Goal: Task Accomplishment & Management: Manage account settings

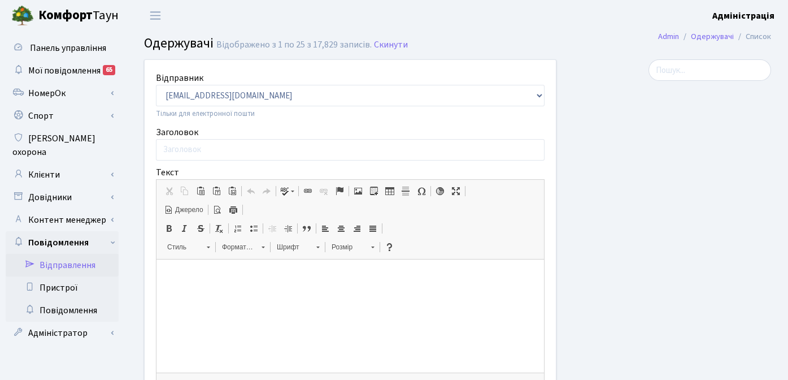
select select "25"
click at [59, 163] on link "Клієнти" at bounding box center [62, 174] width 113 height 23
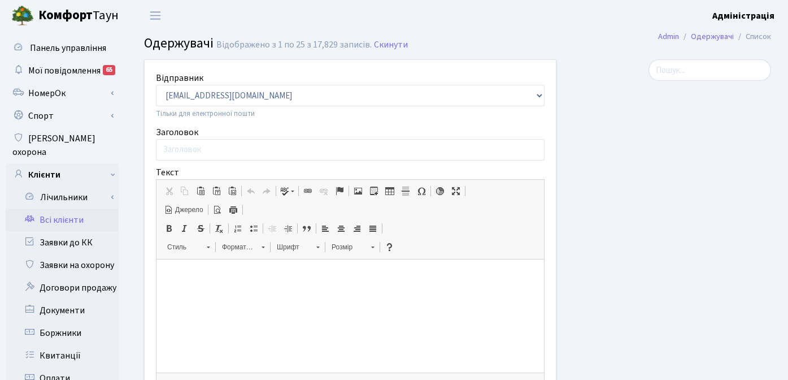
click at [57, 209] on link "Всі клієнти" at bounding box center [62, 220] width 113 height 23
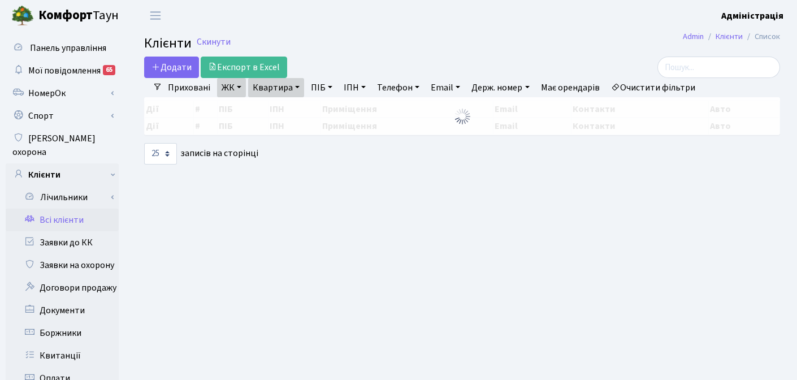
select select "25"
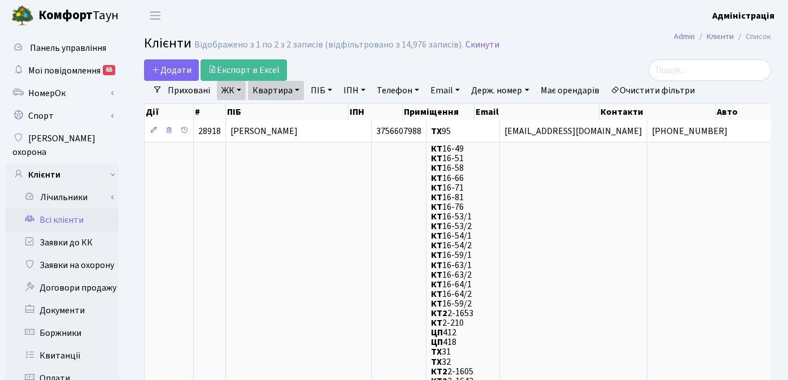
click at [660, 88] on link "Очистити фільтри" at bounding box center [652, 90] width 93 height 19
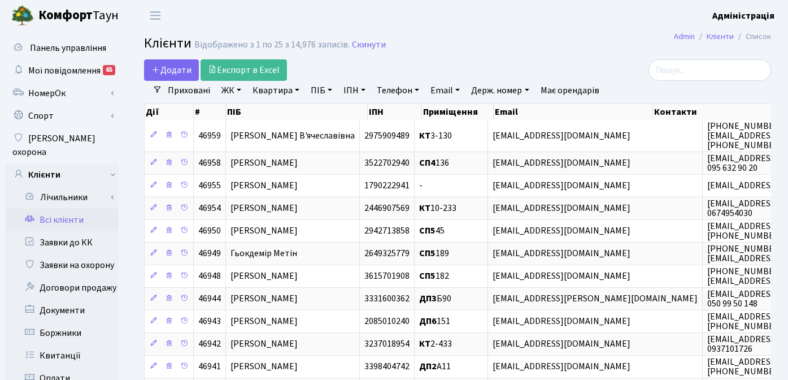
click at [231, 87] on link "ЖК" at bounding box center [231, 90] width 29 height 19
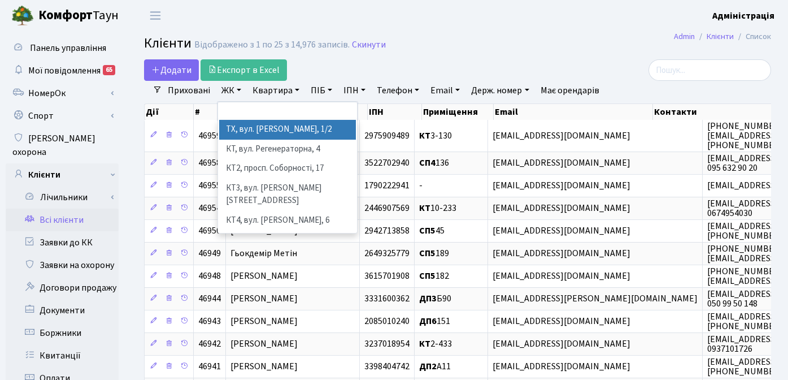
click at [239, 128] on li "ТХ, вул. [PERSON_NAME], 1/2" at bounding box center [287, 130] width 137 height 20
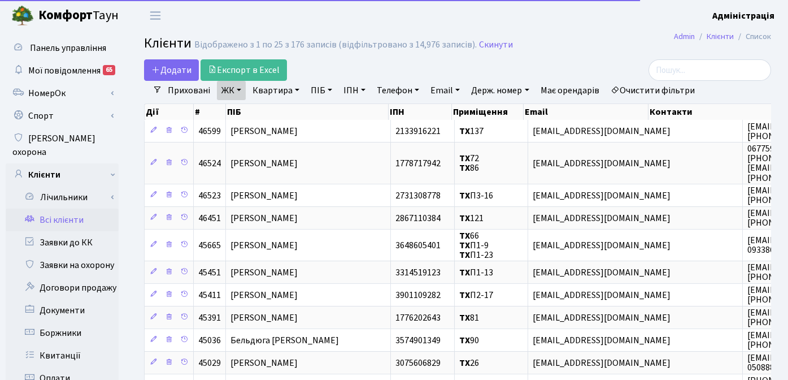
click at [267, 91] on link "Квартира" at bounding box center [276, 90] width 56 height 19
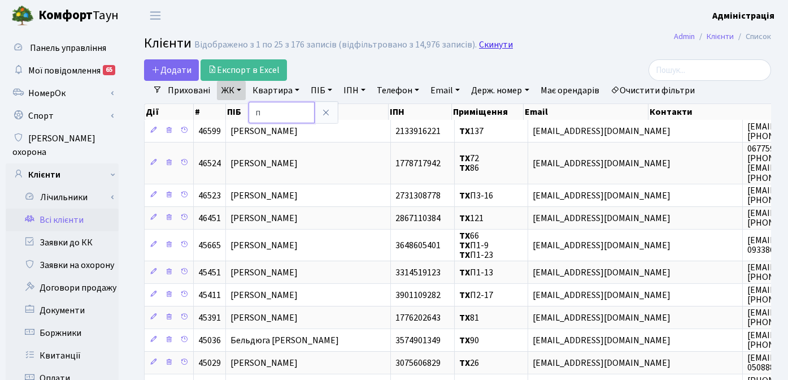
type input "п"
click at [487, 47] on link "Скинути" at bounding box center [496, 45] width 34 height 11
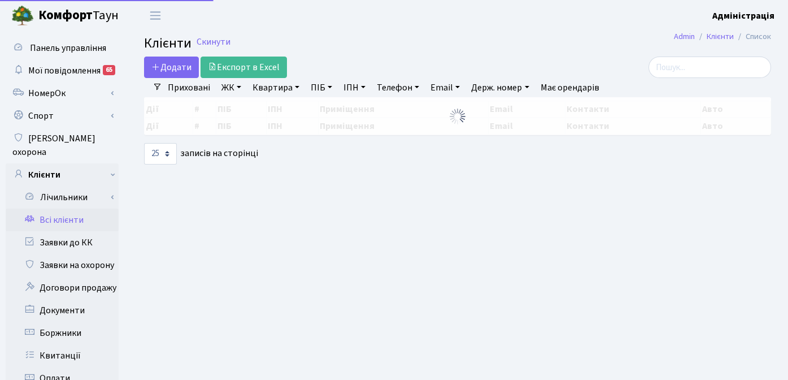
select select "25"
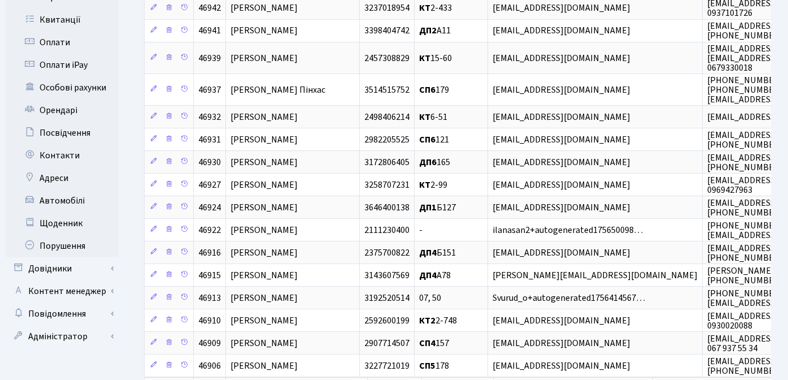
scroll to position [384, 0]
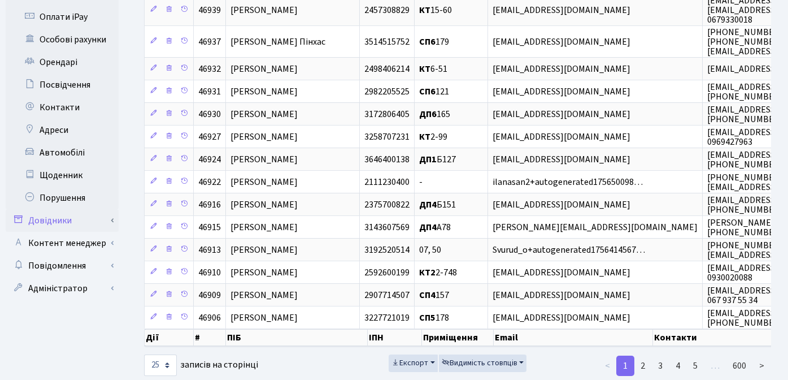
click at [68, 209] on link "Довідники" at bounding box center [62, 220] width 113 height 23
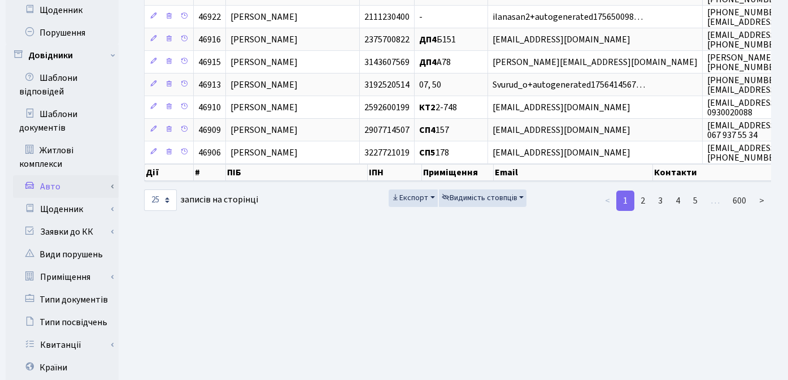
scroll to position [549, 0]
click at [60, 265] on link "Приміщення" at bounding box center [66, 276] width 106 height 23
click at [73, 288] on link "Всі приміщення" at bounding box center [66, 299] width 106 height 23
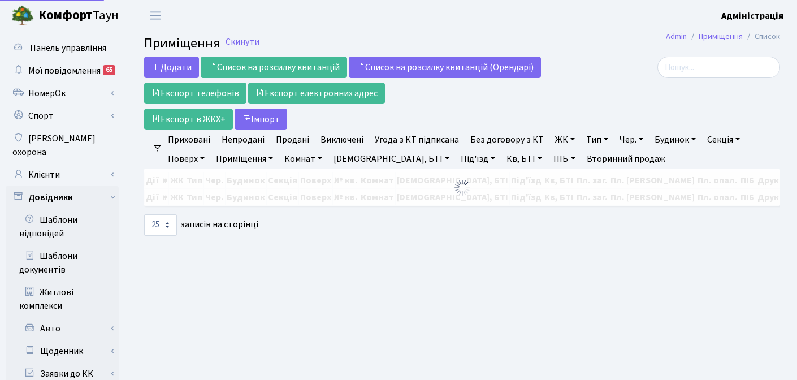
select select
select select "25"
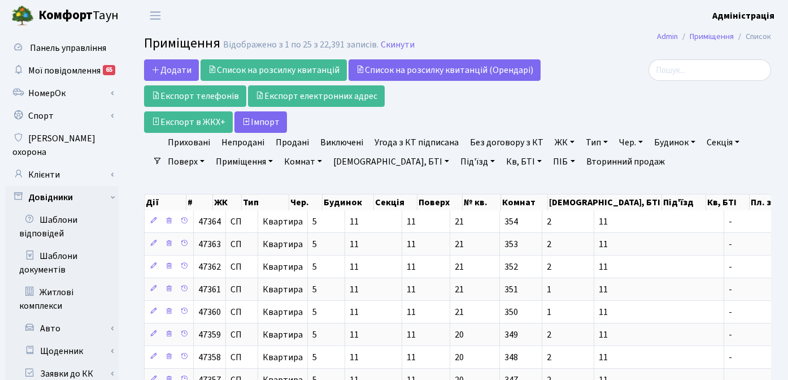
click at [554, 142] on link "ЖК" at bounding box center [565, 142] width 29 height 19
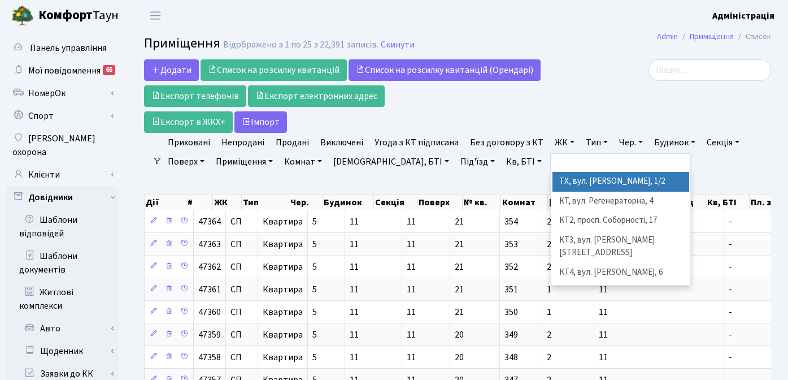
click at [565, 178] on li "ТХ, вул. [PERSON_NAME], 1/2" at bounding box center [621, 182] width 137 height 20
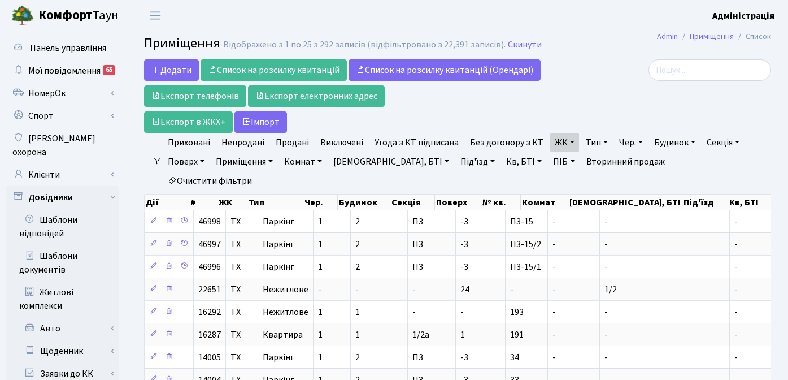
click at [502, 161] on link "Кв, БТІ" at bounding box center [524, 161] width 45 height 19
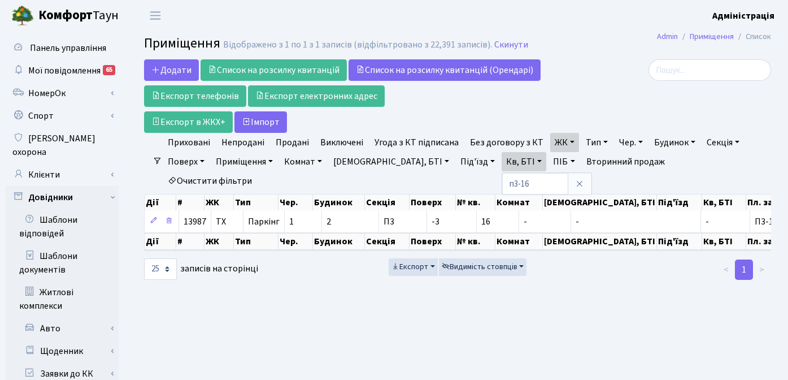
click at [502, 162] on link "Кв, БТІ" at bounding box center [524, 161] width 45 height 19
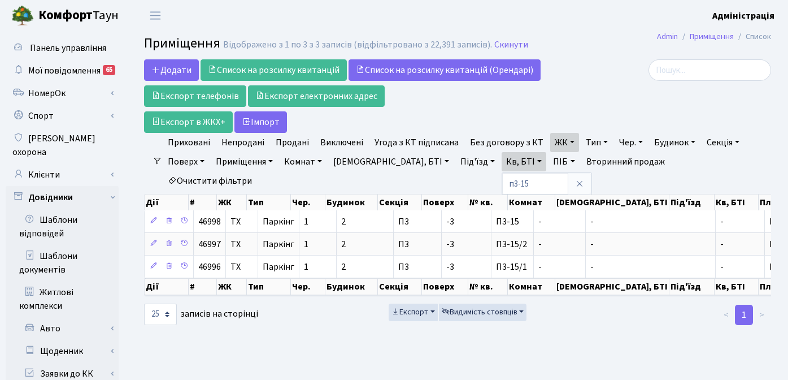
click at [561, 304] on div "Експорт Видимість стовпців" at bounding box center [457, 315] width 215 height 23
click at [596, 41] on h2 "Приміщення Відображено з 1 по 3 з 3 записів (відфільтровано з 22,391 записів). …" at bounding box center [457, 45] width 627 height 19
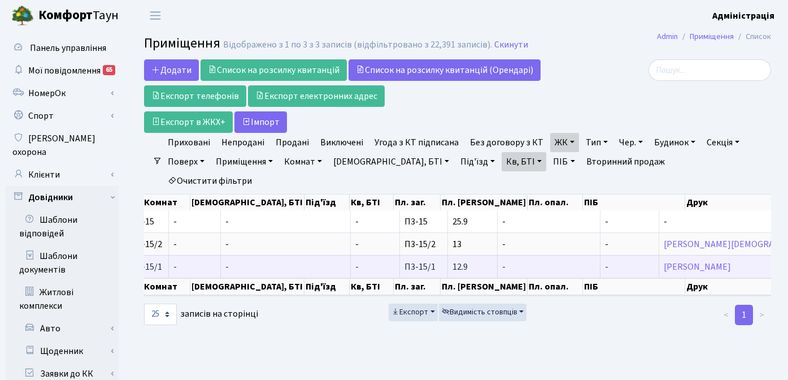
scroll to position [0, 457]
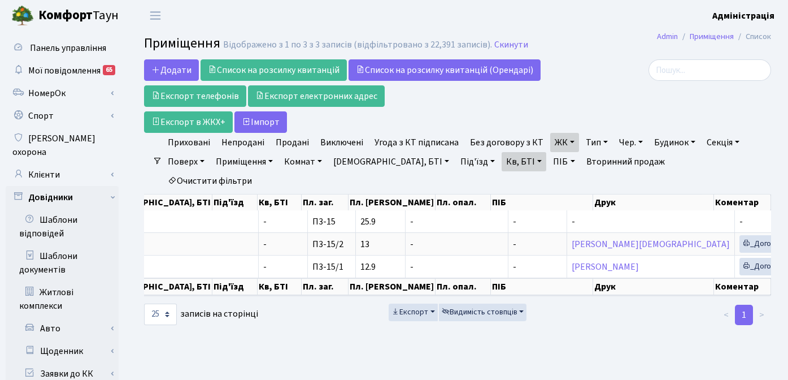
click at [502, 163] on link "Кв, БТІ" at bounding box center [524, 161] width 45 height 19
type input "п3-13"
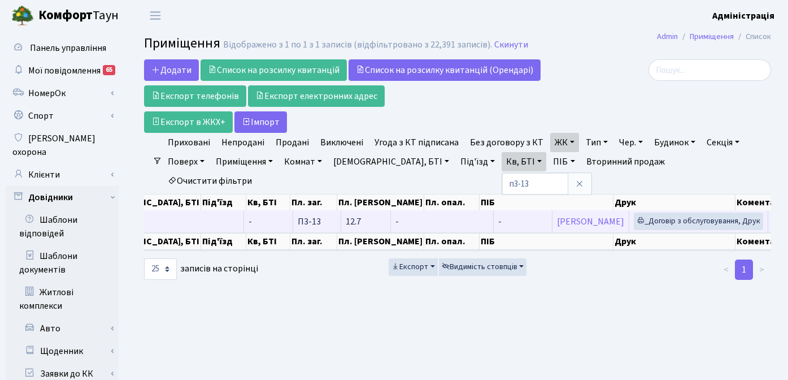
click at [298, 215] on span "П3-13" at bounding box center [309, 221] width 23 height 12
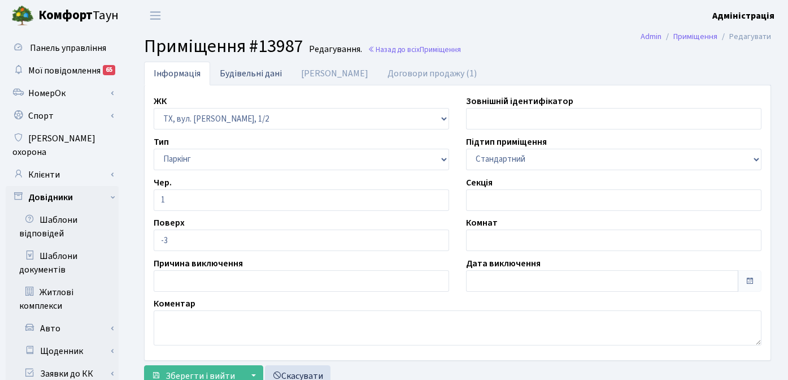
click at [249, 71] on link "Будівельні дані" at bounding box center [250, 73] width 81 height 23
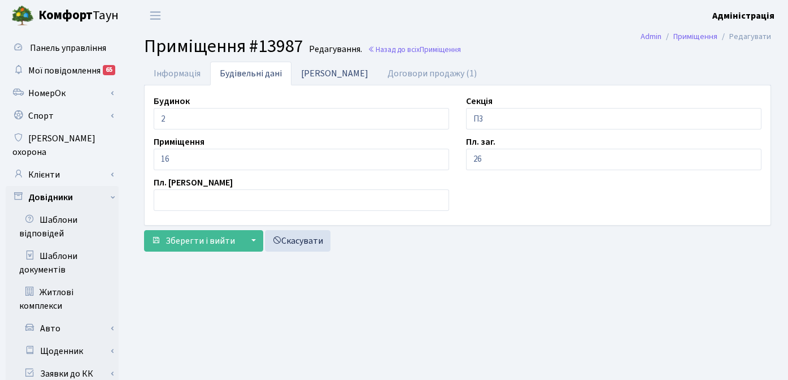
click at [317, 71] on link "Дані БТІ" at bounding box center [335, 73] width 86 height 23
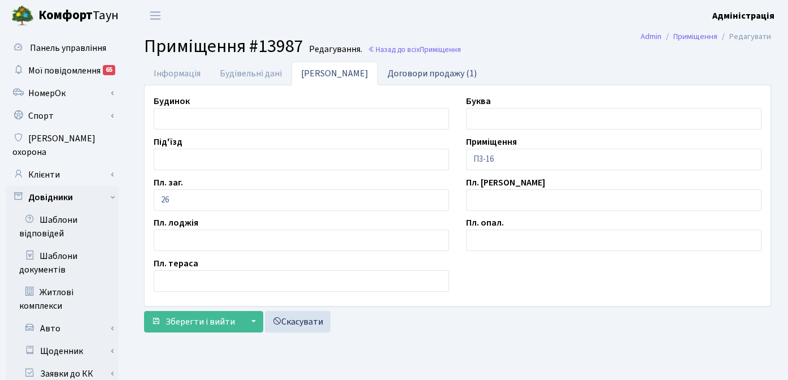
click at [391, 71] on link "Договори продажу (1)" at bounding box center [432, 73] width 109 height 23
select select "25"
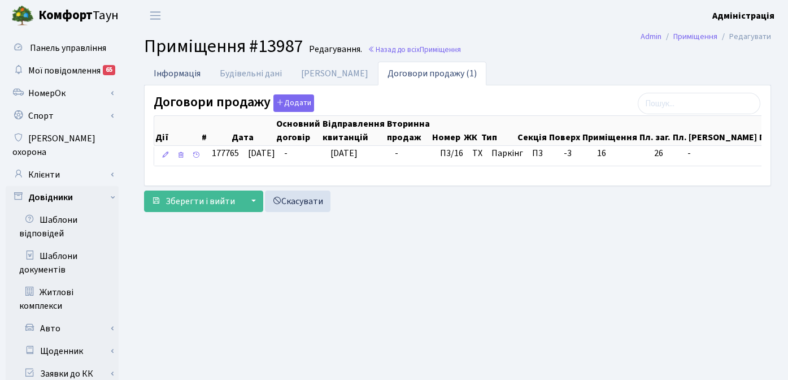
click at [176, 73] on link "Інформація" at bounding box center [177, 73] width 66 height 23
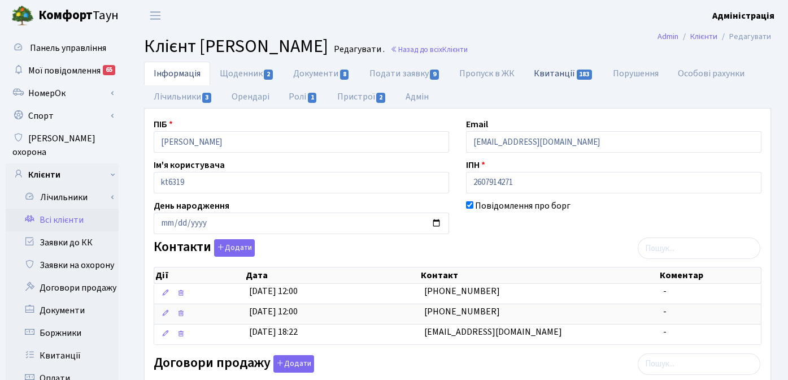
click at [546, 73] on link "Квитанції 183" at bounding box center [564, 73] width 79 height 23
select select "25"
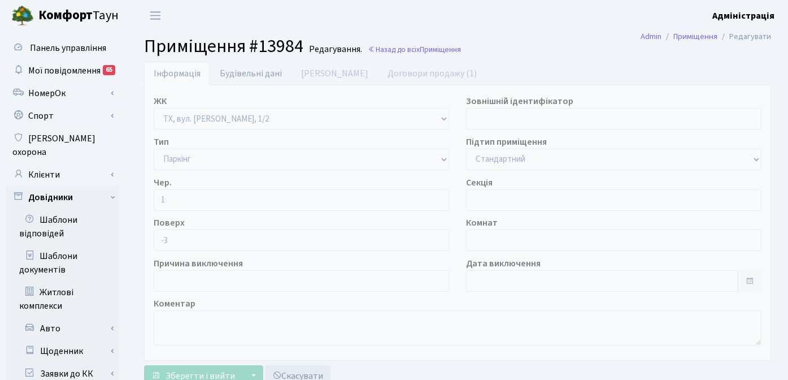
click at [242, 75] on link "Будівельні дані" at bounding box center [250, 73] width 81 height 23
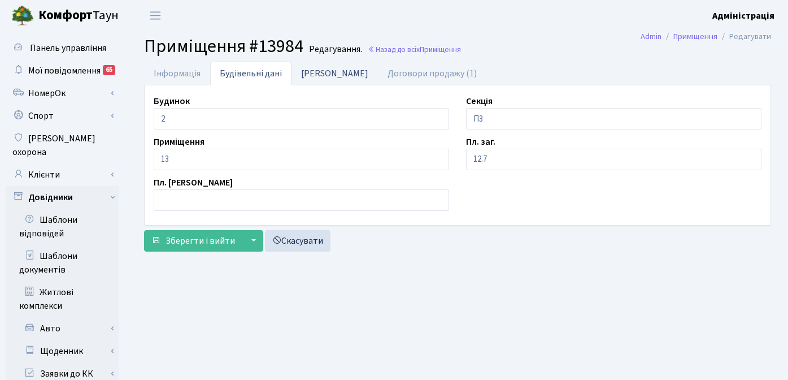
click at [310, 79] on link "Дані БТІ" at bounding box center [335, 73] width 86 height 23
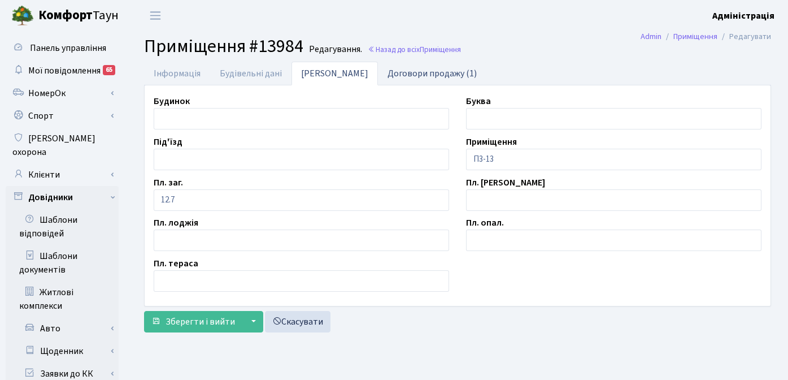
click at [378, 76] on link "Договори продажу (1)" at bounding box center [432, 73] width 109 height 23
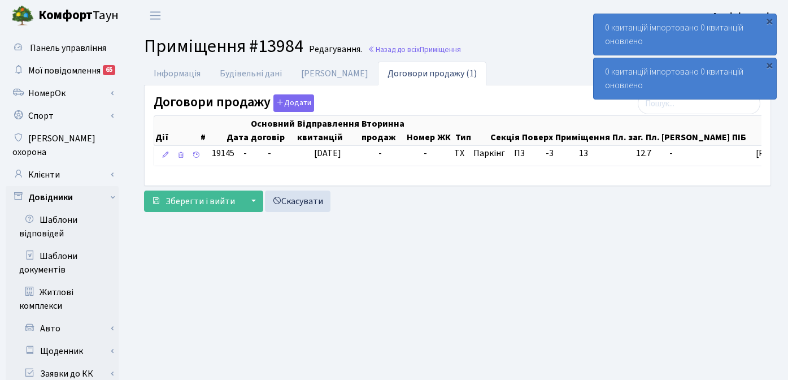
click at [500, 25] on header "Комфорт Таун Адміністрація Мій обліковий запис Вийти" at bounding box center [394, 15] width 788 height 31
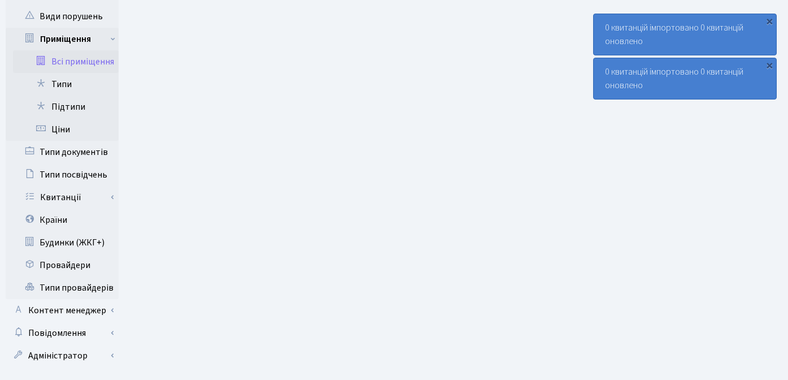
scroll to position [387, 0]
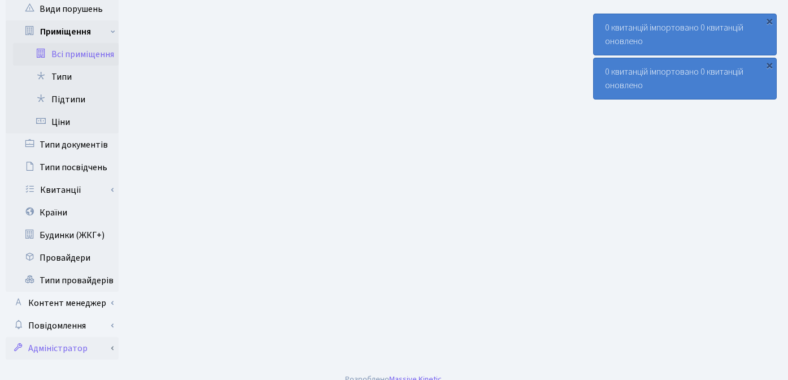
click at [72, 337] on link "Адміністратор" at bounding box center [62, 348] width 113 height 23
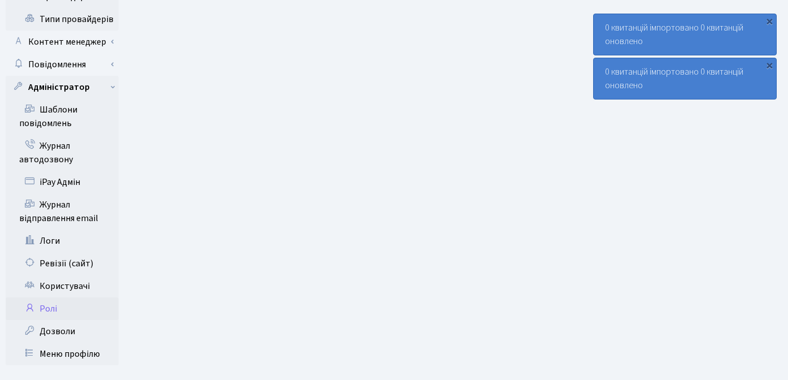
scroll to position [654, 0]
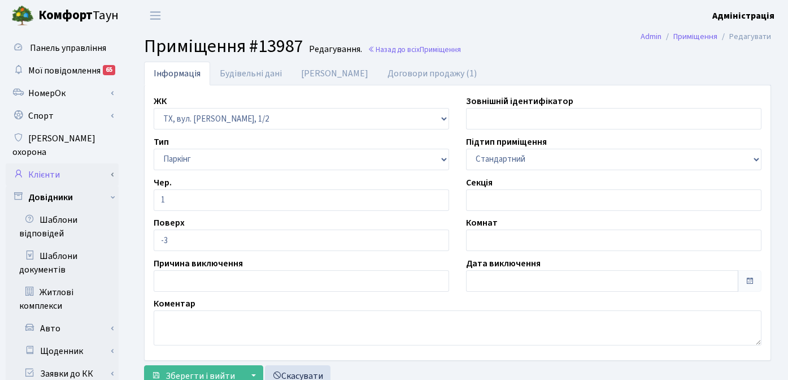
click at [54, 163] on link "Клієнти" at bounding box center [62, 174] width 113 height 23
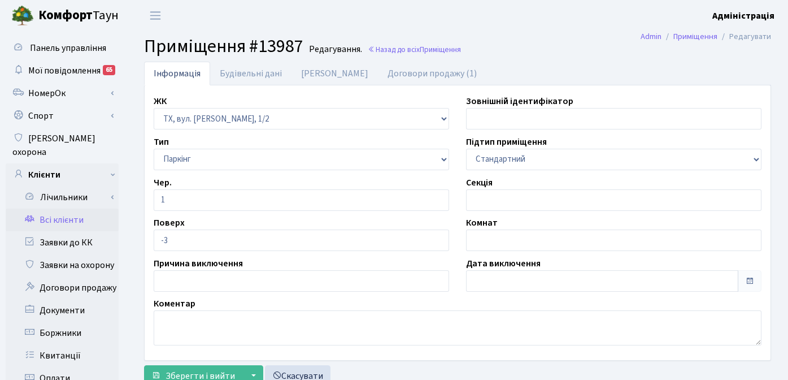
click at [67, 209] on link "Всі клієнти" at bounding box center [62, 220] width 113 height 23
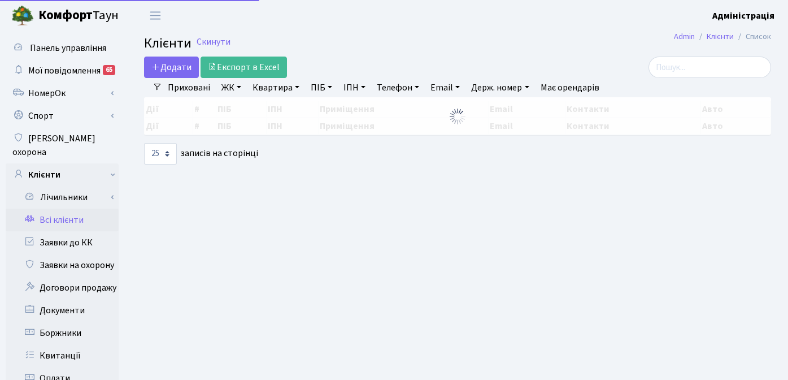
select select "25"
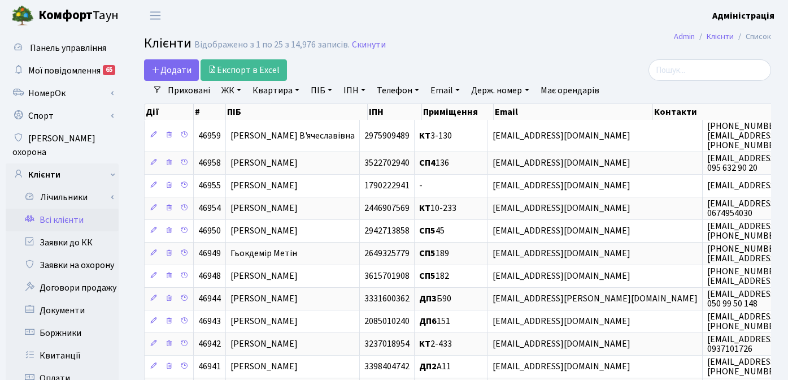
click at [327, 91] on link "ПІБ" at bounding box center [321, 90] width 31 height 19
type input "поповський"
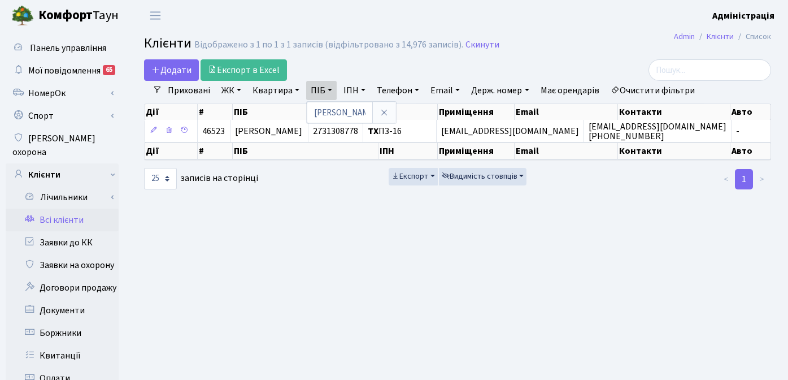
click at [588, 219] on main "Admin Клієнти Список Клієнти Відображено з 1 по 1 з 1 записів (відфільтровано з…" at bounding box center [457, 360] width 661 height 658
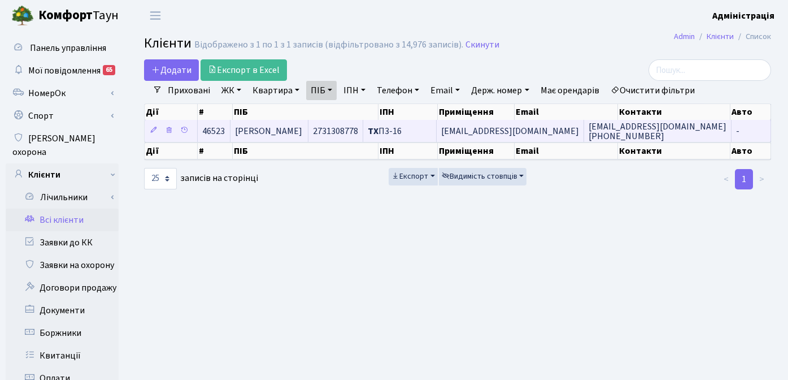
click at [402, 131] on span "ТХ П3-16" at bounding box center [385, 131] width 34 height 12
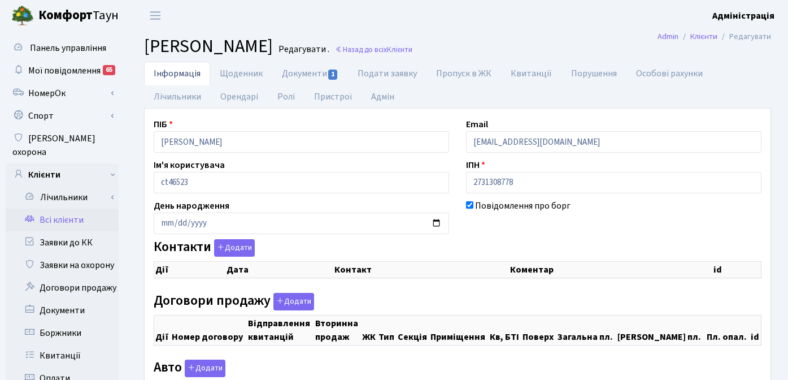
checkbox input "true"
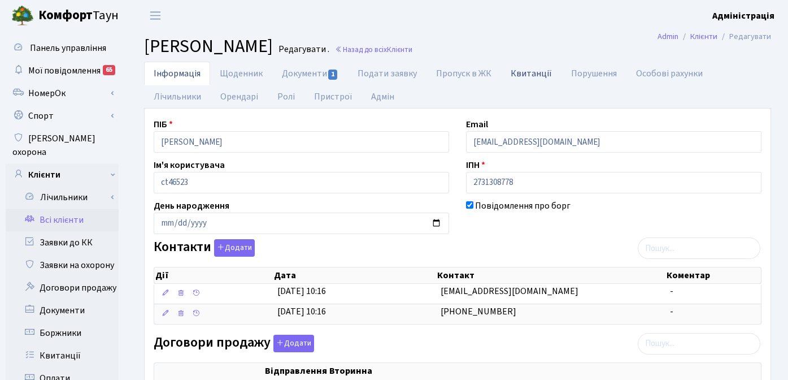
click at [529, 71] on link "Квитанції" at bounding box center [531, 73] width 60 height 23
select select "25"
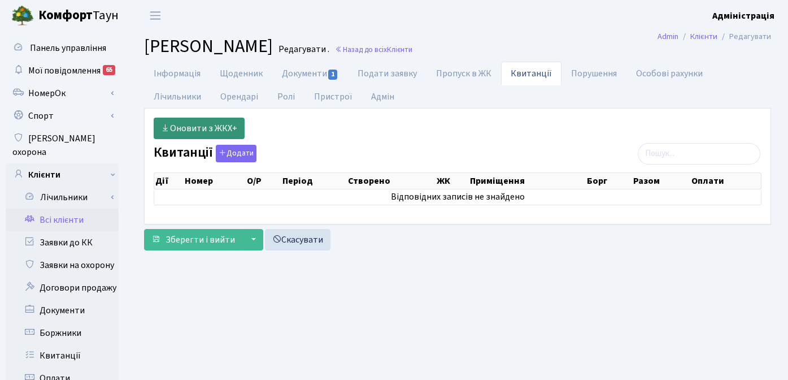
click at [208, 128] on link "Оновити з ЖКХ+" at bounding box center [199, 128] width 91 height 21
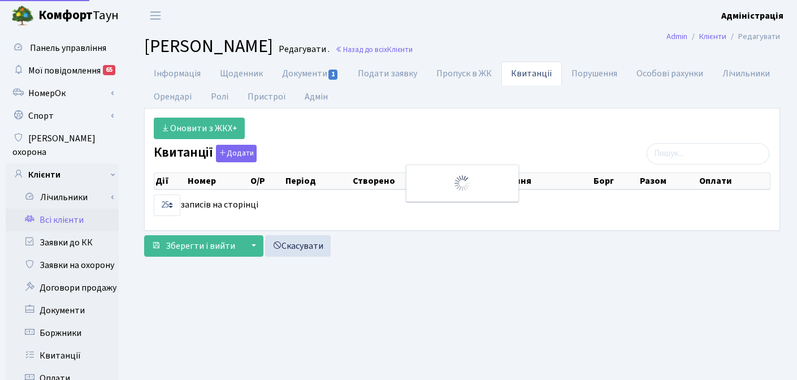
select select "25"
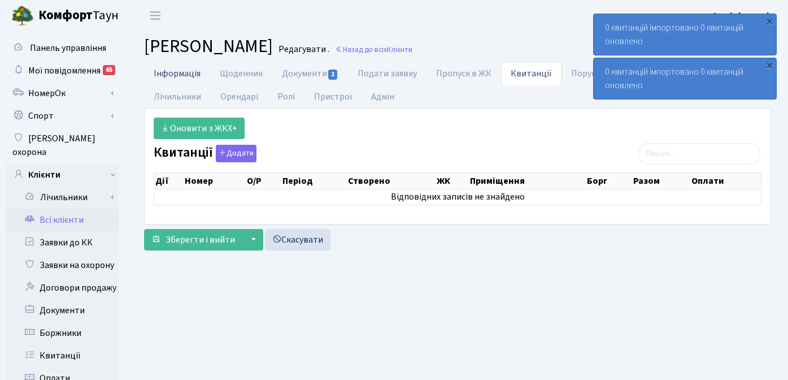
click at [185, 75] on link "Інформація" at bounding box center [177, 73] width 66 height 23
select select "25"
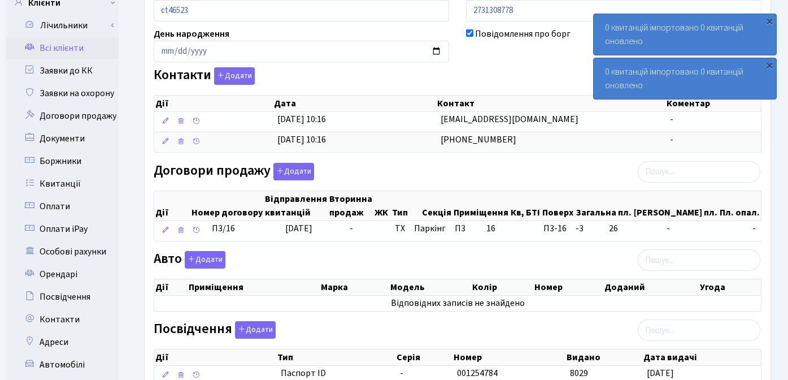
scroll to position [180, 0]
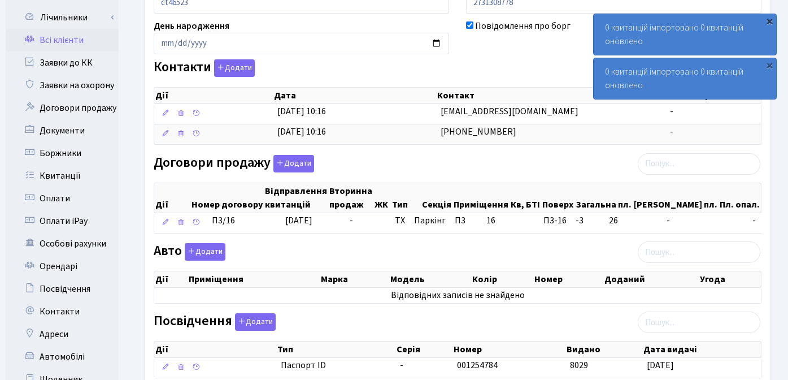
click at [771, 18] on div "×" at bounding box center [769, 20] width 11 height 11
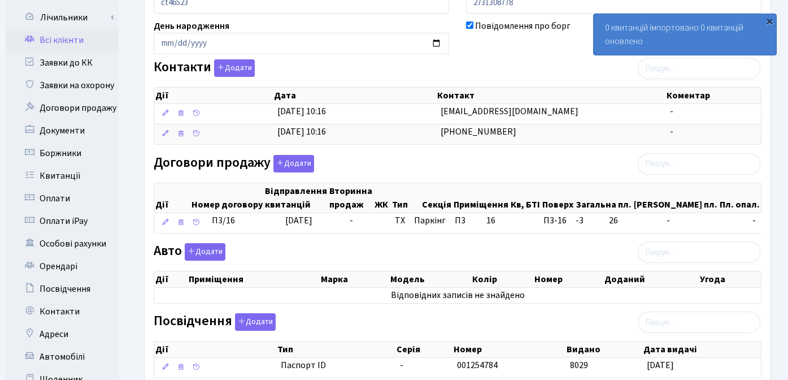
click at [769, 20] on div "×" at bounding box center [769, 20] width 11 height 11
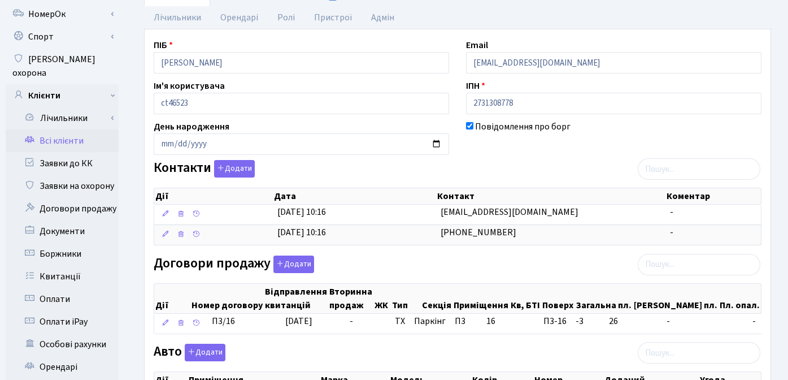
scroll to position [0, 0]
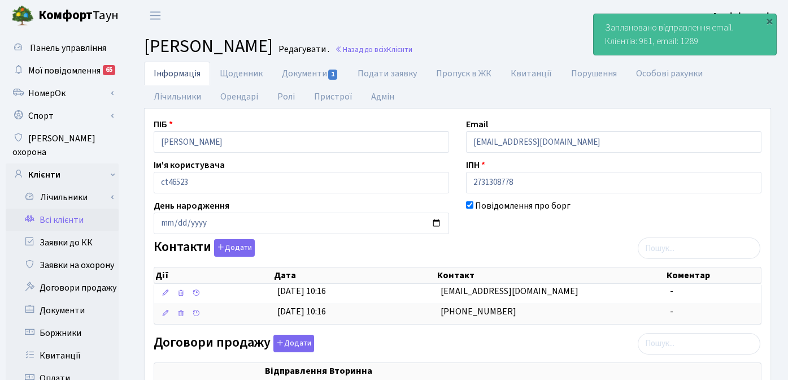
click at [514, 19] on header "Комфорт Таун Адміністрація Мій обліковий запис Вийти" at bounding box center [394, 15] width 788 height 31
click at [770, 23] on div "×" at bounding box center [769, 20] width 11 height 11
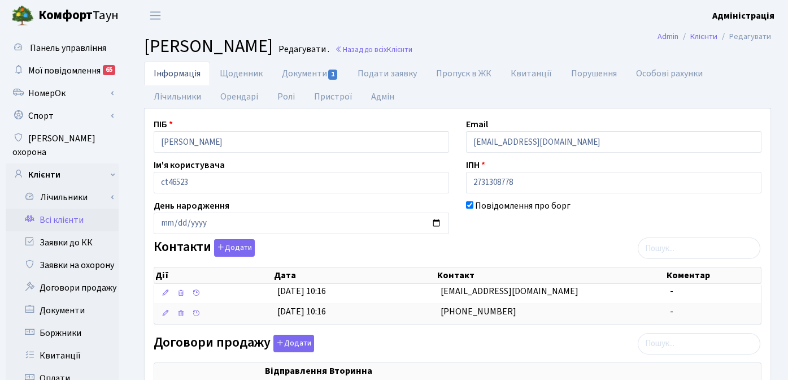
click at [521, 15] on header "Комфорт Таун Адміністрація Мій обліковий запис Вийти" at bounding box center [394, 15] width 788 height 31
click at [224, 14] on header "Комфорт Таун Адміністрація Мій обліковий запис Вийти" at bounding box center [394, 15] width 788 height 31
click at [521, 75] on link "Квитанції" at bounding box center [531, 73] width 60 height 23
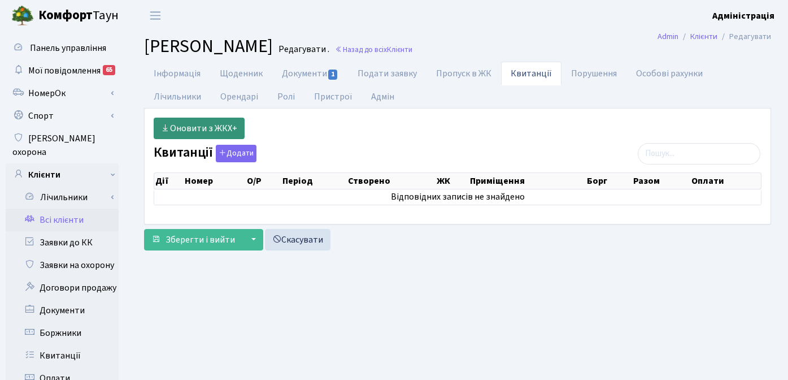
click at [202, 127] on link "Оновити з ЖКХ+" at bounding box center [199, 128] width 91 height 21
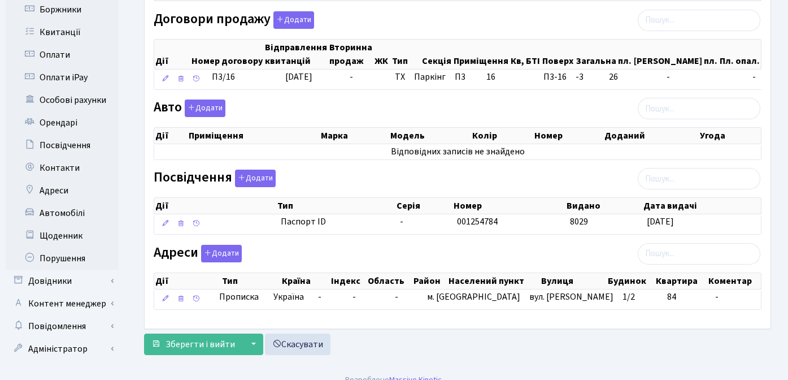
scroll to position [332, 0]
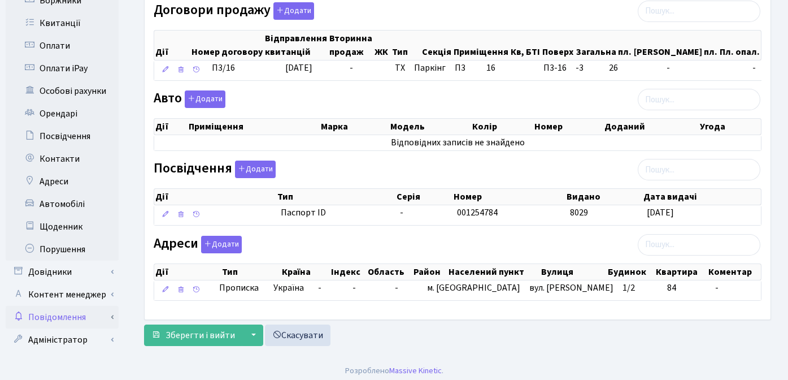
click at [50, 306] on link "Повідомлення" at bounding box center [62, 317] width 113 height 23
click at [69, 328] on link "Відправлення" at bounding box center [62, 339] width 113 height 23
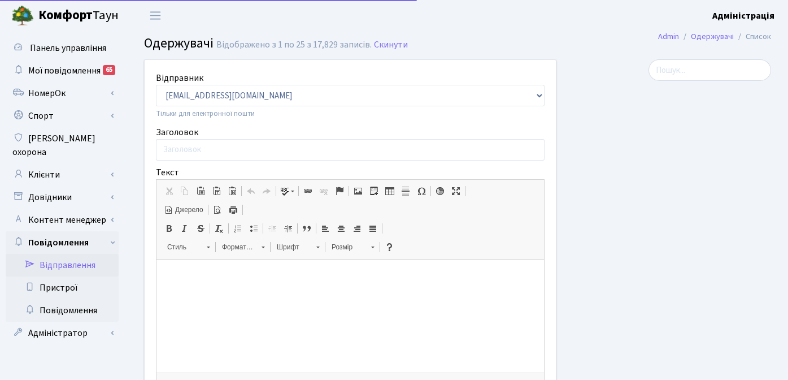
select select "25"
click at [620, 191] on div at bounding box center [672, 309] width 215 height 501
click at [622, 172] on div at bounding box center [672, 309] width 215 height 501
click at [136, 327] on div "Відправник [EMAIL_ADDRESS][DOMAIN_NAME] [EMAIL_ADDRESS][DOMAIN_NAME] [EMAIL_ADD…" at bounding box center [351, 309] width 430 height 501
click at [631, 261] on div at bounding box center [672, 309] width 215 height 501
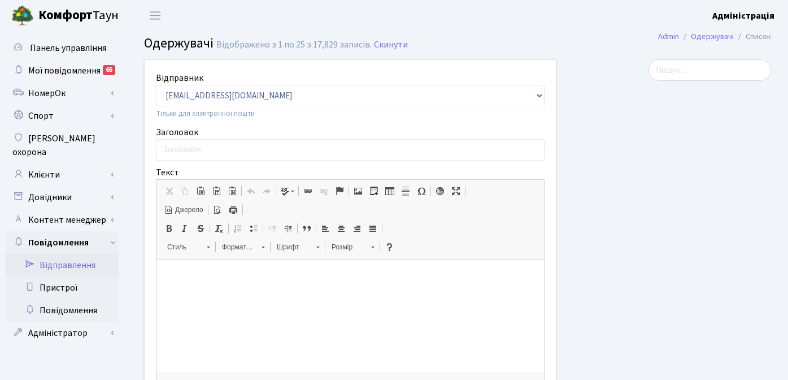
click at [236, 274] on p at bounding box center [350, 277] width 365 height 12
click at [664, 281] on div at bounding box center [672, 309] width 215 height 501
click at [252, 276] on p at bounding box center [350, 277] width 365 height 12
click at [311, 96] on select "[EMAIL_ADDRESS][DOMAIN_NAME] [EMAIL_ADDRESS][DOMAIN_NAME] [EMAIL_ADDRESS][DOMAI…" at bounding box center [350, 95] width 389 height 21
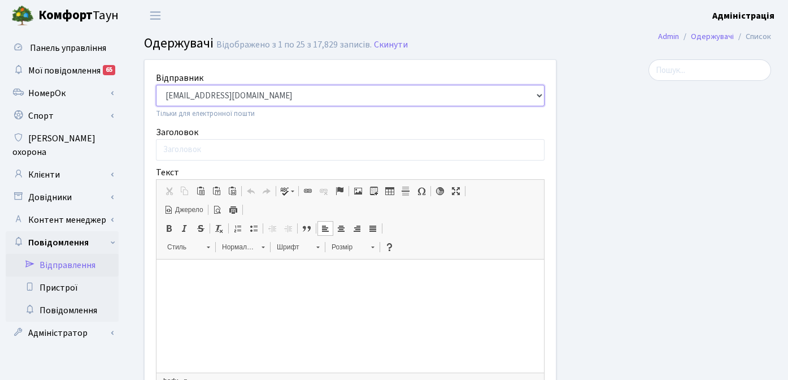
select select "[EMAIL_ADDRESS][DOMAIN_NAME]"
click at [156, 85] on select "[EMAIL_ADDRESS][DOMAIN_NAME] [EMAIL_ADDRESS][DOMAIN_NAME] [EMAIL_ADDRESS][DOMAI…" at bounding box center [350, 95] width 389 height 21
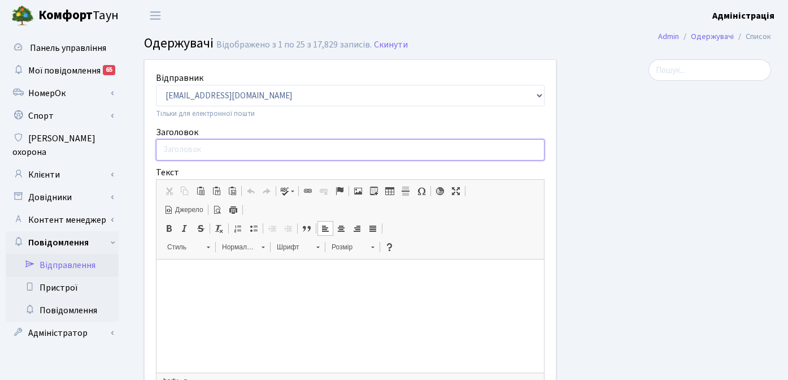
click at [240, 146] on input "Заголовок" at bounding box center [350, 149] width 389 height 21
drag, startPoint x: 613, startPoint y: 237, endPoint x: 363, endPoint y: 68, distance: 302.1
click at [613, 237] on div at bounding box center [672, 309] width 215 height 501
click at [242, 278] on p at bounding box center [350, 277] width 365 height 12
click at [202, 154] on input "Заголовок" at bounding box center [350, 149] width 389 height 21
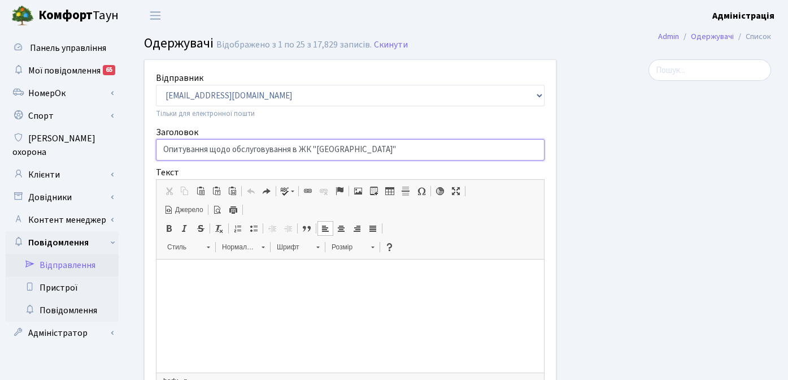
type input "Опитування щодо обслуговування в ЖК "[GEOGRAPHIC_DATA]""
click at [214, 288] on html at bounding box center [351, 276] width 388 height 34
click at [396, 45] on link "Скинути" at bounding box center [391, 45] width 34 height 11
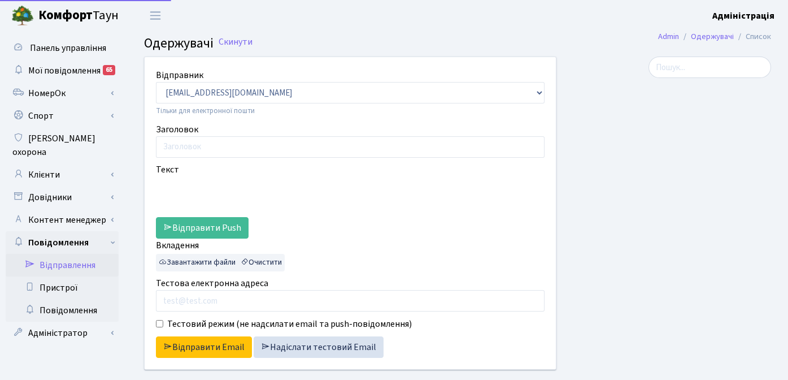
select select "25"
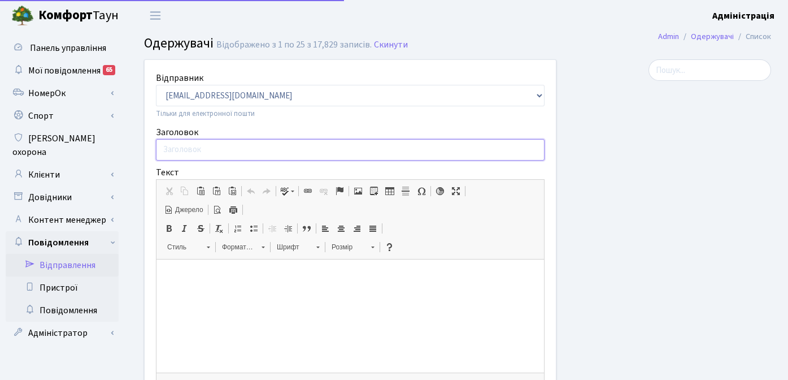
click at [223, 147] on input "Заголовок" at bounding box center [350, 149] width 389 height 21
paste input "Опитування щодо обслуговування в ЖК "[GEOGRAPHIC_DATA]""
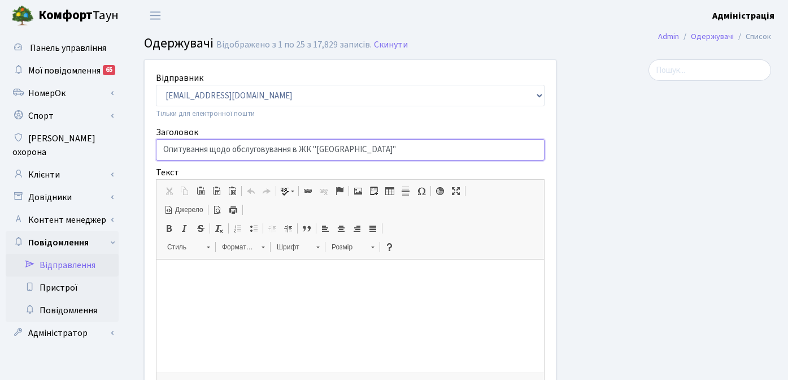
type input "Опитування щодо обслуговування в ЖК "[GEOGRAPHIC_DATA]""
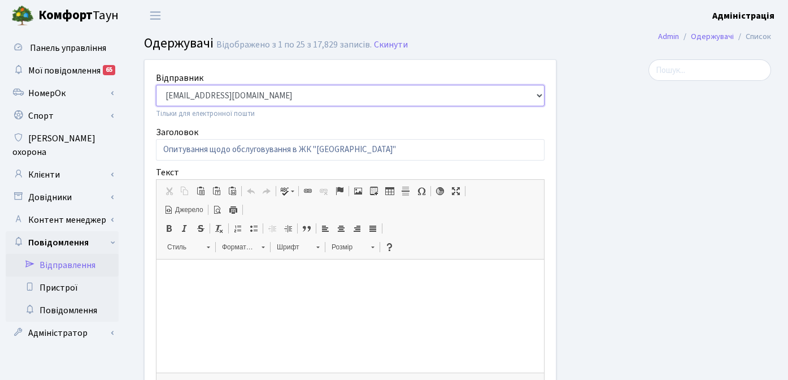
click at [289, 92] on select "[EMAIL_ADDRESS][DOMAIN_NAME] [EMAIL_ADDRESS][DOMAIN_NAME] [EMAIL_ADDRESS][DOMAI…" at bounding box center [350, 95] width 389 height 21
select select "[EMAIL_ADDRESS][DOMAIN_NAME]"
click at [156, 85] on select "[EMAIL_ADDRESS][DOMAIN_NAME] [EMAIL_ADDRESS][DOMAIN_NAME] [EMAIL_ADDRESS][DOMAI…" at bounding box center [350, 95] width 389 height 21
click at [231, 282] on p at bounding box center [350, 277] width 365 height 12
click at [219, 282] on p at bounding box center [350, 277] width 365 height 12
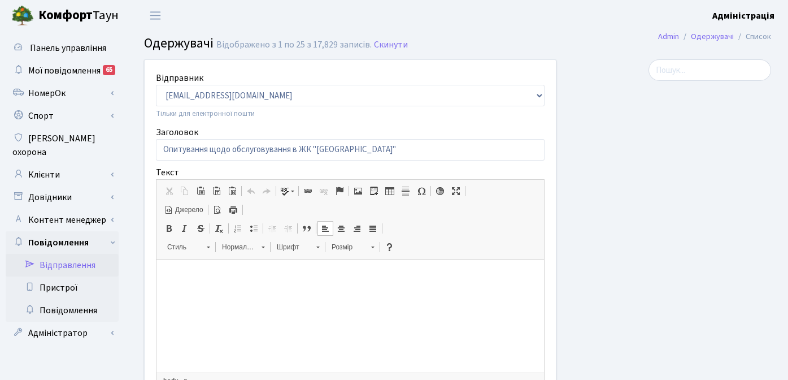
click at [220, 278] on p at bounding box center [350, 277] width 365 height 12
click at [286, 269] on html at bounding box center [351, 276] width 388 height 34
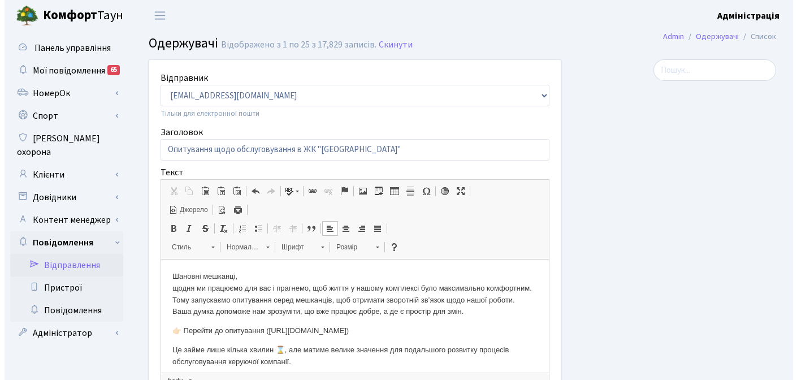
scroll to position [12, 0]
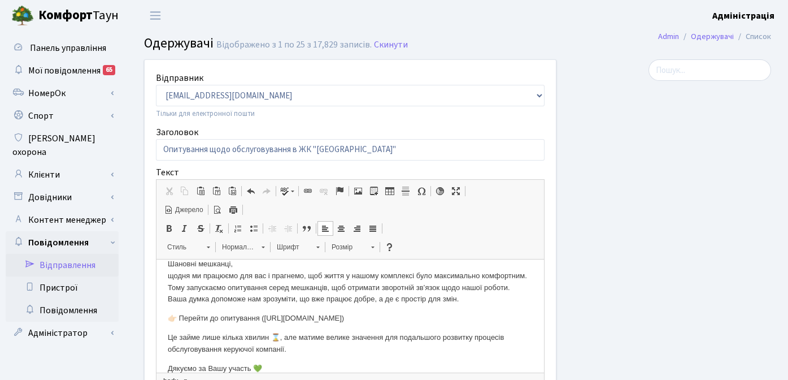
drag, startPoint x: 206, startPoint y: 367, endPoint x: 164, endPoint y: 347, distance: 46.3
click at [164, 347] on html "Шановні мешканці, щодня ми працюємо для вас і прагнемо, щоб життя у нашому комп…" at bounding box center [351, 332] width 388 height 170
drag, startPoint x: 269, startPoint y: 326, endPoint x: 181, endPoint y: 330, distance: 87.7
click at [181, 324] on p "👉🏻 Перейти до опитування" at bounding box center [350, 319] width 365 height 12
click at [309, 191] on span at bounding box center [308, 191] width 9 height 9
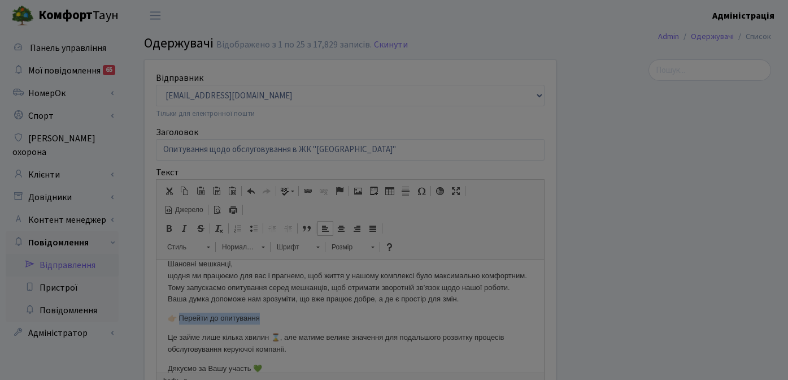
type input "Перейти до опитування"
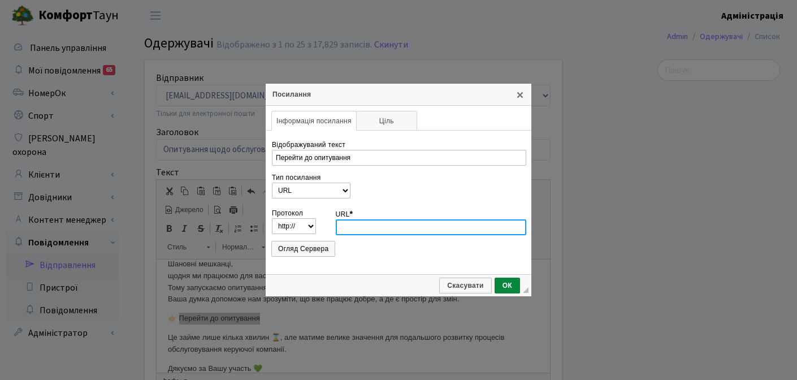
scroll to position [0, 0]
paste input "(https://docs.google.com/forms/d/e/1FAIpQLScP6llOYXqTyaEADeV8iUbQe4ZCWe4elyPYFj…"
type input "(https://docs.google.com/forms/d/e/1FAIpQLScP6llOYXqTyaEADeV8iUbQe4ZCWe4elyPYFj…"
click at [421, 228] on input "(https://docs.google.com/forms/d/e/1FAIpQLScP6llOYXqTyaEADeV8iUbQe4ZCWe4elyPYFj…" at bounding box center [431, 227] width 191 height 16
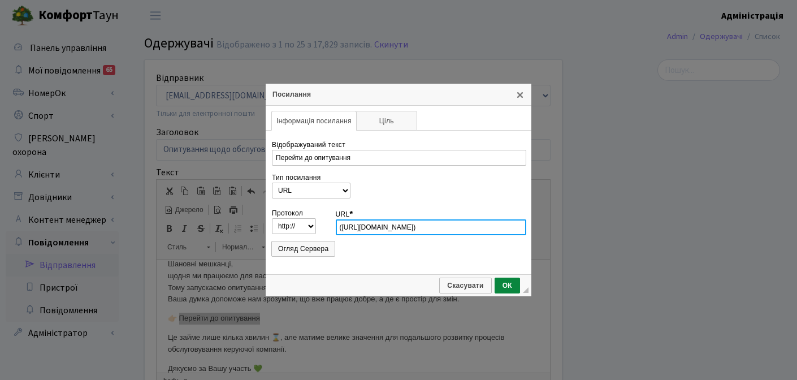
scroll to position [0, 0]
drag, startPoint x: 524, startPoint y: 227, endPoint x: 324, endPoint y: 227, distance: 199.5
click at [324, 227] on tr "Протокол http://‎ https://‎ ftp://‎ news://‎ <інший> URL * (https://docs.google…" at bounding box center [398, 221] width 254 height 28
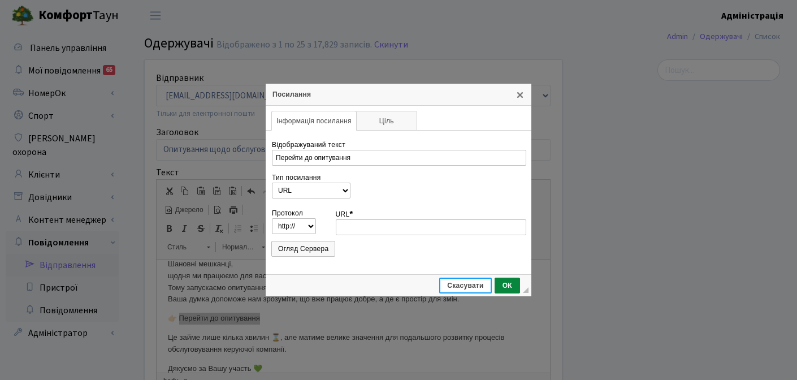
click at [468, 286] on span "Скасувати" at bounding box center [465, 285] width 50 height 8
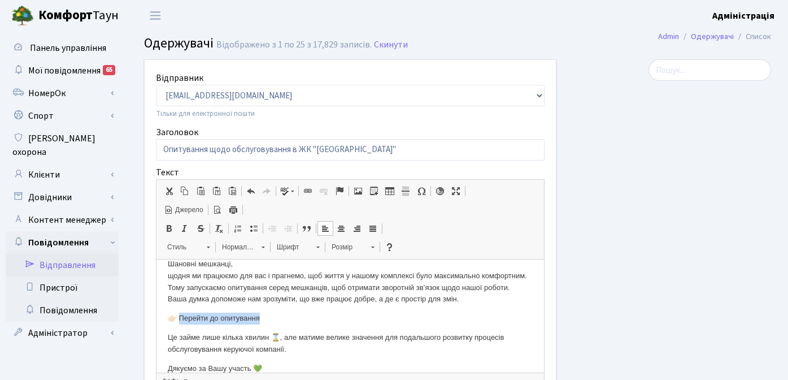
click at [261, 324] on p "👉🏻 Перейти до опитування" at bounding box center [350, 319] width 365 height 12
drag, startPoint x: 245, startPoint y: 328, endPoint x: 180, endPoint y: 327, distance: 65.0
click at [180, 324] on p "👉🏻 Перейти до опитування" at bounding box center [350, 319] width 365 height 12
click at [320, 321] on body "Шановні мешканці, щодня ми працюємо для вас і прагнемо, щоб життя у нашому комп…" at bounding box center [350, 331] width 365 height 147
click at [254, 324] on p "👉🏻 Перейти до опитування" at bounding box center [350, 319] width 365 height 12
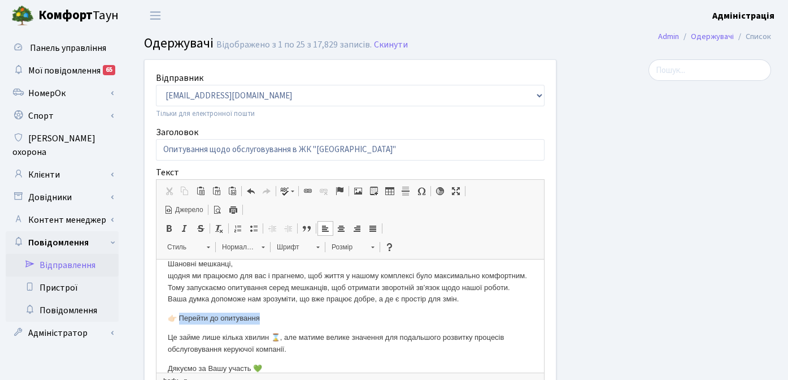
drag, startPoint x: 265, startPoint y: 330, endPoint x: 179, endPoint y: 333, distance: 86.0
click at [179, 324] on p "👉🏻 Перейти до опитування" at bounding box center [350, 319] width 365 height 12
click at [309, 191] on span at bounding box center [308, 191] width 9 height 9
type input "Перейти до опитування"
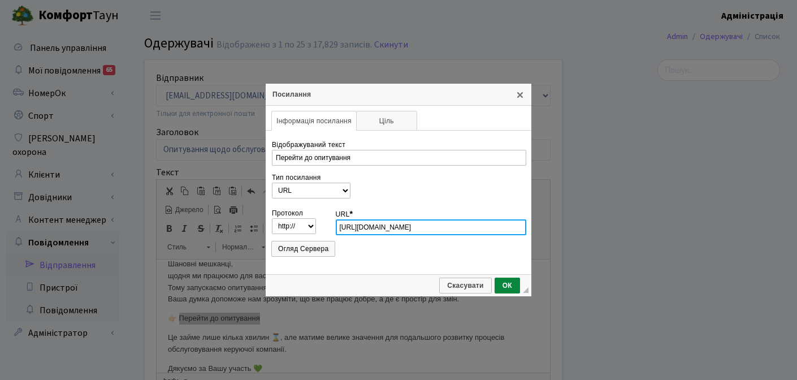
type input "docs.google.com/forms/d/e/1FAIpQLScP6llOYXqTyaEADeV8iUbQe4ZCWe4elyPYFjAteB_QUw0…"
select select "https://"
type input "docs.google.com/forms/d/e/1FAIpQLScP6llOYXqTyaEADeV8iUbQe4ZCWe4elyPYFjAteB_QUw0…"
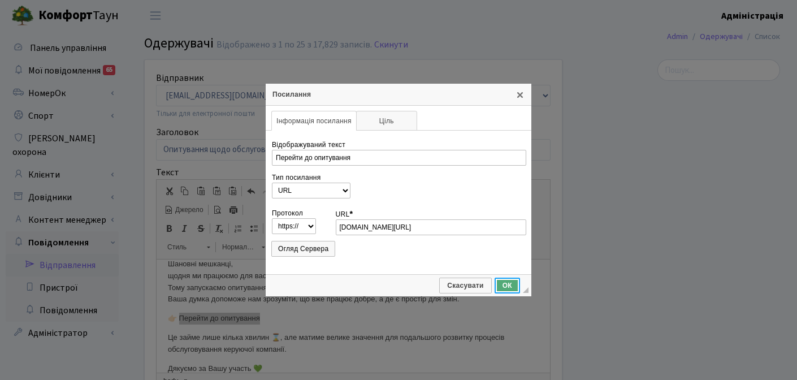
click at [507, 283] on span "ОК" at bounding box center [507, 285] width 23 height 8
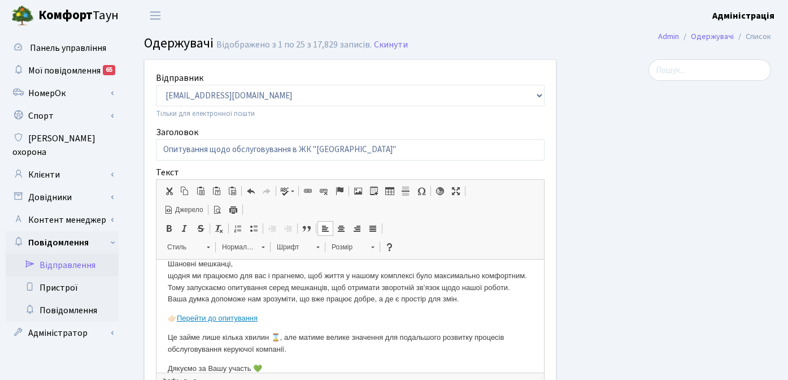
click at [314, 305] on p "Шановні мешканці, щодня ми працюємо для вас і прагнемо, щоб життя у нашому комп…" at bounding box center [350, 281] width 365 height 47
click at [233, 322] on link "Перейти до опитування" at bounding box center [217, 318] width 81 height 8
drag, startPoint x: 260, startPoint y: 329, endPoint x: 180, endPoint y: 327, distance: 80.3
click at [180, 322] on link "Перейти до опитування" at bounding box center [217, 318] width 81 height 8
click at [306, 190] on span at bounding box center [308, 191] width 9 height 9
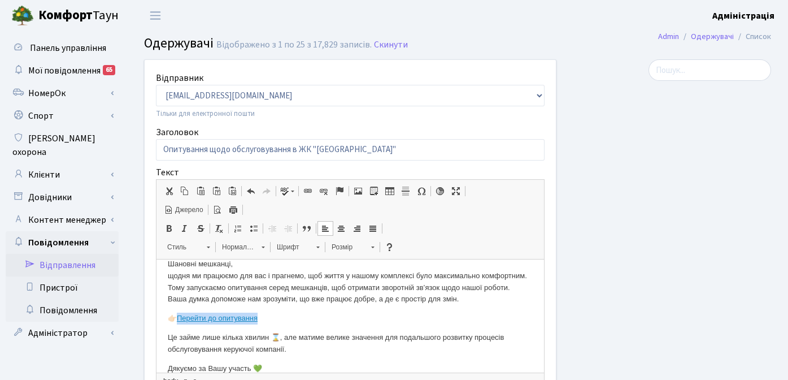
select select "http://"
type input "Перейти до опитування"
select select "https://"
type input "docs.google.com/forms/d/e/1FAIpQLScP6llOYXqTyaEADeV8iUbQe4ZCWe4elyPYFjAteB_QUw0…"
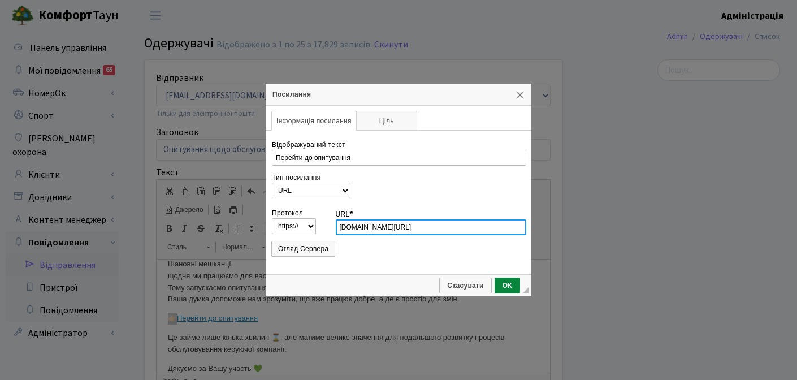
scroll to position [0, 150]
click at [376, 227] on input "docs.google.com/forms/d/e/1FAIpQLScP6llOYXqTyaEADeV8iUbQe4ZCWe4elyPYFjAteB_QUw0…" at bounding box center [431, 227] width 191 height 16
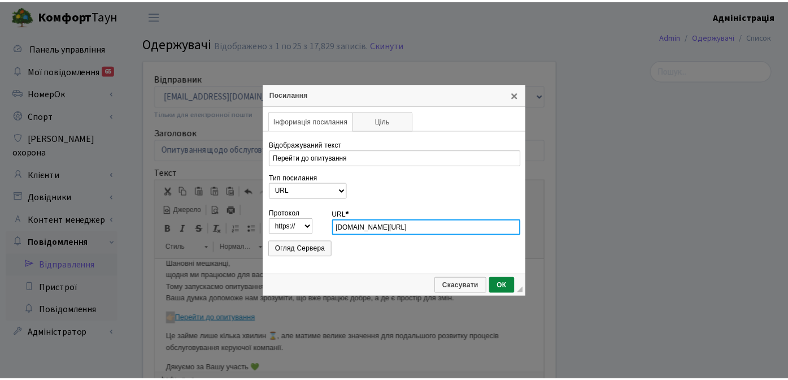
scroll to position [0, 0]
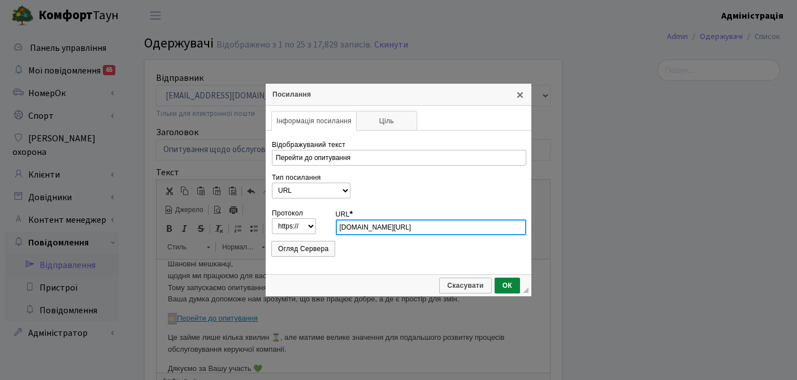
drag, startPoint x: 354, startPoint y: 227, endPoint x: 296, endPoint y: 227, distance: 57.7
click at [296, 227] on tr "Протокол http://‎ https://‎ ftp://‎ news://‎ <інший> URL * docs.google.com/form…" at bounding box center [398, 221] width 254 height 28
click at [371, 227] on input "docs.google.com/forms/d/e/1FAIpQLScP6llOYXqTyaEADeV8iUbQe4ZCWe4elyPYFjAteB_QUw0…" at bounding box center [431, 227] width 191 height 16
drag, startPoint x: 354, startPoint y: 228, endPoint x: 322, endPoint y: 227, distance: 31.7
click at [322, 227] on tr "Протокол http://‎ https://‎ ftp://‎ news://‎ <інший> URL * docs.google.com/form…" at bounding box center [398, 221] width 254 height 28
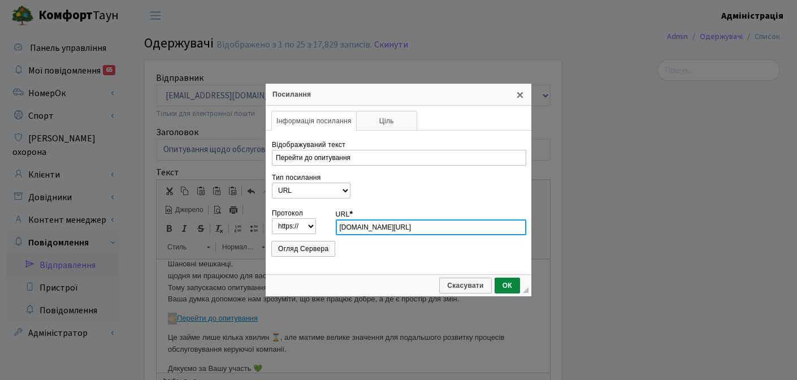
click at [356, 227] on input "docs.google.com/forms/d/e/1FAIpQLScP6llOYXqTyaEADeV8iUbQe4ZCWe4elyPYFjAteB_QUw0…" at bounding box center [431, 227] width 191 height 16
click at [510, 283] on span "ОК" at bounding box center [507, 285] width 23 height 8
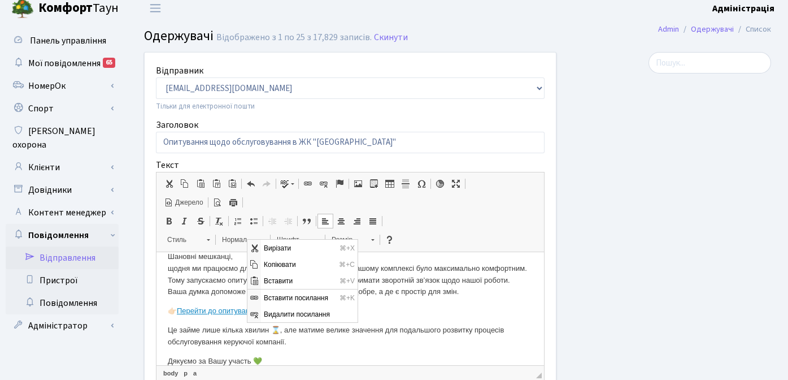
click at [406, 298] on p "Шановні мешканці, щодня ми працюємо для вас і прагнемо, щоб життя у нашому комп…" at bounding box center [350, 274] width 365 height 47
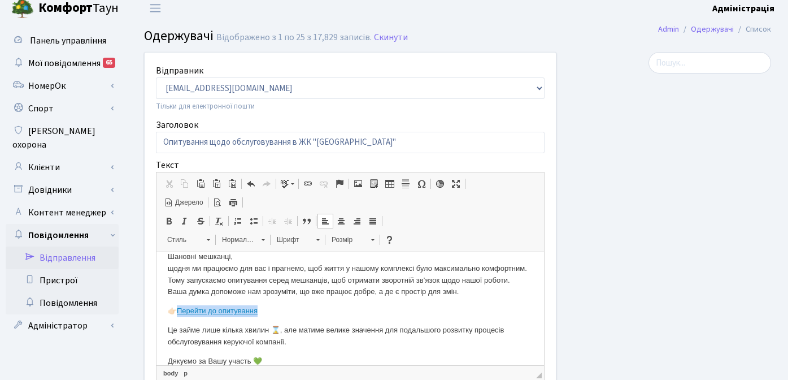
drag, startPoint x: 254, startPoint y: 321, endPoint x: 180, endPoint y: 326, distance: 74.2
click at [180, 317] on p "👉🏻 Перейти до опитування" at bounding box center [350, 311] width 365 height 12
click at [307, 181] on span at bounding box center [308, 183] width 9 height 9
select select "http://"
type input "Перейти до опитування"
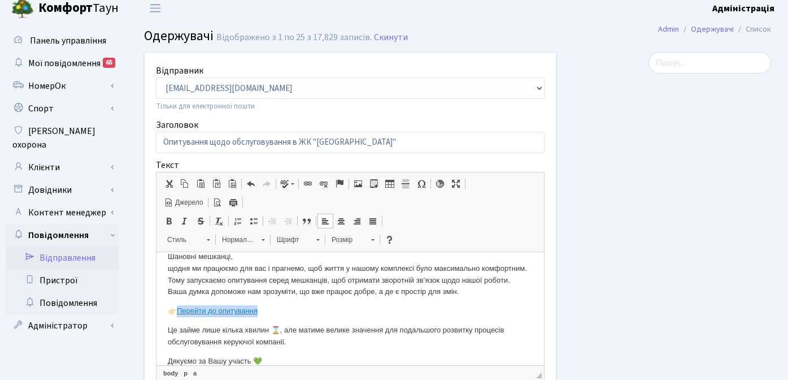
select select "https://"
type input "docs.google.com/forms/d/e/1FAIpQLScP6llOYXqTyaEADeV8iUbQe4ZCWe4elyPYFjAteB_QUw0…"
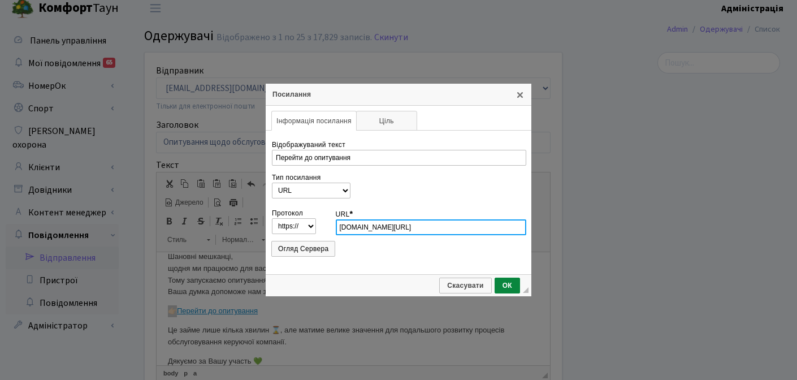
scroll to position [0, 150]
click at [359, 229] on input "docs.google.com/forms/d/e/1FAIpQLScP6llOYXqTyaEADeV8iUbQe4ZCWe4elyPYFjAteB_QUw0…" at bounding box center [431, 227] width 191 height 16
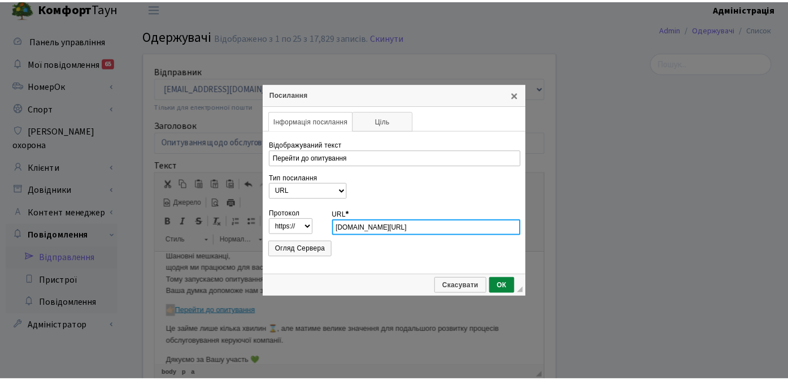
scroll to position [0, 0]
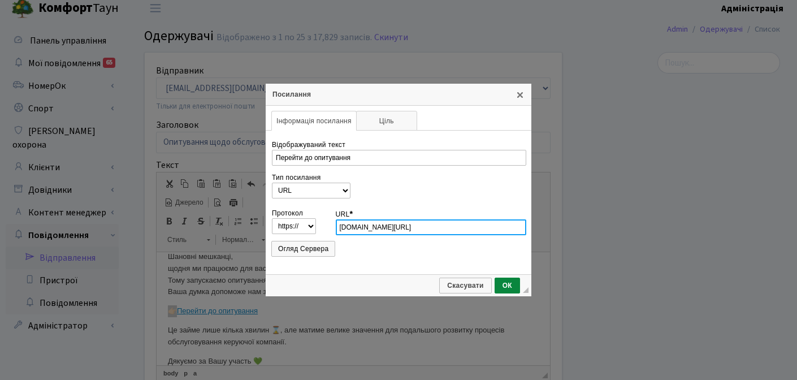
drag, startPoint x: 387, startPoint y: 227, endPoint x: 322, endPoint y: 224, distance: 65.1
click at [322, 224] on tr "Протокол http://‎ https://‎ ftp://‎ news://‎ <інший> URL * docs.google.com/form…" at bounding box center [398, 221] width 254 height 28
click at [367, 228] on input "docs.google.com/forms/d/e/1FAIpQLScP6llOYXqTyaEADeV8iUbQe4ZCWe4elyPYFjAteB_QUw0…" at bounding box center [431, 227] width 191 height 16
click at [451, 301] on div "Посилання X Інформація посилання Ціль Надіслати Відображуваний текст Перейти до…" at bounding box center [398, 190] width 797 height 380
click at [506, 284] on span "ОК" at bounding box center [507, 285] width 23 height 8
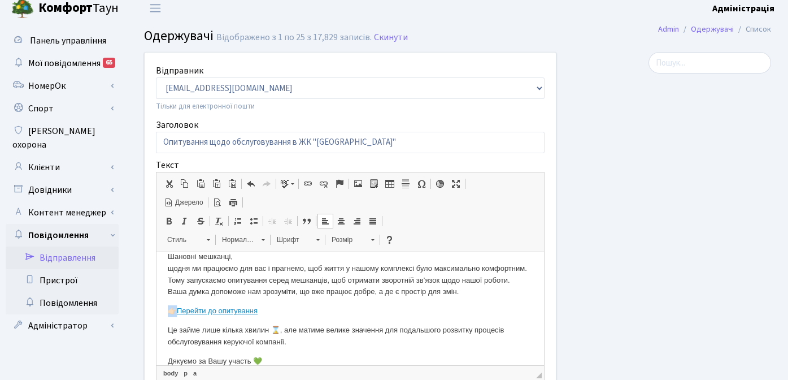
click at [348, 317] on p "👉🏻 Перейти до опитування" at bounding box center [350, 311] width 365 height 12
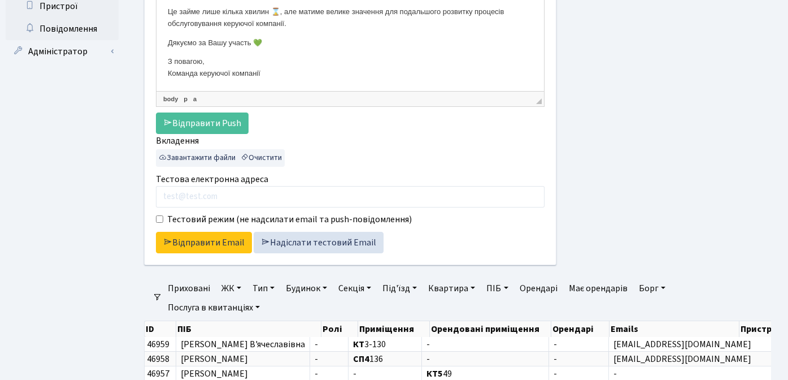
scroll to position [319, 0]
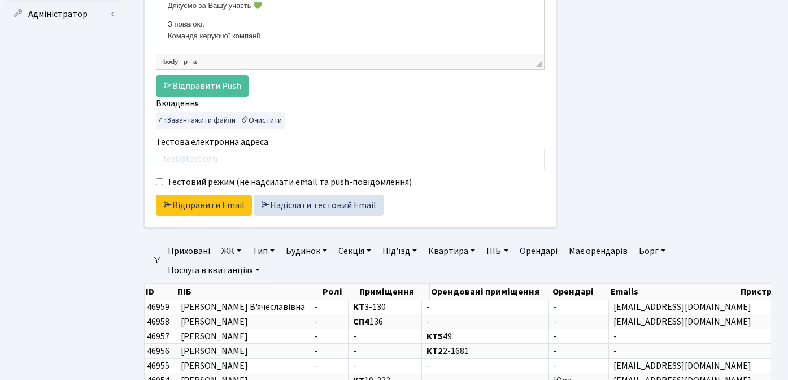
click at [230, 249] on link "ЖК" at bounding box center [231, 250] width 29 height 19
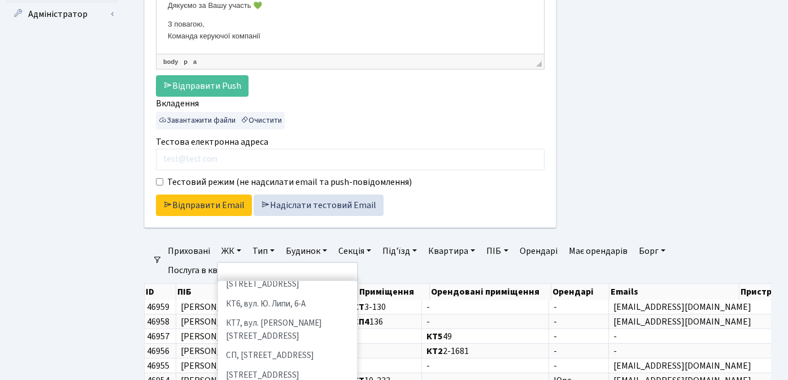
scroll to position [131, 0]
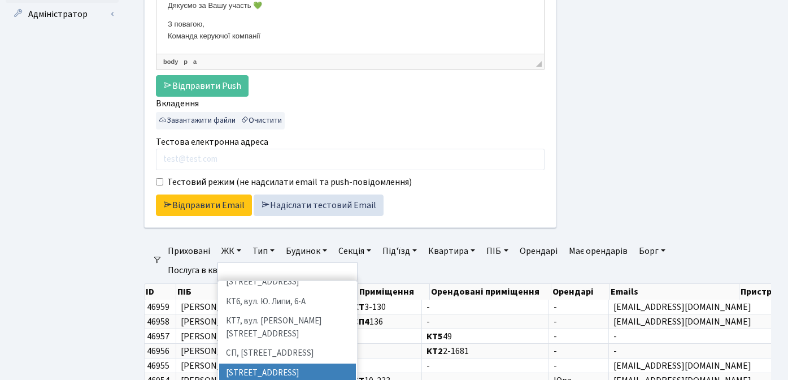
click at [259, 363] on li "[STREET_ADDRESS]" at bounding box center [287, 373] width 137 height 20
select select "307"
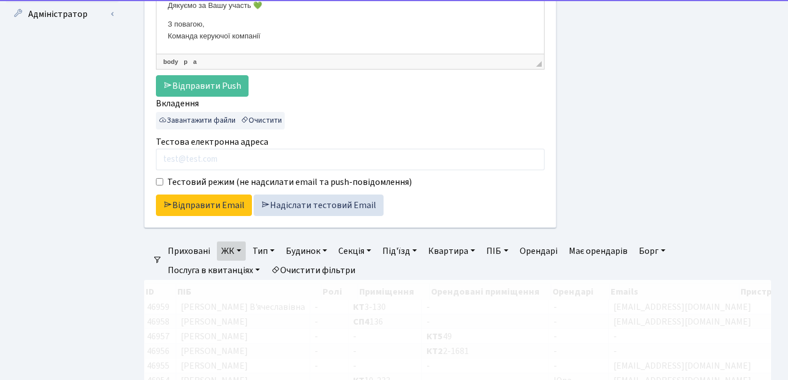
click at [239, 250] on link "ЖК" at bounding box center [231, 250] width 29 height 19
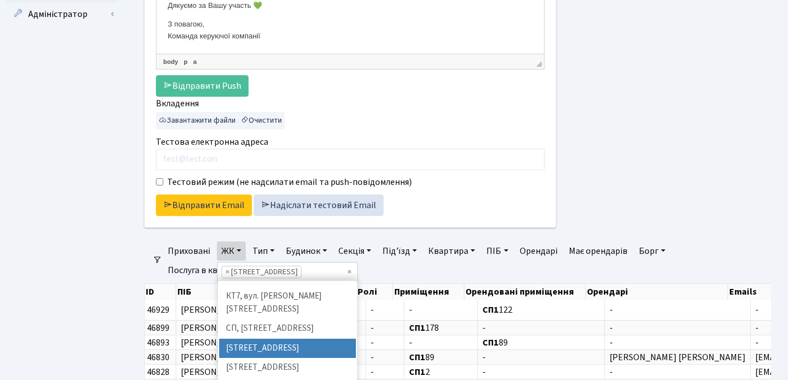
scroll to position [158, 0]
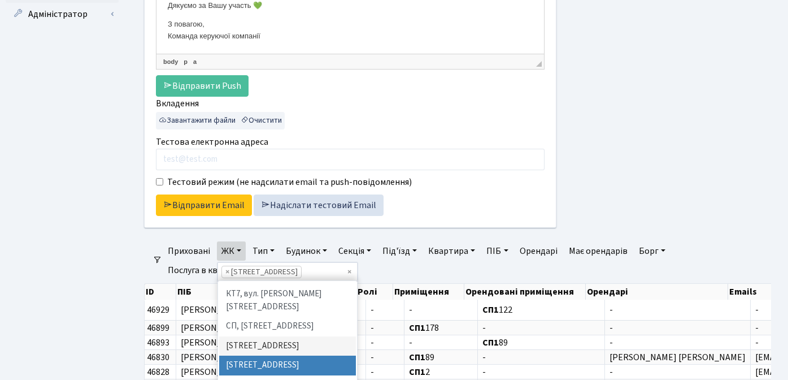
click at [283, 356] on li "[STREET_ADDRESS]" at bounding box center [287, 366] width 137 height 20
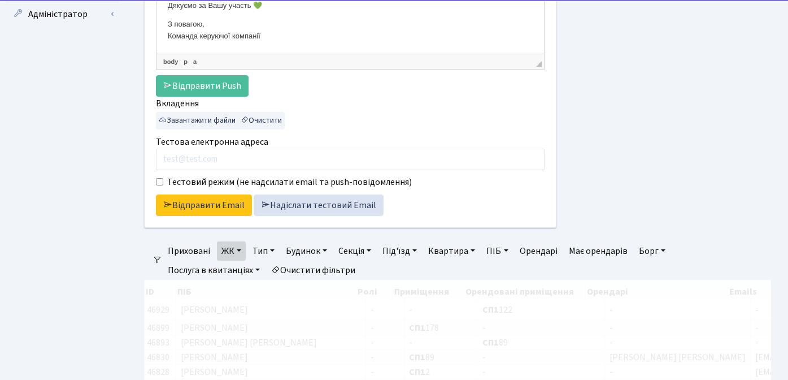
click at [236, 250] on link "ЖК" at bounding box center [231, 250] width 29 height 19
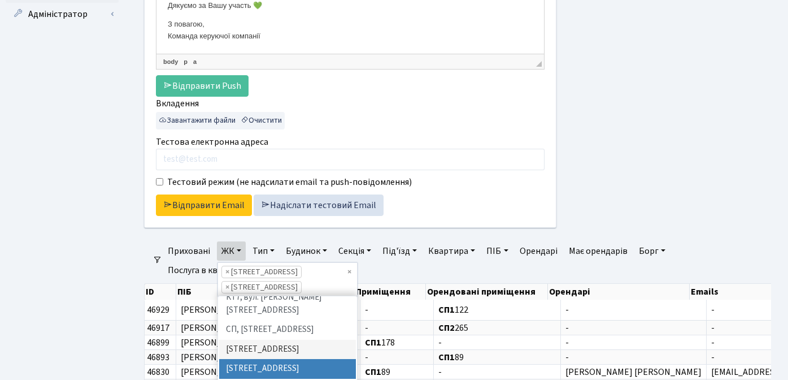
scroll to position [171, 0]
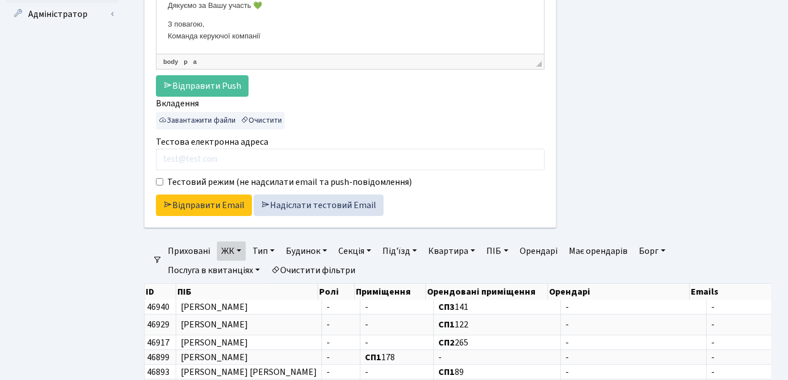
click at [89, 278] on ul "Панель управління Мої повідомлення 65 НомерОк" at bounding box center [62, 228] width 113 height 1020
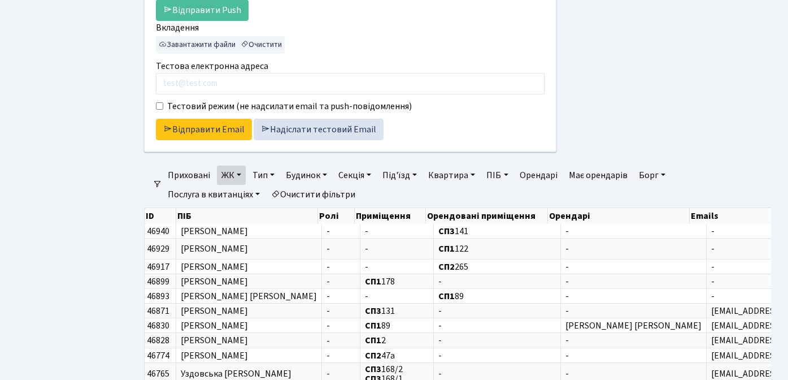
scroll to position [397, 0]
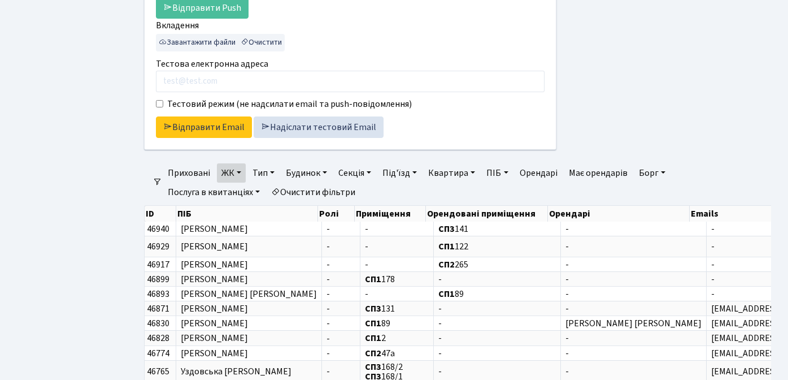
click at [242, 174] on link "ЖК" at bounding box center [231, 172] width 29 height 19
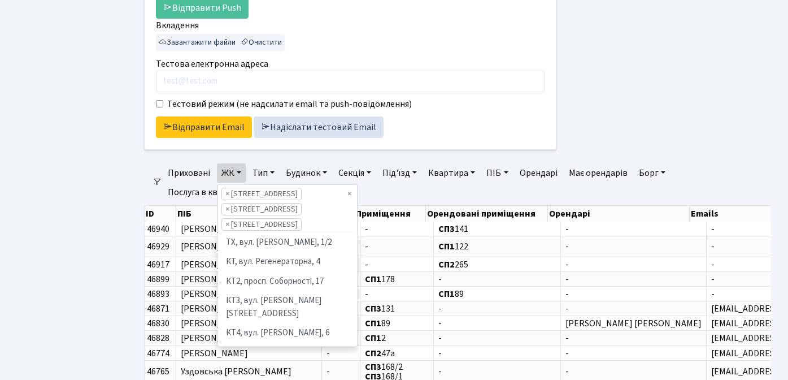
scroll to position [137, 0]
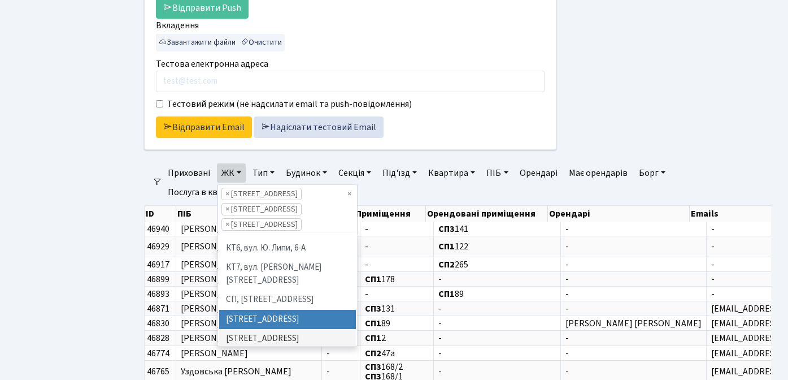
click at [110, 246] on ul "Панель управління Мої повідомлення 65 НомерОк" at bounding box center [62, 150] width 113 height 1020
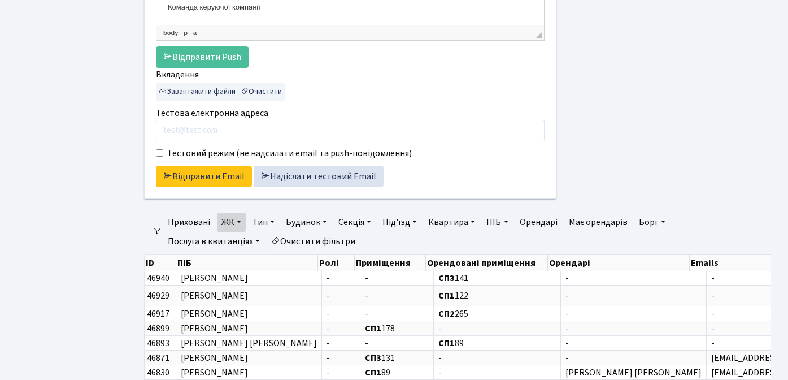
scroll to position [350, 0]
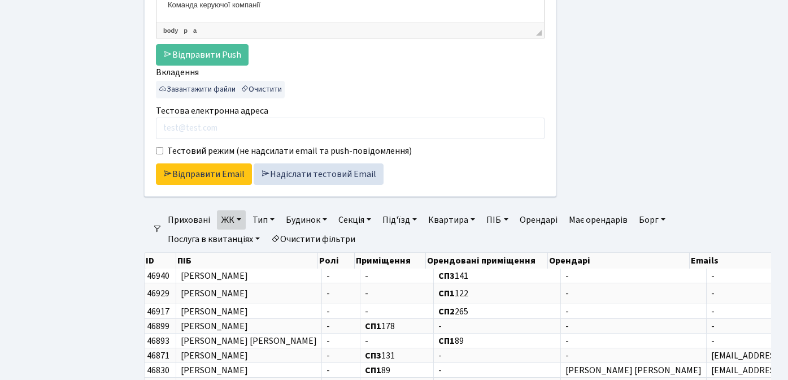
click at [240, 218] on link "ЖК" at bounding box center [231, 219] width 29 height 19
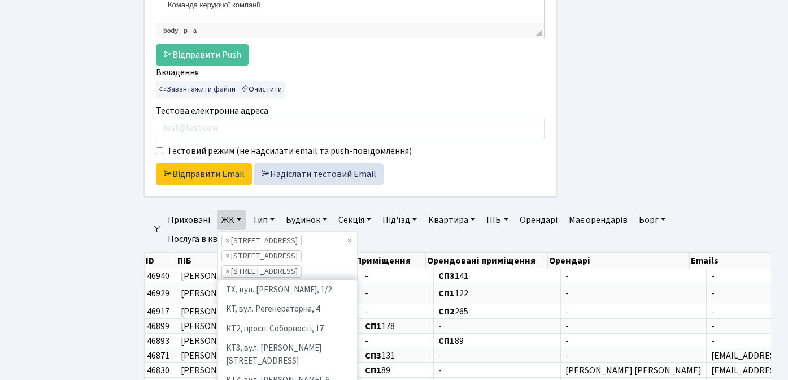
scroll to position [156, 0]
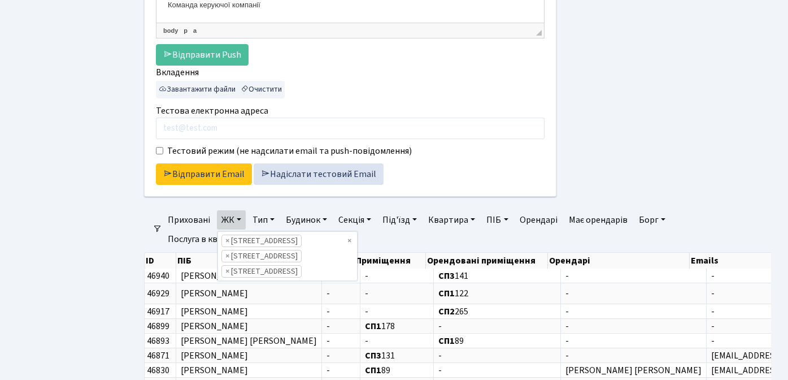
click at [122, 279] on div "Панель управління Мої повідомлення 65 НомерОк" at bounding box center [63, 196] width 127 height 1031
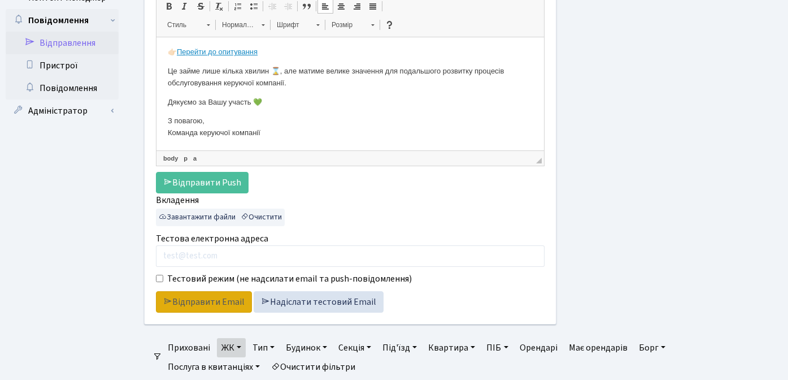
scroll to position [223, 0]
click at [239, 344] on link "ЖК" at bounding box center [231, 346] width 29 height 19
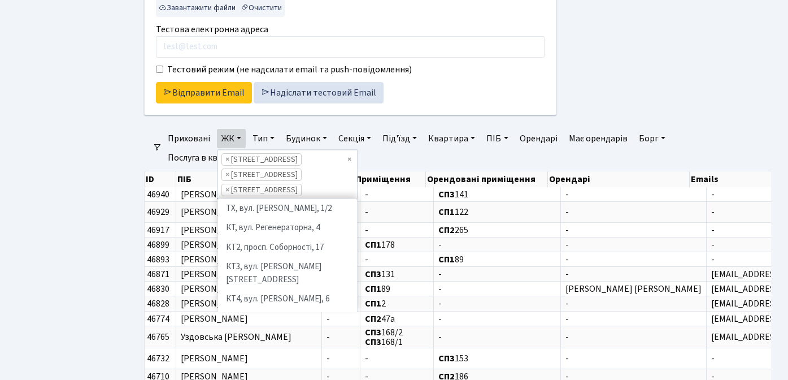
scroll to position [137, 0]
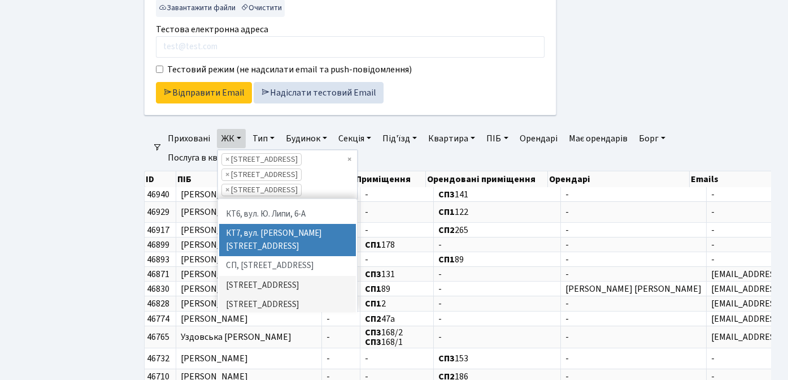
click at [93, 201] on ul "Панель управління Мої повідомлення 65 НомерОк" at bounding box center [62, 115] width 113 height 1020
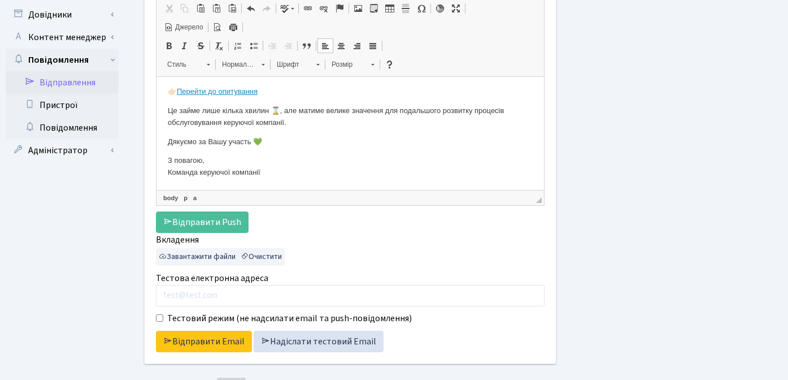
scroll to position [205, 0]
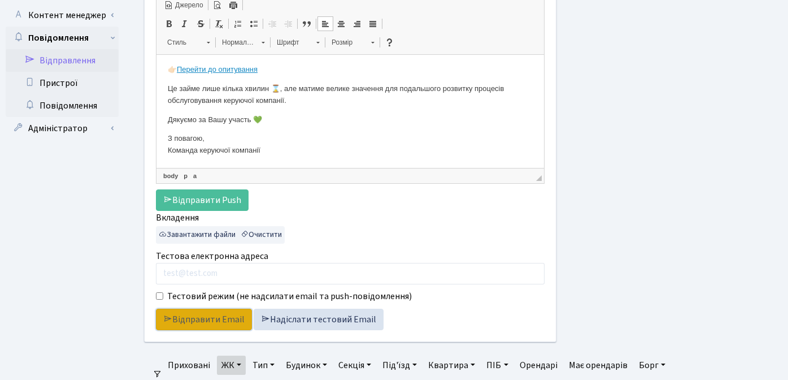
click at [207, 322] on link "Відправити Email" at bounding box center [204, 319] width 96 height 21
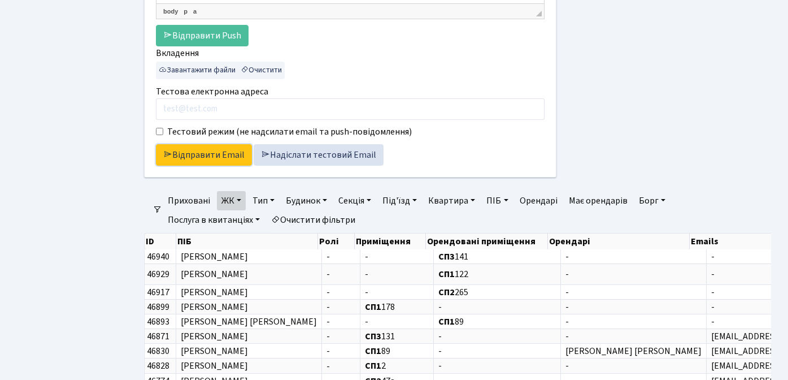
scroll to position [374, 0]
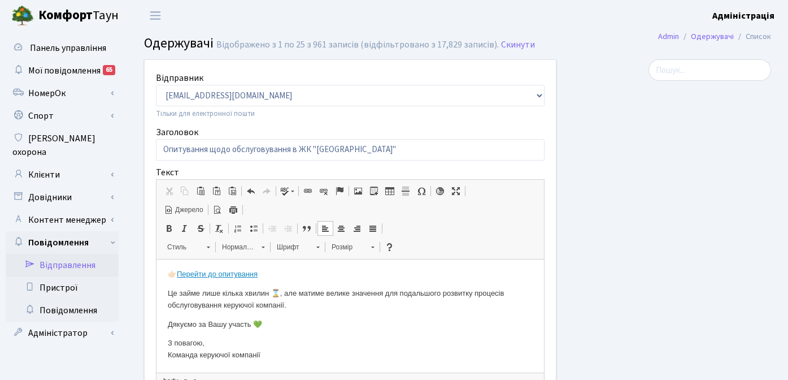
click at [613, 151] on div at bounding box center [672, 309] width 215 height 501
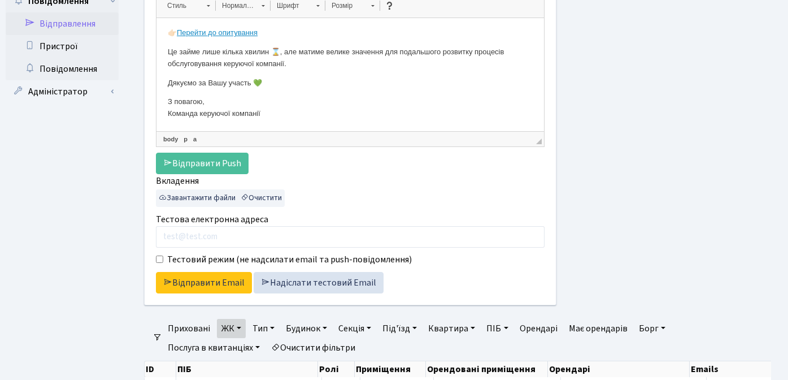
scroll to position [24, 0]
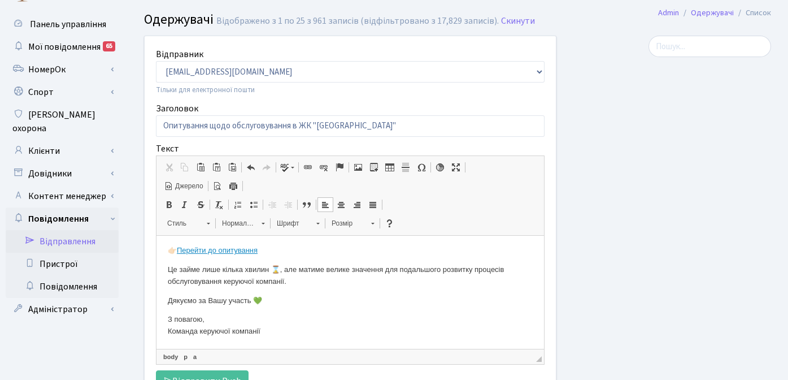
click at [666, 194] on div at bounding box center [672, 286] width 215 height 501
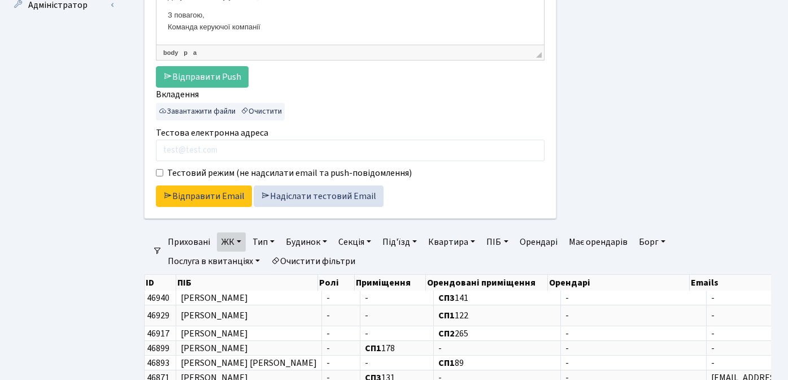
scroll to position [346, 0]
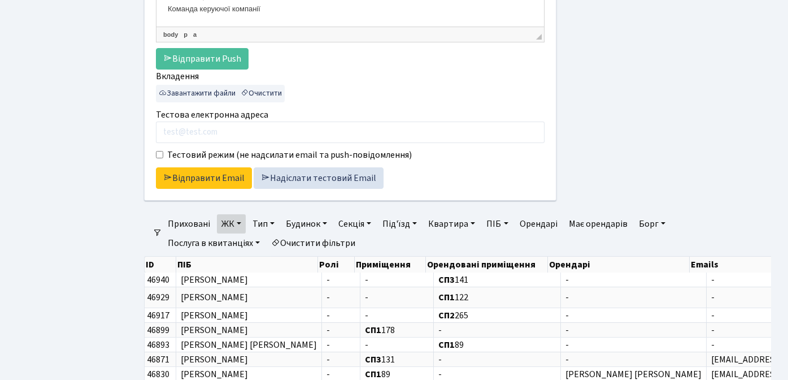
click at [238, 224] on link "ЖК" at bounding box center [231, 223] width 29 height 19
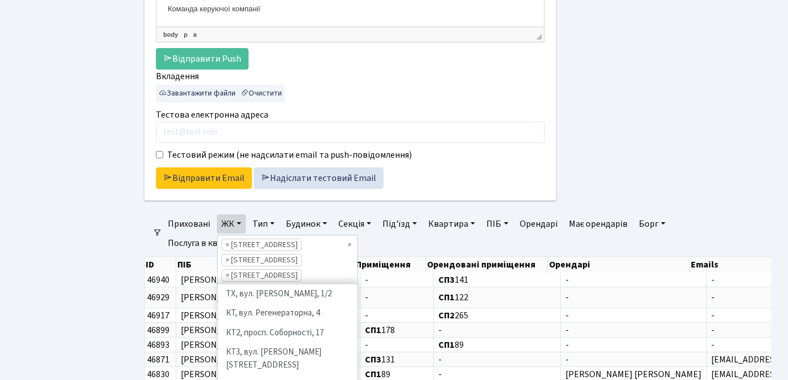
scroll to position [117, 0]
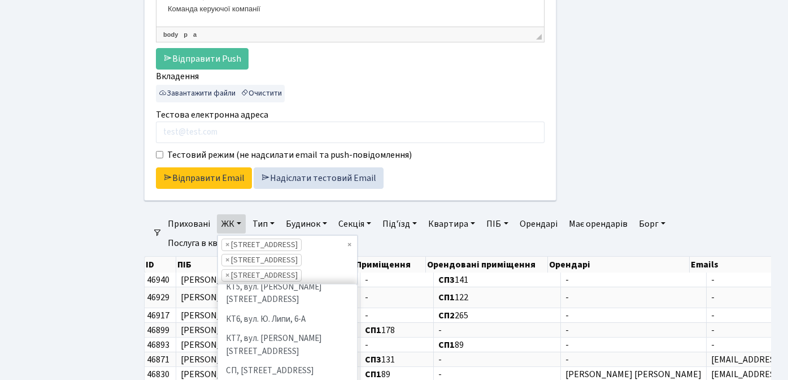
click at [237, 223] on link "ЖК" at bounding box center [231, 223] width 29 height 19
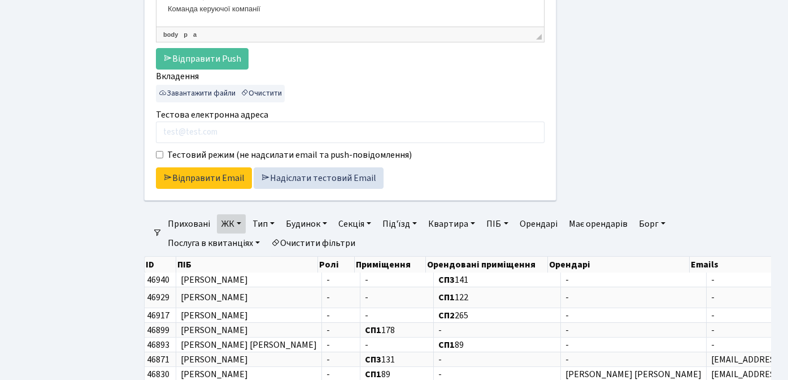
click at [129, 225] on div "Відправник office@comfort-town.com.ua office@svitlopark.com.ua billing@comfort-…" at bounding box center [457, 214] width 661 height 1003
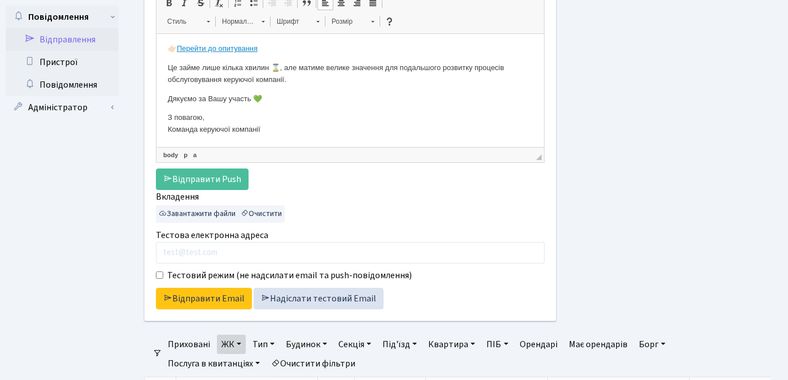
scroll to position [226, 0]
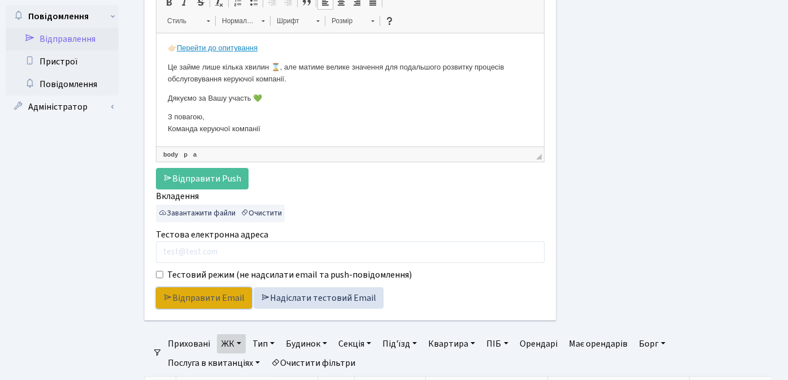
click at [203, 298] on link "Відправити Email" at bounding box center [204, 297] width 96 height 21
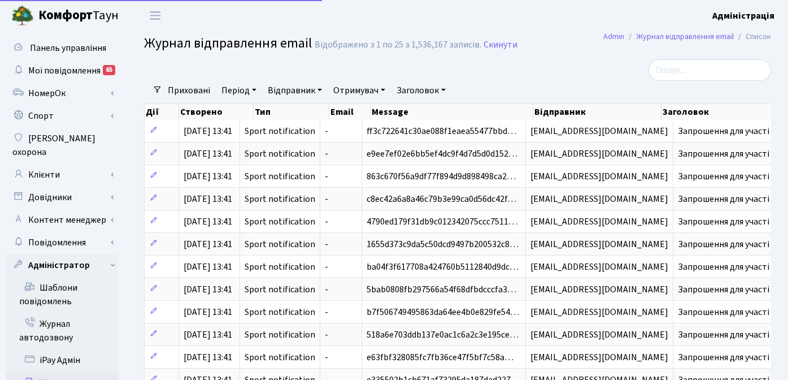
select select "25"
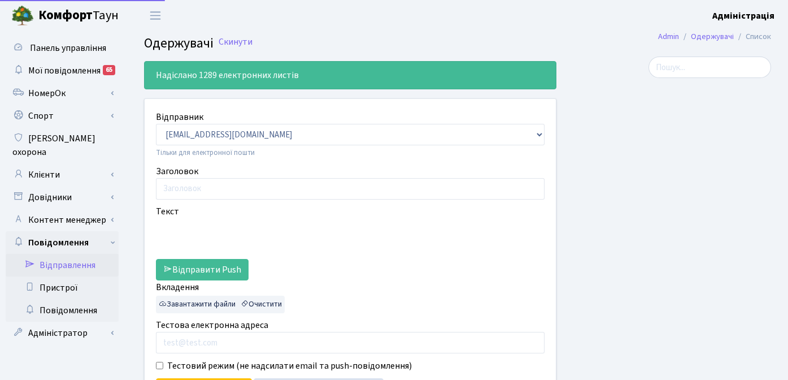
select select "25"
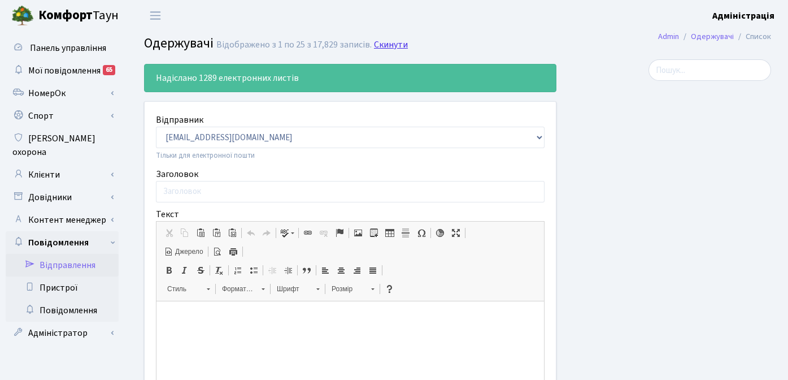
click at [399, 44] on link "Скинути" at bounding box center [391, 45] width 34 height 11
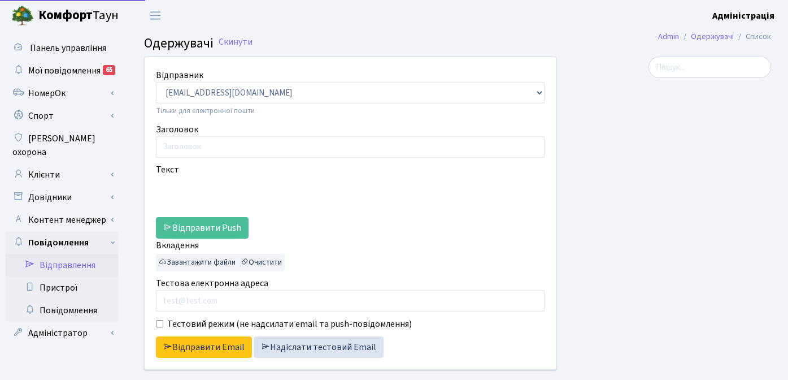
select select "25"
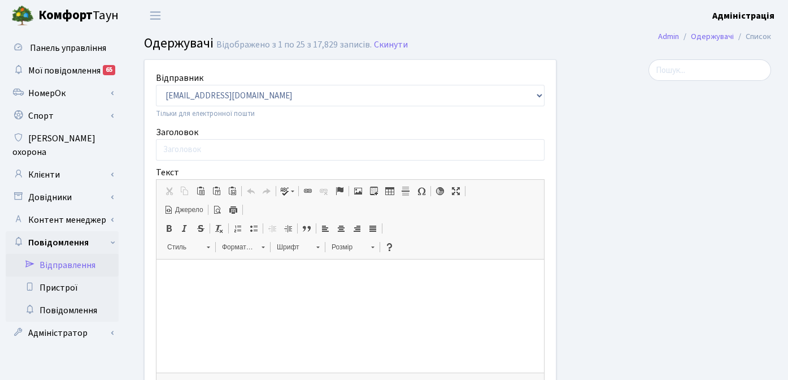
click at [74, 322] on link "Адміністратор" at bounding box center [62, 333] width 113 height 23
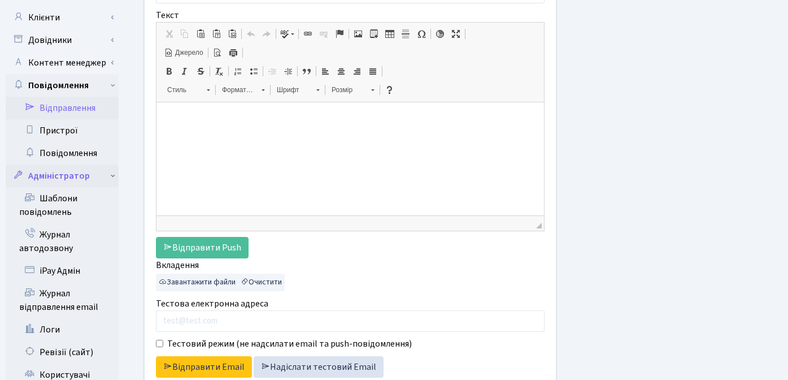
scroll to position [254, 0]
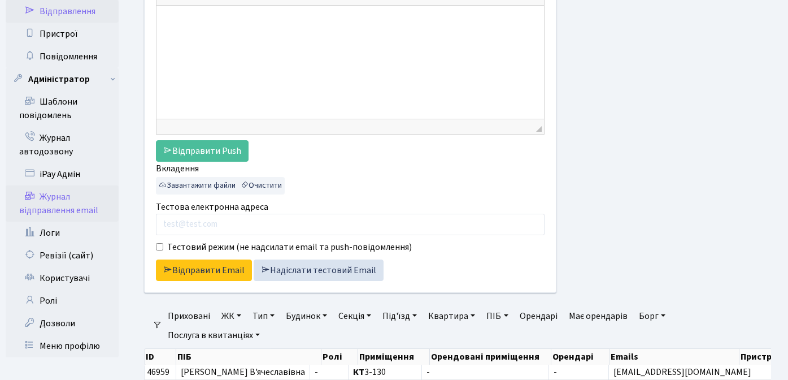
click at [52, 187] on link "Журнал відправлення email" at bounding box center [62, 203] width 113 height 36
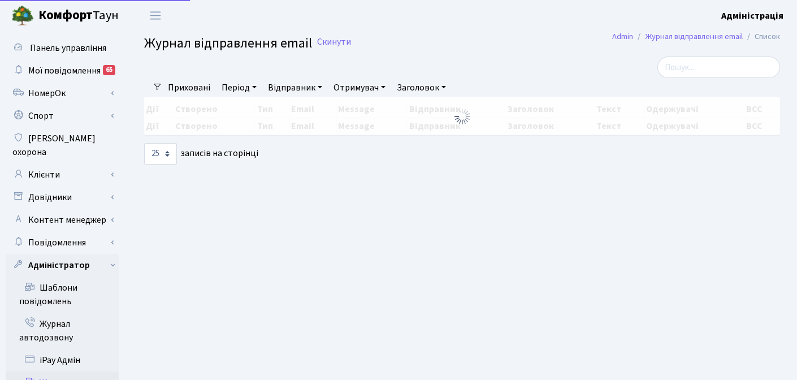
select select "25"
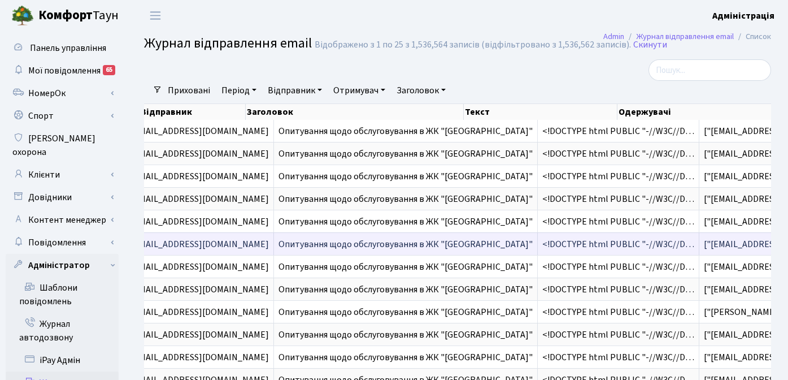
scroll to position [0, 393]
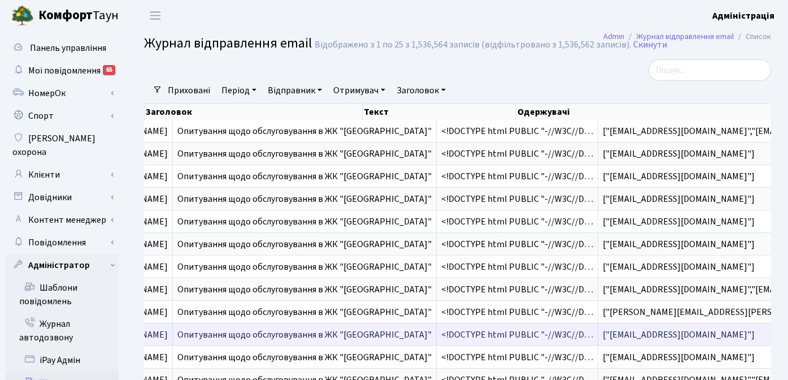
copy span "[PERSON_NAME][EMAIL_ADDRESS][DOMAIN_NAME]"
drag, startPoint x: 655, startPoint y: 337, endPoint x: 528, endPoint y: 335, distance: 126.6
click at [603, 335] on span "["serhii.mandrychenko@gmail.com"]" at bounding box center [679, 334] width 152 height 12
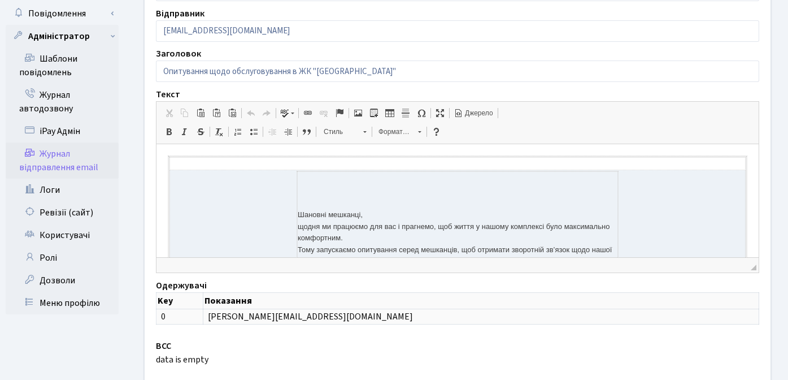
scroll to position [289, 0]
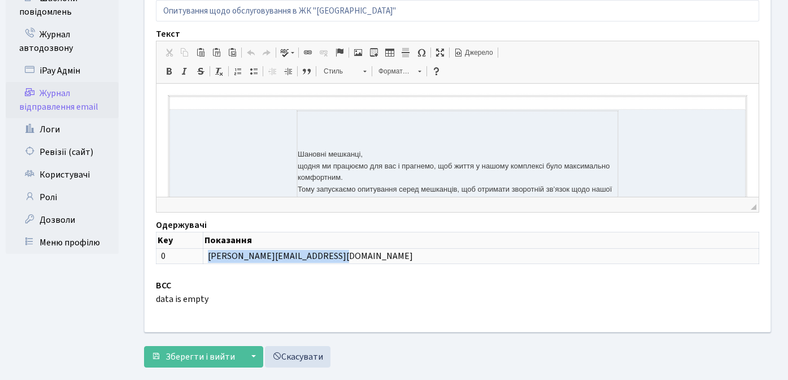
drag, startPoint x: 361, startPoint y: 259, endPoint x: 230, endPoint y: 255, distance: 130.6
click at [230, 255] on td "[PERSON_NAME][EMAIL_ADDRESS][DOMAIN_NAME]" at bounding box center [481, 256] width 556 height 16
copy td "serhii.mandrychenko@gmail.com"
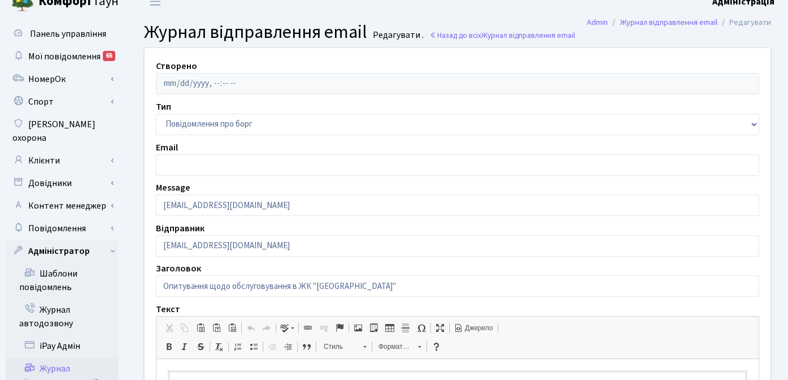
scroll to position [0, 0]
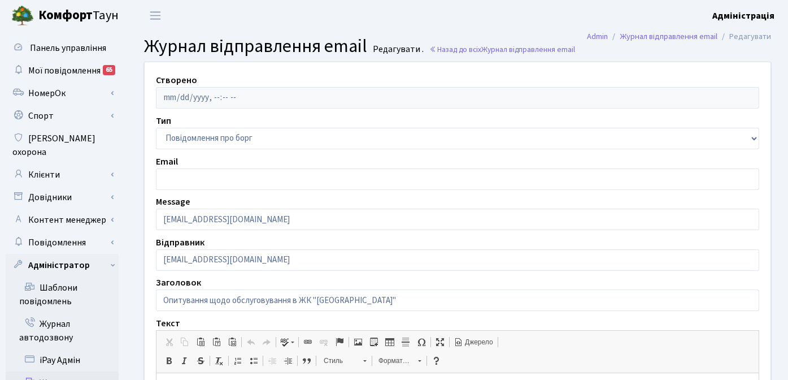
click at [126, 194] on div "Панель управління Мої повідомлення 65 НомерОк" at bounding box center [63, 346] width 127 height 631
click at [452, 26] on header "Комфорт Таун Адміністрація Мій обліковий запис Вийти" at bounding box center [394, 15] width 788 height 31
click at [443, 13] on header "[PERSON_NAME] Адміністрація Мій обліковий запис Вийти" at bounding box center [394, 15] width 788 height 31
click at [51, 163] on link "Клієнти" at bounding box center [62, 174] width 113 height 23
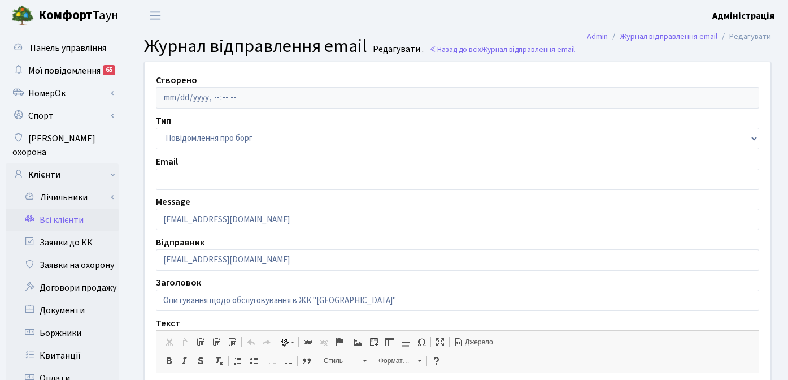
click at [67, 209] on link "Всі клієнти" at bounding box center [62, 220] width 113 height 23
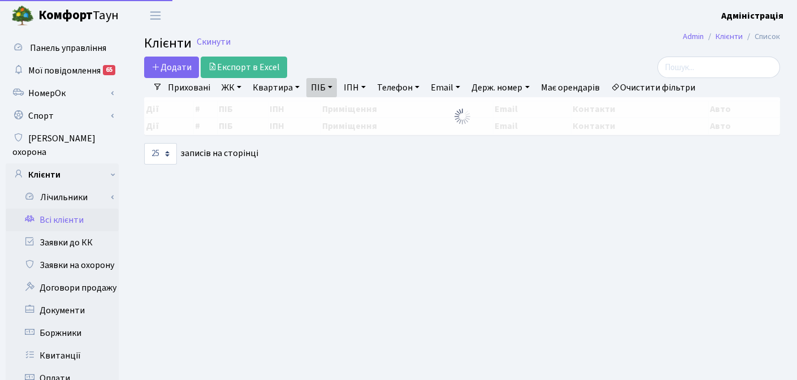
select select "25"
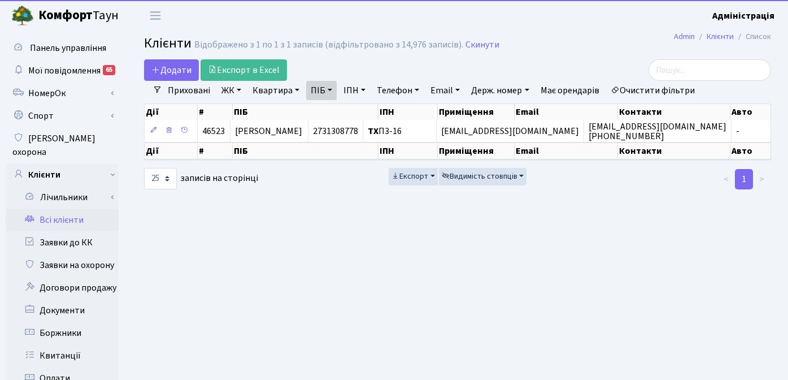
click at [663, 87] on link "Очистити фільтри" at bounding box center [652, 90] width 93 height 19
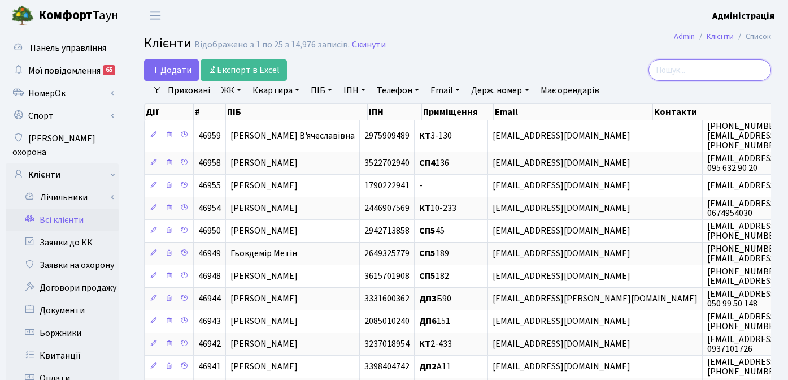
click at [753, 68] on input "search" at bounding box center [710, 69] width 123 height 21
paste input "[PERSON_NAME][EMAIL_ADDRESS][DOMAIN_NAME]"
type input "[PERSON_NAME][EMAIL_ADDRESS][DOMAIN_NAME]"
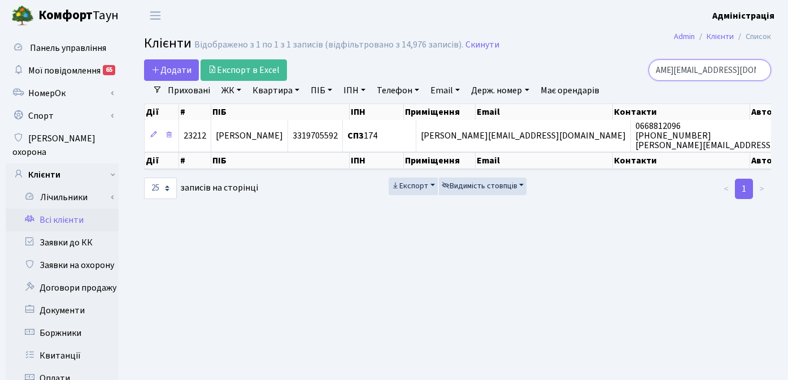
click at [758, 72] on input "[PERSON_NAME][EMAIL_ADDRESS][DOMAIN_NAME]" at bounding box center [710, 69] width 123 height 21
click at [512, 57] on main "Admin Клієнти Список Клієнти Відображено з 1 по 1 з 1 записів (відфільтровано з…" at bounding box center [457, 360] width 661 height 658
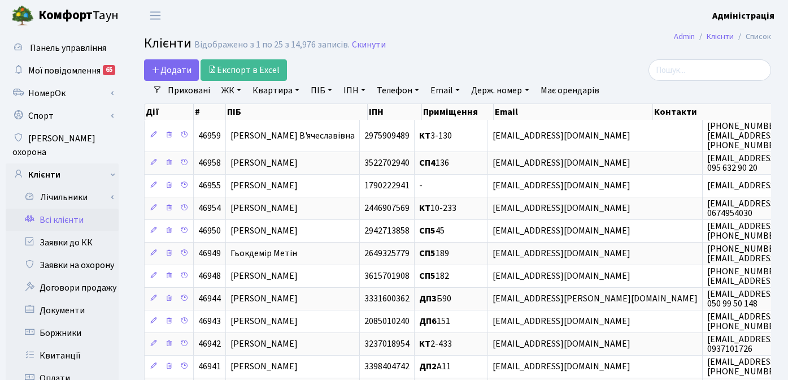
click at [561, 47] on h2 "Клієнти Відображено з 1 по 25 з 14,976 записів. Скинути" at bounding box center [457, 45] width 627 height 19
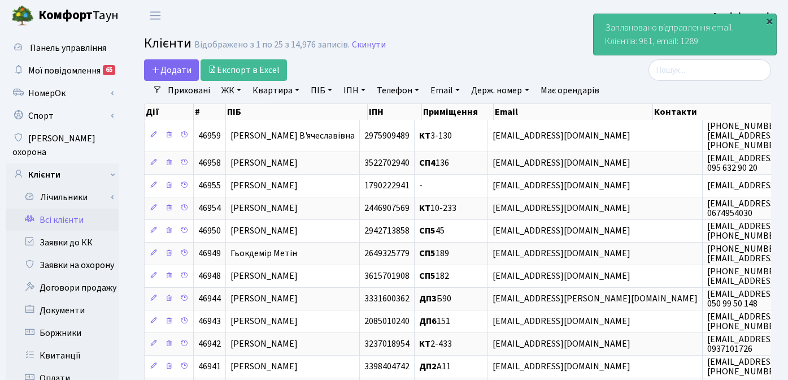
click at [770, 18] on div "×" at bounding box center [769, 20] width 11 height 11
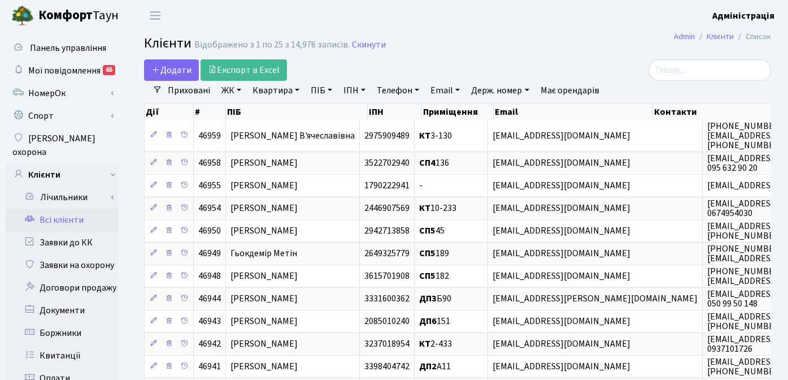
click at [535, 40] on h2 "Клієнти Відображено з 1 по 25 з 14,976 записів. Скинути" at bounding box center [457, 45] width 627 height 19
click at [512, 48] on h2 "Клієнти Відображено з 1 по 25 з 14,976 записів. Скинути" at bounding box center [457, 45] width 627 height 19
click at [562, 42] on h2 "Клієнти Відображено з 1 по 25 з 14,976 записів. Скинути" at bounding box center [457, 45] width 627 height 19
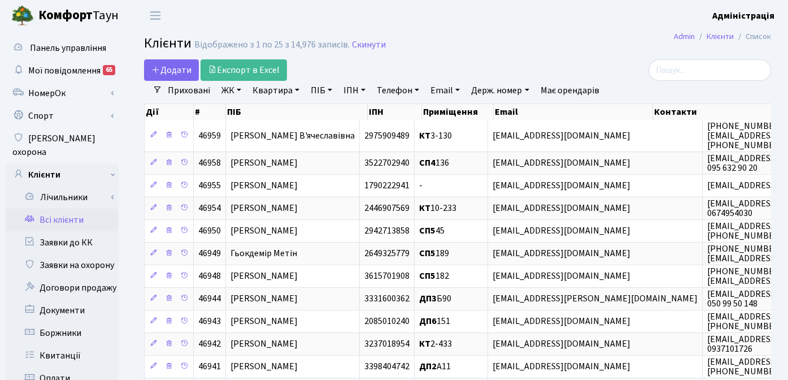
click at [463, 49] on h2 "Клієнти Відображено з 1 по 25 з 14,976 записів. Скинути" at bounding box center [457, 45] width 627 height 19
click at [497, 49] on h2 "Клієнти Відображено з 1 по 25 з 14,976 записів. Скинути" at bounding box center [457, 45] width 627 height 19
click at [492, 49] on h2 "Клієнти Відображено з 1 по 25 з 14,976 записів. Скинути" at bounding box center [457, 45] width 627 height 19
click at [558, 46] on h2 "Клієнти Відображено з 1 по 25 з 14,976 записів. Скинути" at bounding box center [457, 45] width 627 height 19
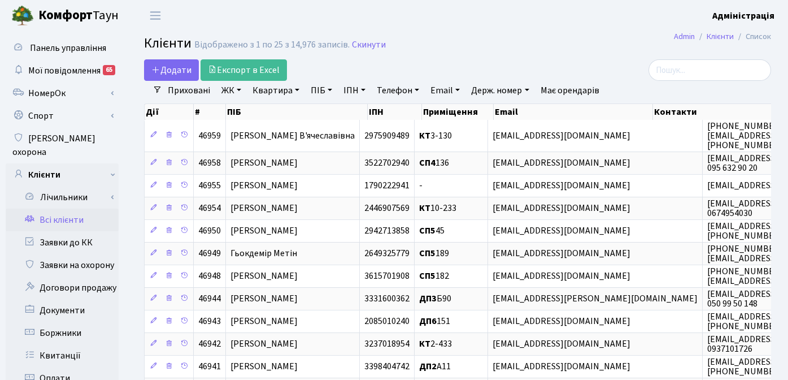
click at [66, 209] on link "Всі клієнти" at bounding box center [62, 220] width 113 height 23
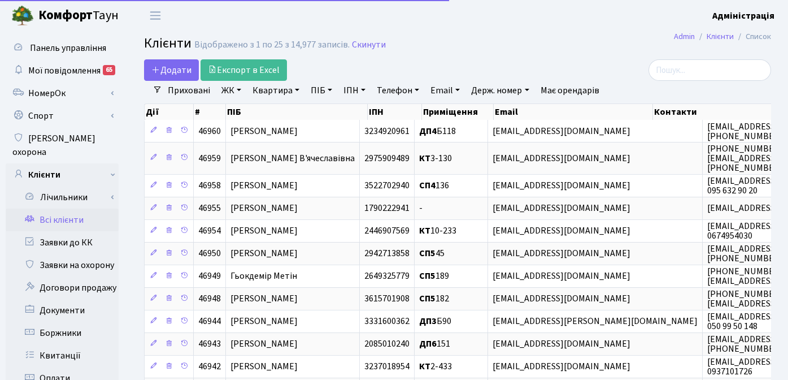
select select "25"
click at [564, 37] on h2 "Клієнти Відображено з 1 по 25 з 14,977 записів. Скинути" at bounding box center [457, 45] width 627 height 19
click at [484, 39] on h2 "Клієнти Відображено з 1 по 25 з 14,977 записів. Скинути" at bounding box center [457, 45] width 627 height 19
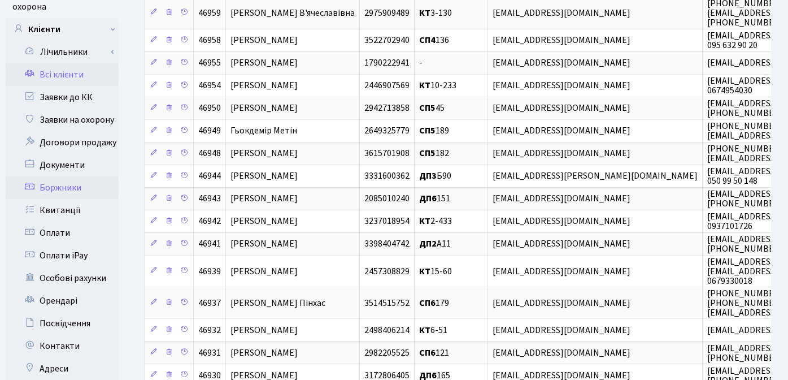
scroll to position [242, 0]
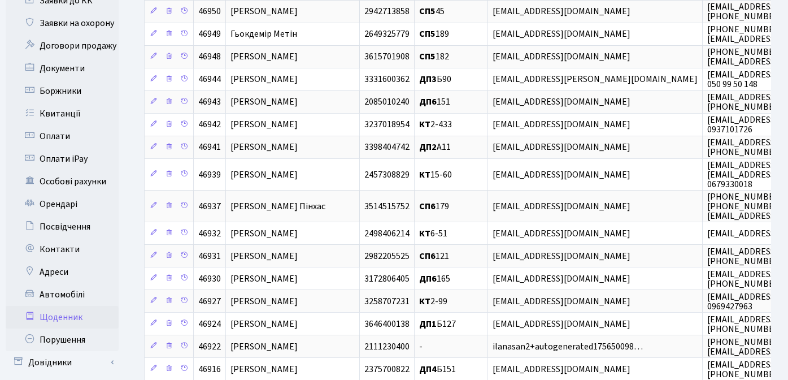
click at [70, 306] on link "Щоденник" at bounding box center [62, 317] width 113 height 23
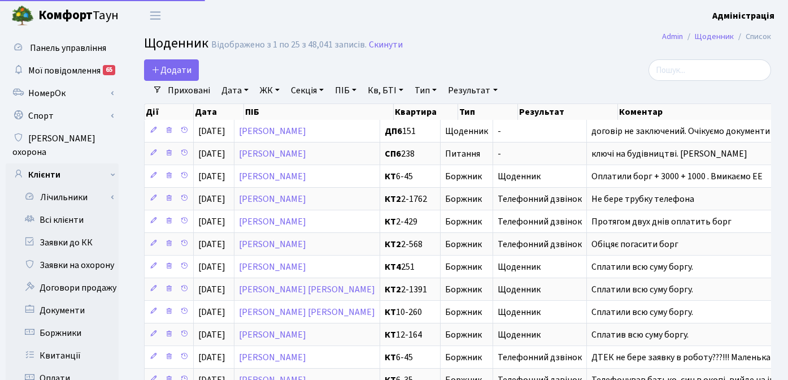
select select "25"
click at [426, 89] on link "Тип" at bounding box center [425, 90] width 31 height 19
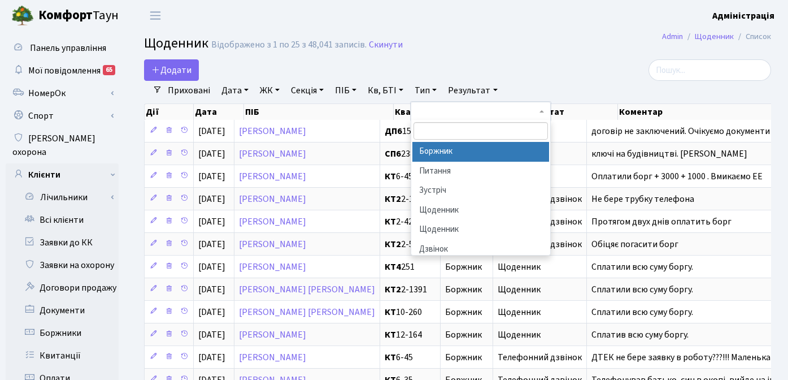
click at [452, 144] on li "Боржник" at bounding box center [481, 152] width 137 height 20
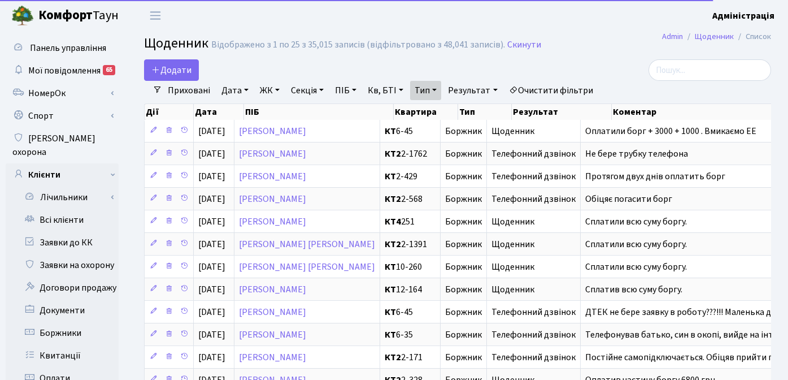
click at [478, 86] on link "Результат" at bounding box center [473, 90] width 58 height 19
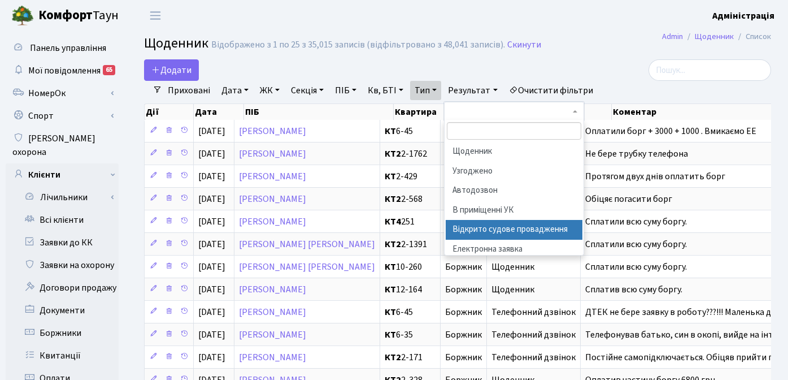
click at [508, 231] on li "Відкрито судове провадження" at bounding box center [514, 230] width 137 height 20
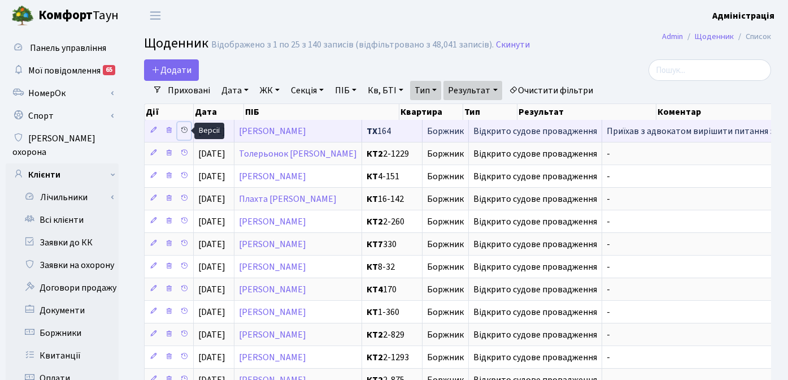
click at [184, 131] on icon at bounding box center [184, 130] width 8 height 8
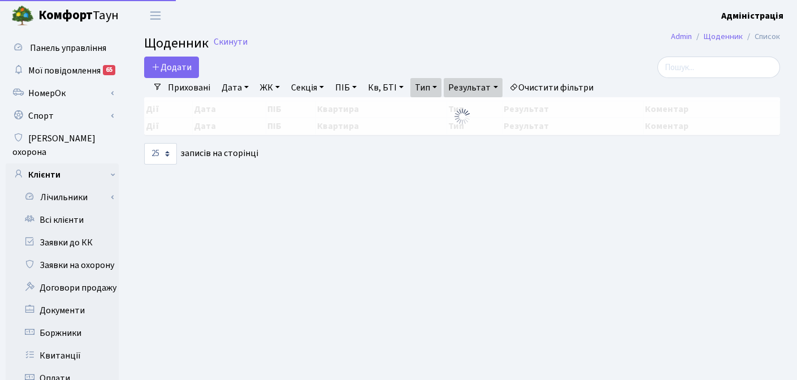
select select "25"
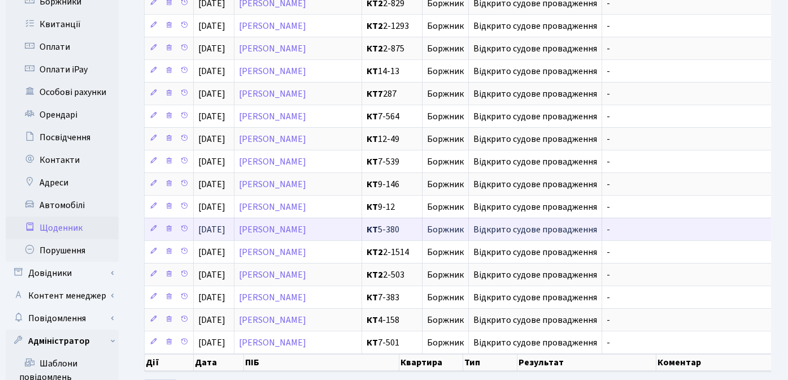
scroll to position [557, 0]
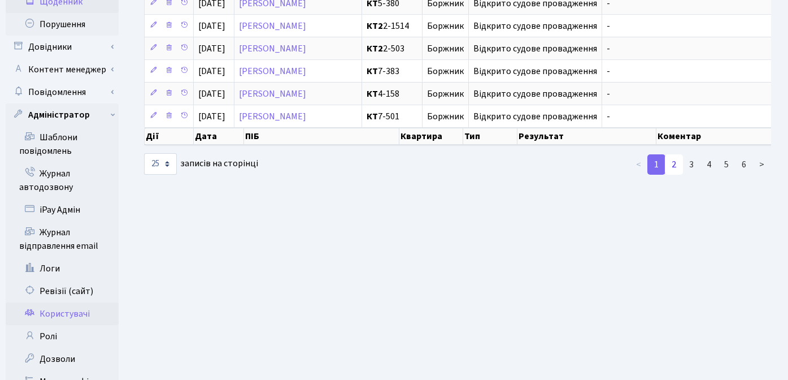
click at [669, 170] on link "2" at bounding box center [674, 164] width 18 height 20
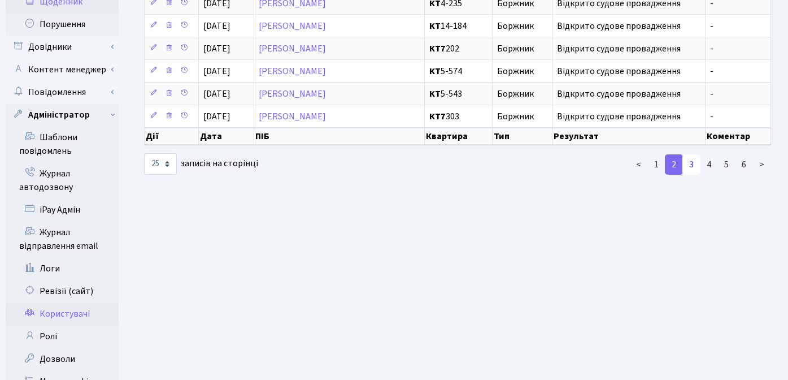
click at [697, 161] on link "3" at bounding box center [692, 164] width 18 height 20
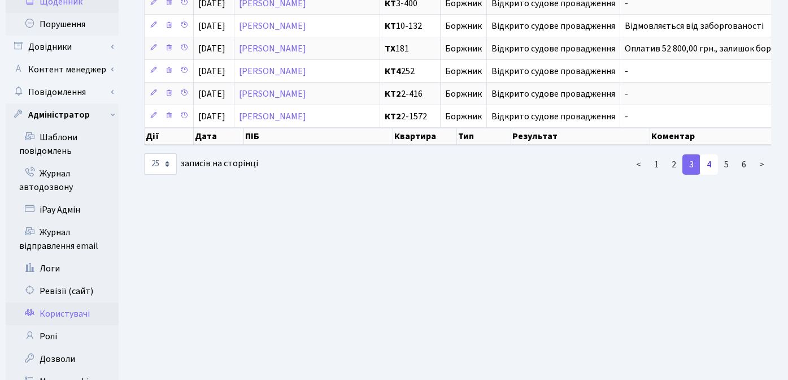
click at [710, 174] on link "4" at bounding box center [709, 164] width 18 height 20
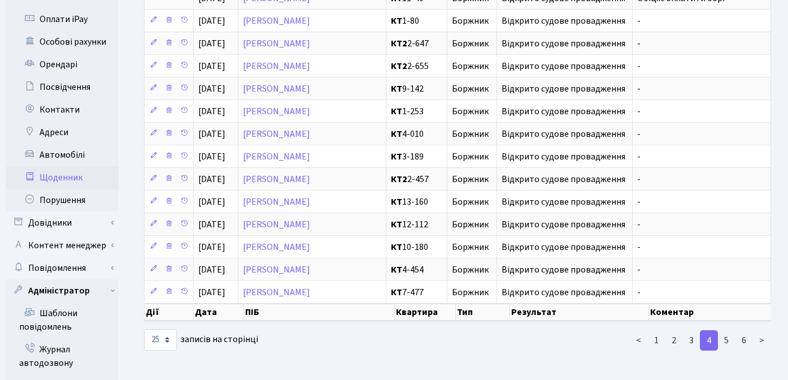
scroll to position [53, 0]
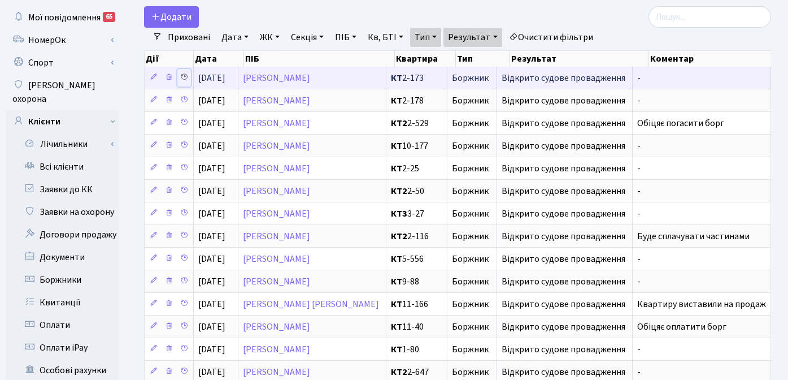
click at [184, 77] on icon at bounding box center [184, 77] width 8 height 8
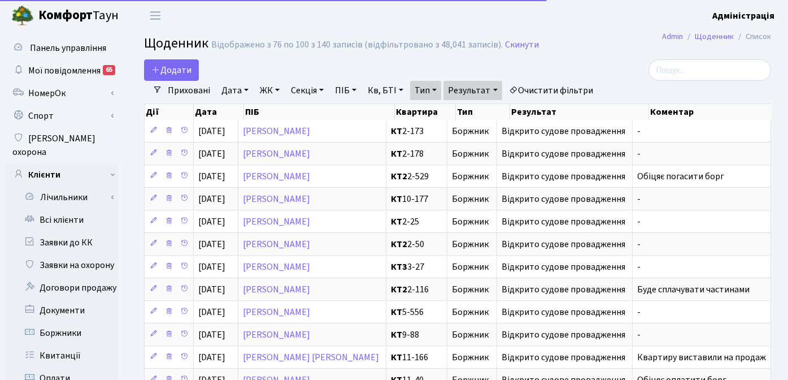
select select "25"
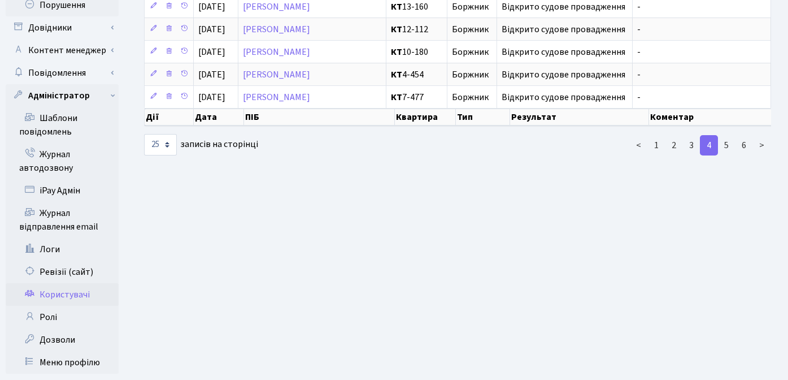
scroll to position [591, 0]
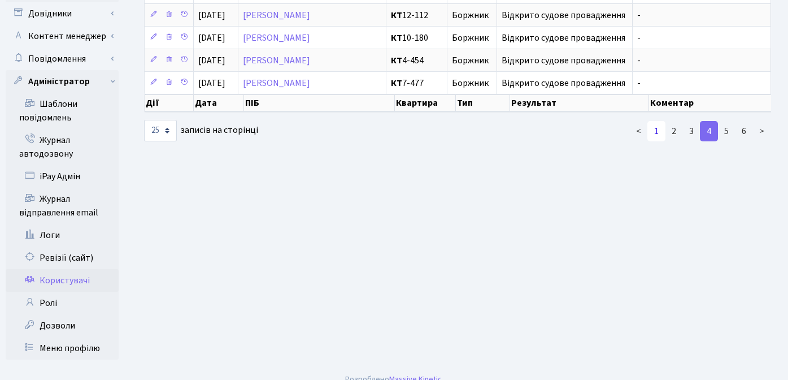
click at [657, 141] on link "1" at bounding box center [657, 131] width 18 height 20
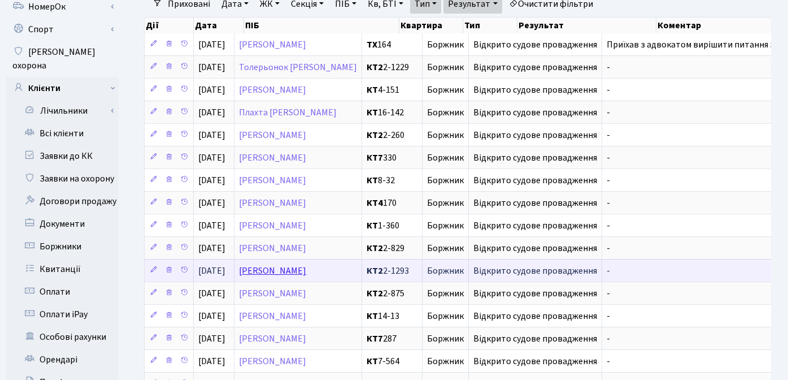
scroll to position [133, 0]
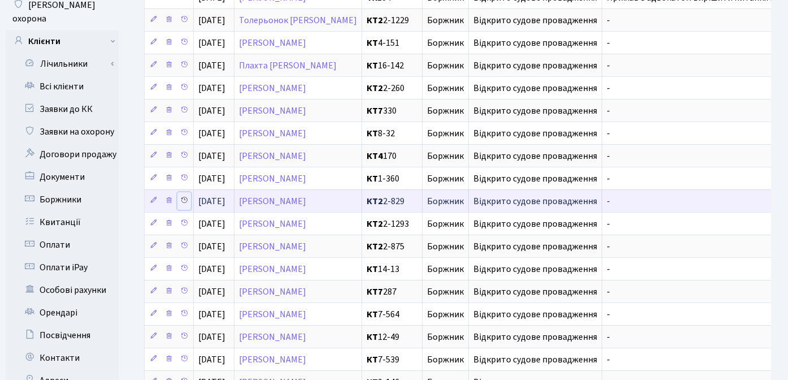
click at [186, 198] on icon at bounding box center [184, 200] width 8 height 8
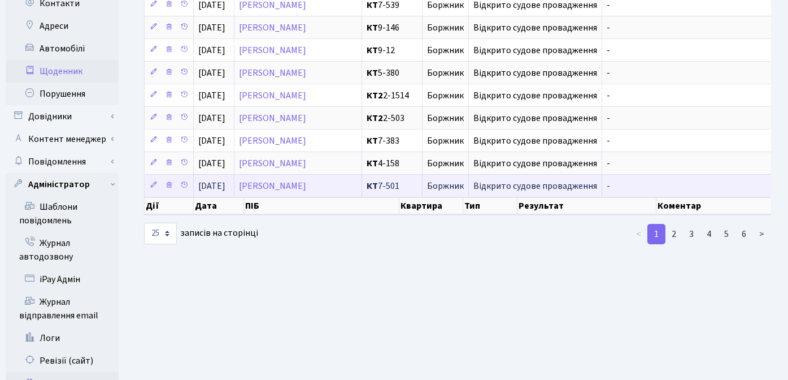
scroll to position [488, 0]
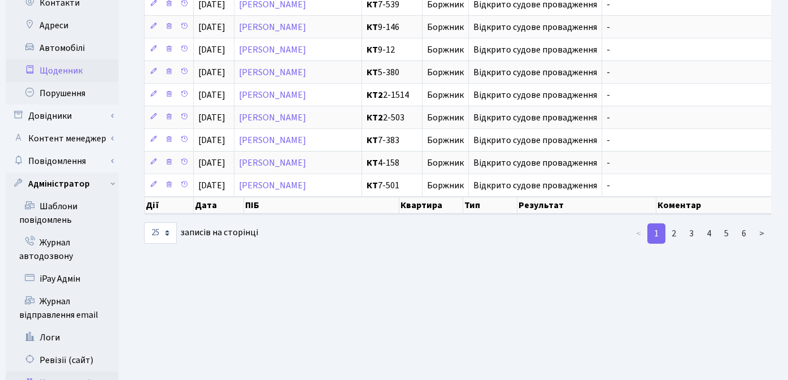
click at [512, 280] on main "Admin Щоденник Список Щоденник Відображено з 1 по 25 з 140 записів (відфільтров…" at bounding box center [457, 5] width 661 height 925
click at [514, 293] on main "Admin Щоденник Список Щоденник Відображено з 1 по 25 з 140 записів (відфільтров…" at bounding box center [457, 5] width 661 height 925
click at [619, 291] on main "Admin Щоденник Список Щоденник Відображено з 1 по 25 з 140 записів (відфільтров…" at bounding box center [457, 5] width 661 height 925
click at [707, 241] on link "4" at bounding box center [709, 233] width 18 height 20
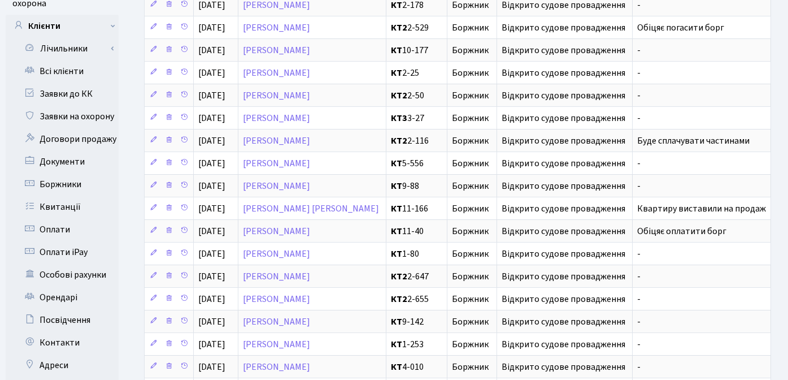
scroll to position [0, 0]
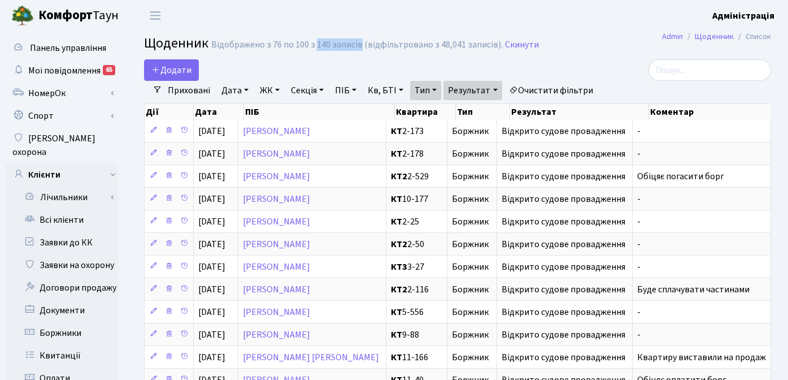
drag, startPoint x: 314, startPoint y: 45, endPoint x: 358, endPoint y: 45, distance: 44.1
click at [358, 45] on div "Відображено з 76 по 100 з 140 записів (відфільтровано з 48,041 записів)." at bounding box center [357, 45] width 292 height 11
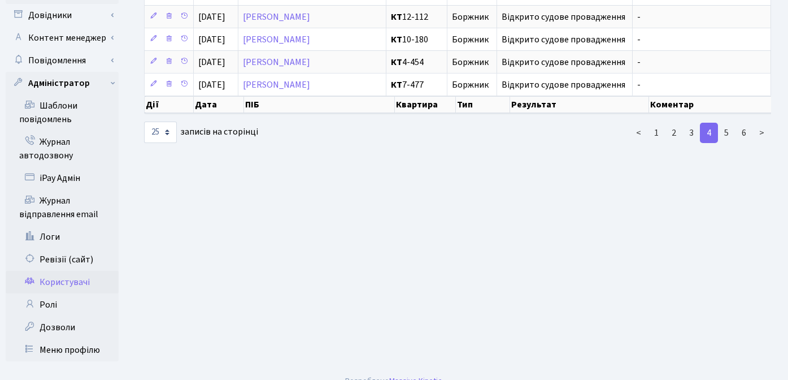
scroll to position [591, 0]
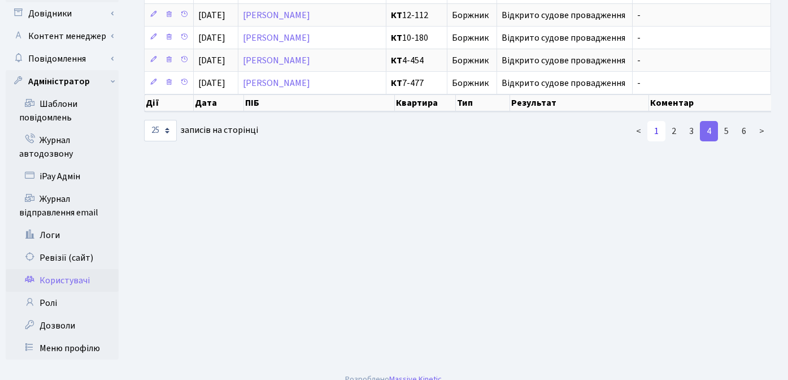
click at [658, 138] on link "1" at bounding box center [657, 131] width 18 height 20
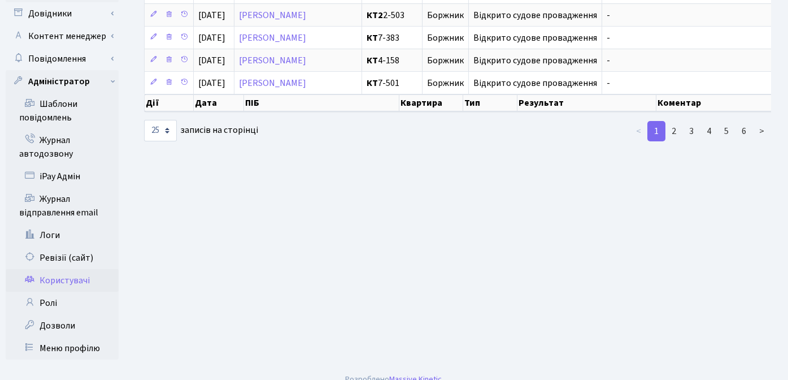
scroll to position [0, 0]
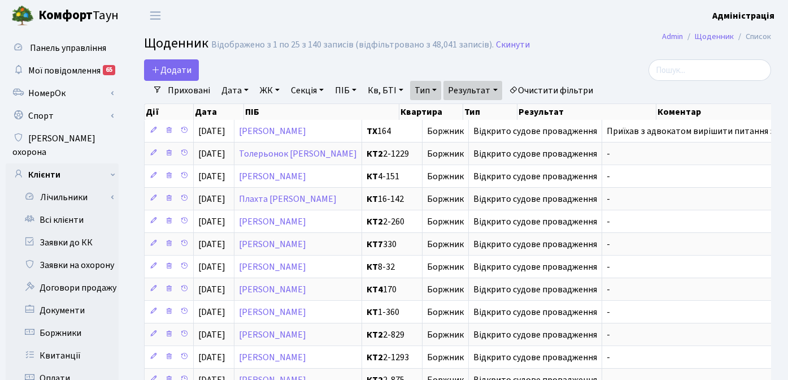
click at [608, 49] on h2 "Щоденник Відображено з 1 по 25 з 140 записів (відфільтровано з 48,041 записів).…" at bounding box center [457, 45] width 627 height 19
click at [541, 88] on link "Очистити фільтри" at bounding box center [551, 90] width 93 height 19
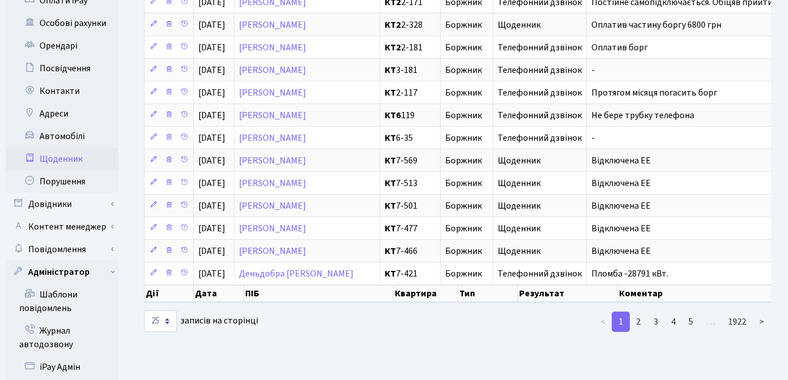
scroll to position [421, 0]
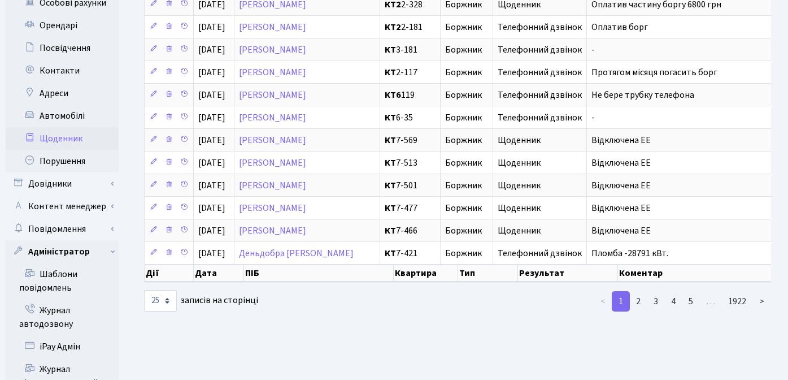
click at [479, 324] on main "Admin Щоденник Список Щоденник Відображено з 1 по 25 з 48,041 записів. Скинути …" at bounding box center [457, 73] width 661 height 925
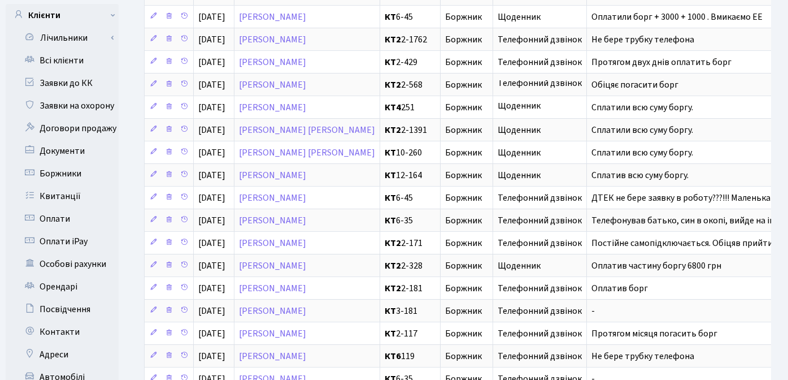
scroll to position [0, 0]
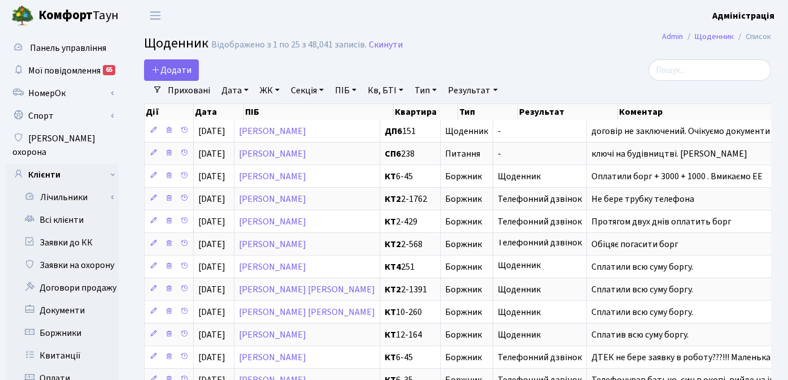
click at [426, 89] on link "Тип" at bounding box center [425, 90] width 31 height 19
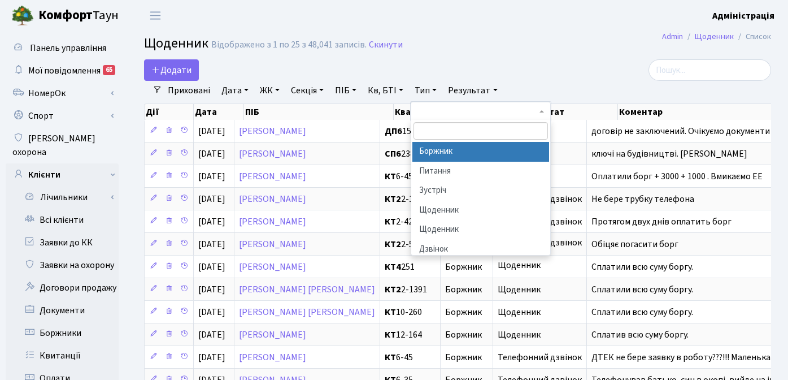
click at [444, 148] on li "Боржник" at bounding box center [481, 152] width 137 height 20
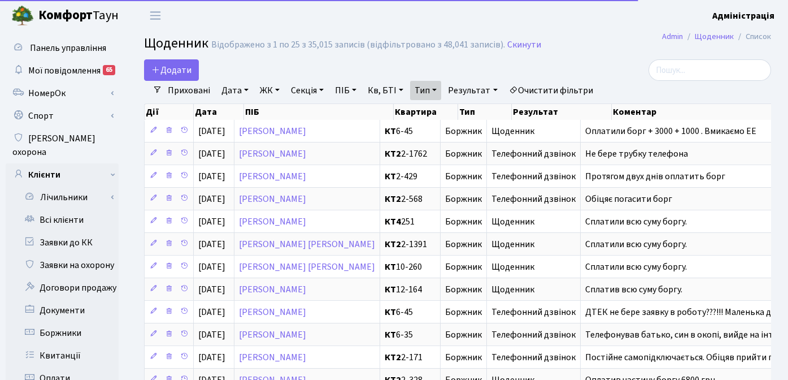
click at [469, 90] on link "Результат" at bounding box center [473, 90] width 58 height 19
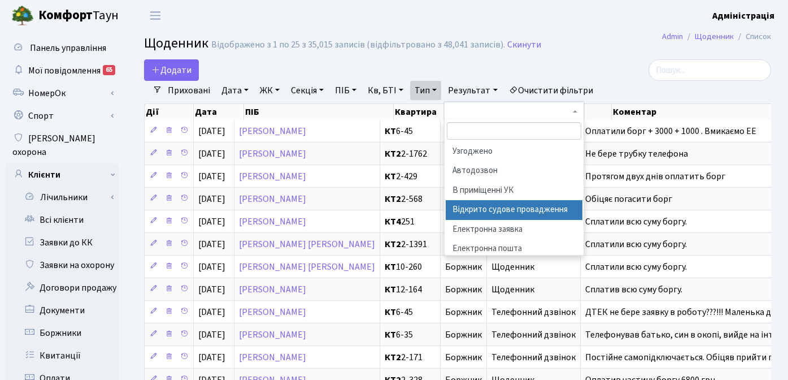
scroll to position [63, 0]
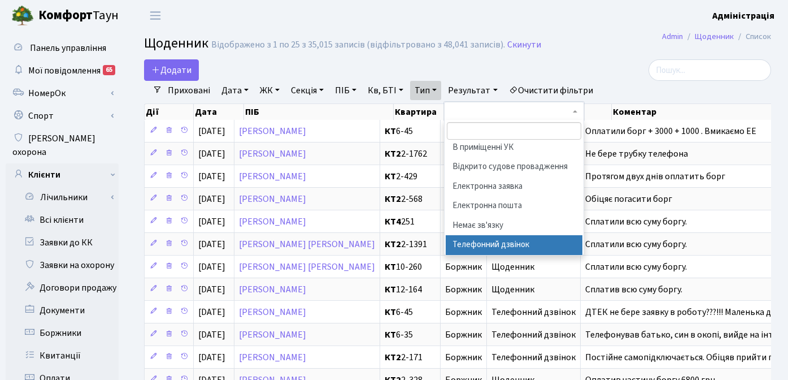
click at [506, 245] on li "Телефонний дзвінок" at bounding box center [514, 245] width 137 height 20
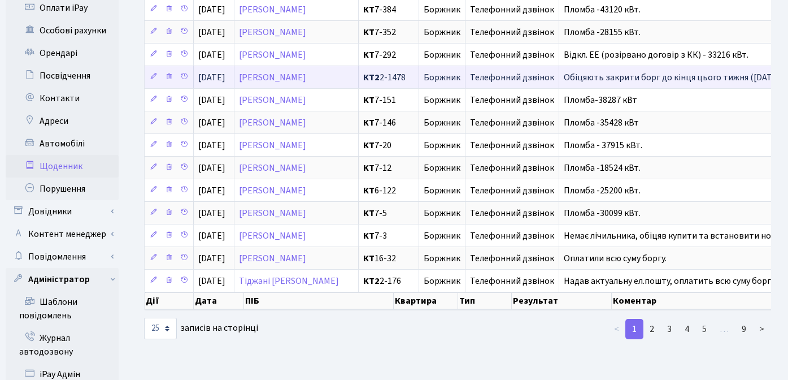
scroll to position [591, 0]
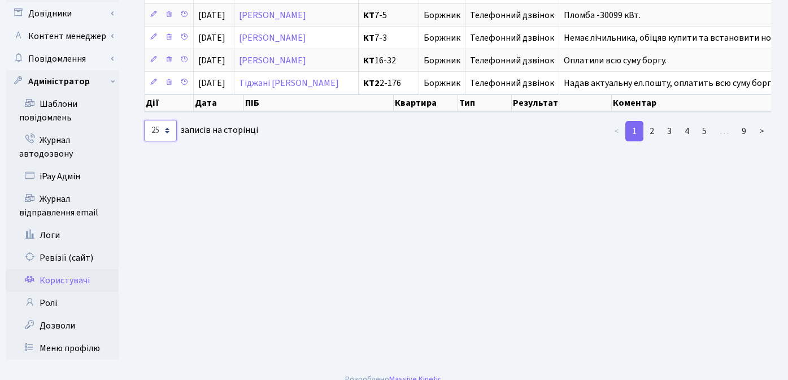
click at [168, 140] on select "10 25 50 100 250 500 1,000" at bounding box center [160, 130] width 33 height 21
select select "1000"
click at [144, 128] on select "10 25 50 100 250 500 1,000" at bounding box center [160, 130] width 33 height 21
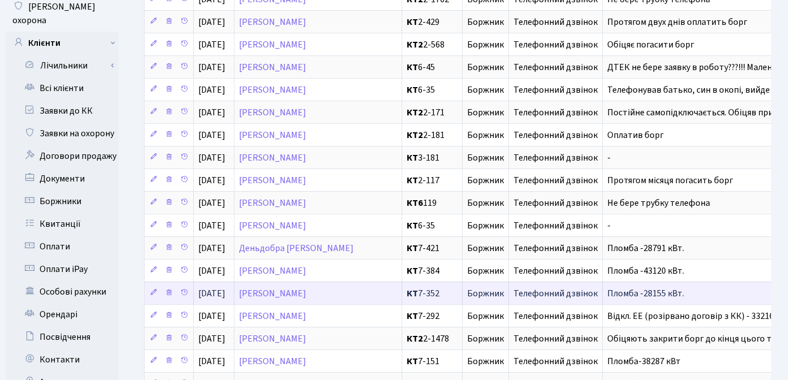
scroll to position [0, 0]
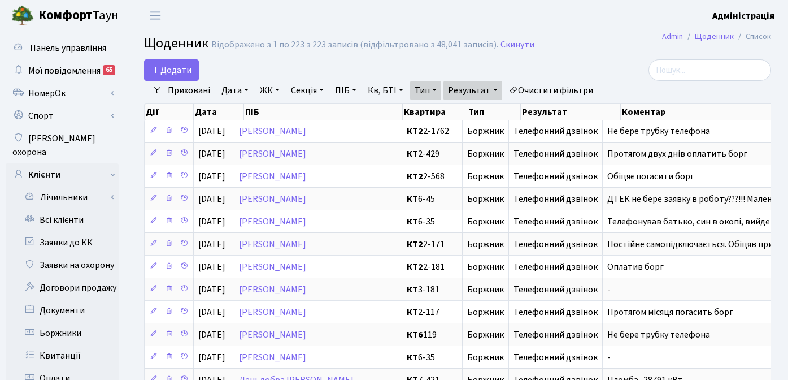
click at [572, 64] on div at bounding box center [672, 69] width 215 height 21
click at [232, 93] on link "Дата" at bounding box center [235, 90] width 36 height 19
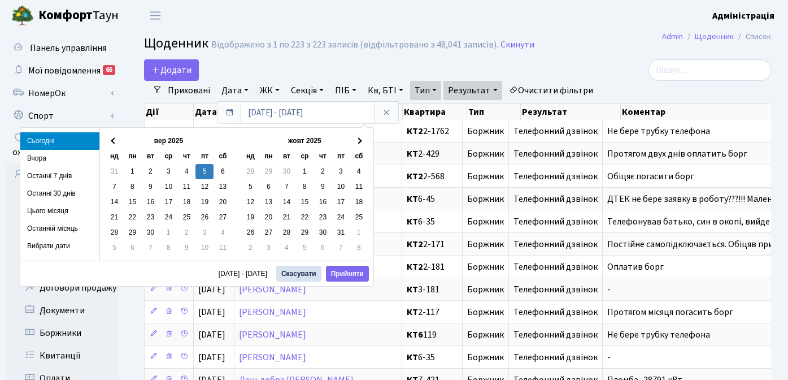
click at [605, 67] on div at bounding box center [673, 69] width 198 height 21
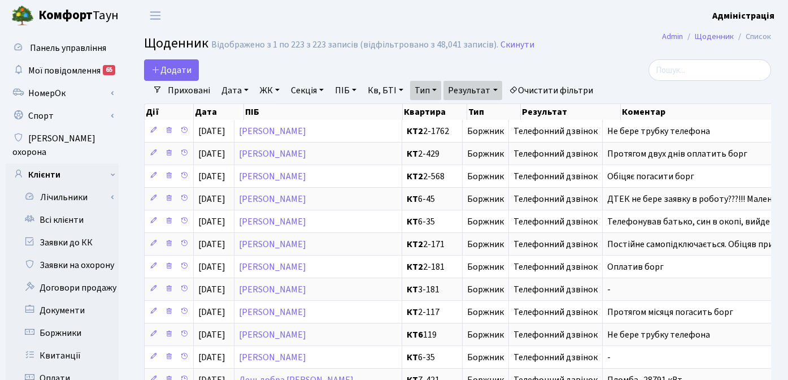
click at [606, 50] on h2 "Щоденник Відображено з 1 по 223 з 223 записів (відфільтровано з 48,041 записів)…" at bounding box center [457, 45] width 627 height 19
click at [614, 44] on h2 "Щоденник Відображено з 1 по 223 з 223 записів (відфільтровано з 48,041 записів)…" at bounding box center [457, 45] width 627 height 19
click at [617, 41] on h2 "Щоденник Відображено з 1 по 223 з 223 записів (відфільтровано з 48,041 записів)…" at bounding box center [457, 45] width 627 height 19
click at [613, 45] on h2 "Щоденник Відображено з 1 по 223 з 223 записів (відфільтровано з 48,041 записів)…" at bounding box center [457, 45] width 627 height 19
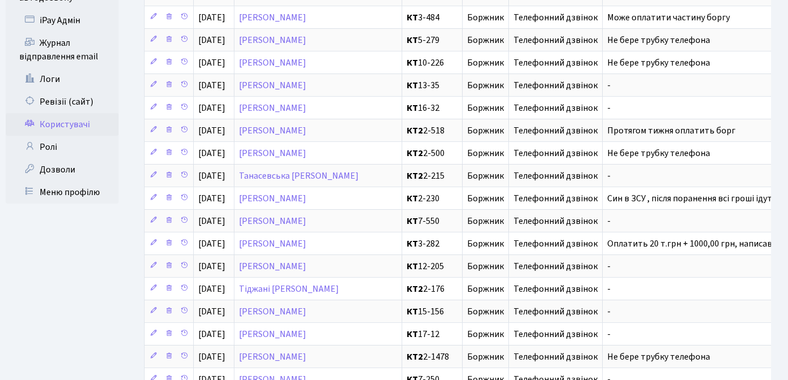
scroll to position [739, 0]
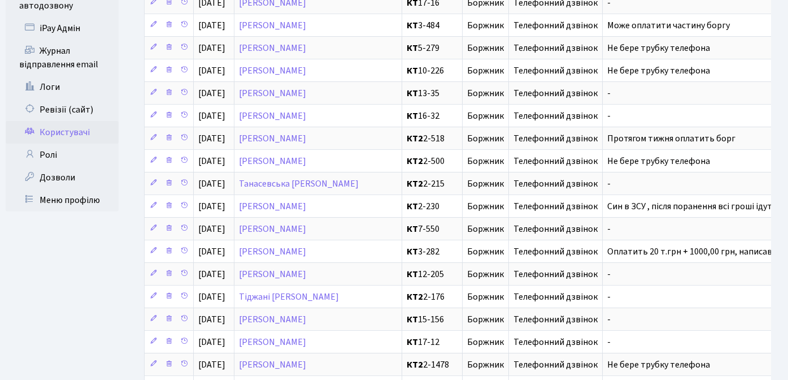
click at [64, 121] on link "Користувачі" at bounding box center [62, 132] width 113 height 23
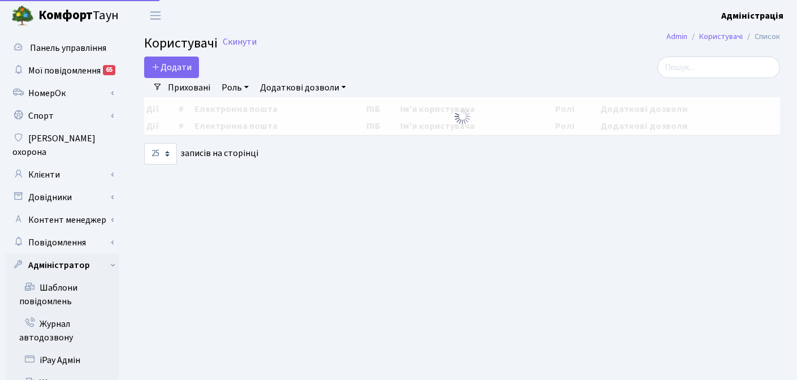
select select "25"
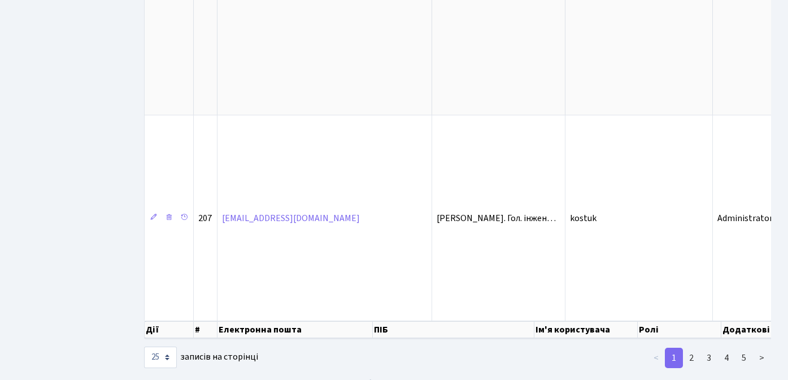
scroll to position [2030, 0]
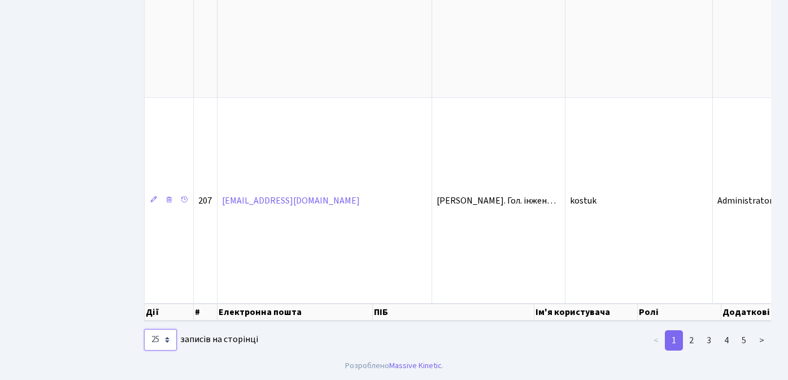
click at [165, 338] on select "10 25 50 100 250 500 1,000" at bounding box center [160, 339] width 33 height 21
click at [747, 340] on link "5" at bounding box center [744, 340] width 18 height 20
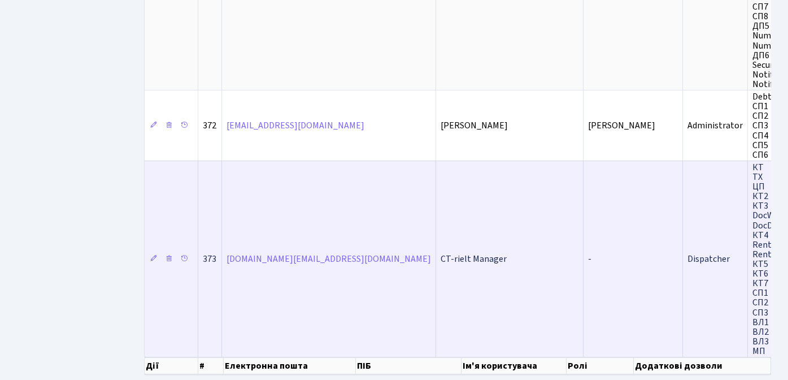
scroll to position [969, 0]
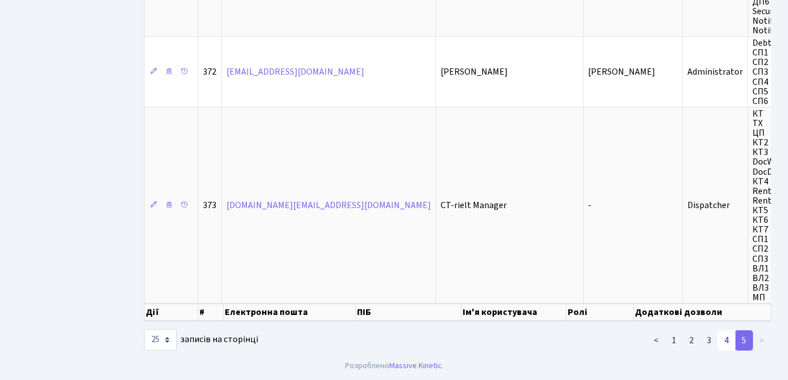
click at [729, 339] on link "4" at bounding box center [727, 340] width 18 height 20
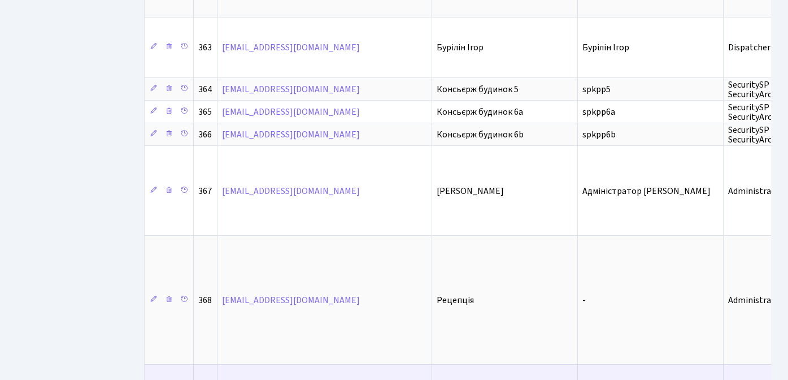
scroll to position [2104, 0]
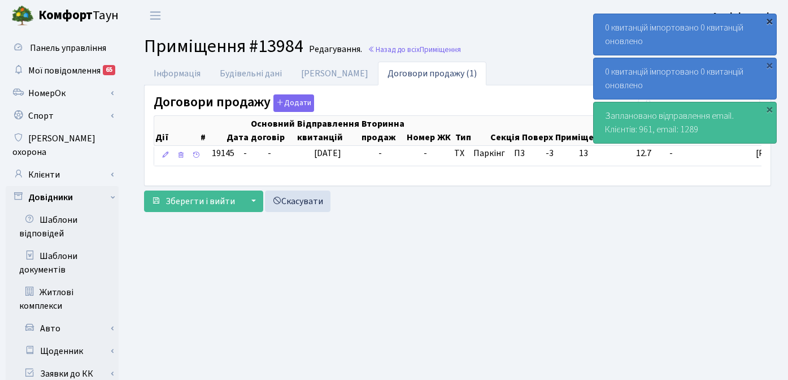
scroll to position [654, 0]
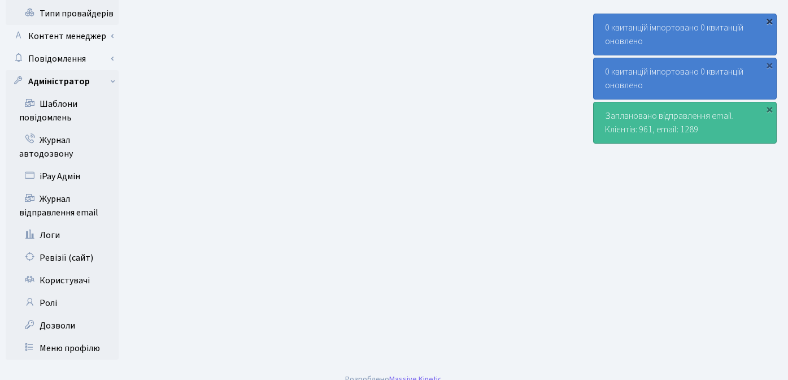
click at [769, 21] on div "×" at bounding box center [769, 20] width 11 height 11
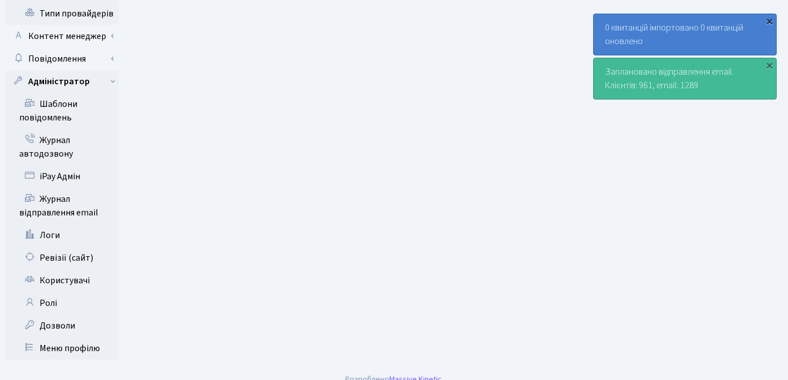
click at [769, 21] on div "×" at bounding box center [769, 20] width 11 height 11
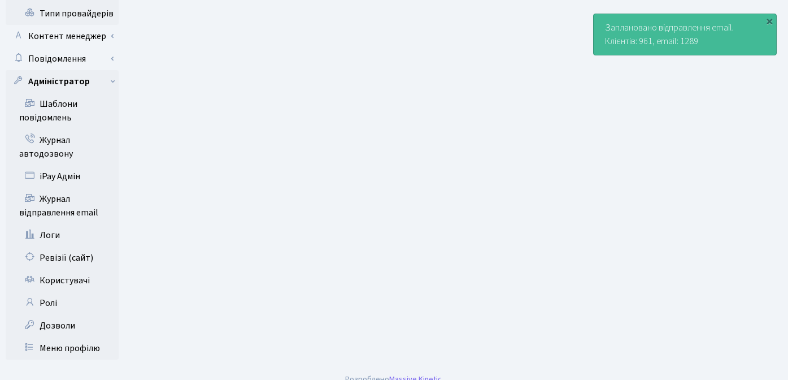
click at [771, 18] on div "×" at bounding box center [769, 20] width 11 height 11
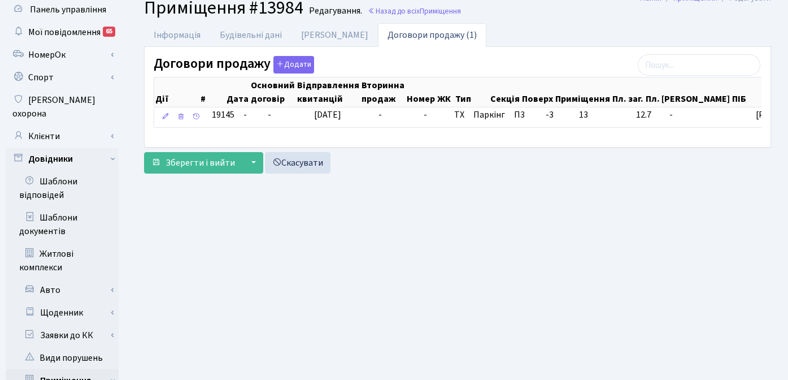
scroll to position [0, 0]
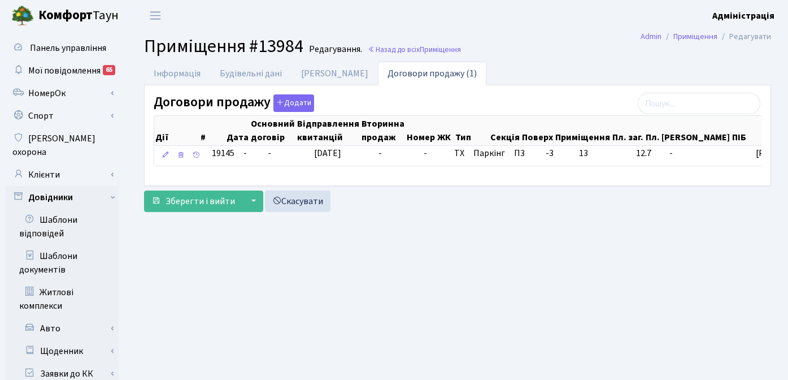
click at [531, 25] on header "[PERSON_NAME] Адміністрація Мій обліковий запис Вийти" at bounding box center [394, 15] width 788 height 31
click at [56, 163] on link "Клієнти" at bounding box center [62, 174] width 113 height 23
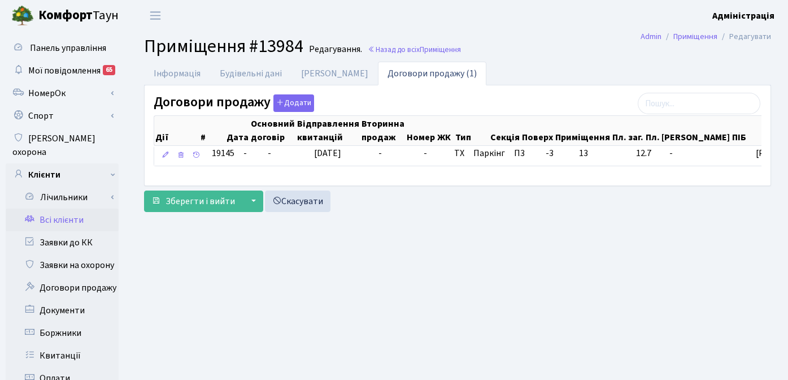
click at [67, 209] on link "Всі клієнти" at bounding box center [62, 220] width 113 height 23
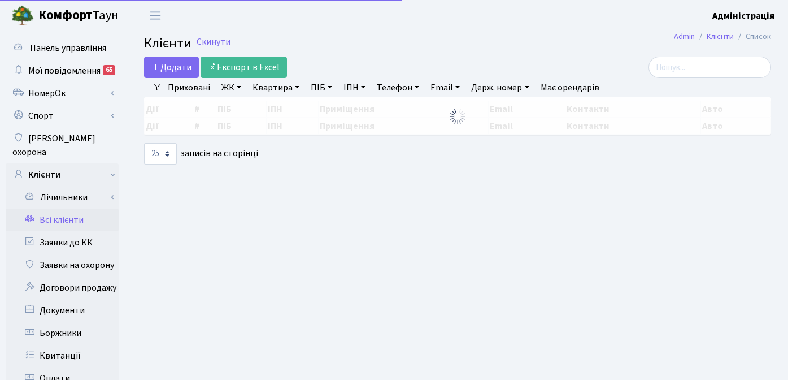
select select "25"
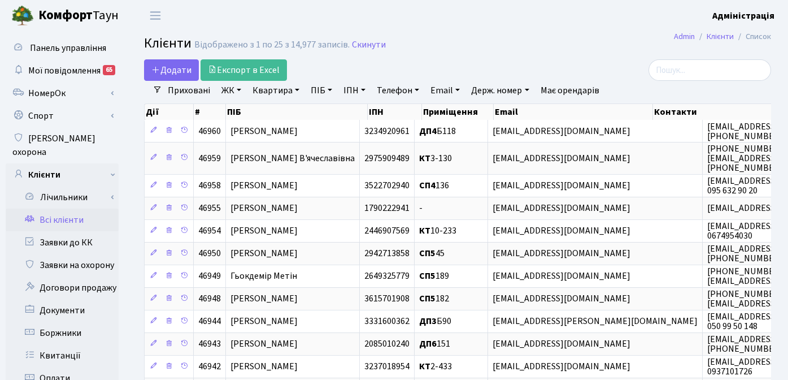
click at [70, 232] on link "Заявки до КК" at bounding box center [62, 242] width 113 height 23
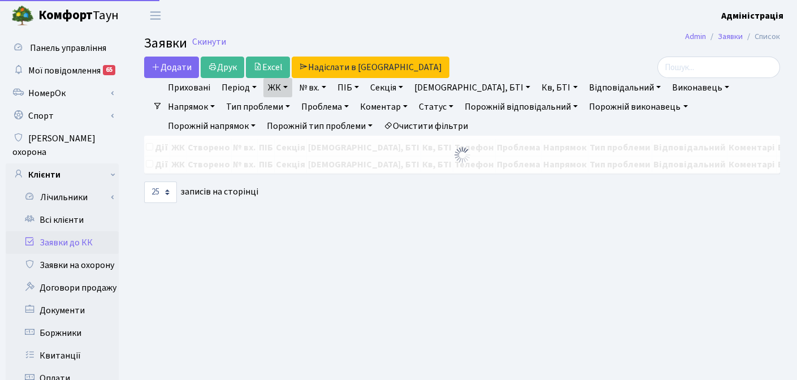
select select "25"
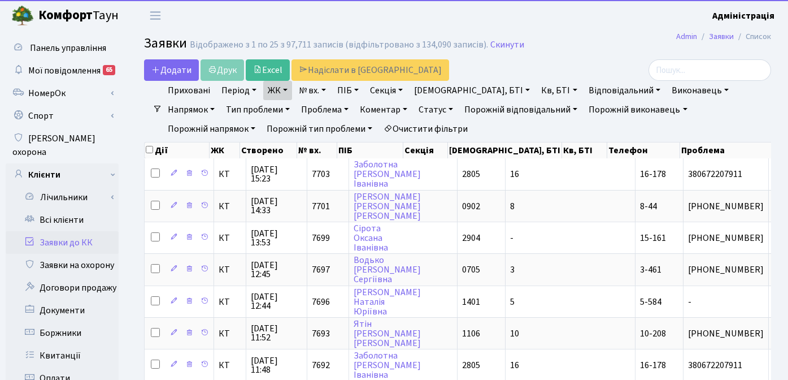
click at [379, 127] on link "Очистити фільтри" at bounding box center [425, 128] width 93 height 19
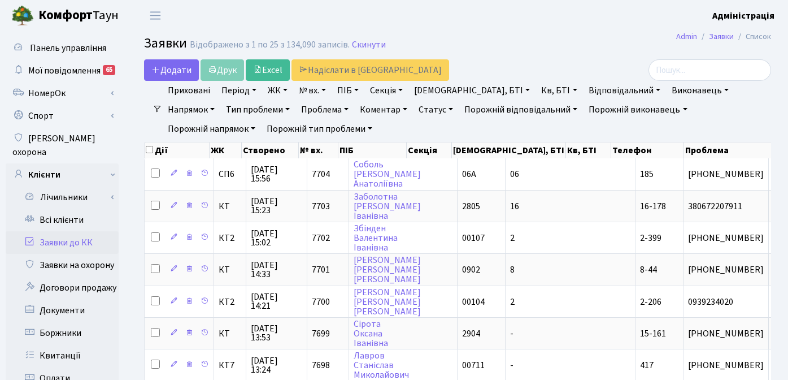
click at [275, 90] on link "ЖК" at bounding box center [277, 90] width 29 height 19
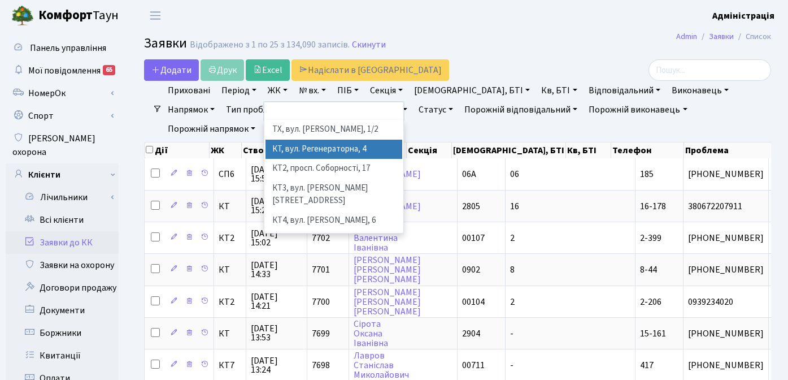
click at [341, 150] on li "КТ, вул. Регенераторна, 4" at bounding box center [334, 150] width 137 height 20
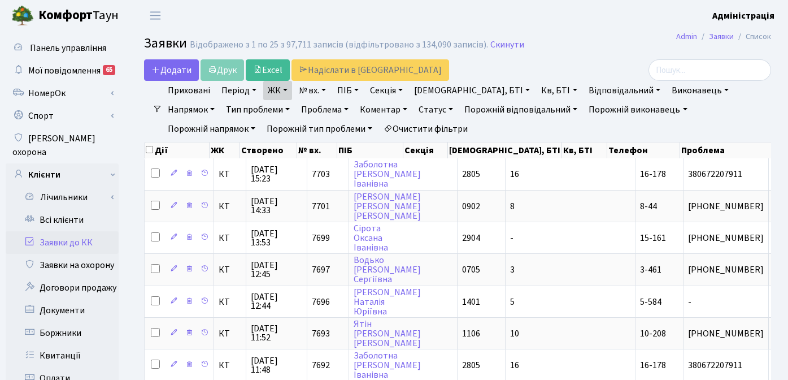
click at [575, 15] on header "Комфорт Таун Адміністрація Мій обліковий запис Вийти" at bounding box center [394, 15] width 788 height 31
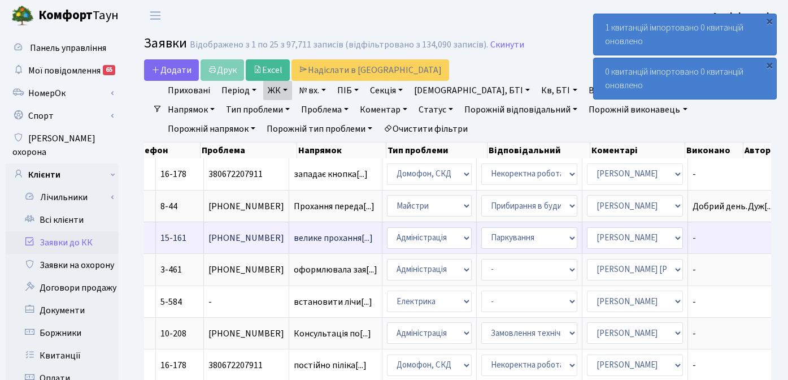
scroll to position [0, 453]
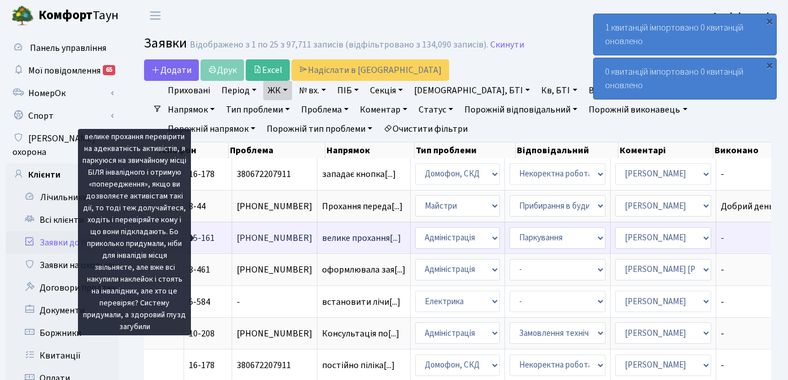
click at [322, 235] on span "велике прохання[...]" at bounding box center [361, 238] width 79 height 12
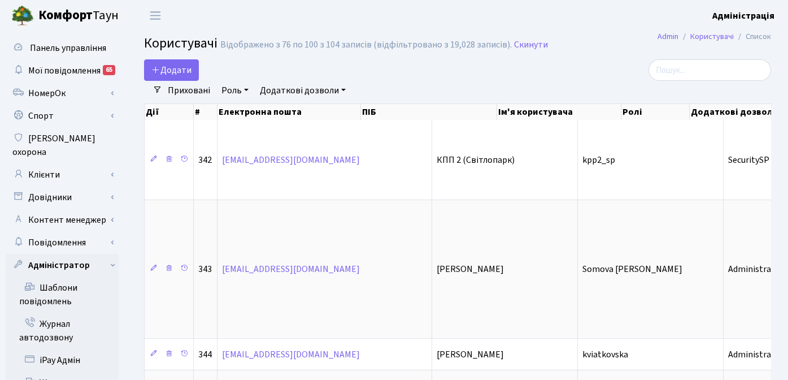
select select "25"
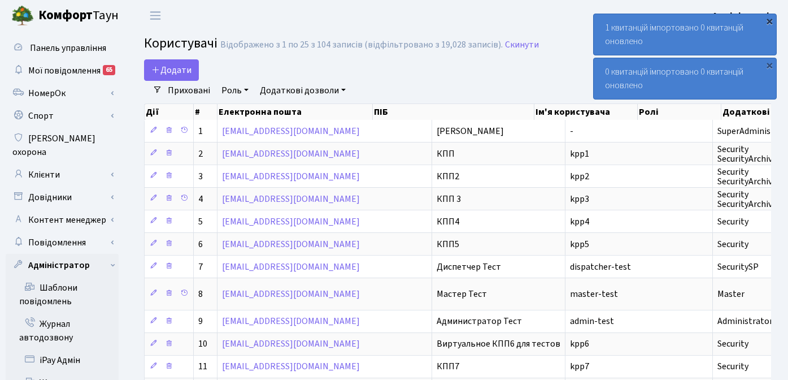
click at [770, 16] on div "×" at bounding box center [769, 20] width 11 height 11
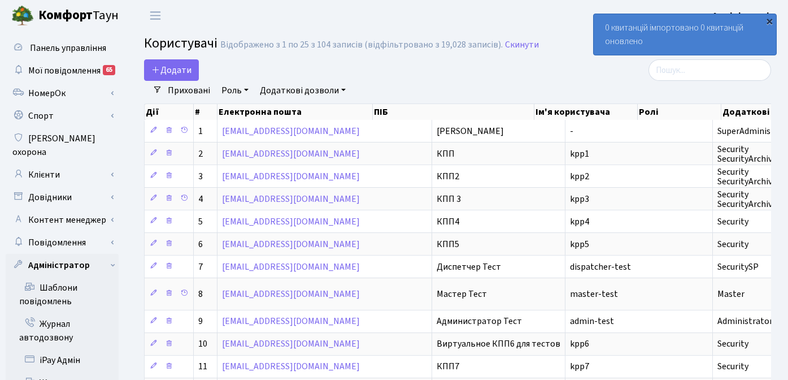
click at [768, 15] on div "×" at bounding box center [769, 20] width 11 height 11
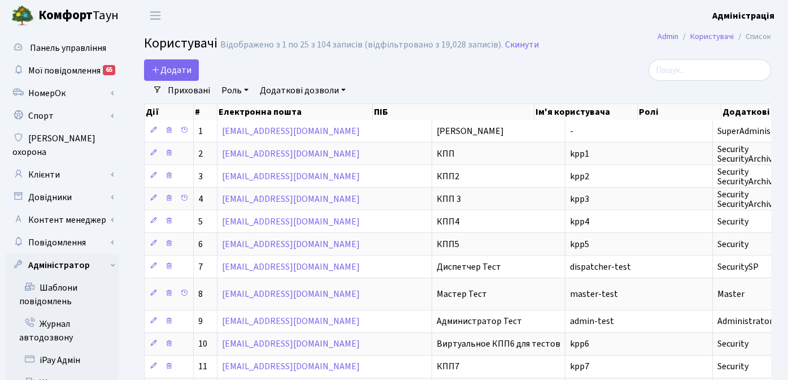
click at [501, 69] on div "Додати" at bounding box center [350, 69] width 413 height 21
click at [48, 163] on link "Клієнти" at bounding box center [62, 174] width 113 height 23
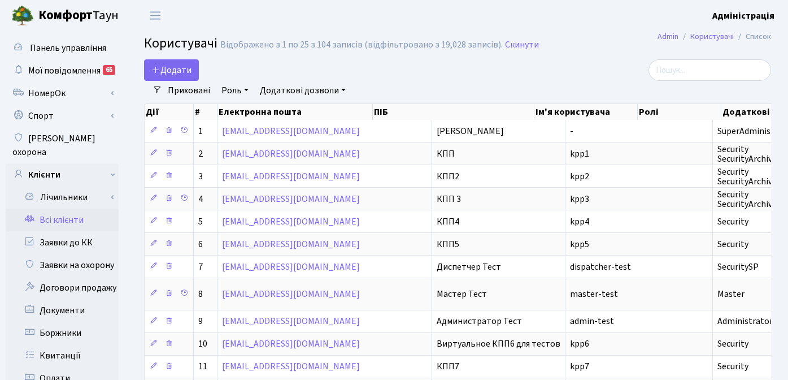
click at [66, 209] on link "Всі клієнти" at bounding box center [62, 220] width 113 height 23
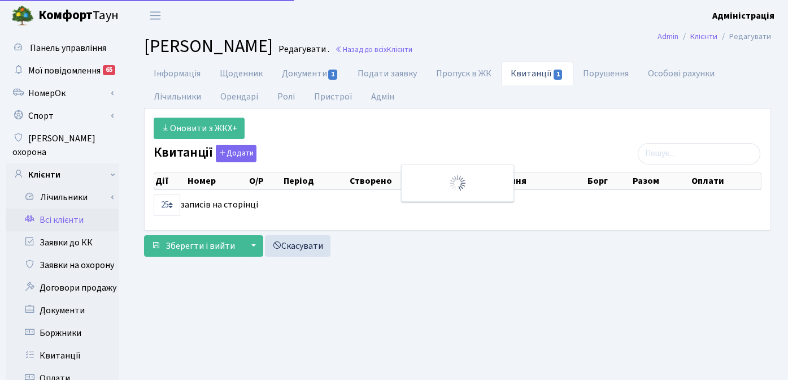
select select "25"
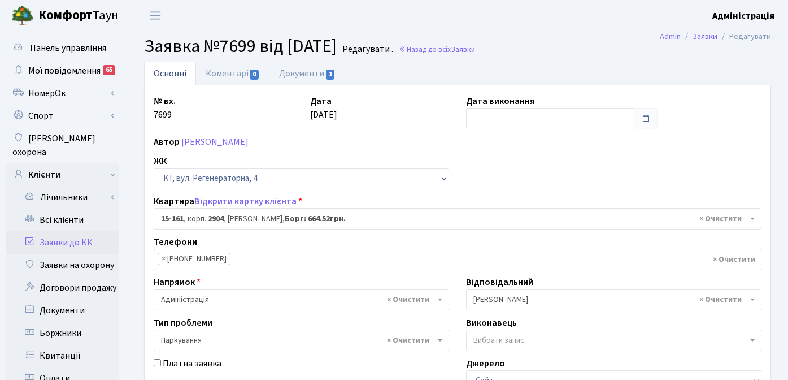
select select "8936"
select select "66"
click at [284, 71] on link "Документи 1" at bounding box center [308, 73] width 76 height 23
select select "25"
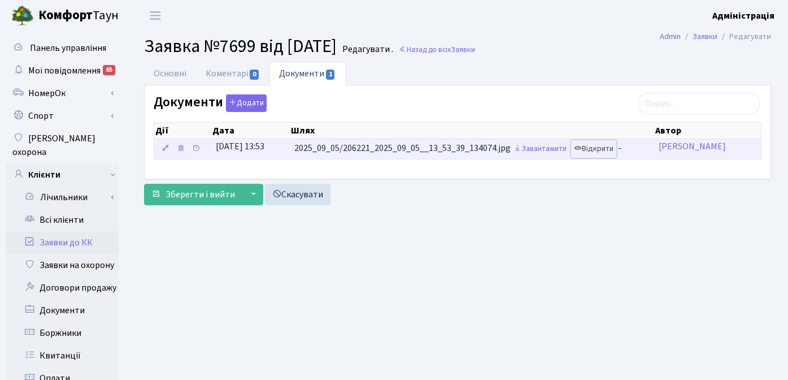
click at [595, 148] on link "Відкрити" at bounding box center [593, 149] width 45 height 18
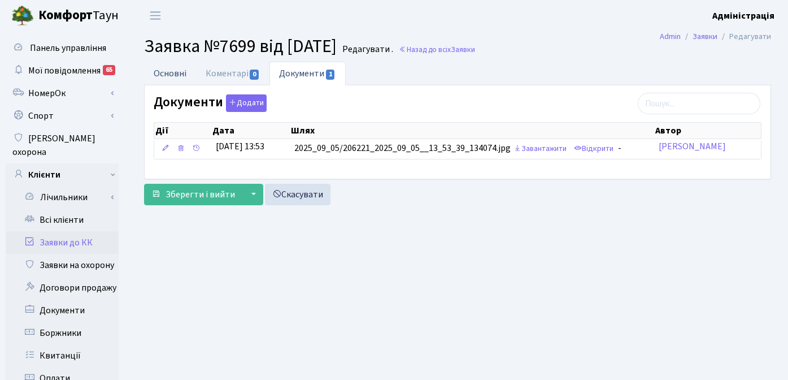
click at [171, 72] on link "Основні" at bounding box center [170, 73] width 52 height 23
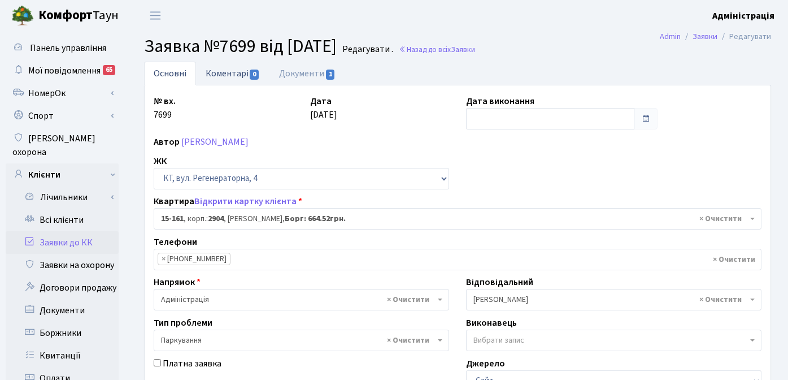
click at [223, 73] on link "Коментарі 0" at bounding box center [232, 73] width 73 height 23
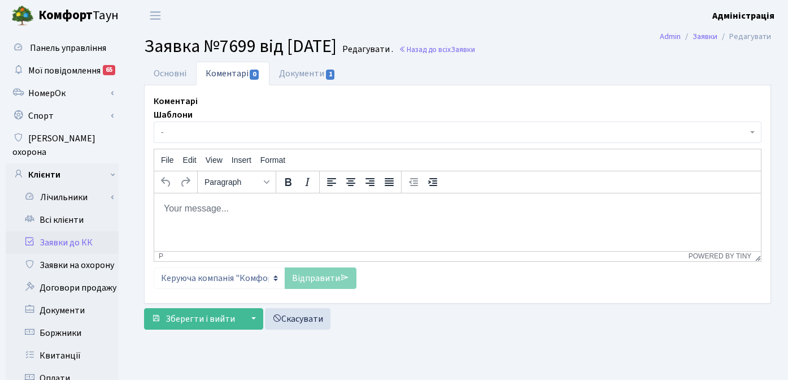
click at [243, 205] on p "Rich Text Area. Press ALT-0 for help." at bounding box center [457, 208] width 589 height 12
click at [160, 74] on link "Основні" at bounding box center [170, 73] width 52 height 23
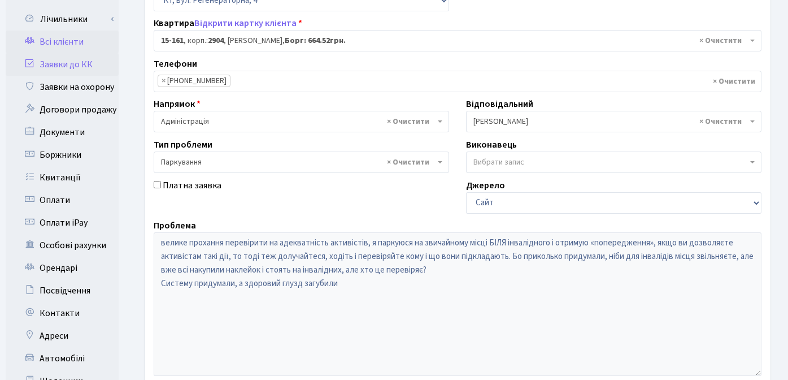
scroll to position [324, 0]
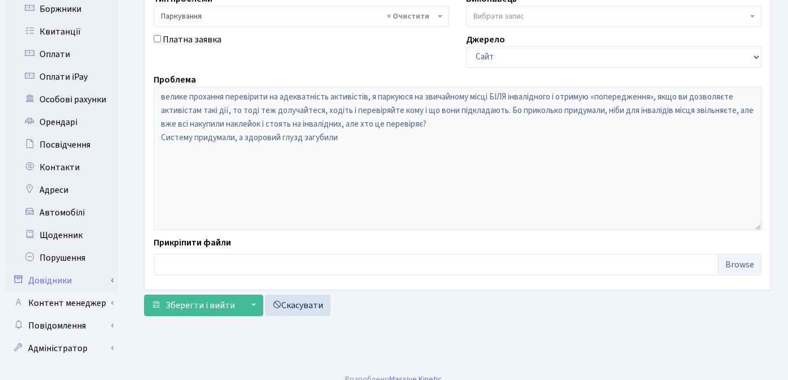
click at [62, 269] on link "Довідники" at bounding box center [62, 280] width 113 height 23
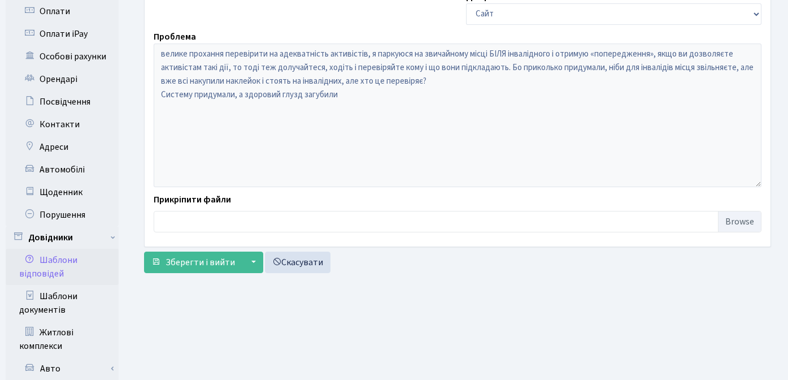
scroll to position [545, 0]
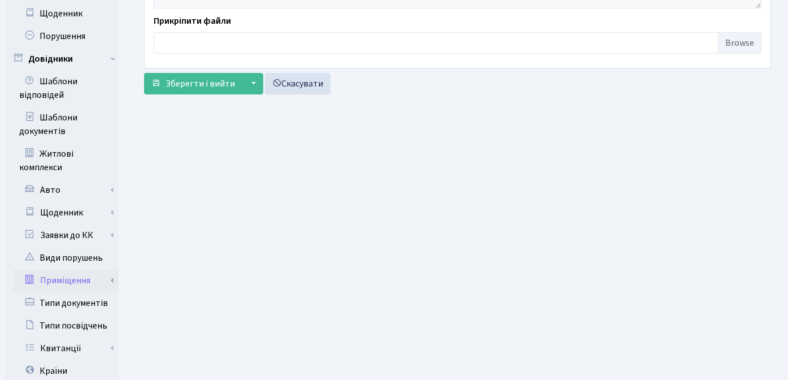
click at [84, 269] on link "Приміщення" at bounding box center [66, 280] width 106 height 23
click at [75, 292] on link "Всі приміщення" at bounding box center [66, 303] width 106 height 23
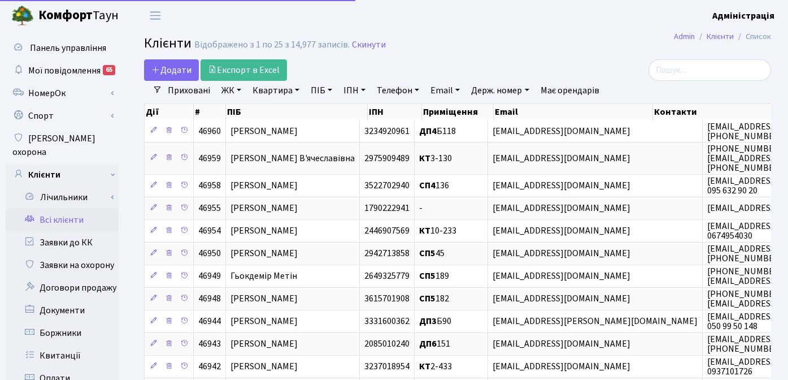
select select "25"
click at [315, 89] on link "ПІБ" at bounding box center [321, 90] width 31 height 19
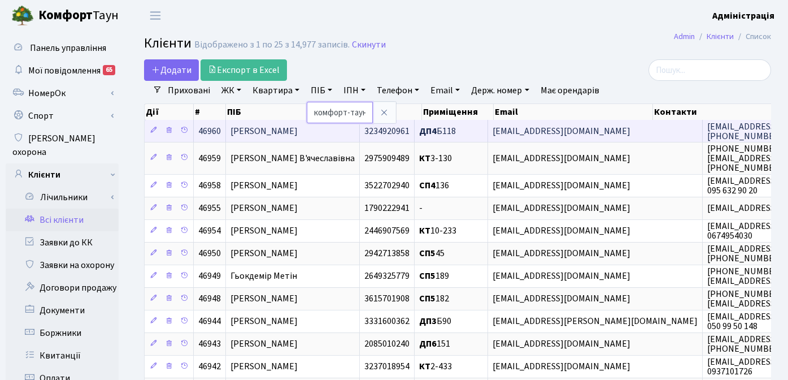
scroll to position [0, 1]
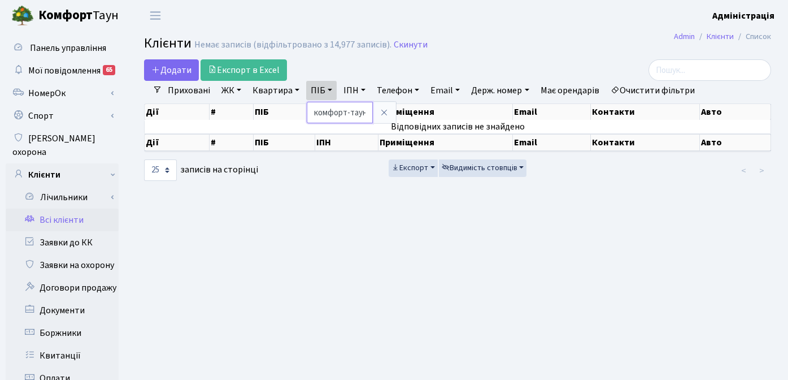
scroll to position [0, 1]
drag, startPoint x: 314, startPoint y: 112, endPoint x: 367, endPoint y: 114, distance: 53.2
click at [367, 114] on input "комфорт-таун" at bounding box center [340, 112] width 66 height 21
type input "ріелт"
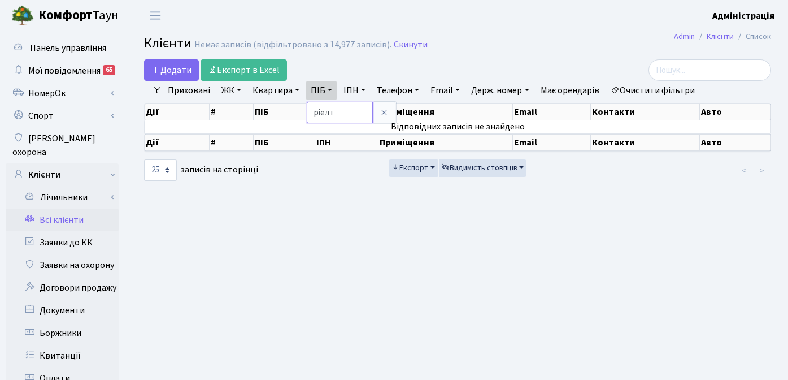
drag, startPoint x: 347, startPoint y: 113, endPoint x: 302, endPoint y: 111, distance: 44.7
click at [302, 111] on div "Додати Експорт в Excel Фільтри Приховані ЖК ТХ, вул. [PERSON_NAME], 1/2 КТ, вул…" at bounding box center [458, 120] width 644 height 123
click at [669, 92] on link "Очистити фільтри" at bounding box center [652, 90] width 93 height 19
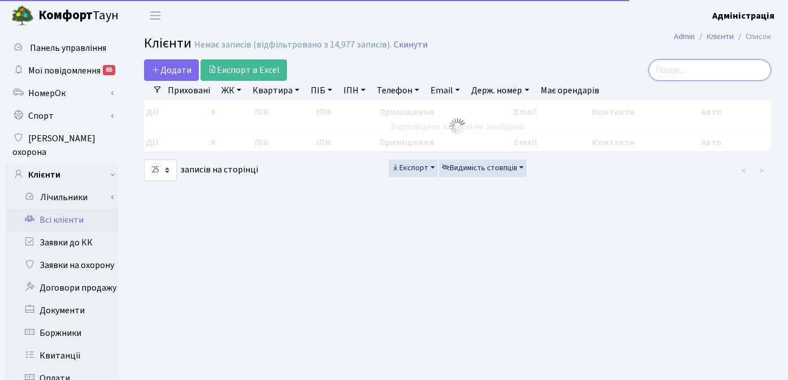
click at [709, 72] on input "search" at bounding box center [710, 69] width 123 height 21
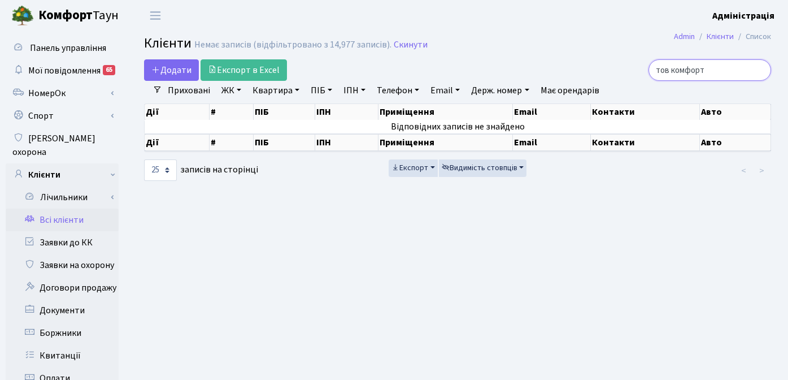
drag, startPoint x: 695, startPoint y: 71, endPoint x: 662, endPoint y: 70, distance: 32.2
click at [664, 69] on div "тов комфорт" at bounding box center [673, 69] width 198 height 21
type input "комфорт"
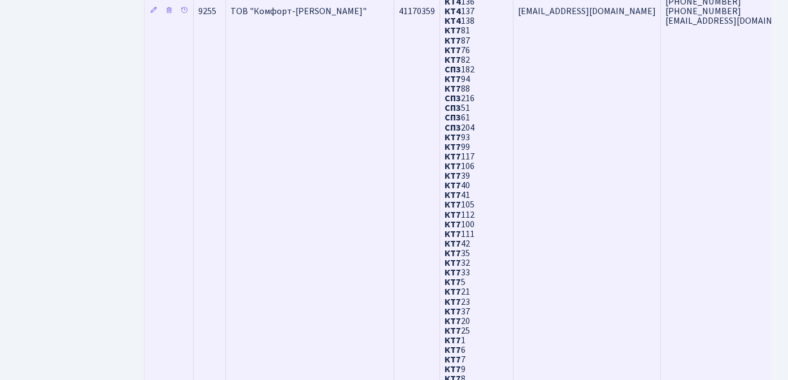
scroll to position [2686, 0]
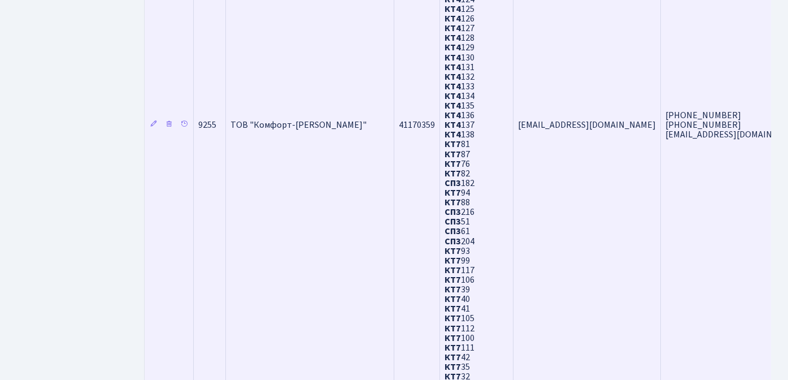
click at [302, 127] on span "ТОВ "Комфорт-[PERSON_NAME]"" at bounding box center [299, 125] width 136 height 12
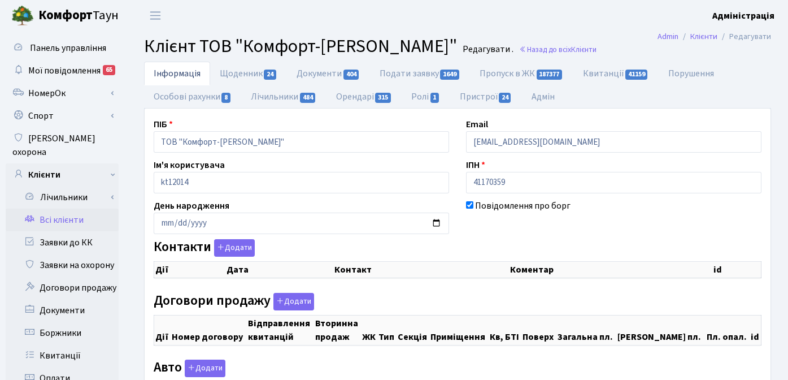
select select "25"
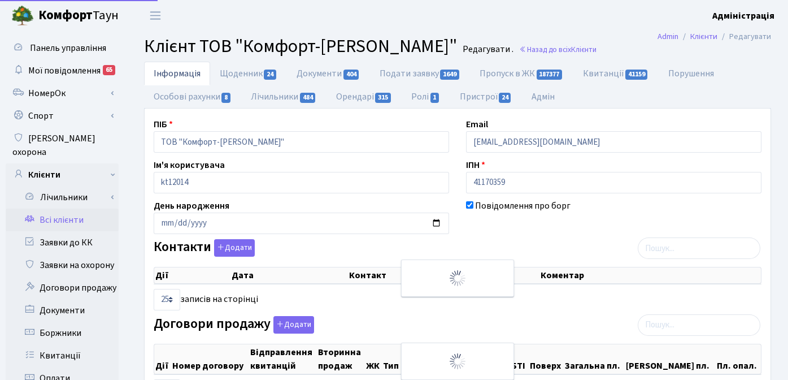
checkbox input "true"
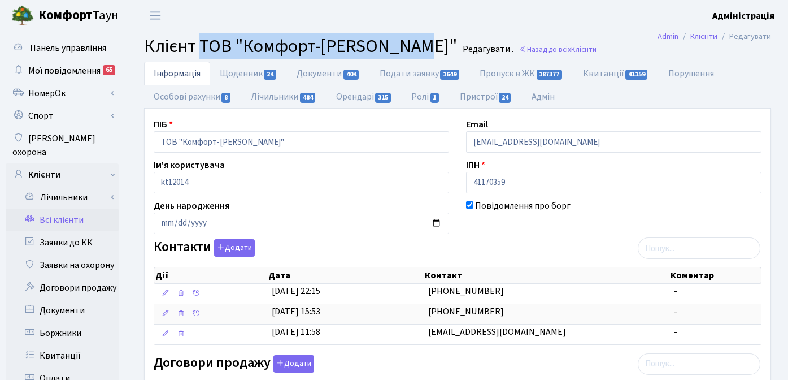
drag, startPoint x: 201, startPoint y: 47, endPoint x: 406, endPoint y: 52, distance: 205.2
click at [406, 52] on span "Клієнт ТОВ "Комфорт-Таун Ріелт"" at bounding box center [300, 46] width 313 height 26
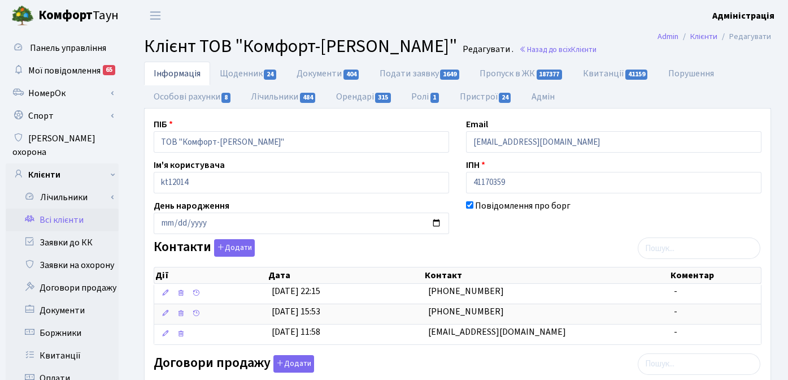
click at [499, 23] on header "Комфорт Таун Адміністрація Мій обліковий запис Вийти" at bounding box center [394, 15] width 788 height 31
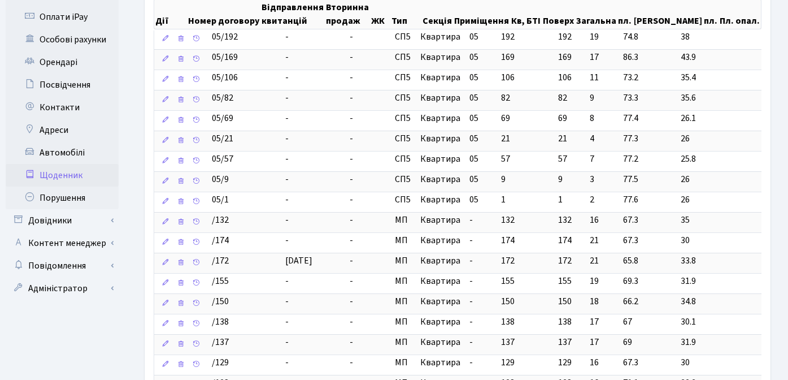
scroll to position [371, 0]
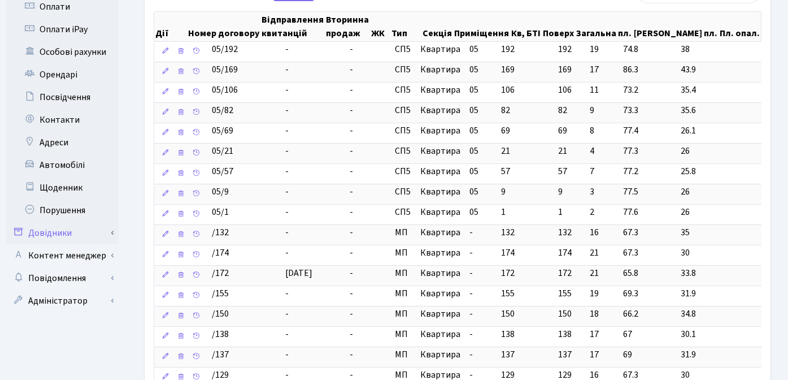
click at [51, 222] on link "Довідники" at bounding box center [62, 233] width 113 height 23
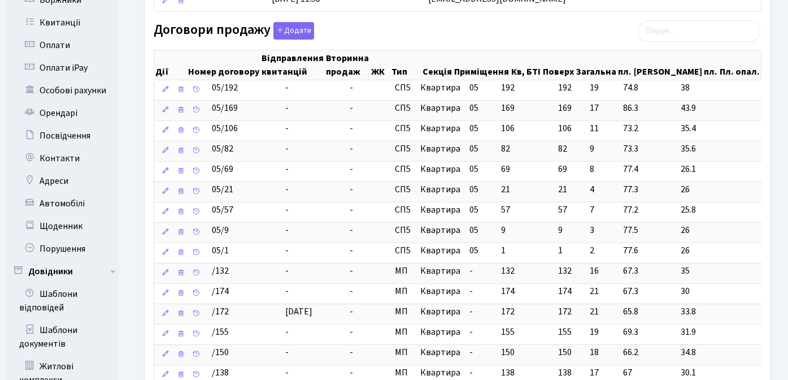
scroll to position [0, 0]
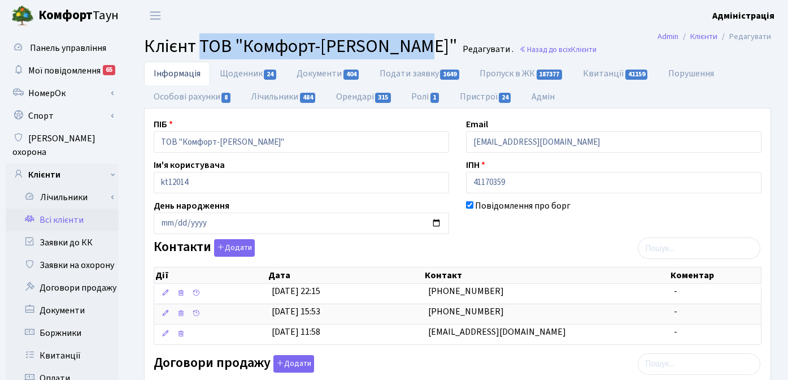
drag, startPoint x: 202, startPoint y: 47, endPoint x: 409, endPoint y: 47, distance: 206.9
click at [409, 47] on h2 "Клієнт ТОВ "Комфорт-Таун Ріелт" Редагувати . Назад до всіх Клієнти" at bounding box center [457, 46] width 627 height 21
copy span "ТОВ "Комфорт-Таун Ріелт""
click at [76, 209] on link "Всі клієнти" at bounding box center [62, 220] width 113 height 23
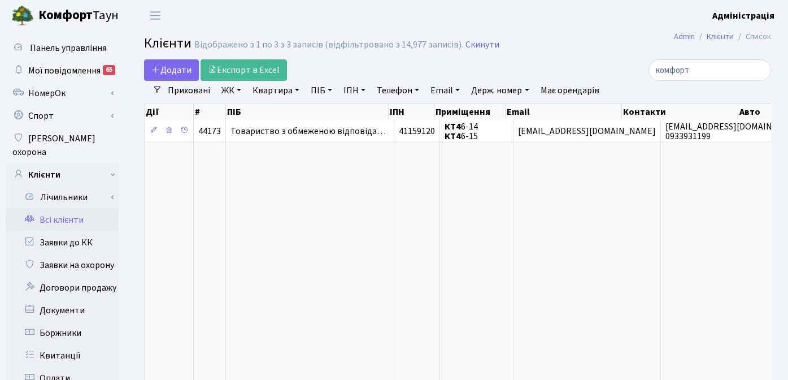
select select "25"
click at [761, 71] on input "комфорт" at bounding box center [710, 69] width 123 height 21
click at [708, 70] on input "search" at bounding box center [710, 69] width 123 height 21
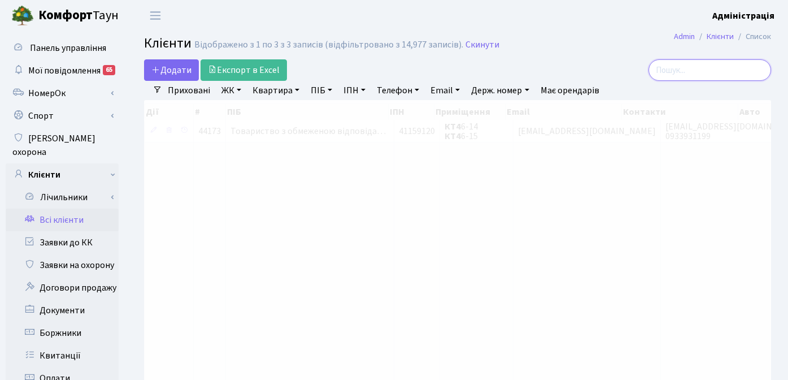
paste input "ТОВ "Комфорт-[PERSON_NAME]""
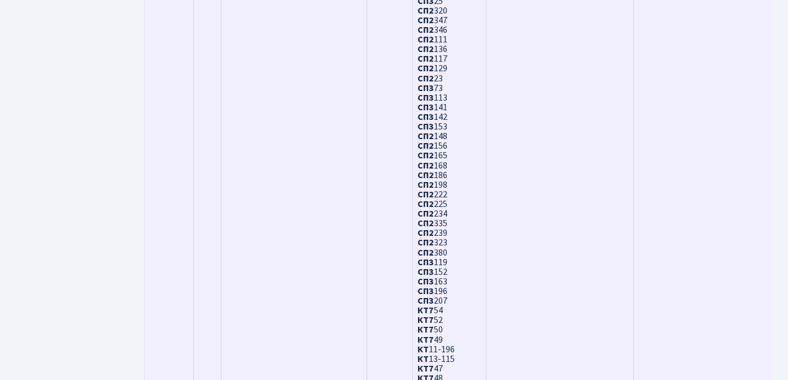
scroll to position [3590, 0]
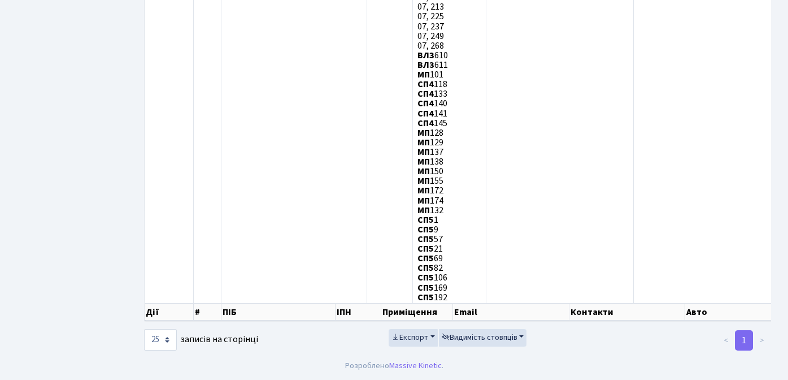
type input "ТОВ "Комфорт-[PERSON_NAME]""
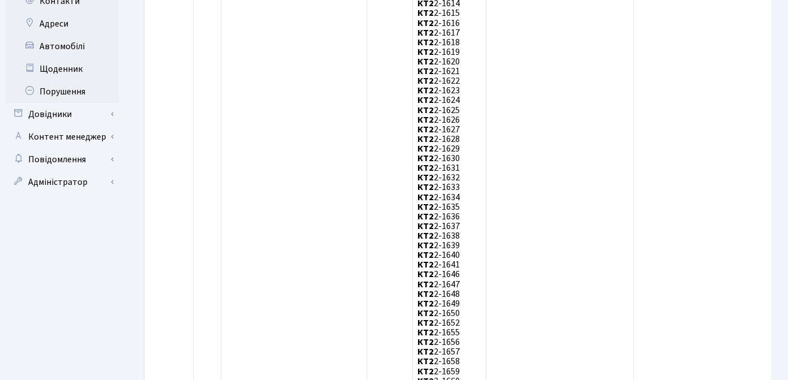
scroll to position [496, 0]
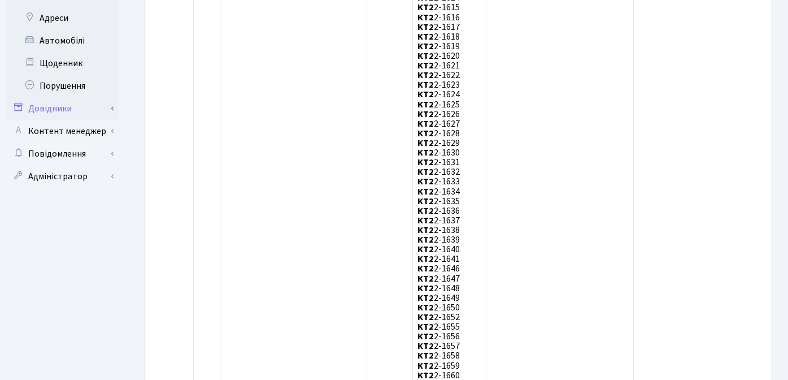
click at [54, 97] on link "Довідники" at bounding box center [62, 108] width 113 height 23
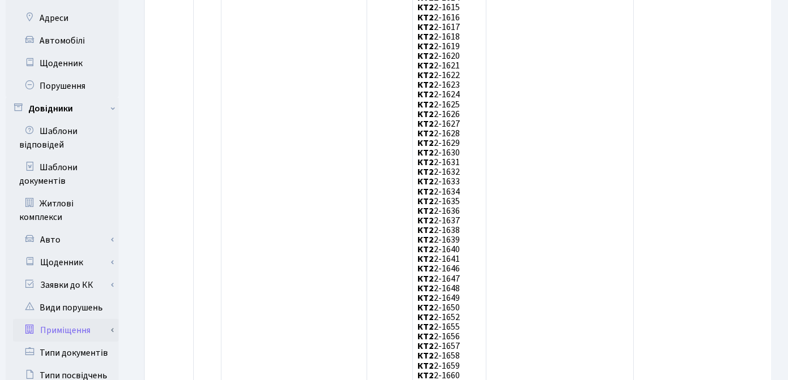
click at [85, 319] on link "Приміщення" at bounding box center [66, 330] width 106 height 23
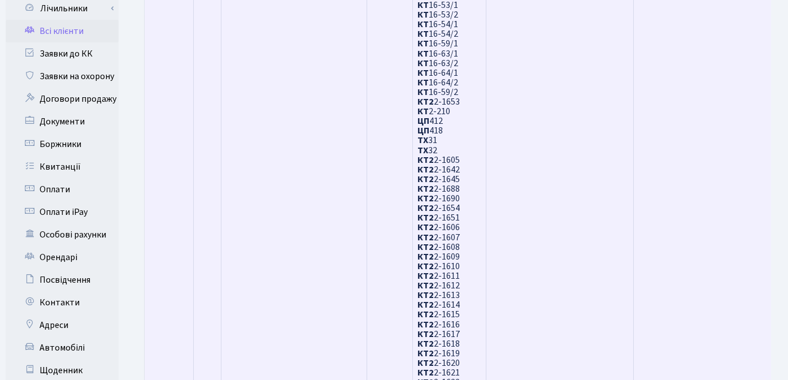
scroll to position [0, 0]
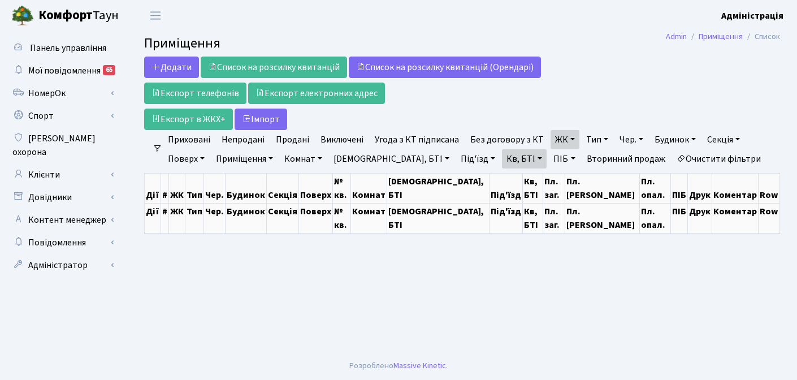
select select "25"
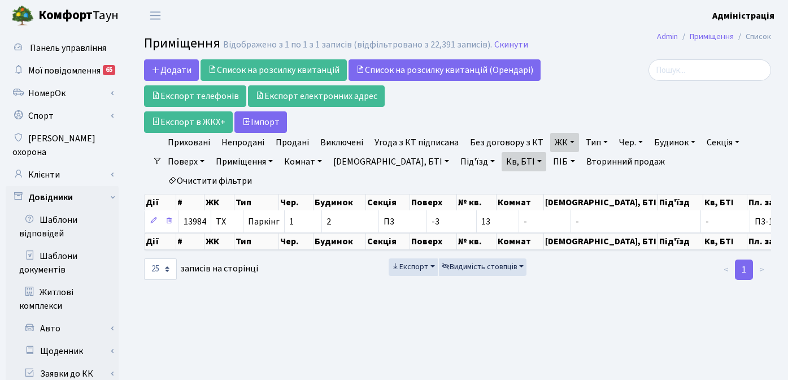
click at [257, 171] on link "Очистити фільтри" at bounding box center [209, 180] width 93 height 19
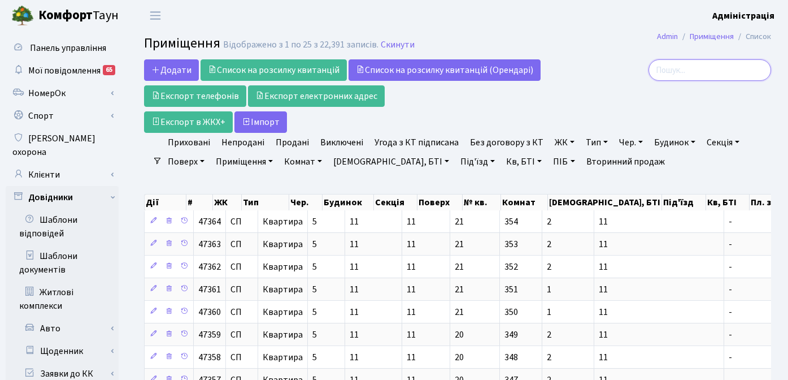
click at [719, 70] on input "search" at bounding box center [710, 69] width 123 height 21
paste input "ТОВ "Комфорт-[PERSON_NAME]""
type input "ТОВ "Комфорт-[PERSON_NAME]""
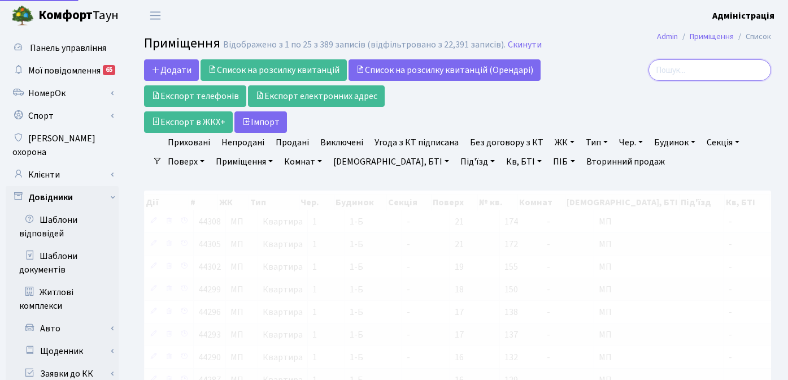
click at [702, 71] on input "search" at bounding box center [710, 69] width 123 height 21
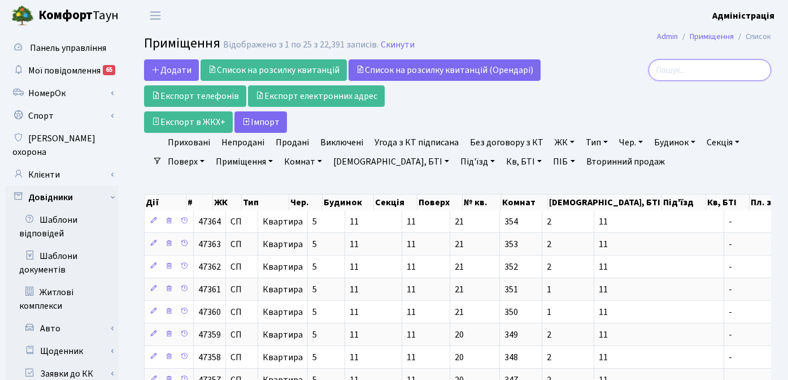
paste input "ТОВ "Комфорт-[PERSON_NAME]""
click at [693, 70] on input "ТОВ "Комфорт-[PERSON_NAME]"" at bounding box center [710, 69] width 123 height 21
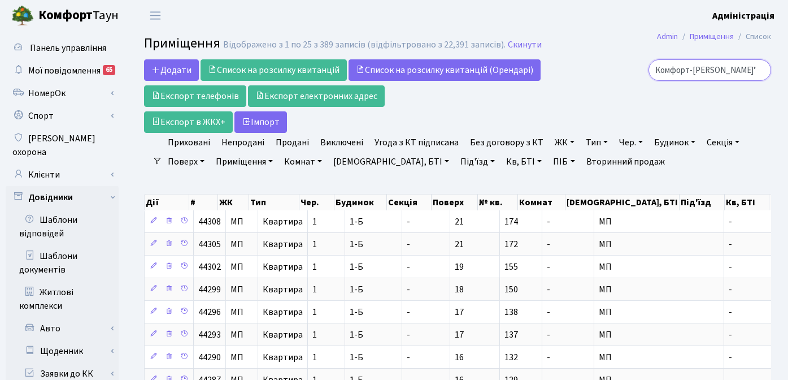
click at [679, 71] on input "ТОВ "Комфорт-[PERSON_NAME]"" at bounding box center [710, 69] width 123 height 21
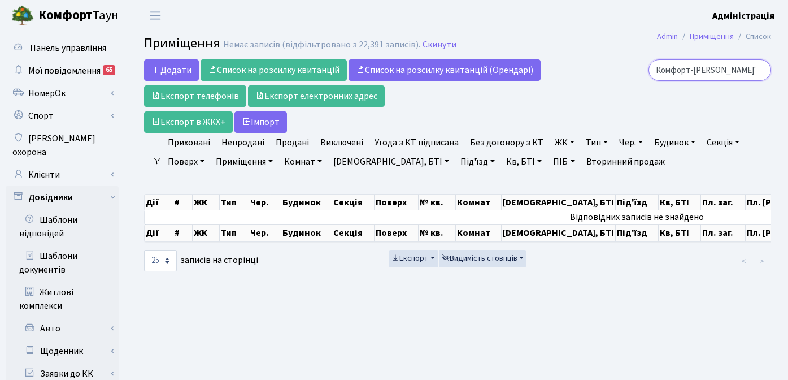
click at [752, 72] on input "Комфорт-Таун Ріелт"" at bounding box center [710, 69] width 123 height 21
type input "К"
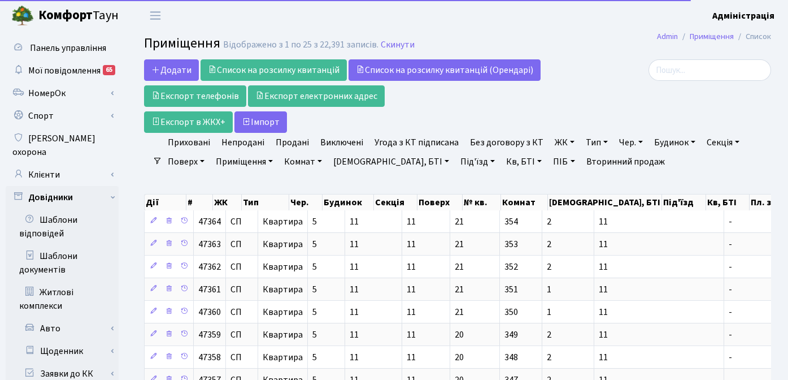
click at [600, 104] on div at bounding box center [672, 95] width 215 height 73
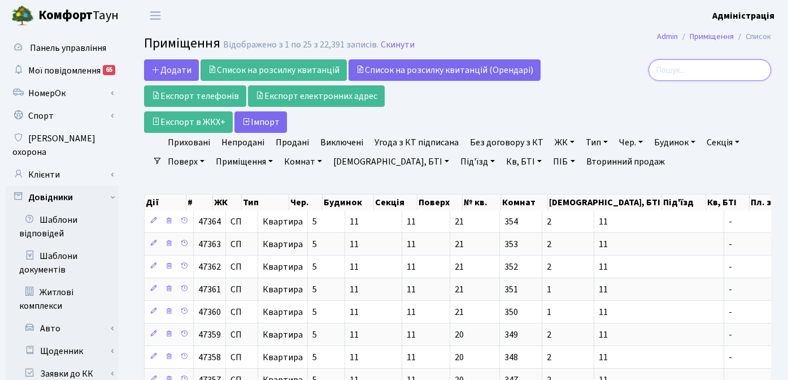
click at [690, 68] on input "search" at bounding box center [710, 69] width 123 height 21
paste input "ТОВ "Комфорт-[PERSON_NAME]""
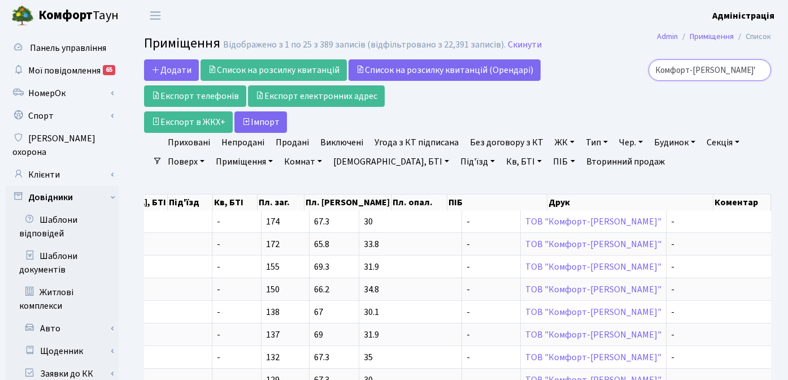
type input "ТОВ "Комфорт-[PERSON_NAME]""
click at [649, 97] on div "ТОВ "Комфорт-[PERSON_NAME]"" at bounding box center [672, 95] width 215 height 73
click at [760, 70] on input "ТОВ "Комфорт-[PERSON_NAME]"" at bounding box center [710, 69] width 123 height 21
click at [626, 111] on div at bounding box center [672, 95] width 215 height 73
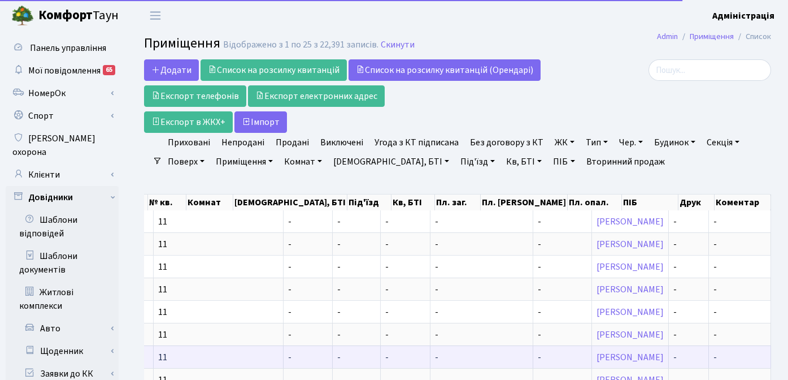
scroll to position [0, 306]
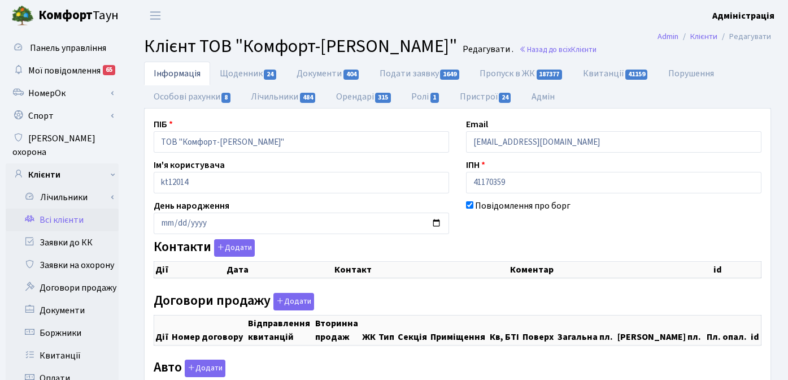
select select "25"
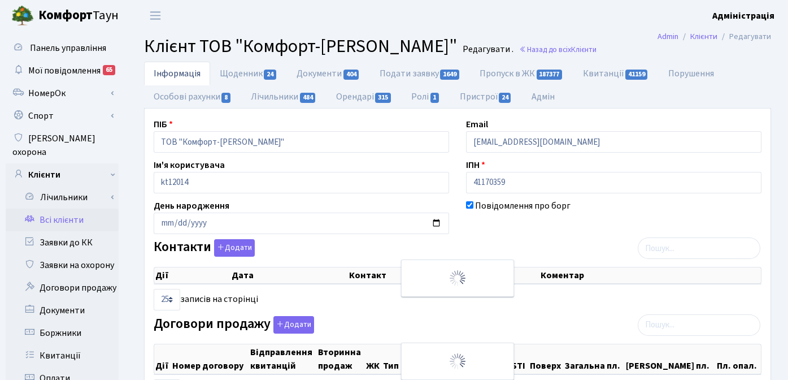
checkbox input "true"
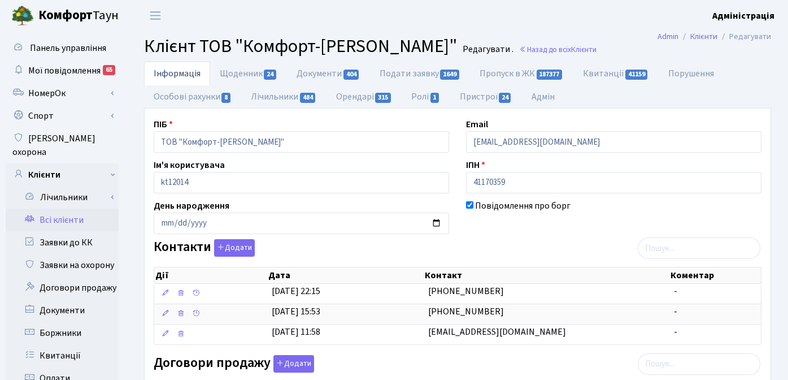
click at [69, 209] on link "Всі клієнти" at bounding box center [62, 220] width 113 height 23
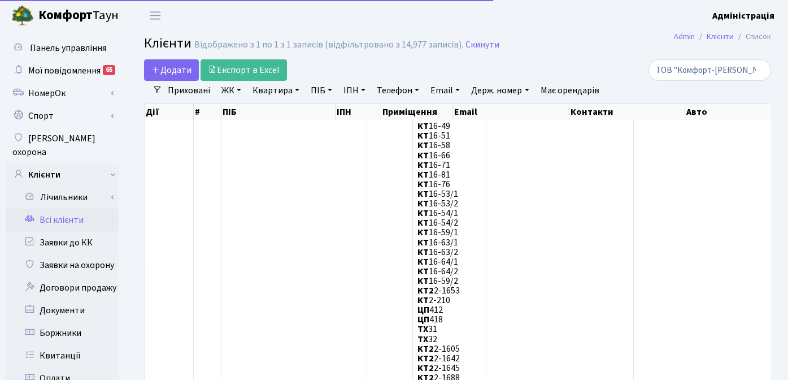
select select "25"
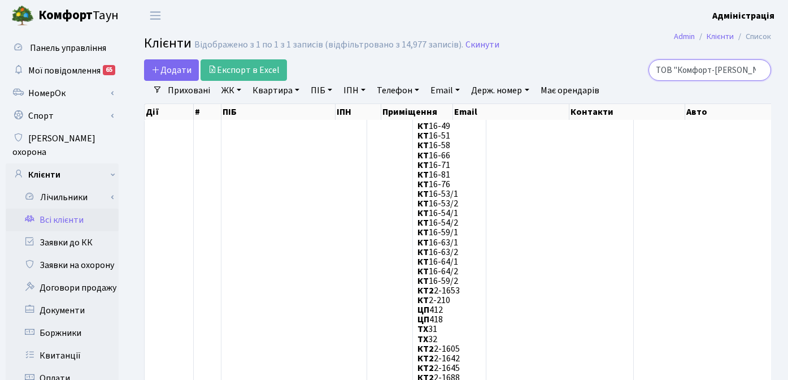
click at [760, 71] on input "ТОВ "Комфорт-[PERSON_NAME]"" at bounding box center [710, 69] width 123 height 21
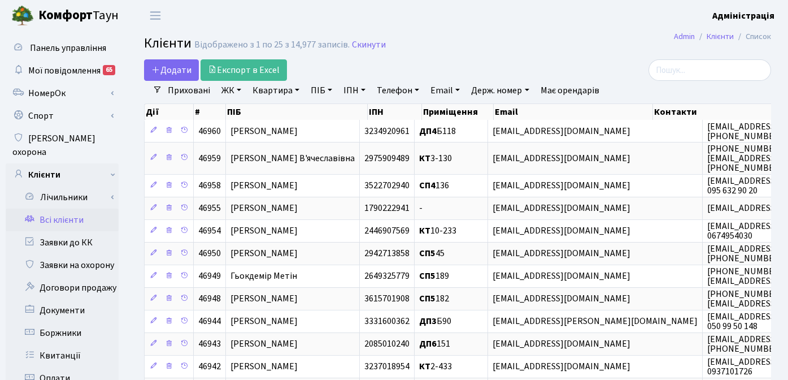
click at [318, 90] on link "ПІБ" at bounding box center [321, 90] width 31 height 19
click at [694, 70] on input "search" at bounding box center [710, 69] width 123 height 21
type input "комфорт"
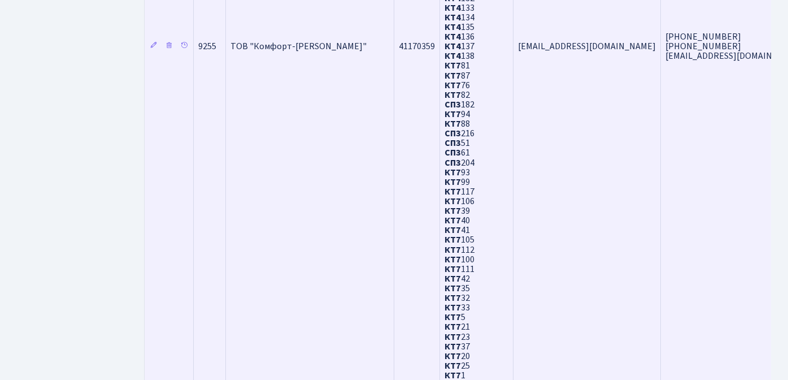
scroll to position [2743, 0]
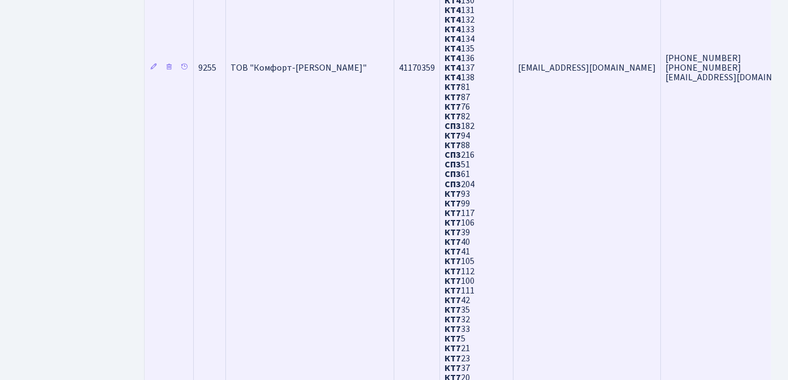
click at [308, 121] on td "ТОВ "Комфорт-[PERSON_NAME]"" at bounding box center [310, 67] width 168 height 3765
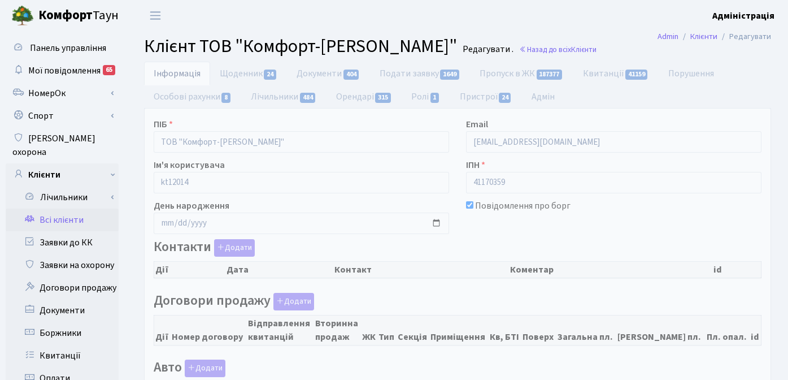
select select "25"
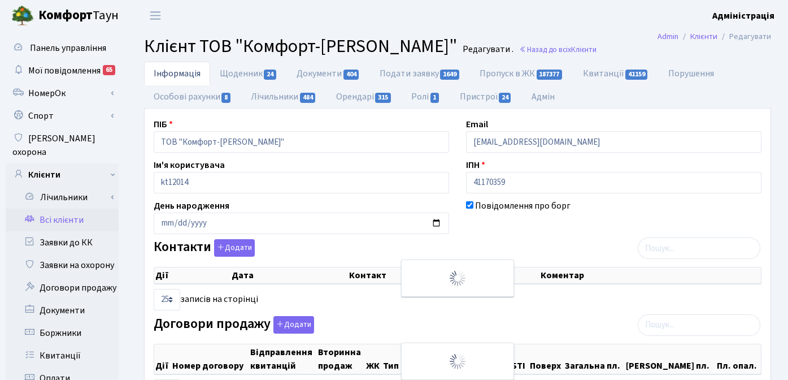
checkbox input "true"
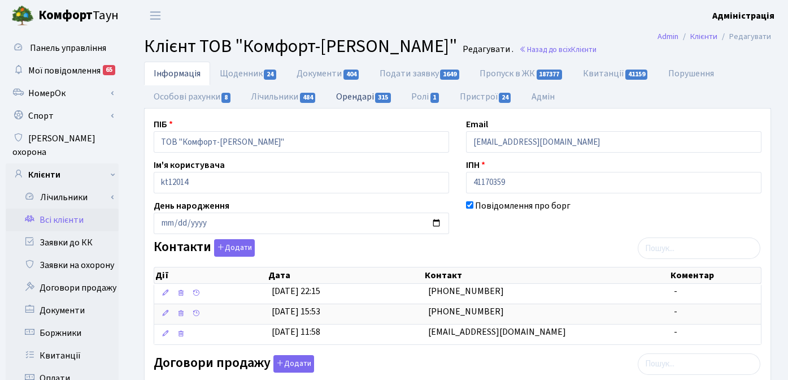
click at [354, 97] on link "Орендарі 315" at bounding box center [364, 96] width 75 height 23
select select "25"
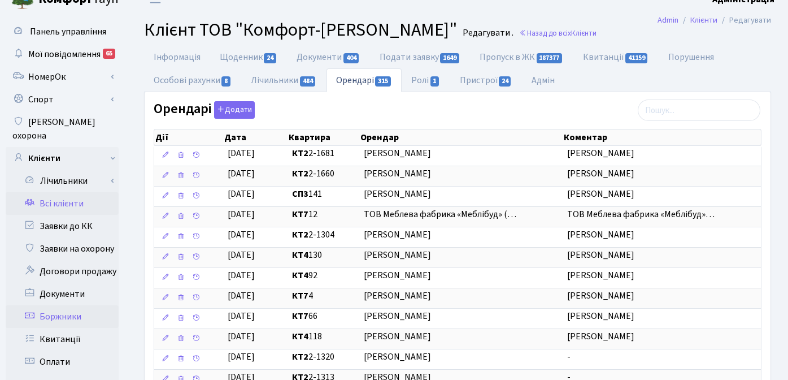
scroll to position [19, 0]
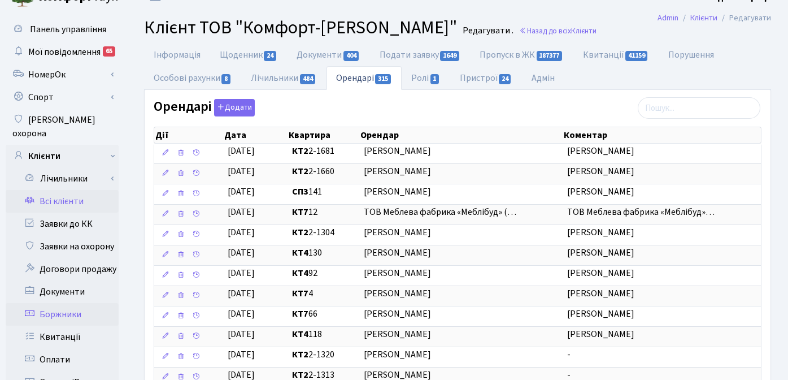
click at [83, 304] on link "Боржники" at bounding box center [62, 314] width 113 height 23
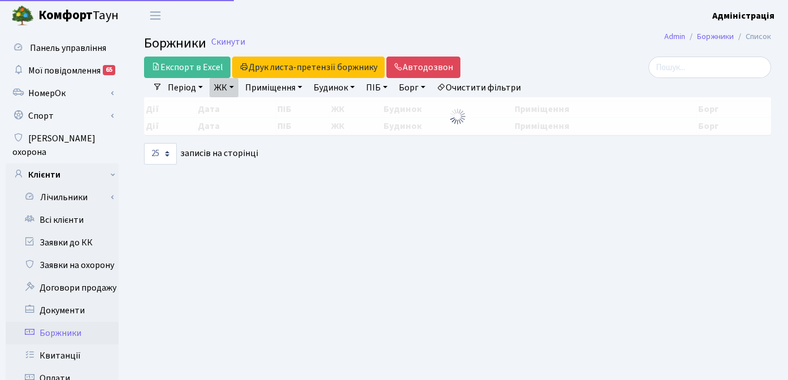
select select "25"
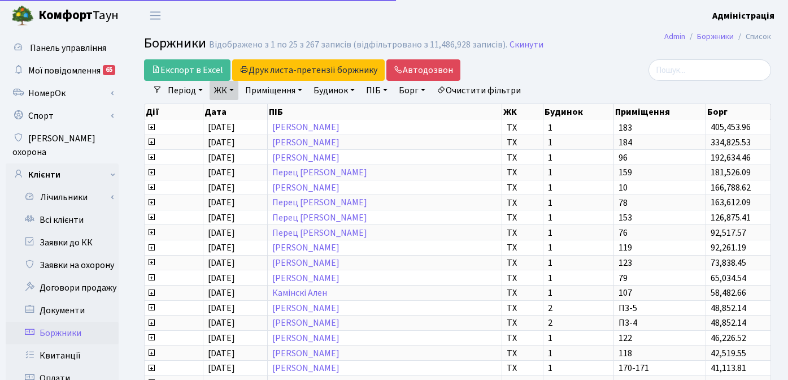
click at [505, 85] on link "Очистити фільтри" at bounding box center [478, 90] width 93 height 19
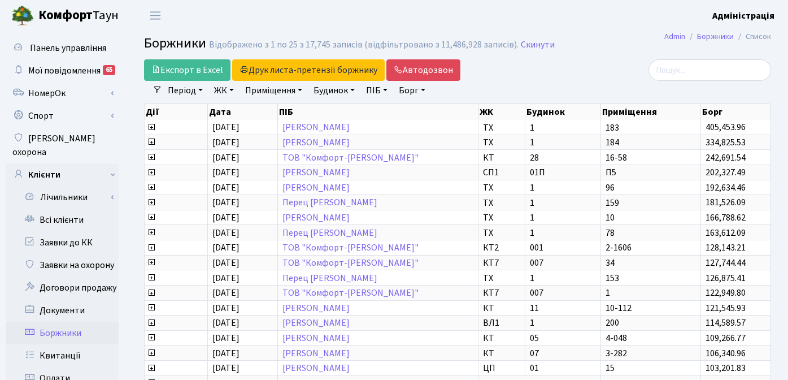
click at [376, 90] on link "ПІБ" at bounding box center [377, 90] width 31 height 19
paste input "ТОВ "Комфорт-[PERSON_NAME]""
type input "ТОВ "Комфорт-[PERSON_NAME]""
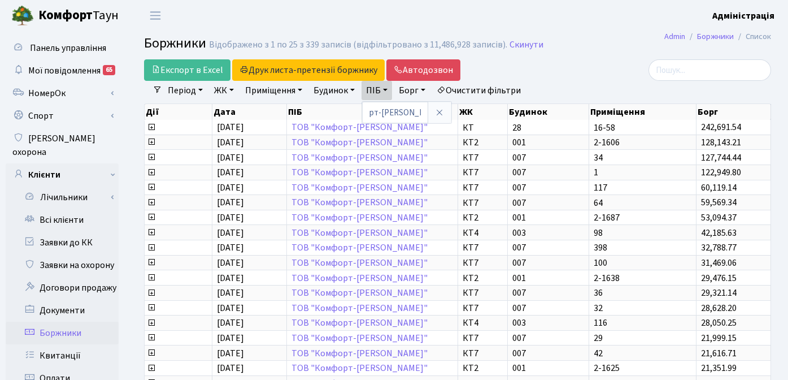
click at [597, 67] on div at bounding box center [673, 69] width 198 height 21
click at [593, 68] on div at bounding box center [673, 69] width 198 height 21
click at [560, 67] on div "Експорт в Excel Друк листа-претензії боржнику ЖК КТ ЦП ТХ КТ2 КТ3 КТ4 КТ5 КТ6 К…" at bounding box center [351, 69] width 430 height 21
click at [493, 89] on link "Очистити фільтри" at bounding box center [478, 90] width 93 height 19
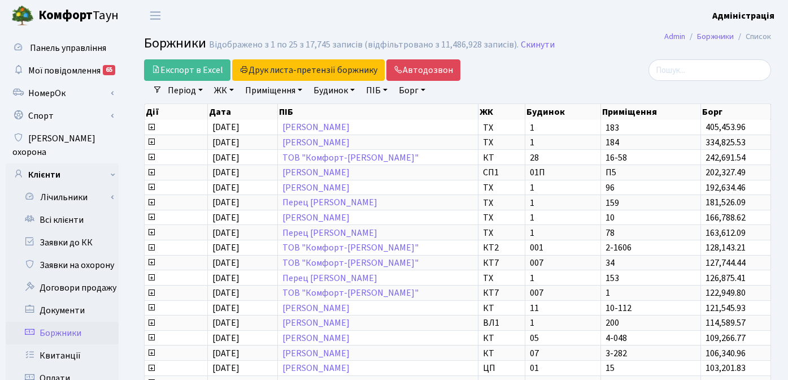
click at [227, 89] on link "ЖК" at bounding box center [224, 90] width 29 height 19
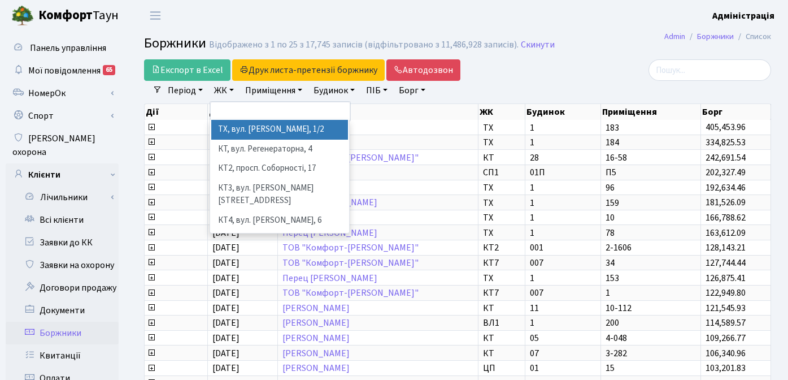
click at [239, 125] on li "ТХ, вул. [PERSON_NAME], 1/2" at bounding box center [279, 130] width 137 height 20
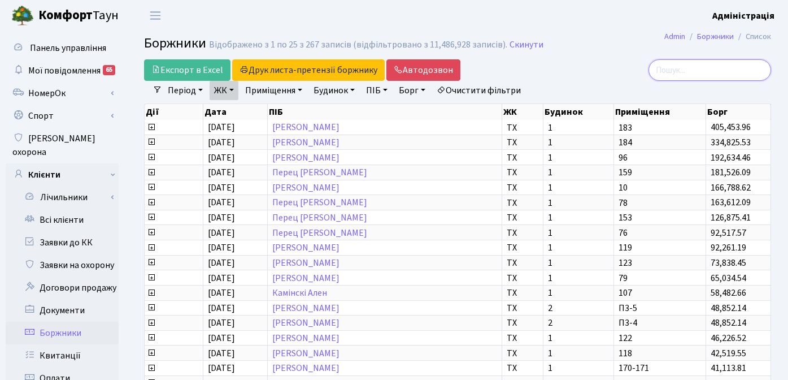
click at [718, 71] on input "search" at bounding box center [710, 69] width 123 height 21
type input "федір"
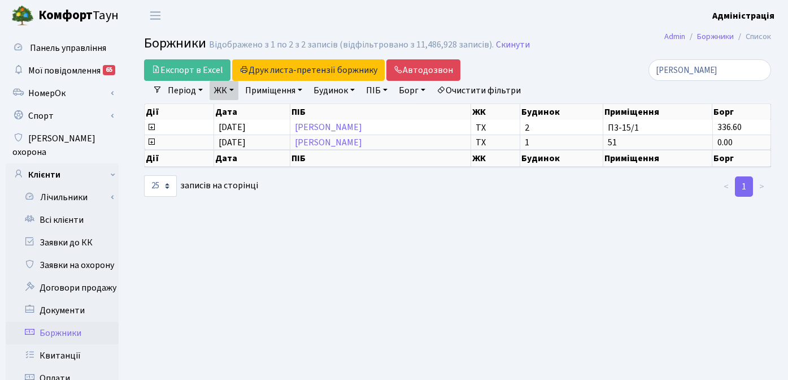
click at [499, 90] on link "Очистити фільтри" at bounding box center [478, 90] width 93 height 19
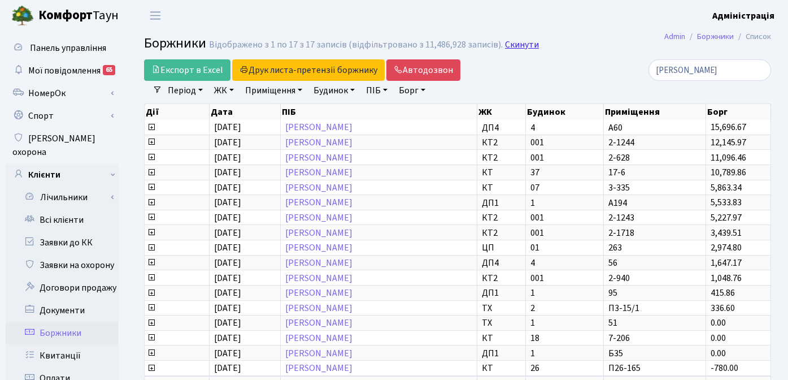
click at [511, 41] on link "Скинути" at bounding box center [522, 45] width 34 height 11
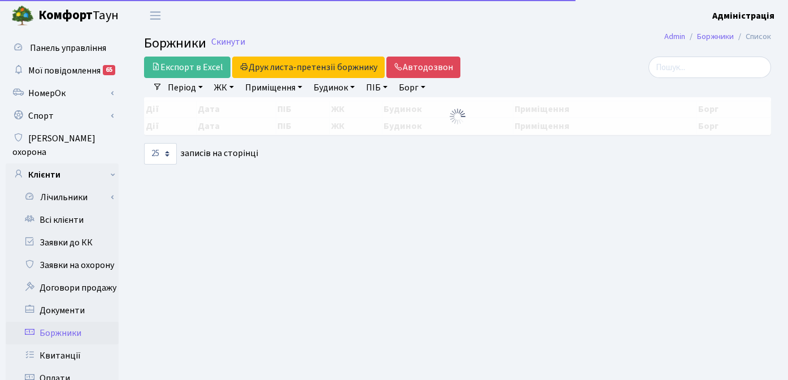
select select "25"
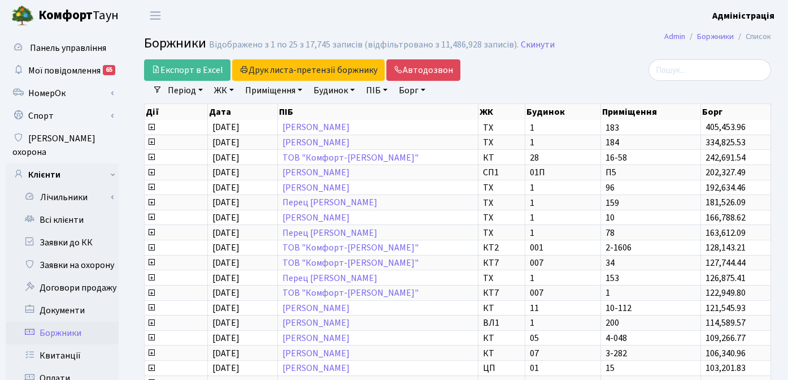
click at [415, 90] on link "Борг" at bounding box center [413, 90] width 36 height 19
click at [220, 91] on link "ЖК" at bounding box center [224, 90] width 29 height 19
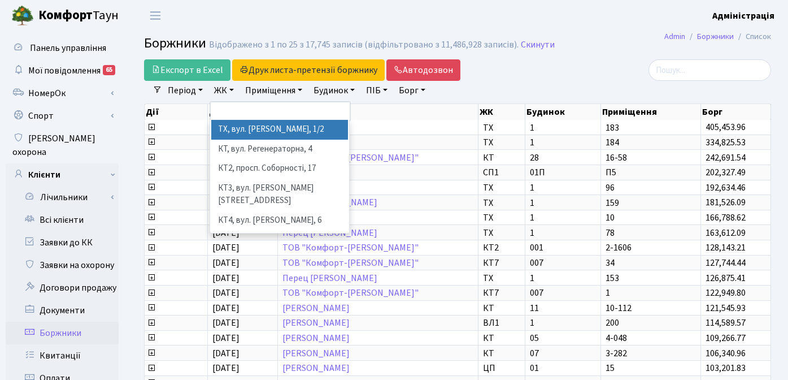
click at [230, 131] on li "ТХ, вул. [PERSON_NAME], 1/2" at bounding box center [279, 130] width 137 height 20
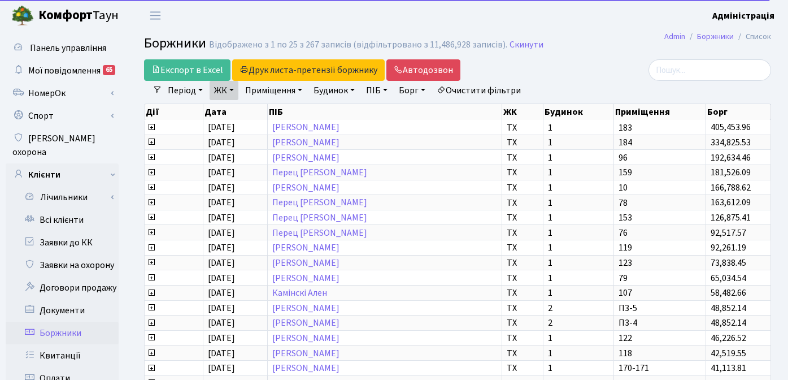
click at [406, 92] on link "Борг" at bounding box center [413, 90] width 36 height 19
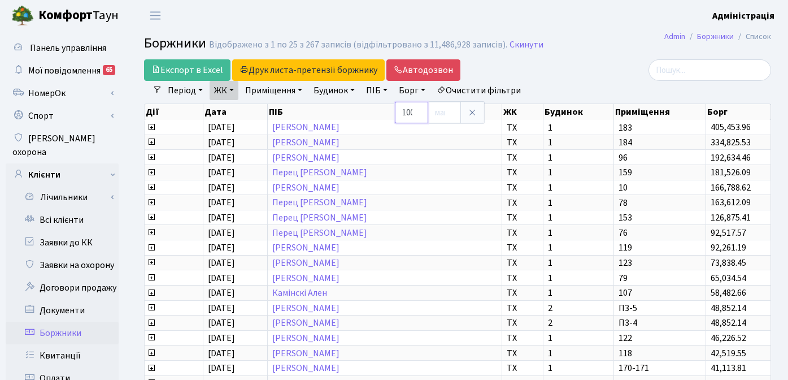
scroll to position [0, 2]
type input "100"
click at [596, 54] on h2 "Боржники Відображено з 1 по 25 з 143 записів (відфільтровано з 11,486,928 запис…" at bounding box center [457, 45] width 627 height 19
click at [525, 46] on link "Скинути" at bounding box center [527, 45] width 34 height 11
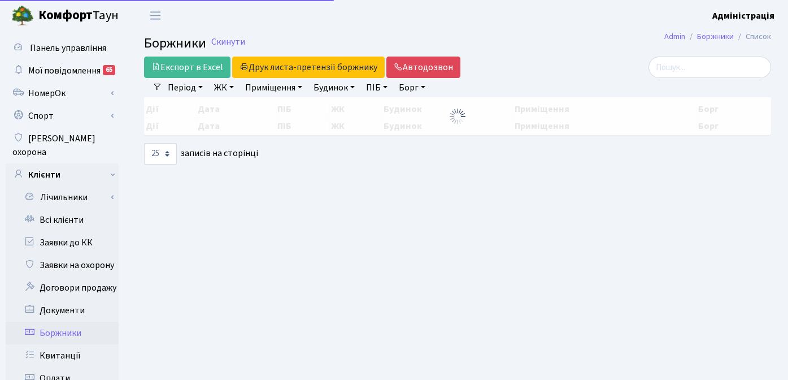
select select "25"
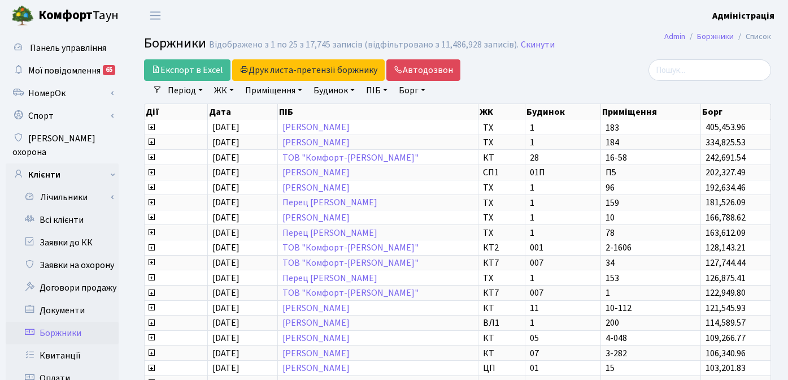
click at [577, 85] on div "Період [DATE] - [DATE] ЖК ТХ, вул. [PERSON_NAME], 1/2 КТ, вул. Регенераторна, 4…" at bounding box center [462, 90] width 600 height 19
click at [597, 69] on div at bounding box center [673, 69] width 198 height 21
click at [595, 64] on div at bounding box center [673, 69] width 198 height 21
click at [522, 41] on link "Скинути" at bounding box center [538, 45] width 34 height 11
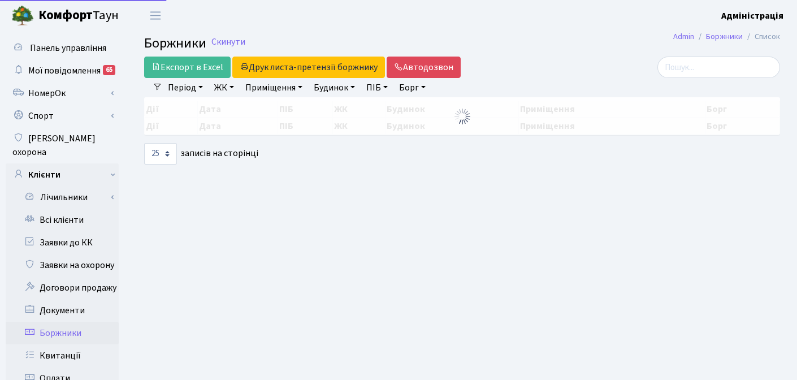
select select "25"
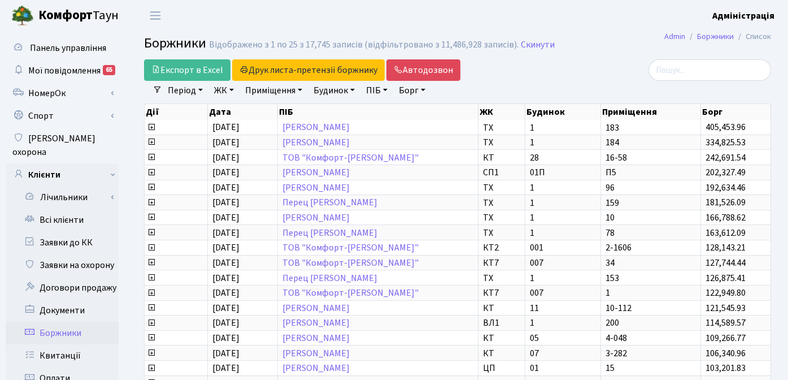
click at [593, 26] on header "[PERSON_NAME] Адміністрація Мій обліковий запис Вийти" at bounding box center [394, 15] width 788 height 31
click at [543, 72] on div "Експорт в Excel Друк листа-претензії боржнику ЖК КТ ЦП ТХ КТ2 КТ3 КТ4 КТ5 КТ6 К…" at bounding box center [350, 69] width 413 height 21
click at [589, 66] on div at bounding box center [673, 69] width 198 height 21
click at [607, 68] on div at bounding box center [673, 69] width 198 height 21
click at [130, 235] on div "Експорт в Excel Друк листа-претензії боржнику ЖК КТ ЦП ТХ КТ2 КТ3 КТ4 КТ5 КТ6 К…" at bounding box center [457, 301] width 661 height 484
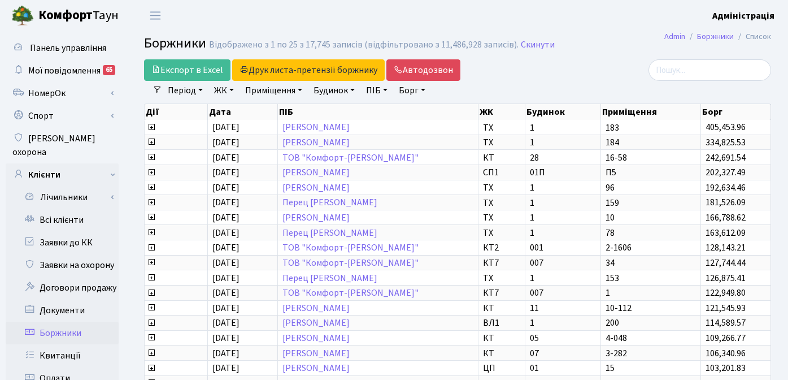
click at [538, 85] on div "Період 05.09.2025 - 05.09.2025 ЖК ТХ, вул. Ділова, 1/2 КТ, вул. Регенераторна, …" at bounding box center [462, 90] width 600 height 19
click at [69, 209] on link "Всі клієнти" at bounding box center [62, 220] width 113 height 23
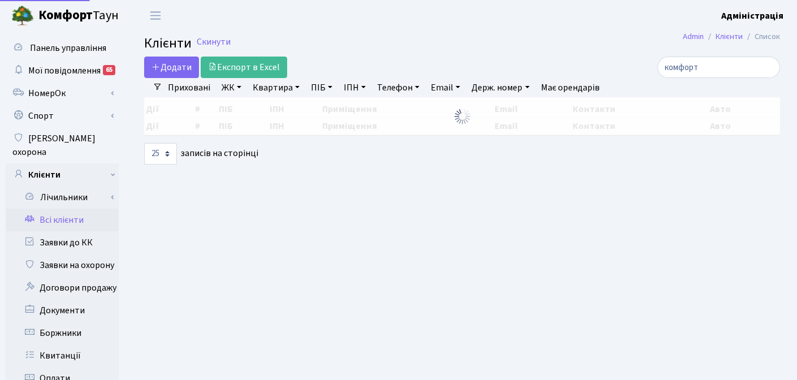
select select "25"
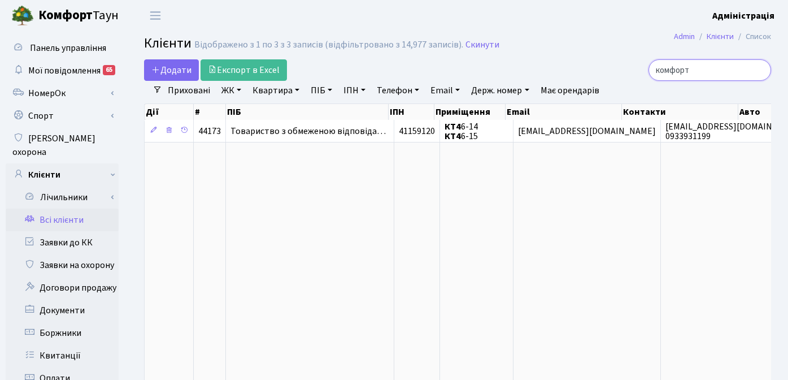
click at [759, 70] on input "комфорт" at bounding box center [710, 69] width 123 height 21
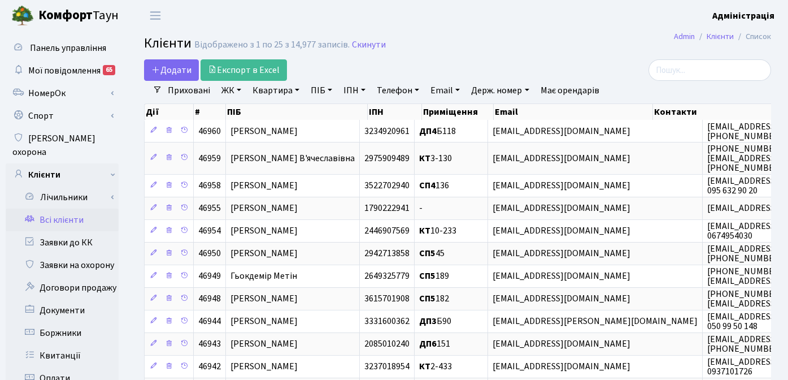
click at [600, 49] on h2 "Клієнти Відображено з 1 по 25 з 14,977 записів. Скинути" at bounding box center [457, 45] width 627 height 19
click at [539, 44] on h2 "Клієнти Відображено з 1 по 25 з 14,977 записів. Скинути" at bounding box center [457, 45] width 627 height 19
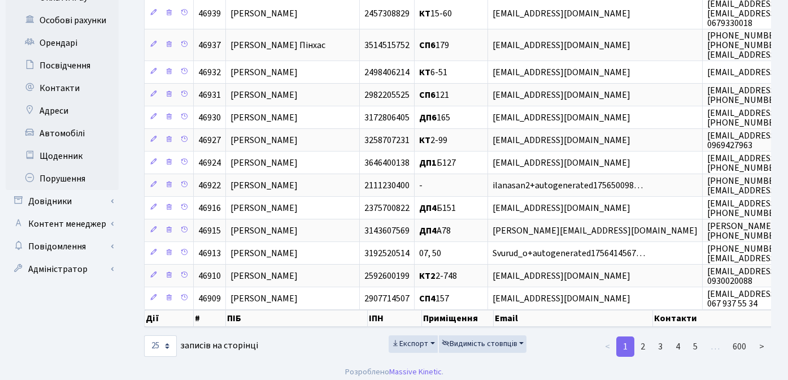
scroll to position [404, 0]
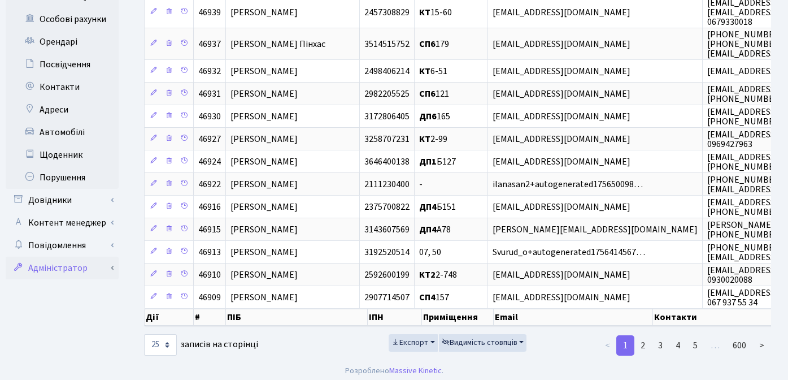
click at [58, 257] on link "Адміністратор" at bounding box center [62, 268] width 113 height 23
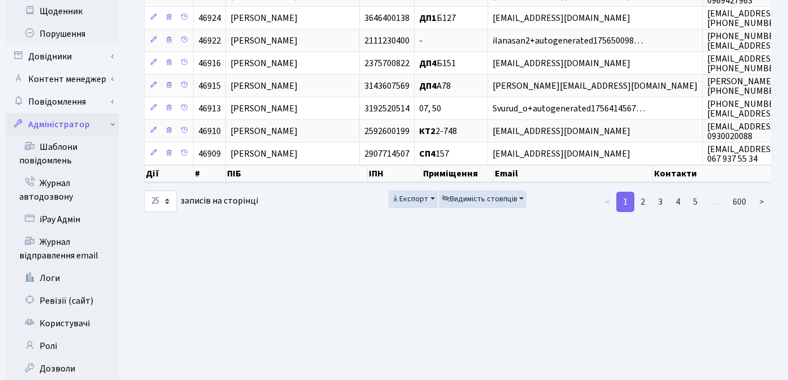
scroll to position [566, 0]
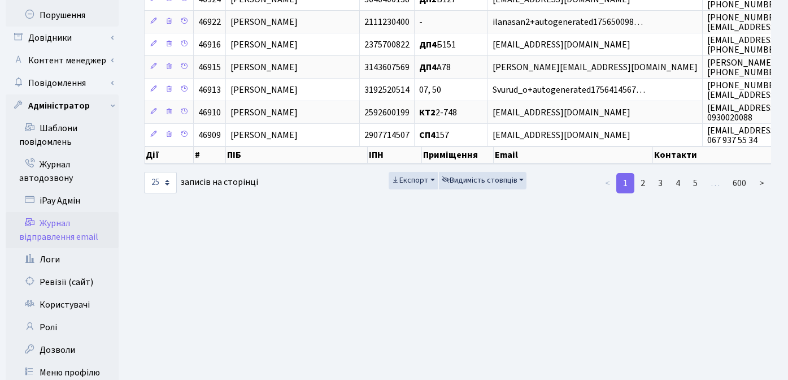
click at [49, 212] on link "Журнал відправлення email" at bounding box center [62, 230] width 113 height 36
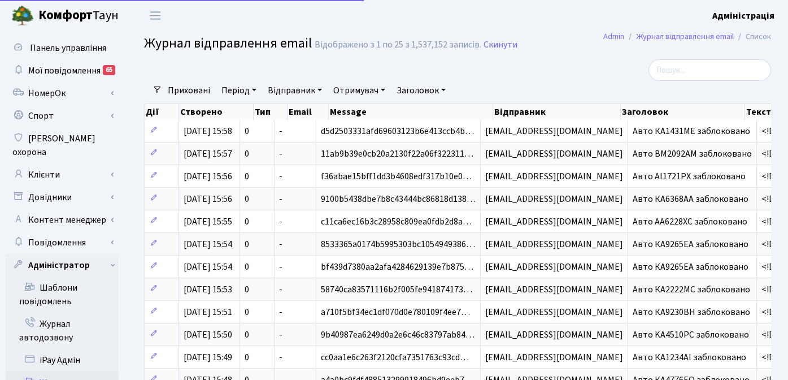
select select "25"
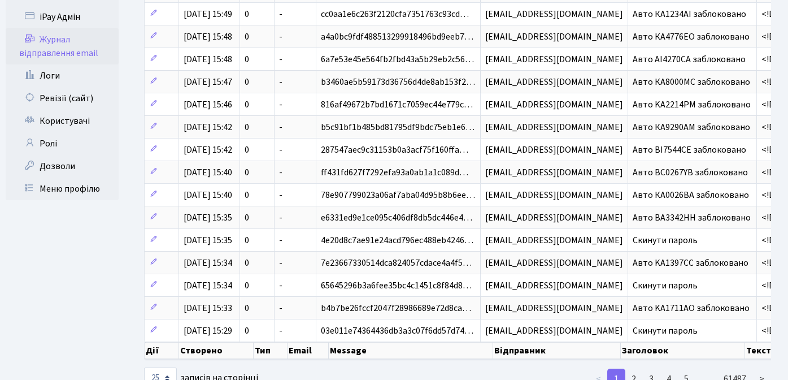
scroll to position [390, 0]
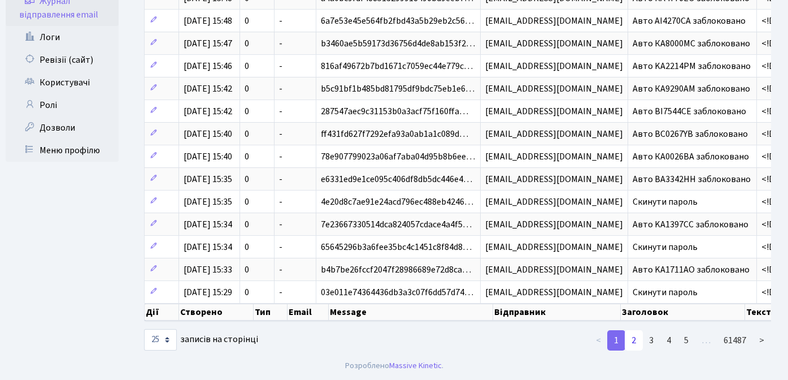
click at [638, 343] on link "2" at bounding box center [634, 340] width 18 height 20
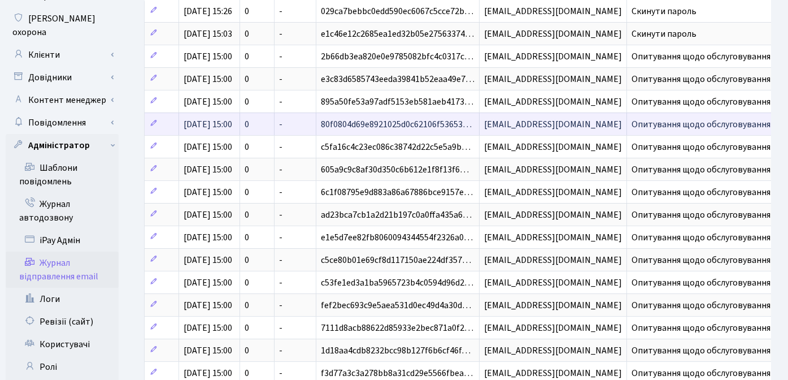
scroll to position [0, 0]
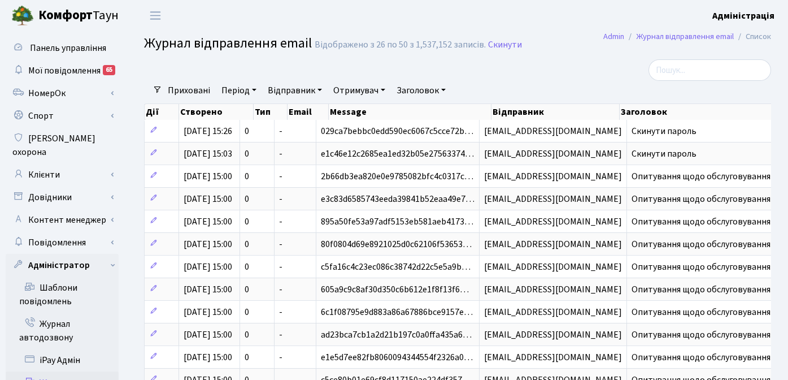
click at [408, 87] on link "Заголовок" at bounding box center [421, 90] width 58 height 19
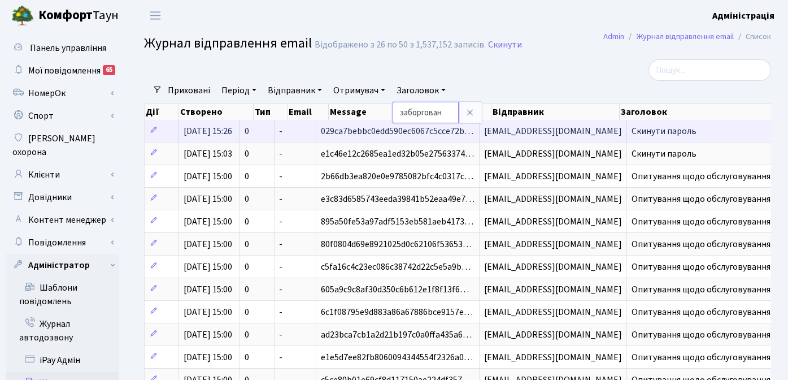
type input "заборгован"
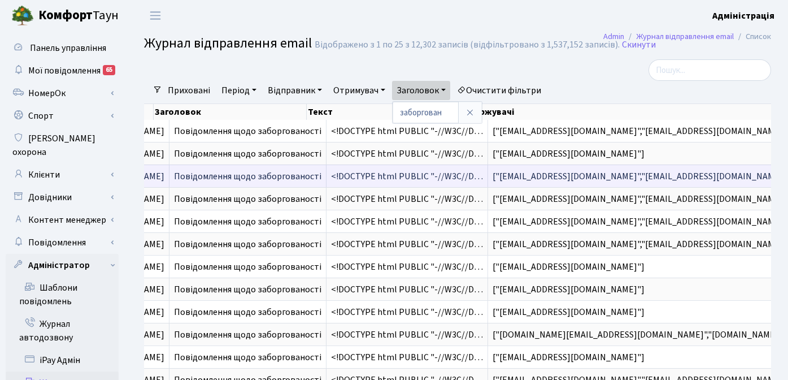
drag, startPoint x: 636, startPoint y: 179, endPoint x: 713, endPoint y: 179, distance: 76.9
click at [713, 179] on span "["skif0772+autogenerated7069@gmail.com","skif0772@gmail.com"]" at bounding box center [642, 176] width 298 height 12
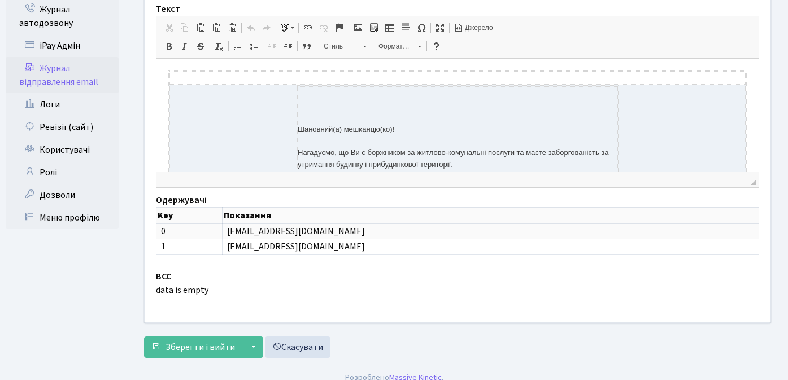
scroll to position [315, 0]
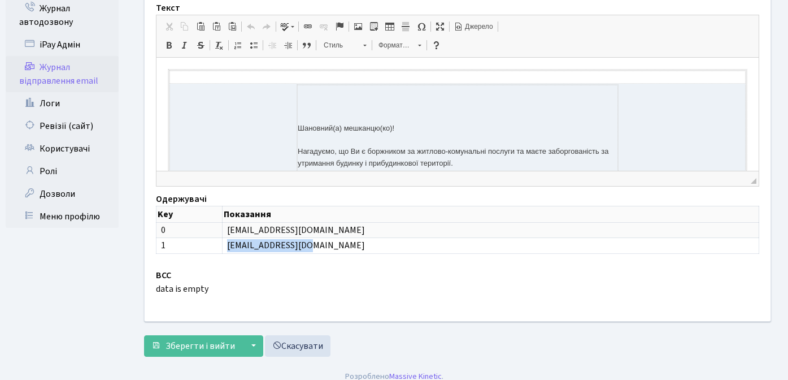
drag, startPoint x: 289, startPoint y: 245, endPoint x: 219, endPoint y: 248, distance: 70.2
click at [222, 248] on td "skif0772@gmail.com" at bounding box center [490, 246] width 537 height 16
copy td "skif0772@gmail.com"
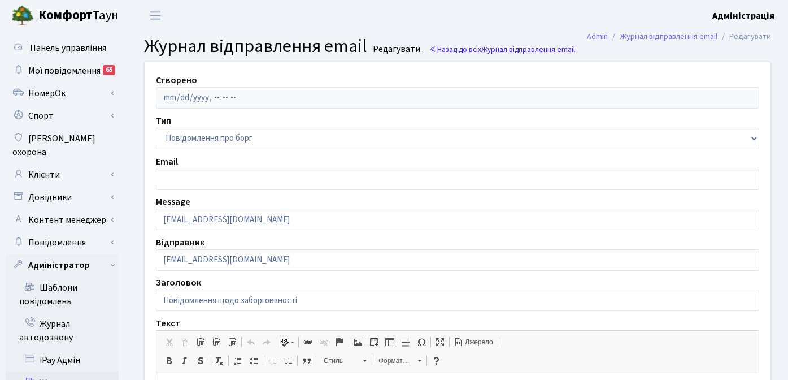
click at [513, 50] on span "Журнал відправлення email" at bounding box center [529, 49] width 94 height 11
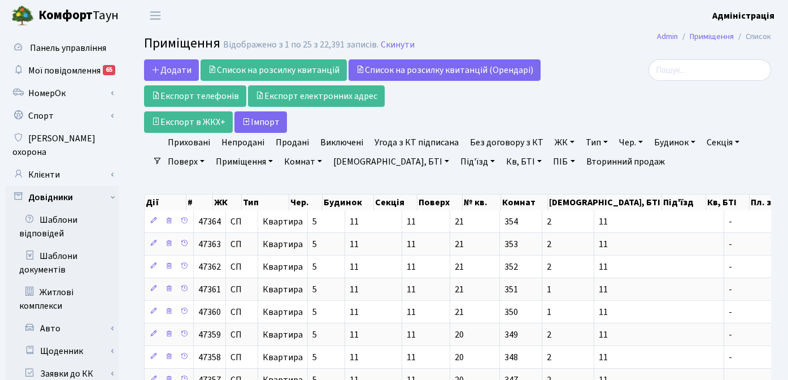
select select "25"
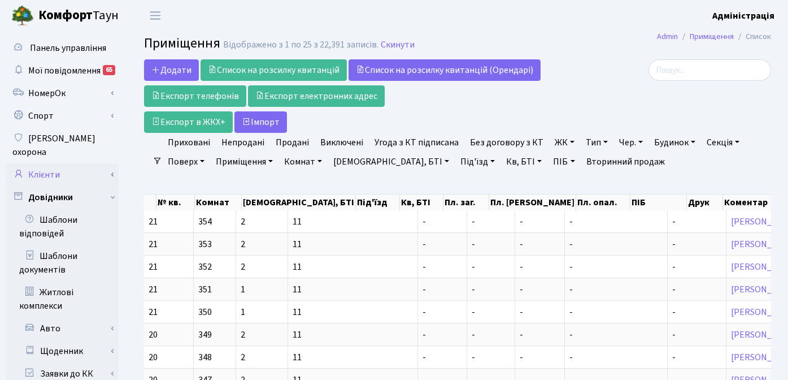
click at [62, 166] on link "Клієнти" at bounding box center [62, 174] width 113 height 23
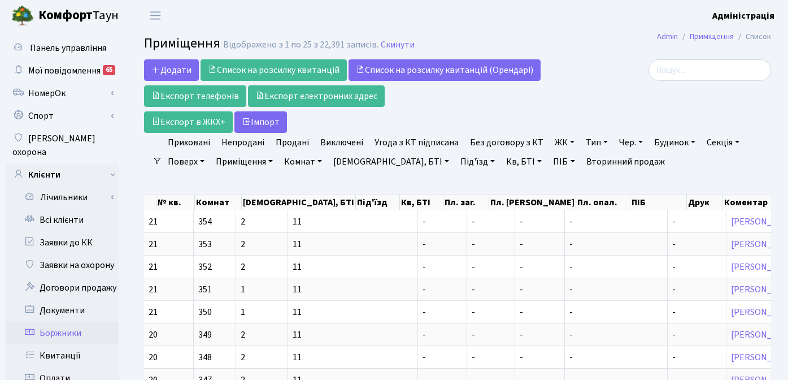
click at [67, 323] on link "Боржники" at bounding box center [62, 333] width 113 height 23
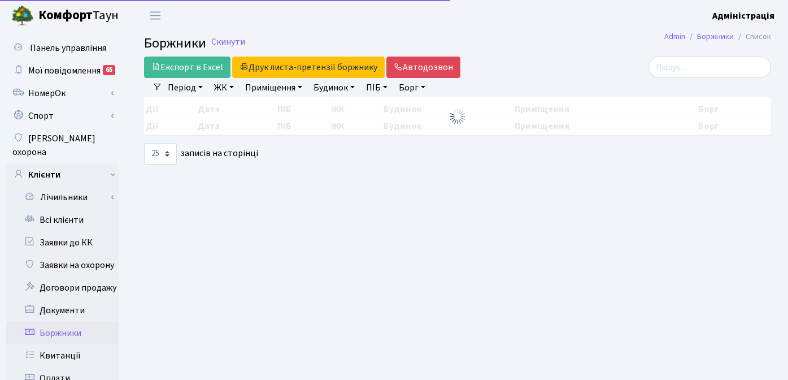
select select "25"
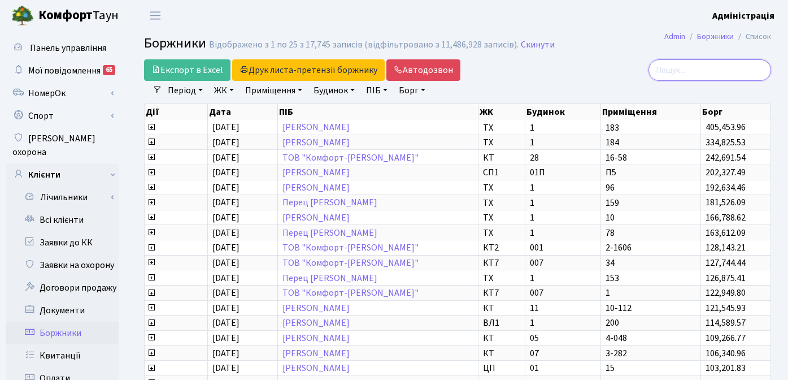
click at [729, 67] on input "search" at bounding box center [710, 69] width 123 height 21
click at [575, 76] on div at bounding box center [673, 69] width 198 height 21
click at [73, 209] on link "Всі клієнти" at bounding box center [62, 220] width 113 height 23
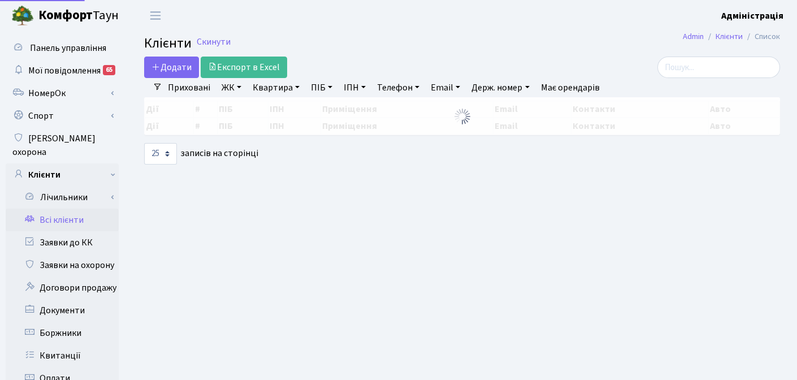
select select "25"
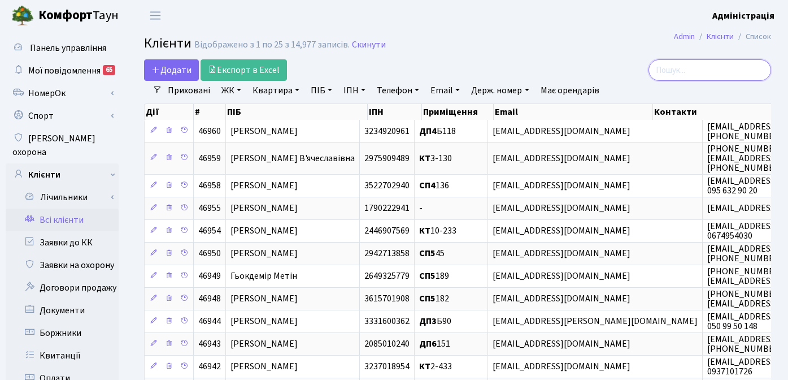
click at [740, 71] on input "search" at bounding box center [710, 69] width 123 height 21
paste input "[EMAIL_ADDRESS][DOMAIN_NAME]"
type input "[EMAIL_ADDRESS][DOMAIN_NAME]"
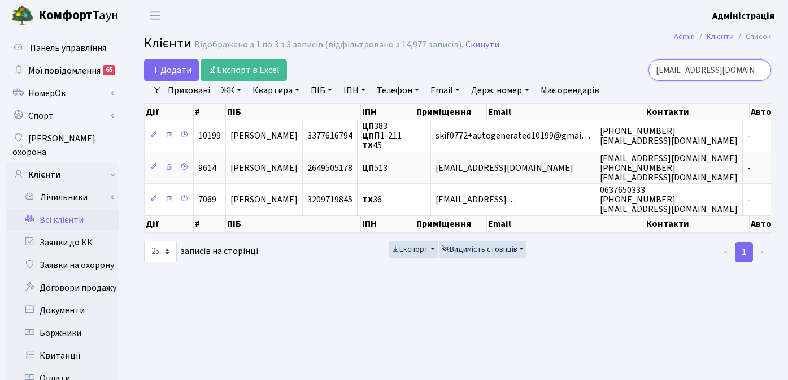
click at [760, 71] on input "[EMAIL_ADDRESS][DOMAIN_NAME]" at bounding box center [710, 69] width 123 height 21
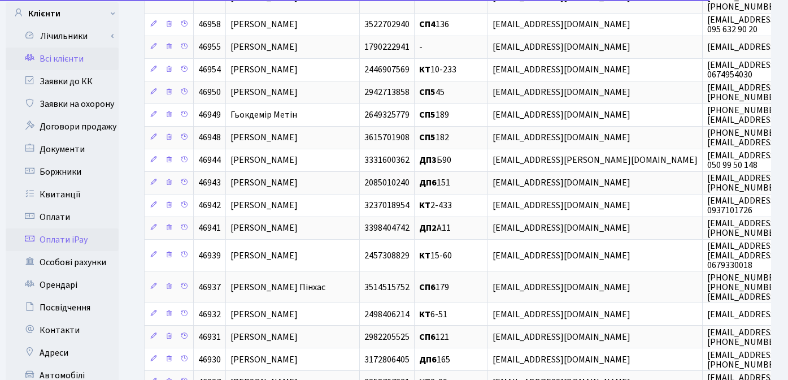
scroll to position [184, 0]
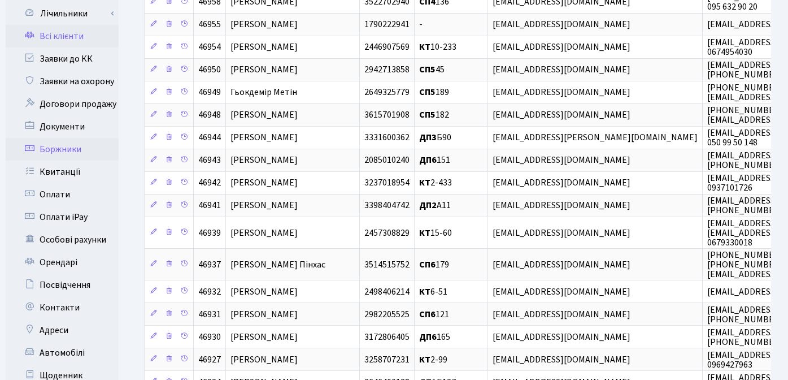
click at [58, 138] on link "Боржники" at bounding box center [62, 149] width 113 height 23
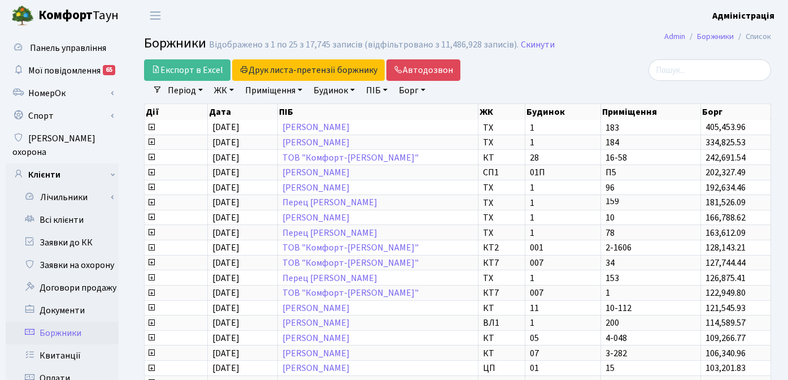
click at [227, 93] on link "ЖК" at bounding box center [224, 90] width 29 height 19
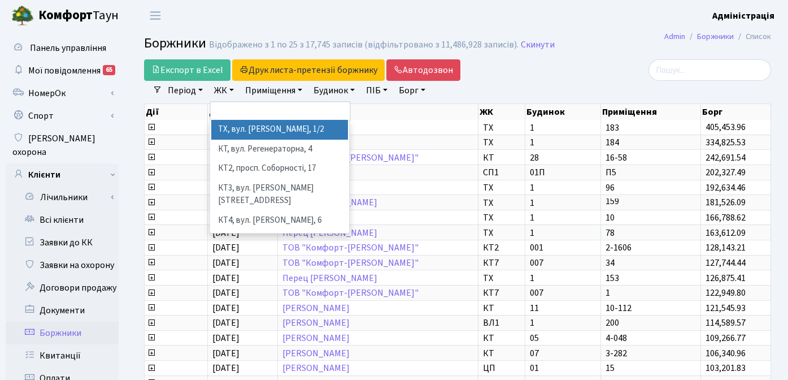
click at [236, 130] on li "ТХ, вул. Ділова, 1/2" at bounding box center [279, 130] width 137 height 20
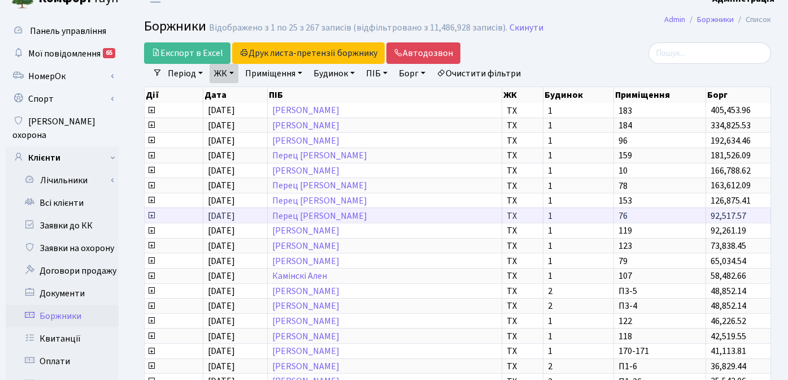
scroll to position [324, 0]
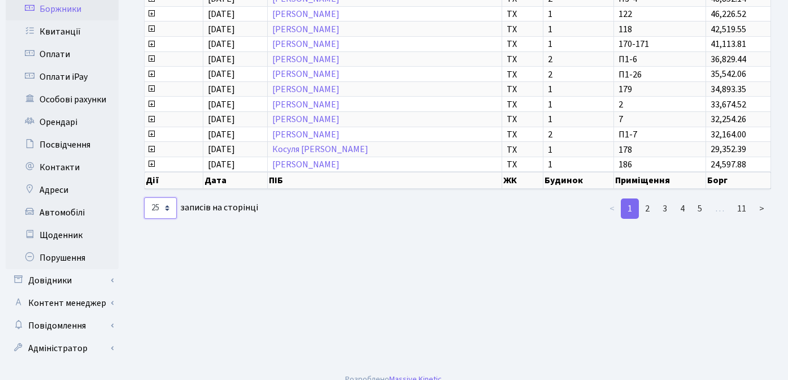
click at [165, 207] on select "10 25 50 100 250 500 1,000" at bounding box center [160, 207] width 33 height 21
select select "500"
click at [144, 197] on select "10 25 50 100 250 500 1,000" at bounding box center [160, 207] width 33 height 21
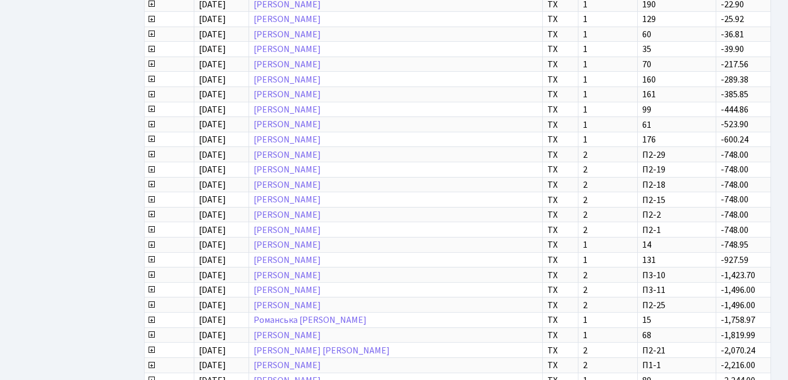
scroll to position [2921, 0]
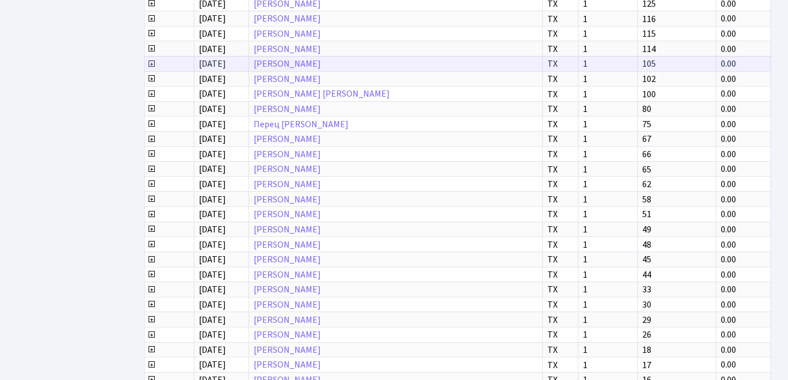
drag, startPoint x: 342, startPoint y: 244, endPoint x: 403, endPoint y: 70, distance: 184.5
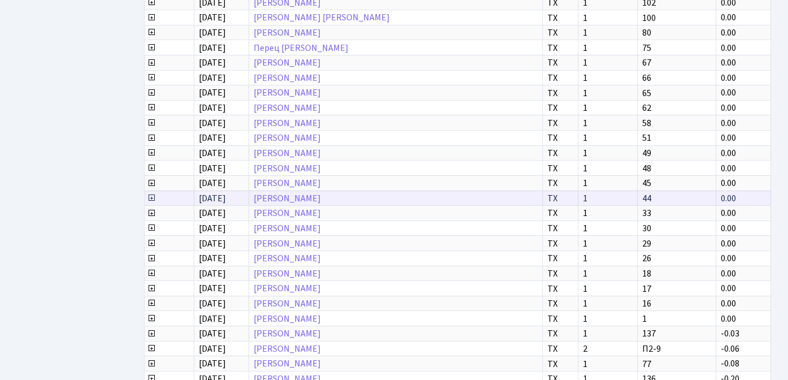
scroll to position [2998, 0]
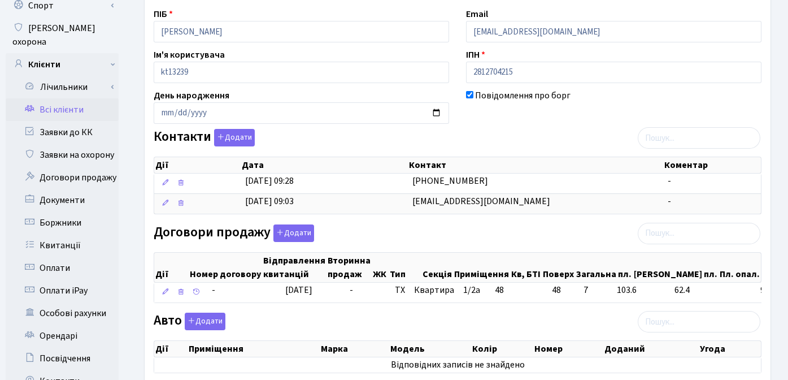
scroll to position [106, 0]
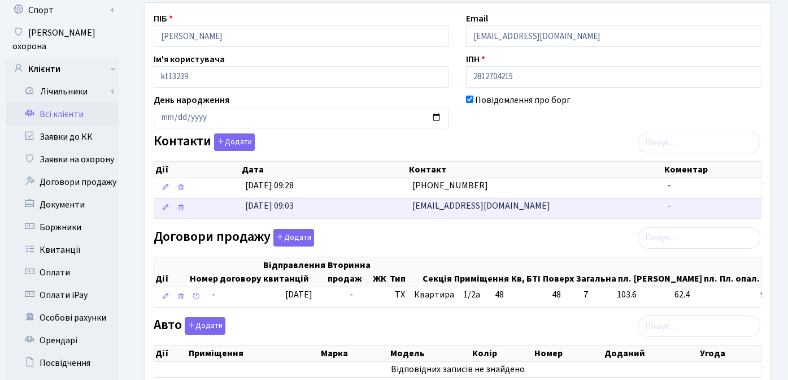
drag, startPoint x: 517, startPoint y: 203, endPoint x: 414, endPoint y: 209, distance: 103.0
click at [414, 209] on td "[EMAIL_ADDRESS][DOMAIN_NAME]" at bounding box center [535, 208] width 255 height 20
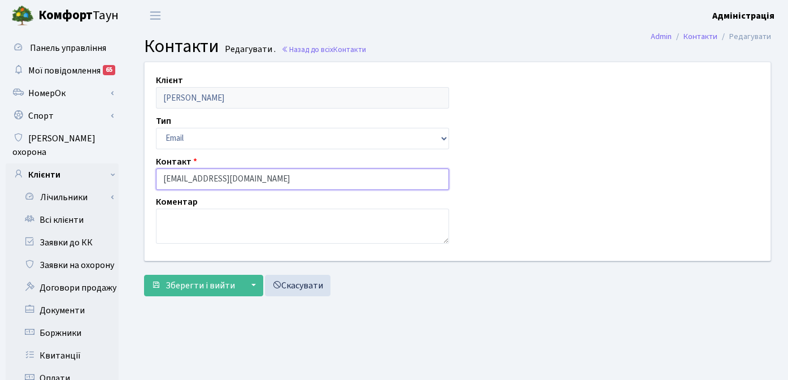
drag, startPoint x: 271, startPoint y: 185, endPoint x: 141, endPoint y: 176, distance: 130.3
click at [141, 176] on div "Клієнт [PERSON_NAME] Тип Email Телефон Контакт [EMAIL_ADDRESS][DOMAIN_NAME] Ком…" at bounding box center [457, 161] width 643 height 198
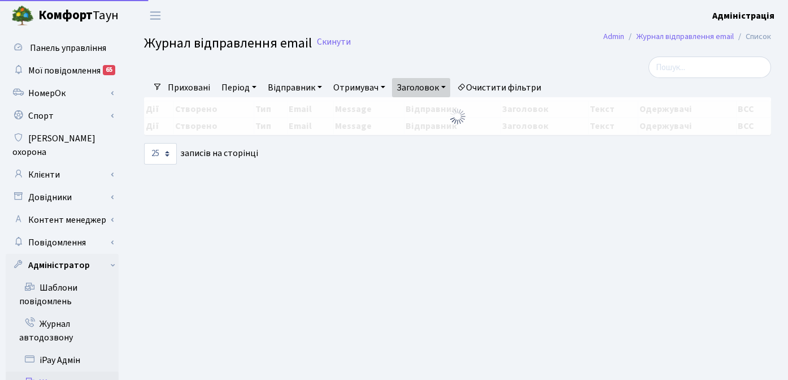
select select "25"
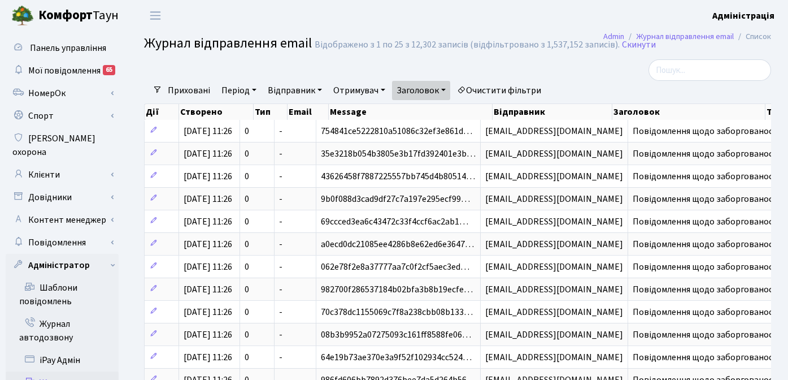
click at [343, 89] on link "Отримувач" at bounding box center [359, 90] width 61 height 19
paste input "[EMAIL_ADDRESS][DOMAIN_NAME]"
type input "[EMAIL_ADDRESS][DOMAIN_NAME]"
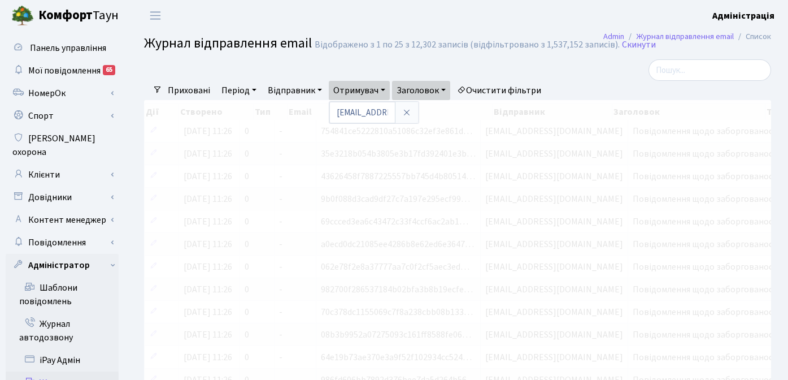
click at [521, 66] on div at bounding box center [351, 69] width 430 height 21
click at [355, 88] on link "Отримувач" at bounding box center [359, 90] width 61 height 19
click at [406, 112] on icon at bounding box center [406, 112] width 9 height 9
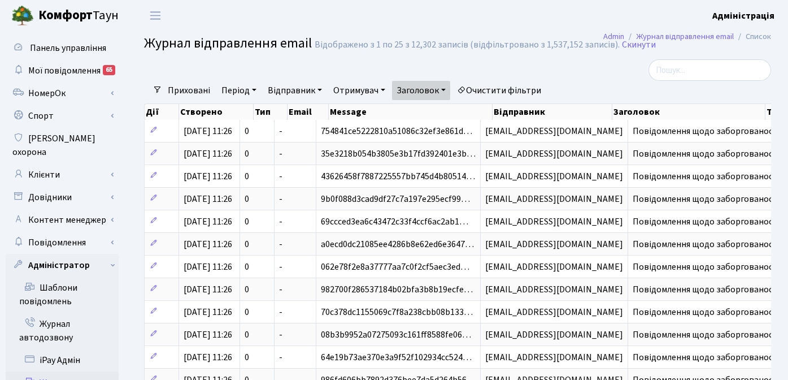
click at [493, 87] on link "Очистити фільтри" at bounding box center [499, 90] width 93 height 19
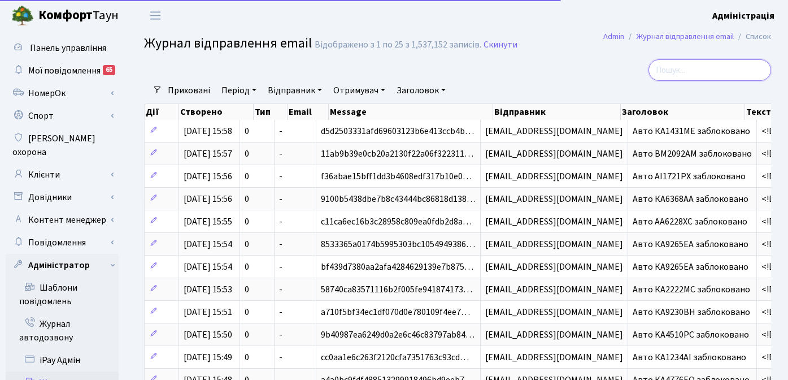
click at [701, 74] on input "search" at bounding box center [710, 69] width 123 height 21
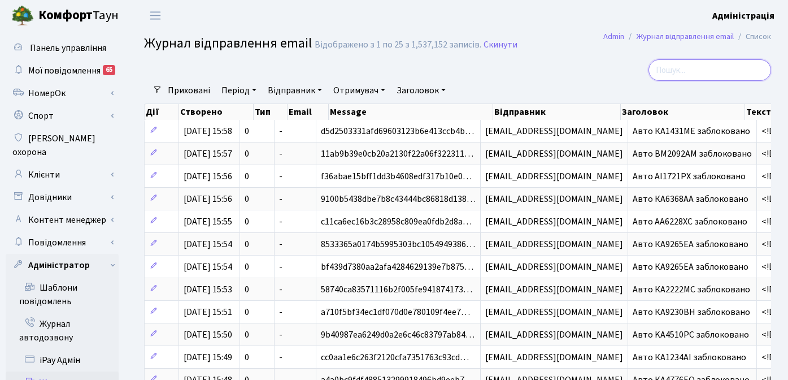
paste input "[EMAIL_ADDRESS][DOMAIN_NAME]"
type input "[EMAIL_ADDRESS][DOMAIN_NAME]"
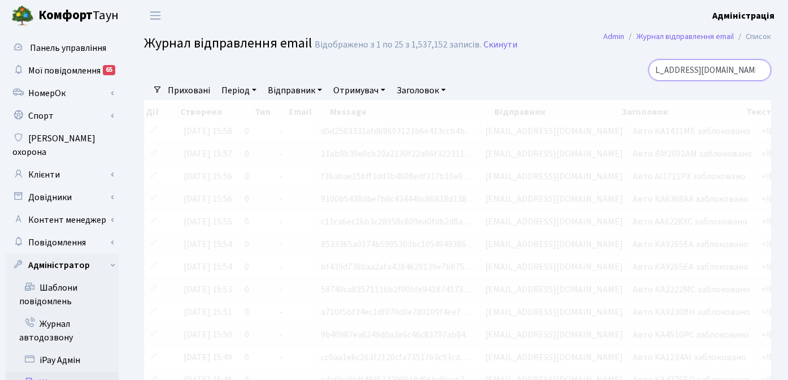
click at [760, 70] on input "[EMAIL_ADDRESS][DOMAIN_NAME]" at bounding box center [710, 69] width 123 height 21
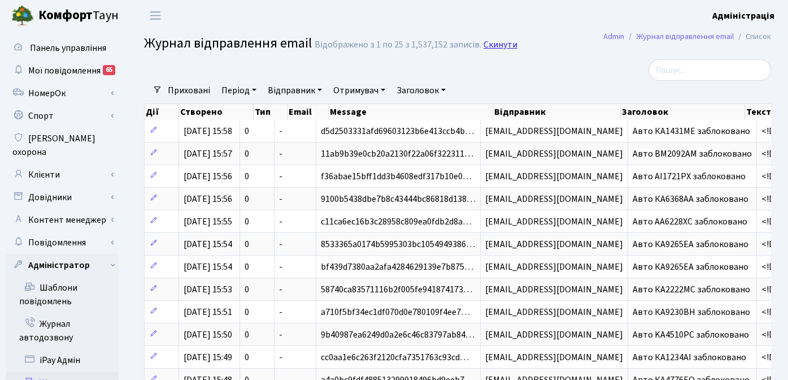
click at [504, 40] on link "Скинути" at bounding box center [501, 45] width 34 height 11
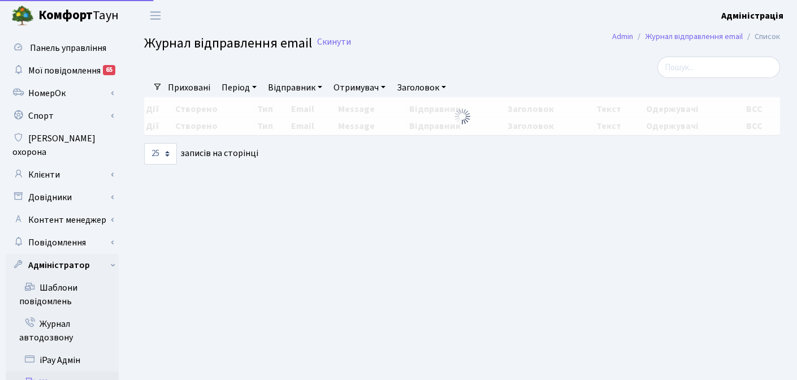
select select "25"
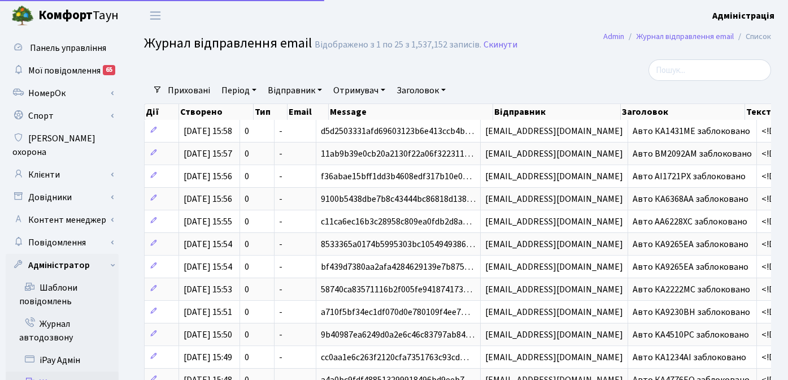
click at [362, 86] on link "Отримувач" at bounding box center [359, 90] width 61 height 19
paste input "[EMAIL_ADDRESS][DOMAIN_NAME]"
type input "[EMAIL_ADDRESS][DOMAIN_NAME]"
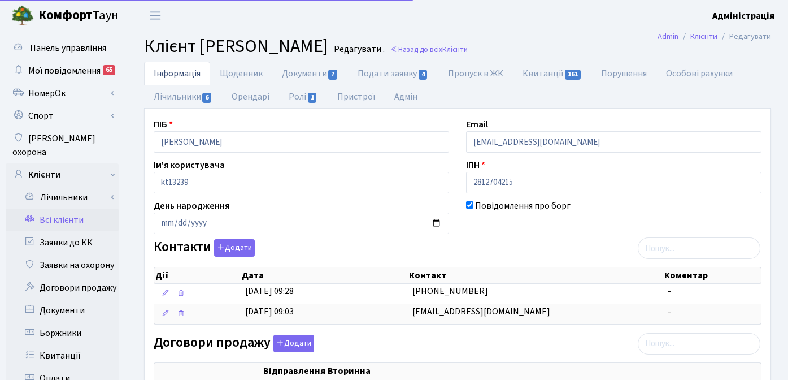
scroll to position [106, 0]
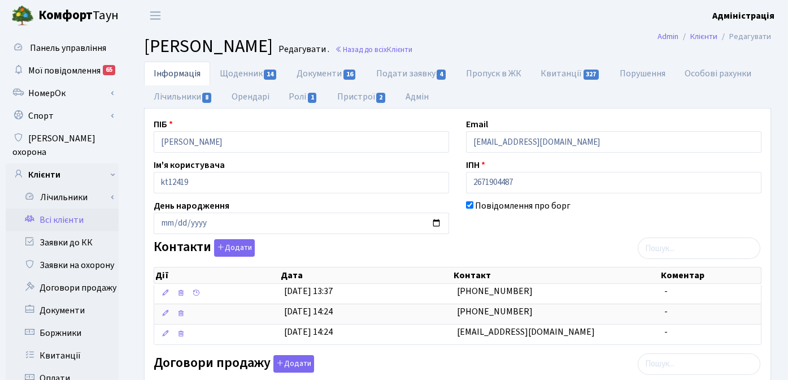
click at [515, 10] on header "Комфорт Таун Адміністрація Мій обліковий запис Вийти" at bounding box center [394, 15] width 788 height 31
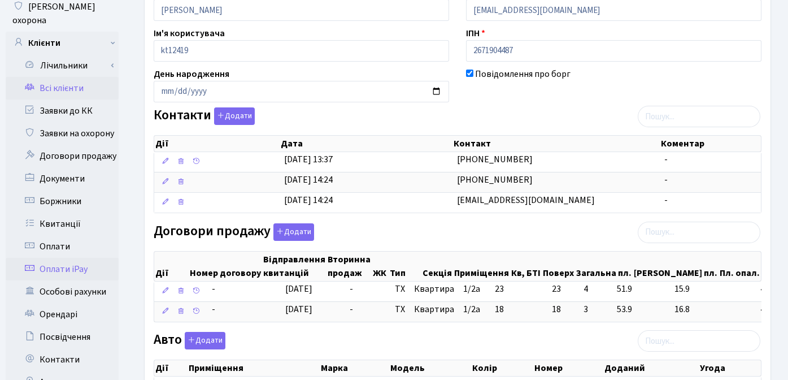
scroll to position [141, 0]
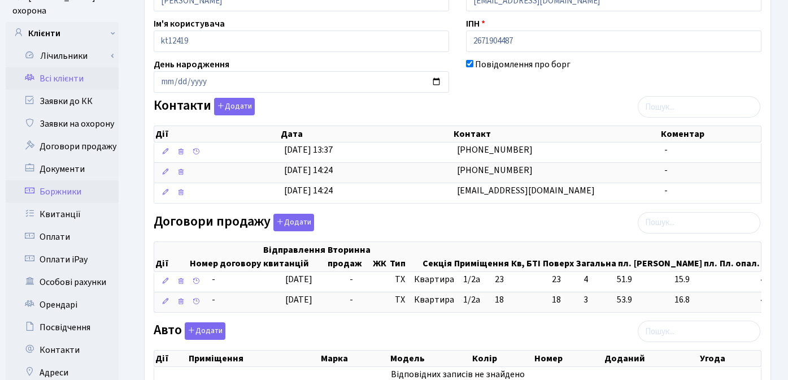
click at [72, 180] on link "Боржники" at bounding box center [62, 191] width 113 height 23
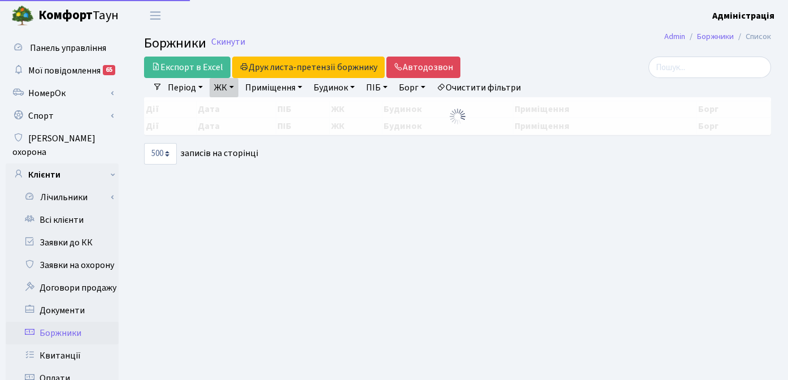
select select "500"
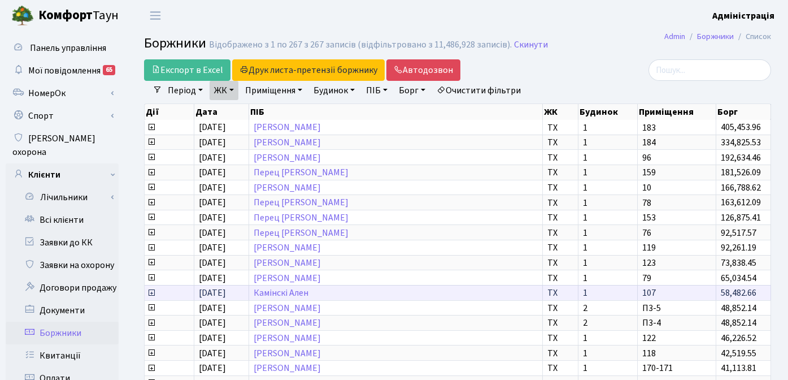
scroll to position [2, 0]
click at [415, 90] on link "Борг" at bounding box center [413, 90] width 36 height 19
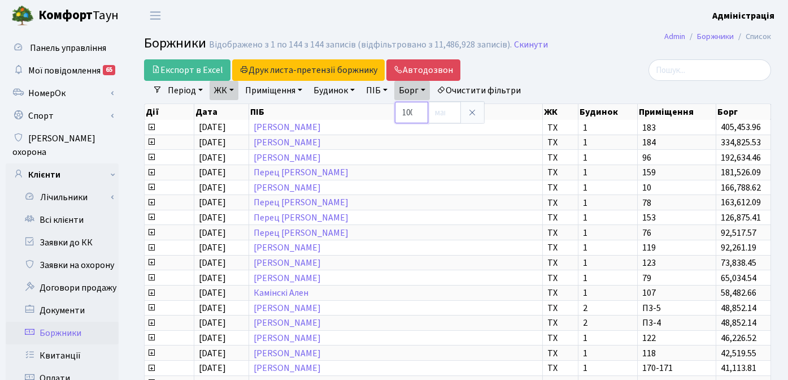
scroll to position [0, 2]
type input "100"
click at [582, 70] on div at bounding box center [673, 69] width 198 height 21
click at [530, 43] on link "Скинути" at bounding box center [531, 45] width 34 height 11
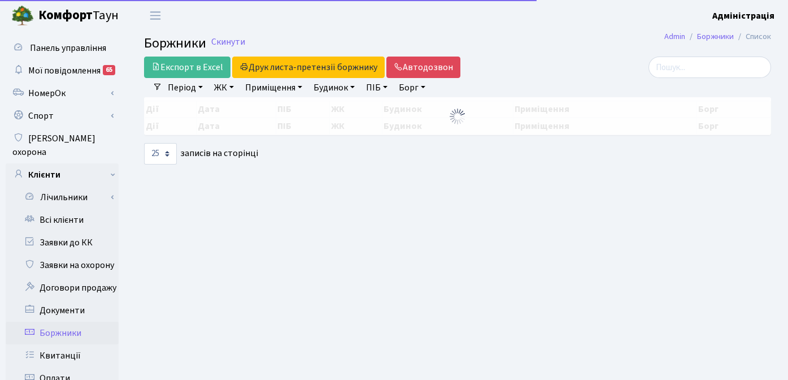
select select "25"
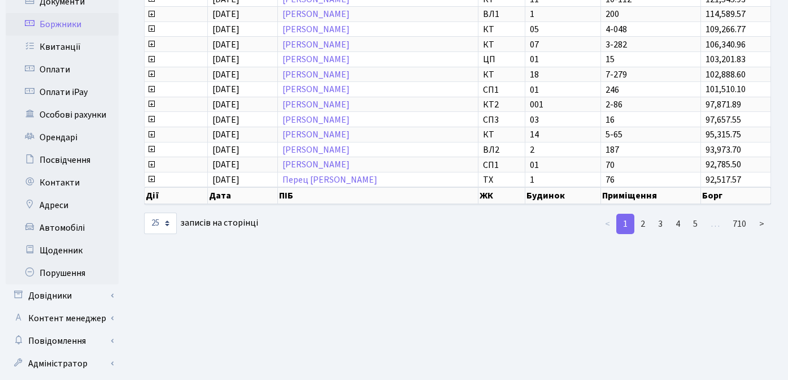
scroll to position [324, 0]
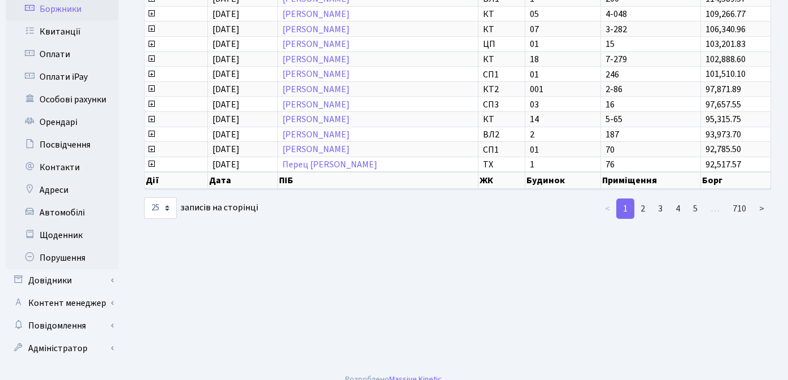
click at [551, 267] on main "Admin Боржники Список Боржники Відображено з 1 по 25 з 17,745 записів (відфільт…" at bounding box center [457, 36] width 661 height 658
click at [542, 272] on main "Admin Боржники Список Боржники Відображено з 1 по 25 з 17,745 записів (відфільт…" at bounding box center [457, 36] width 661 height 658
click at [430, 248] on main "Admin Боржники Список Боржники Відображено з 1 по 25 з 17,745 записів (відфільт…" at bounding box center [457, 36] width 661 height 658
drag, startPoint x: 582, startPoint y: 263, endPoint x: 775, endPoint y: 210, distance: 201.0
click at [775, 210] on main "Admin Боржники Список Боржники Відображено з 1 по 25 з 17,745 записів (відфільт…" at bounding box center [457, 36] width 661 height 658
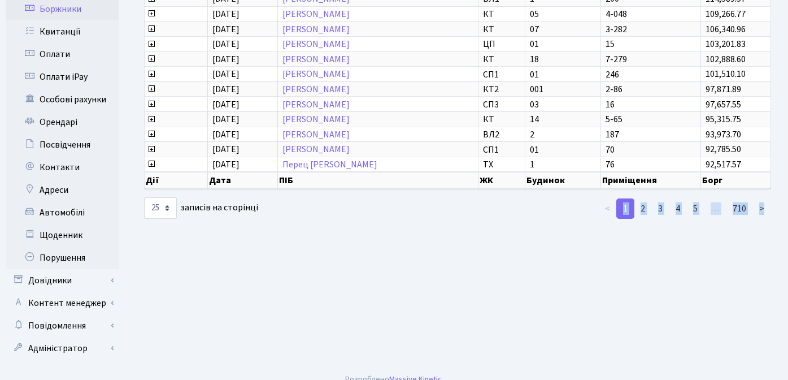
click at [593, 271] on main "Admin Боржники Список Боржники Відображено з 1 по 25 з 17,745 записів (відфільт…" at bounding box center [457, 36] width 661 height 658
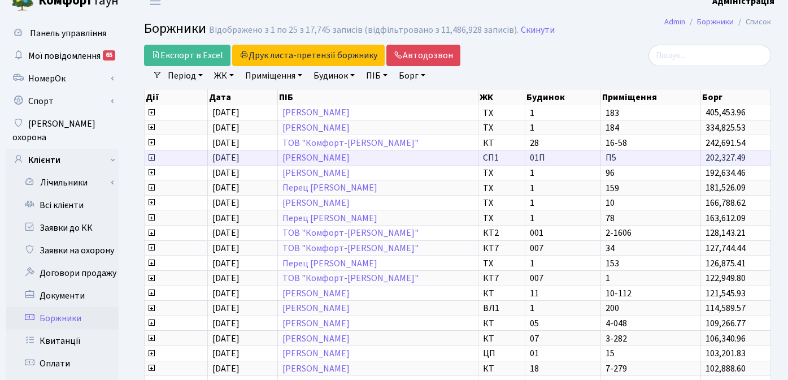
scroll to position [0, 0]
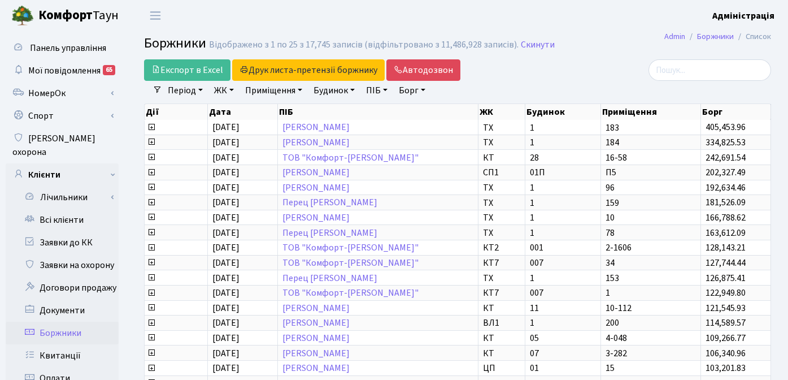
click at [594, 76] on div at bounding box center [673, 69] width 198 height 21
click at [714, 70] on input "search" at bounding box center [710, 69] width 123 height 21
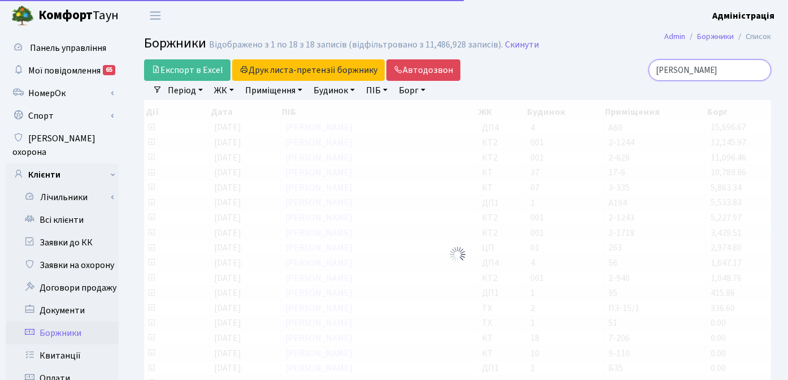
type input "[PERSON_NAME]"
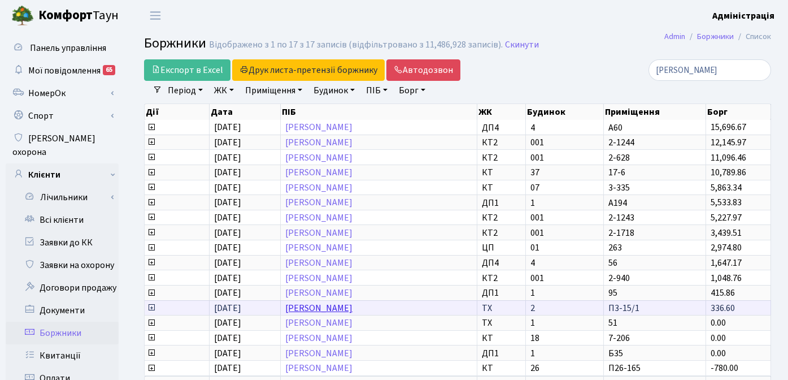
click at [353, 308] on link "[PERSON_NAME]" at bounding box center [318, 308] width 67 height 12
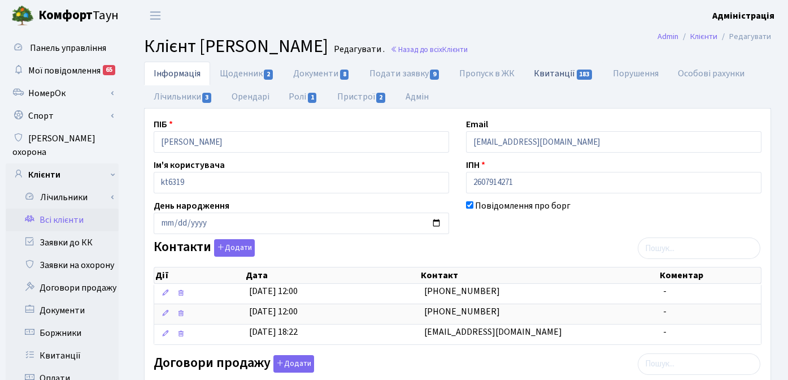
click at [563, 75] on link "Квитанції 183" at bounding box center [564, 73] width 79 height 23
select select "25"
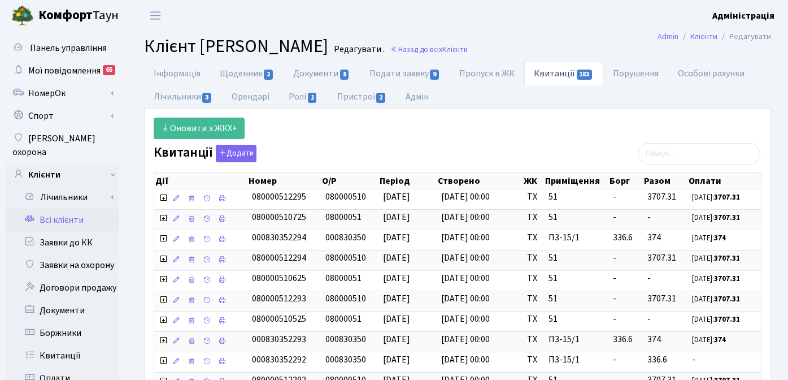
click at [609, 124] on div "Оновити з ЖКХ+" at bounding box center [457, 128] width 625 height 21
click at [584, 19] on header "Комфорт Таун Адміністрація Мій обліковий запис Вийти" at bounding box center [394, 15] width 788 height 31
click at [248, 20] on header "Комфорт Таун Адміністрація Мій обліковий запис Вийти" at bounding box center [394, 15] width 788 height 31
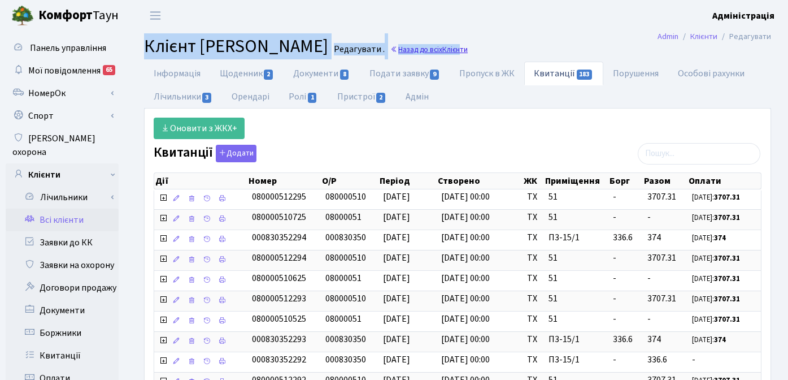
drag, startPoint x: 148, startPoint y: 49, endPoint x: 551, endPoint y: 47, distance: 403.0
click at [551, 47] on h2 "Клієнт Урвант Федір Геннадійович Редагувати . Назад до всіх Клієнти" at bounding box center [457, 46] width 627 height 21
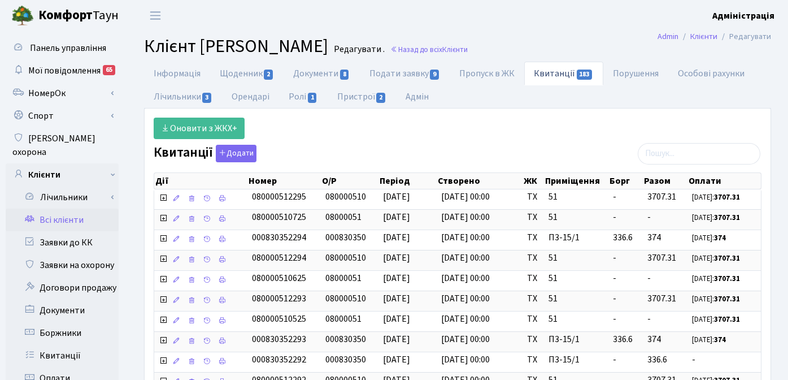
click at [600, 22] on header "Комфорт Таун Адміністрація Мій обліковий запис Вийти" at bounding box center [394, 15] width 788 height 31
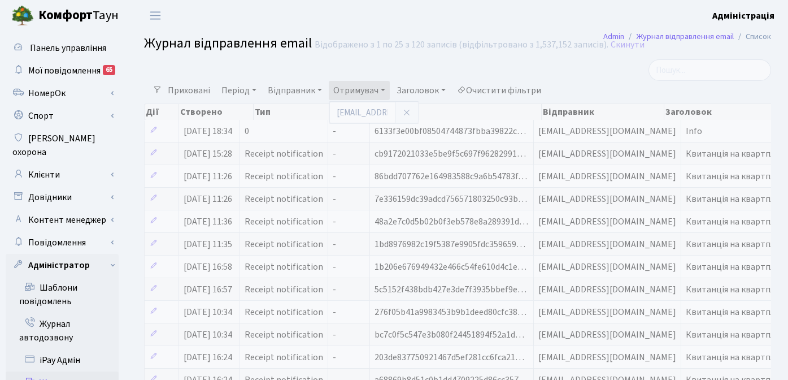
select select "25"
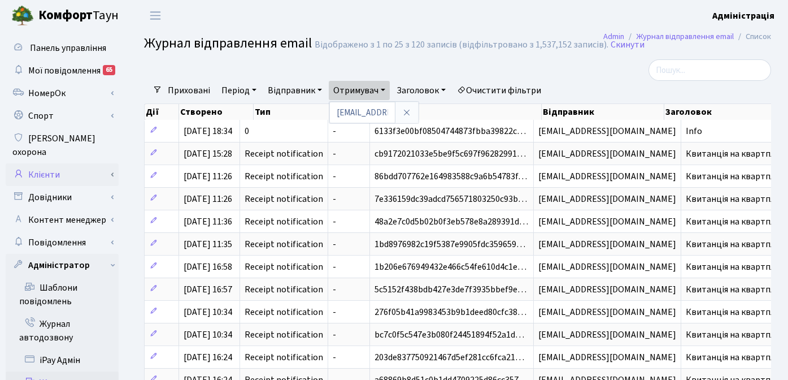
click at [59, 163] on link "Клієнти" at bounding box center [62, 174] width 113 height 23
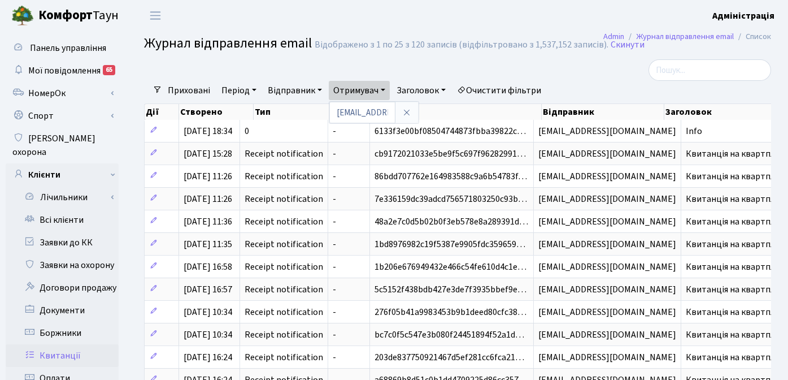
click at [70, 344] on link "Квитанції" at bounding box center [62, 355] width 113 height 23
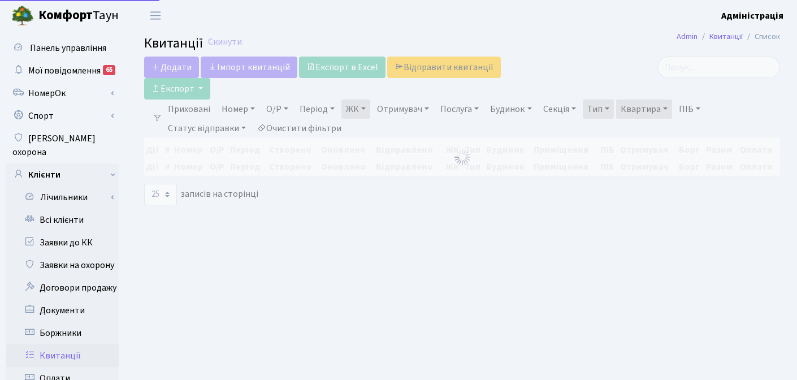
select select "25"
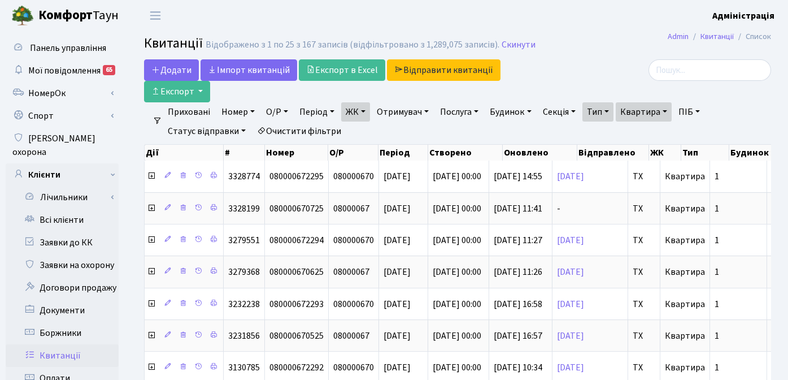
click at [312, 128] on link "Очистити фільтри" at bounding box center [299, 131] width 93 height 19
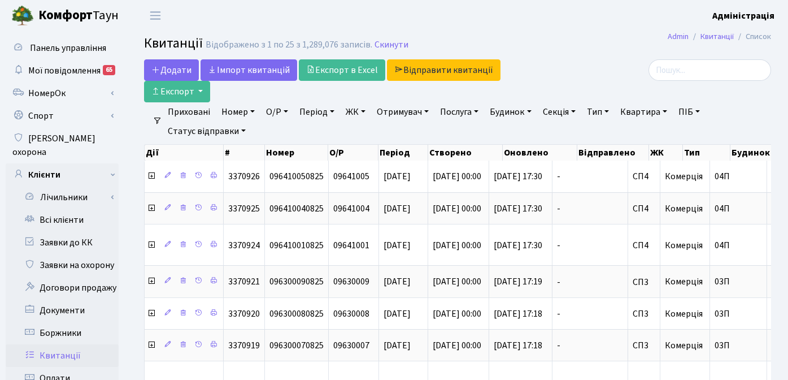
click at [313, 110] on link "Період" at bounding box center [317, 111] width 44 height 19
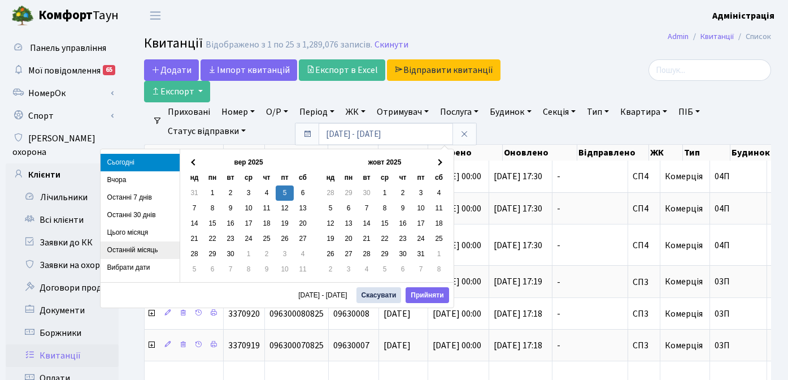
click at [126, 249] on li "Останній місяць" at bounding box center [140, 250] width 79 height 18
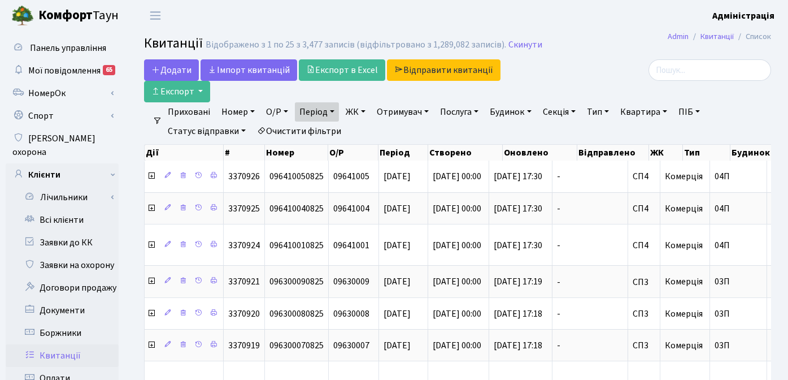
click at [357, 112] on link "ЖК" at bounding box center [355, 111] width 29 height 19
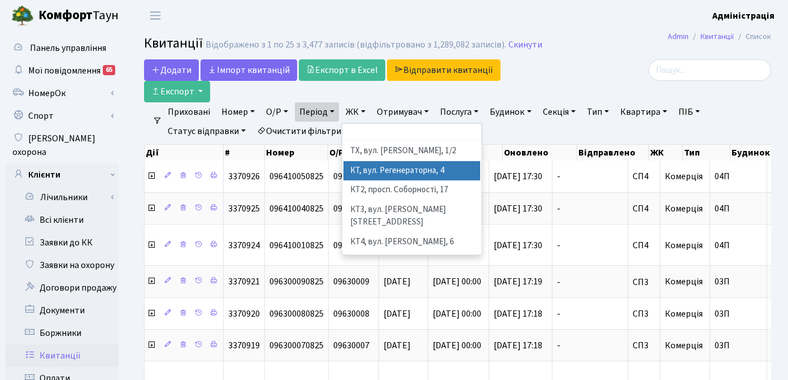
click at [366, 173] on li "КТ, вул. Регенераторна, 4" at bounding box center [412, 171] width 137 height 20
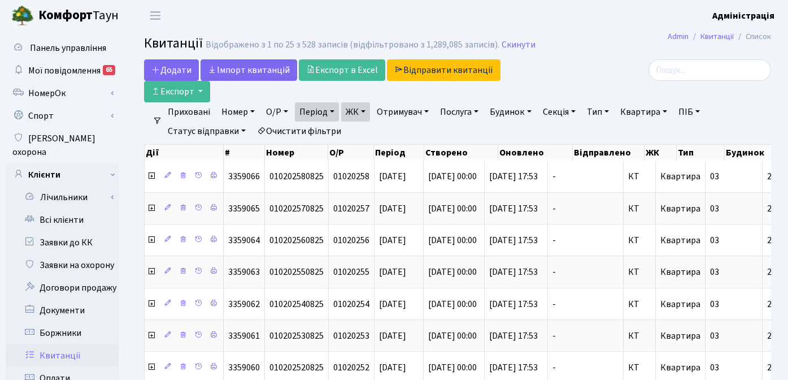
click at [333, 112] on link "Період" at bounding box center [317, 111] width 44 height 19
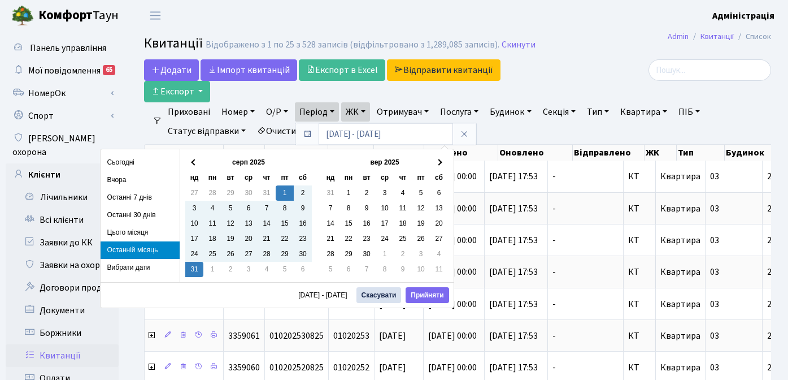
click at [560, 83] on div "Додати Iмпорт квитанцій Експорт в Excel Відправити квитанції Експорт" at bounding box center [351, 80] width 430 height 43
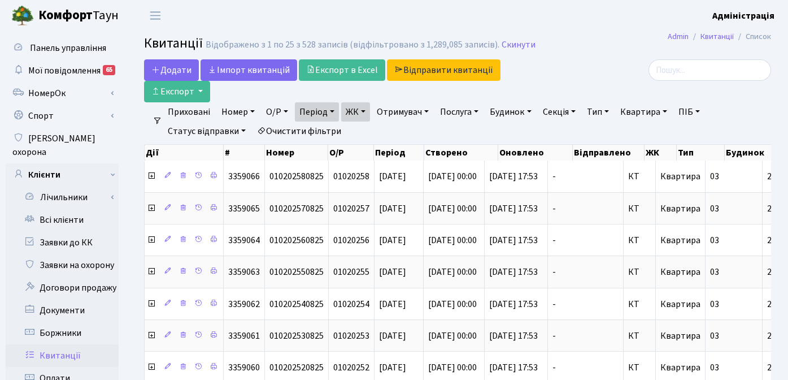
click at [369, 111] on link "ЖК" at bounding box center [355, 111] width 29 height 19
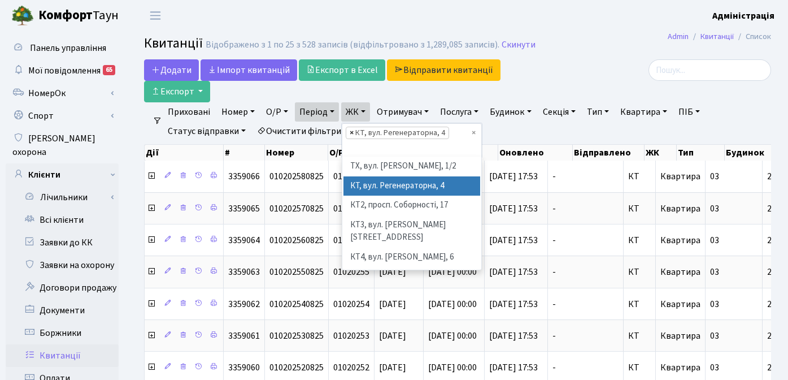
click at [353, 131] on span "×" at bounding box center [352, 132] width 4 height 11
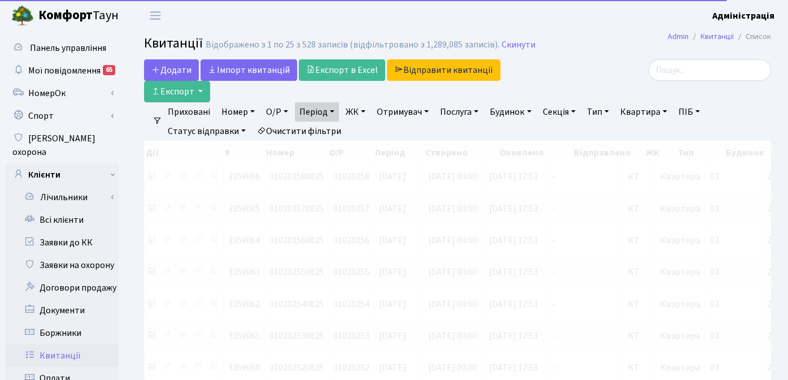
click at [362, 110] on link "ЖК" at bounding box center [355, 111] width 29 height 19
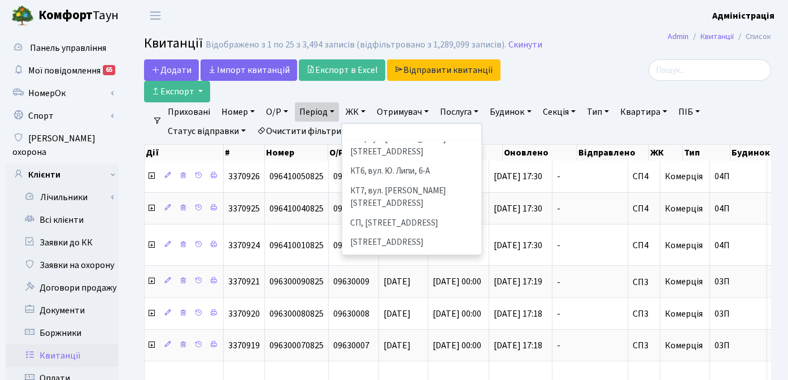
scroll to position [124, 0]
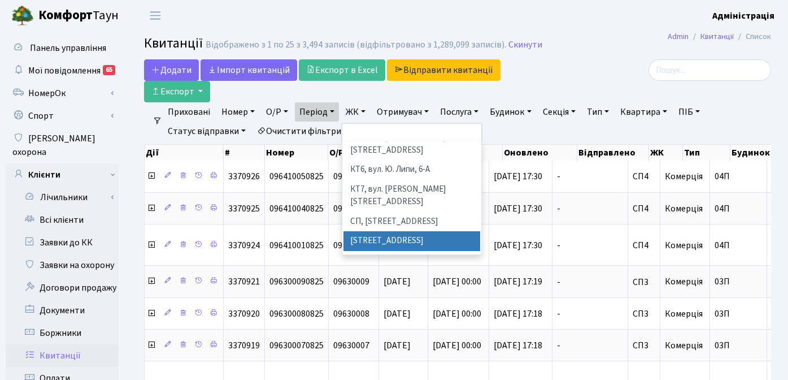
click at [388, 231] on li "[STREET_ADDRESS]" at bounding box center [412, 241] width 137 height 20
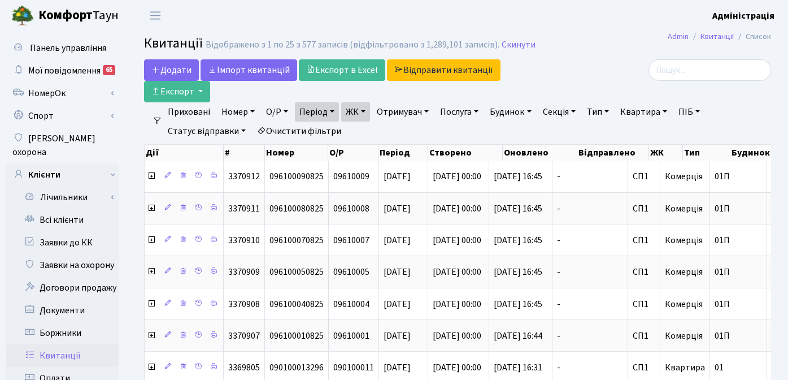
click at [363, 114] on link "ЖК" at bounding box center [355, 111] width 29 height 19
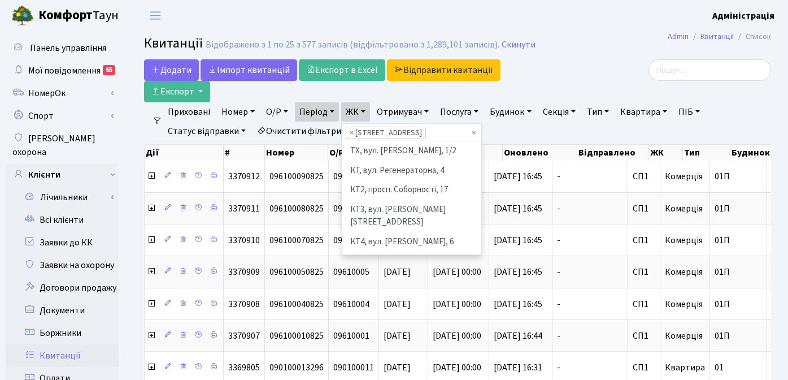
scroll to position [156, 0]
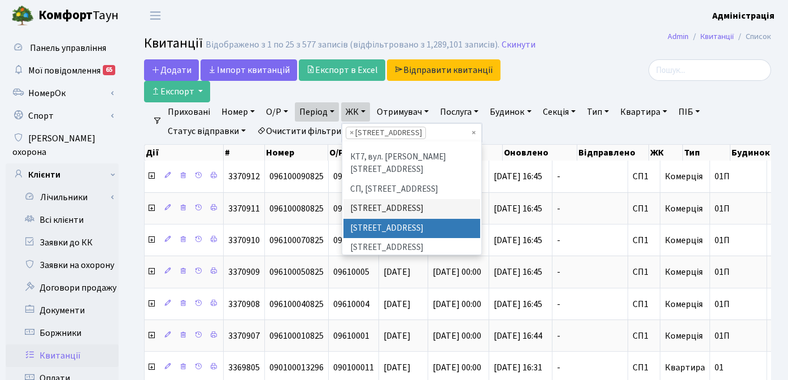
click at [374, 219] on li "[STREET_ADDRESS]" at bounding box center [412, 229] width 137 height 20
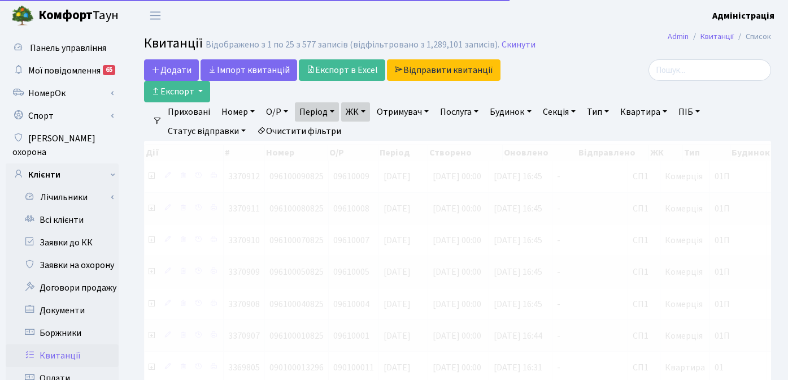
click at [362, 110] on link "ЖК" at bounding box center [355, 111] width 29 height 19
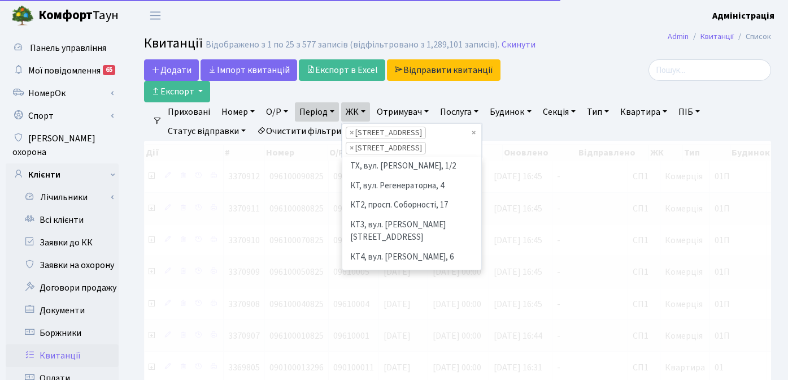
scroll to position [137, 0]
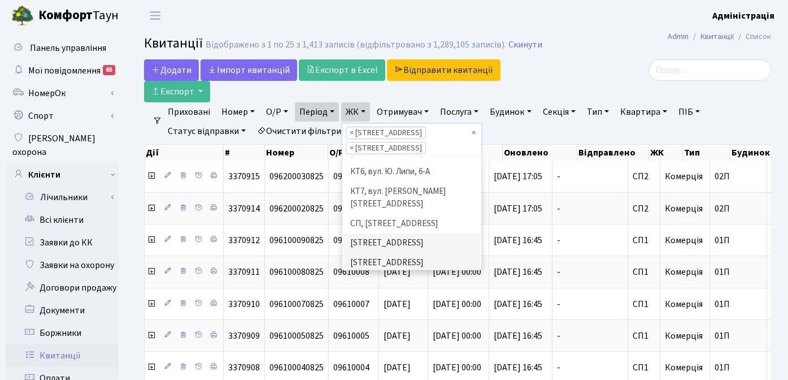
click at [375, 272] on li "[STREET_ADDRESS]" at bounding box center [412, 282] width 137 height 20
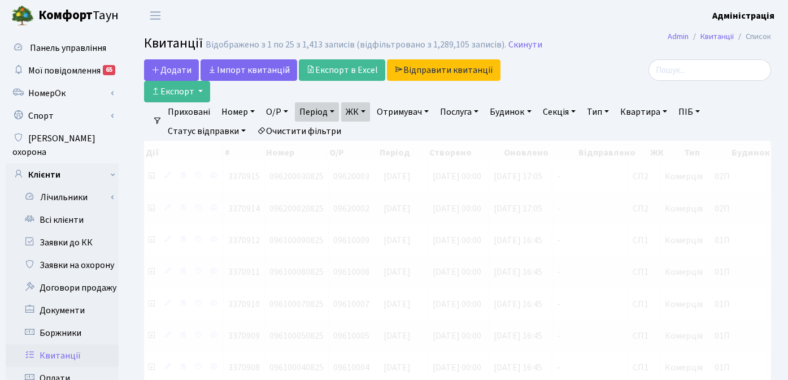
click at [360, 108] on link "ЖК" at bounding box center [355, 111] width 29 height 19
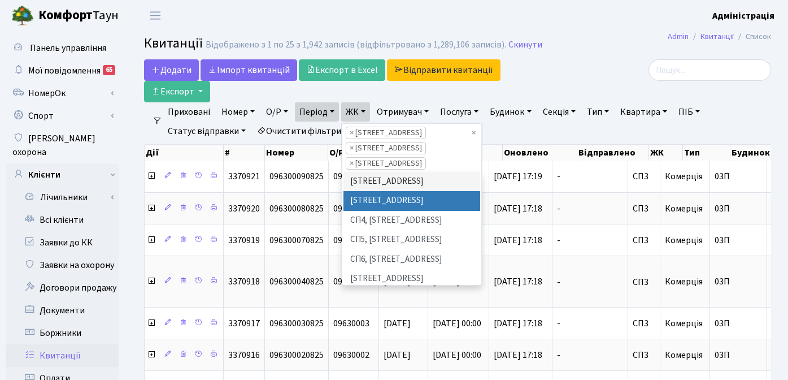
scroll to position [240, 0]
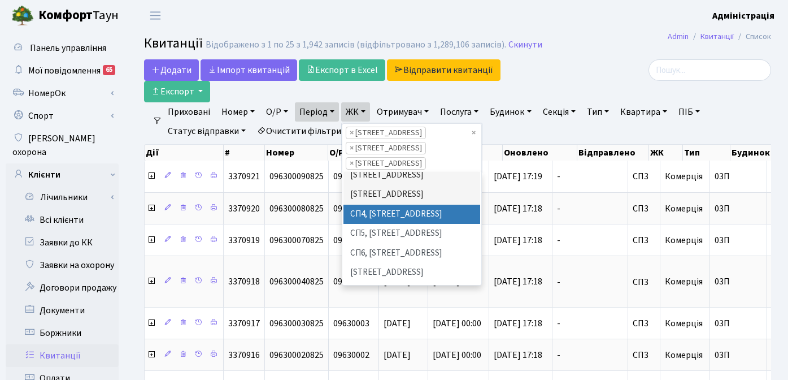
click at [375, 205] on li "СП4, [STREET_ADDRESS]" at bounding box center [412, 215] width 137 height 20
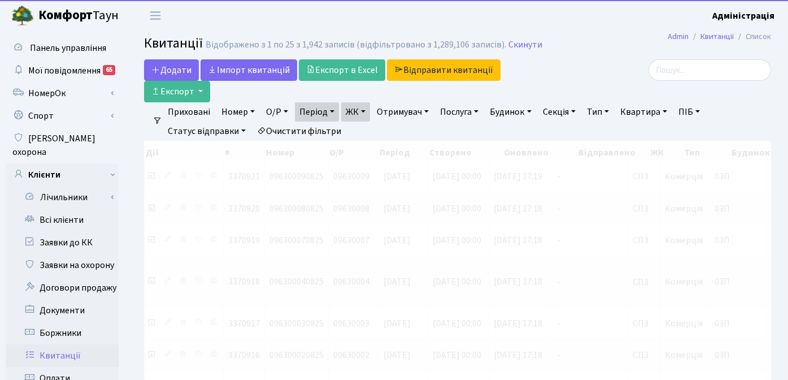
click at [352, 114] on link "ЖК" at bounding box center [355, 111] width 29 height 19
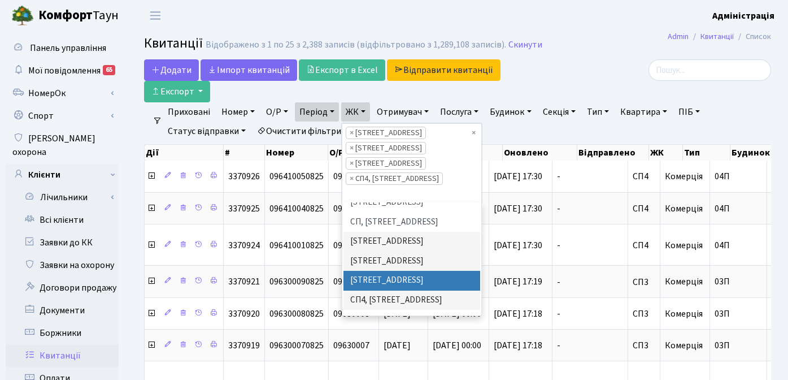
scroll to position [186, 0]
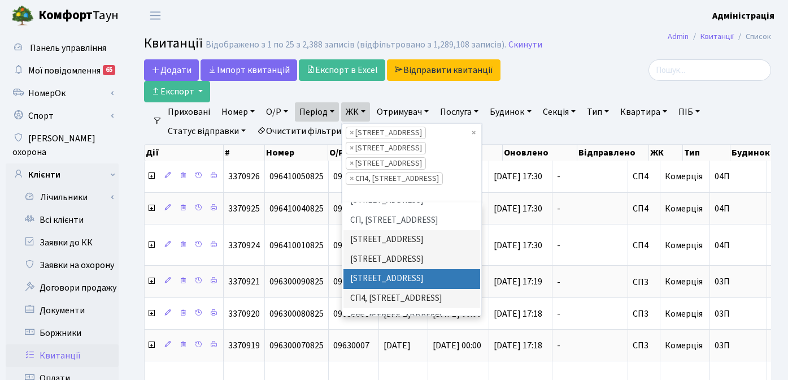
click at [376, 308] on li "СП5, [STREET_ADDRESS]" at bounding box center [412, 318] width 137 height 20
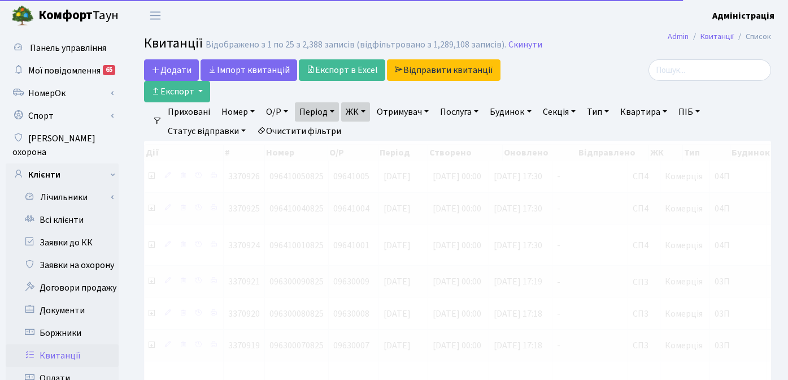
click at [362, 109] on link "ЖК" at bounding box center [355, 111] width 29 height 19
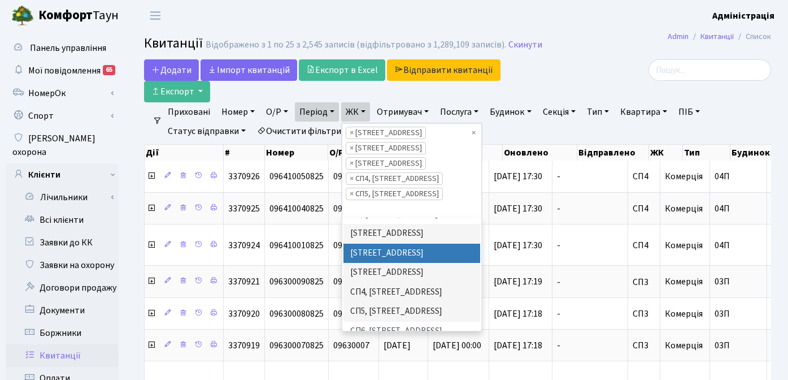
scroll to position [208, 0]
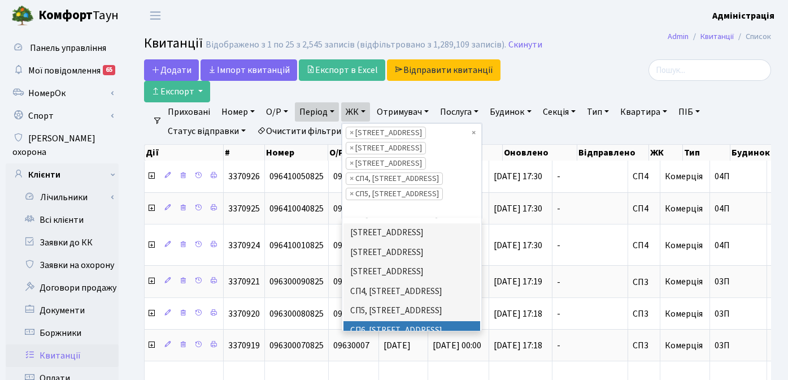
click at [402, 321] on li "СП6, [STREET_ADDRESS]" at bounding box center [412, 331] width 137 height 20
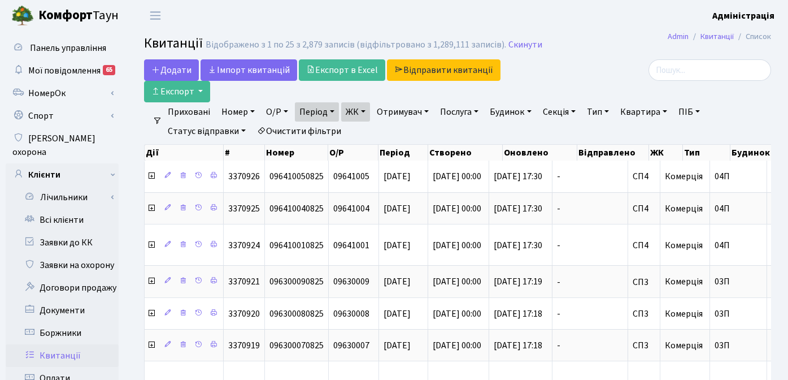
click at [367, 111] on link "ЖК" at bounding box center [355, 111] width 29 height 19
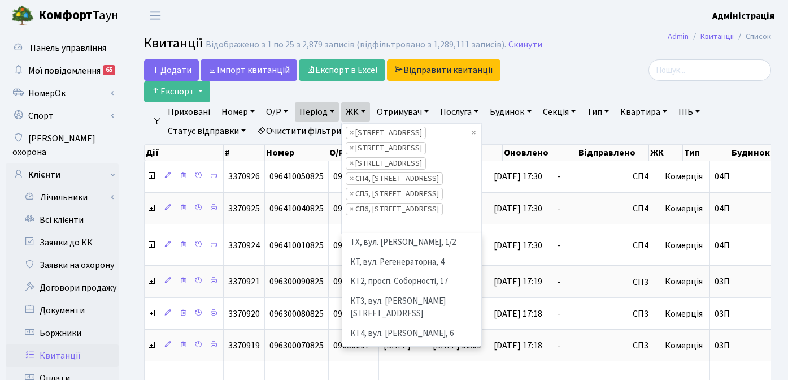
scroll to position [137, 0]
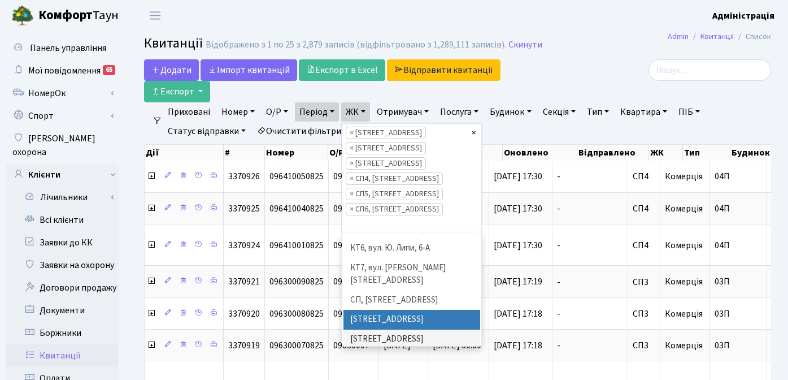
select select
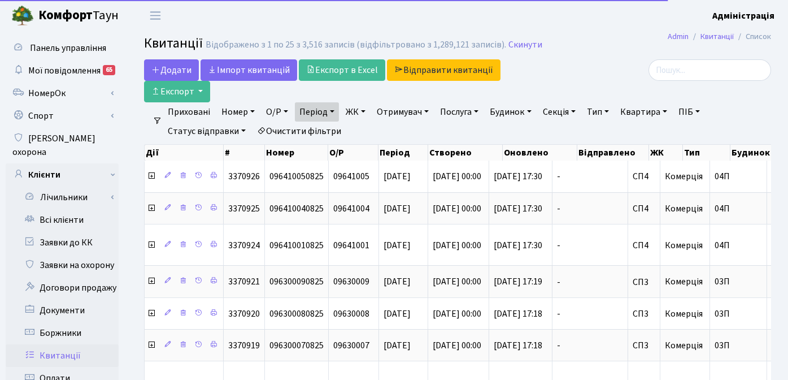
click at [356, 110] on link "ЖК" at bounding box center [355, 111] width 29 height 19
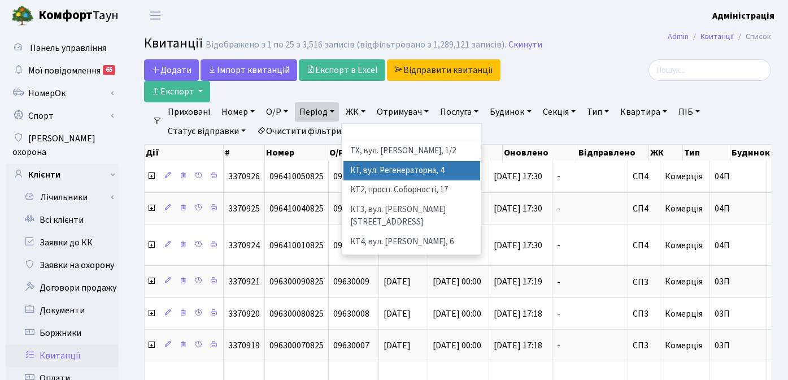
click at [405, 171] on li "КТ, вул. Регенераторна, 4" at bounding box center [412, 171] width 137 height 20
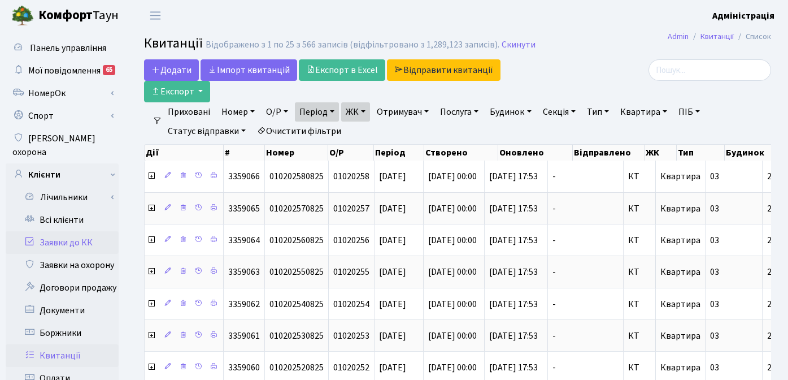
click at [75, 231] on link "Заявки до КК" at bounding box center [62, 242] width 113 height 23
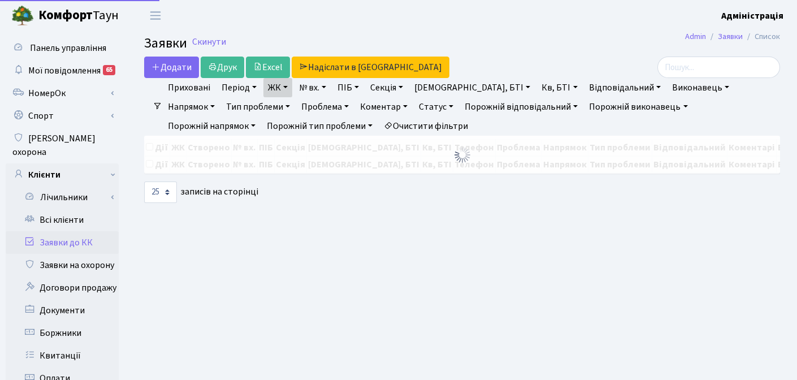
select select "25"
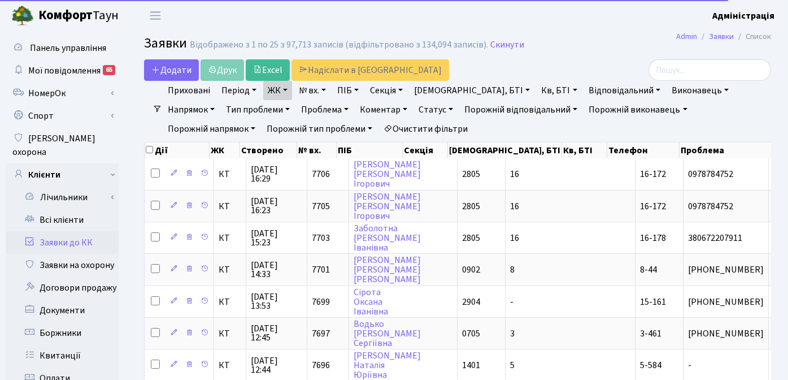
click at [379, 128] on link "Очистити фільтри" at bounding box center [425, 128] width 93 height 19
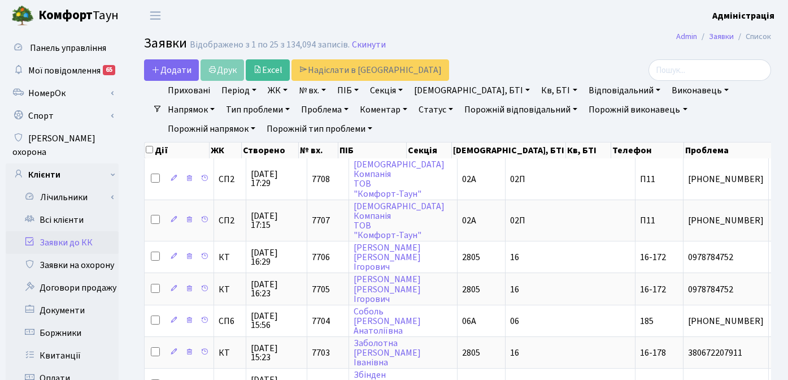
click at [280, 88] on link "ЖК" at bounding box center [277, 90] width 29 height 19
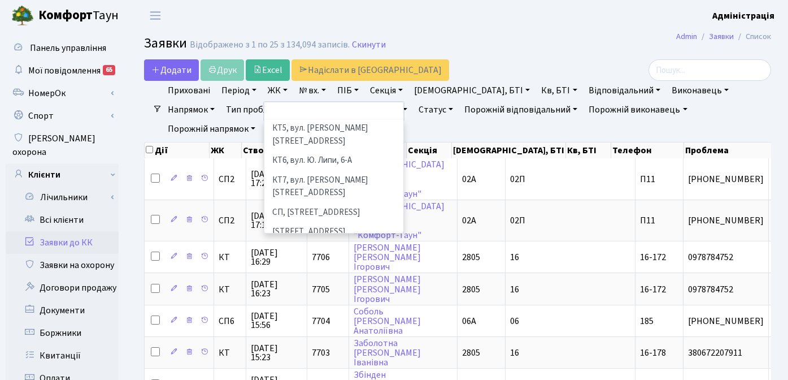
scroll to position [114, 0]
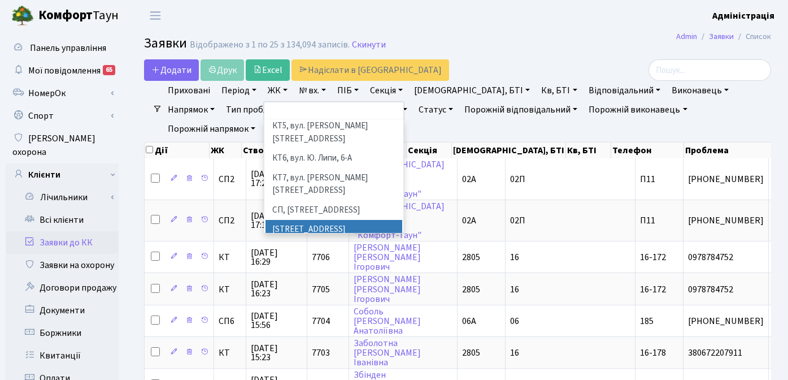
click at [314, 220] on li "[STREET_ADDRESS]" at bounding box center [334, 230] width 137 height 20
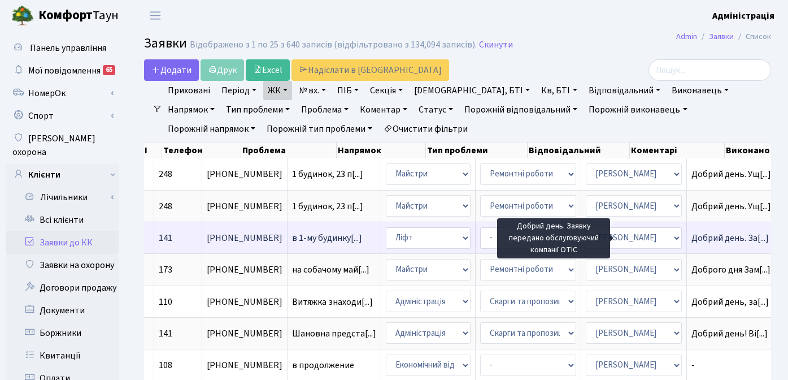
scroll to position [0, 179]
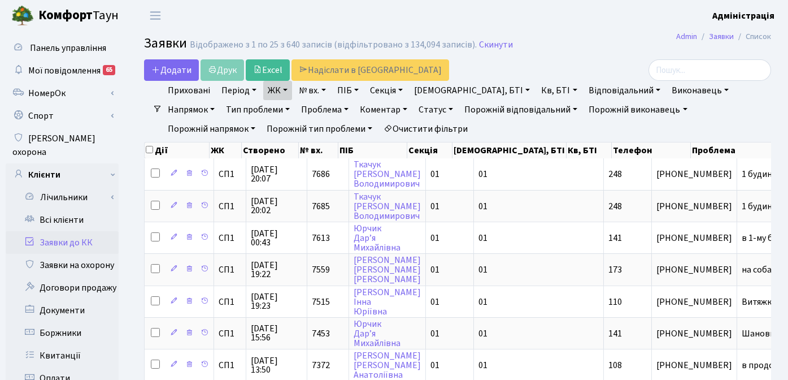
click at [636, 40] on h2 "Заявки Відображено з 1 по 25 з 640 записів (відфільтровано з 134,094 записів). …" at bounding box center [457, 45] width 627 height 19
click at [590, 47] on h2 "Заявки Відображено з 1 по 25 з 640 записів (відфільтровано з 134,094 записів). …" at bounding box center [457, 45] width 627 height 19
click at [591, 50] on h2 "Заявки Відображено з 1 по 25 з 640 записів (відфільтровано з 134,094 записів). …" at bounding box center [457, 45] width 627 height 19
click at [590, 52] on h2 "Заявки Відображено з 1 по 25 з 640 записів (відфільтровано з 134,094 записів). …" at bounding box center [457, 45] width 627 height 19
click at [591, 17] on header "[PERSON_NAME] Адміністрація Мій обліковий запис Вийти" at bounding box center [394, 15] width 788 height 31
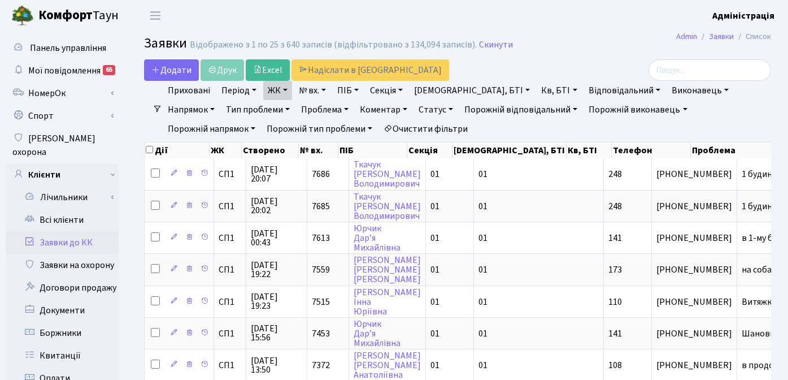
click at [545, 19] on header "[PERSON_NAME] Адміністрація Мій обліковий запис Вийти" at bounding box center [394, 15] width 788 height 31
click at [369, 24] on header "[PERSON_NAME] Адміністрація Мій обліковий запис Вийти" at bounding box center [394, 15] width 788 height 31
click at [519, 18] on header "[PERSON_NAME] Адміністрація Мій обліковий запис Вийти" at bounding box center [394, 15] width 788 height 31
click at [575, 53] on h2 "Заявки Відображено з 1 по 25 з 640 записів (відфільтровано з 134,094 записів). …" at bounding box center [457, 45] width 627 height 19
